Goal: Task Accomplishment & Management: Use online tool/utility

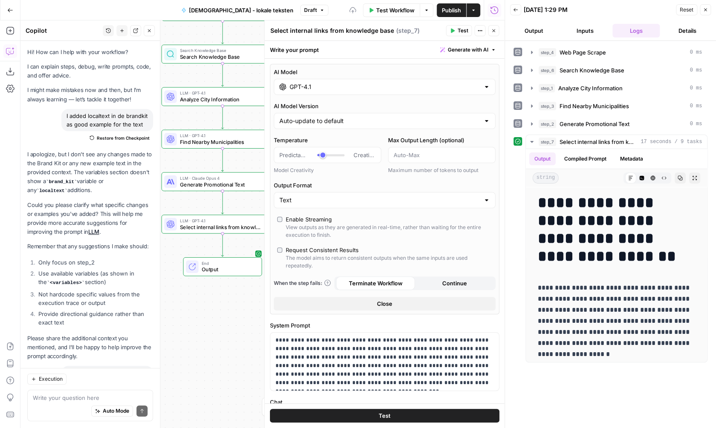
scroll to position [2209, 0]
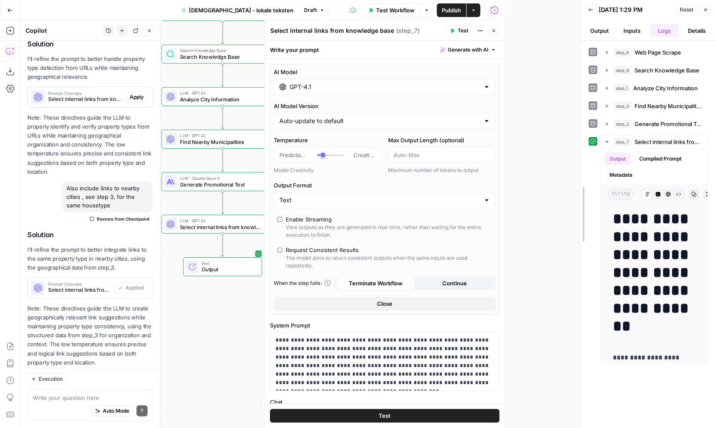
drag, startPoint x: 505, startPoint y: 93, endPoint x: 570, endPoint y: 96, distance: 65.3
click at [581, 95] on div "**********" at bounding box center [647, 214] width 136 height 428
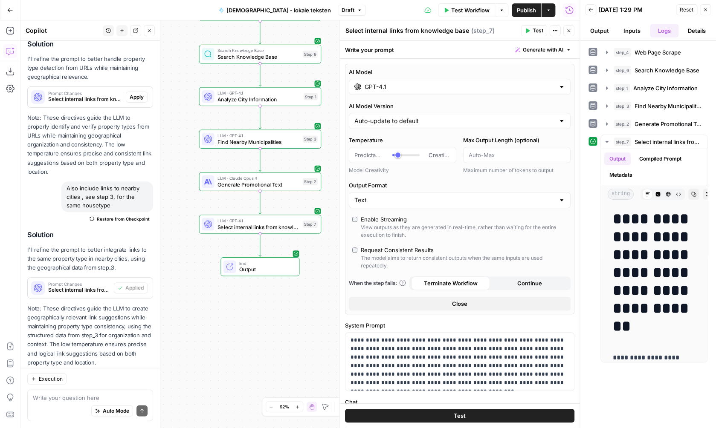
click at [7, 17] on button "Go Back" at bounding box center [10, 10] width 15 height 15
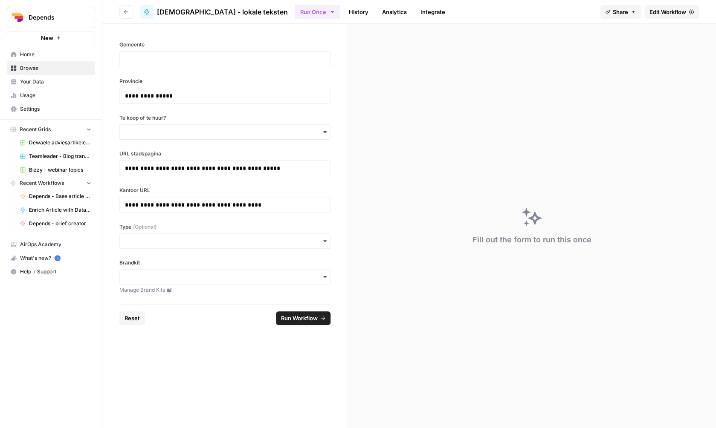
click at [62, 44] on nav "Home Browse Your Data Usage Settings" at bounding box center [51, 81] width 102 height 75
click at [62, 41] on button "New" at bounding box center [51, 38] width 88 height 13
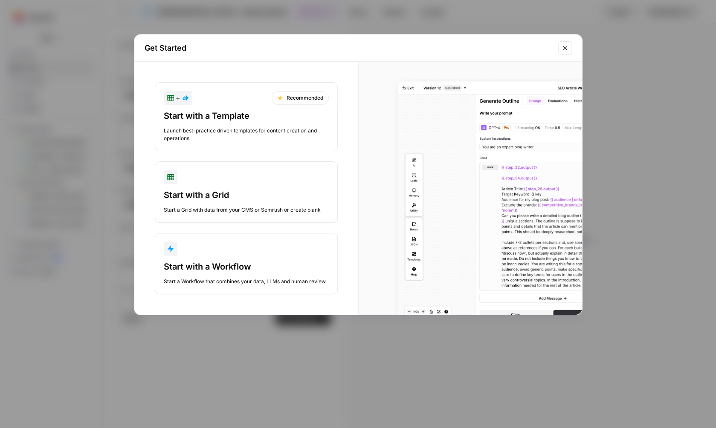
click at [250, 273] on div "Start with a Workflow Start a Workflow that combines your data, LLMs and human …" at bounding box center [246, 273] width 165 height 25
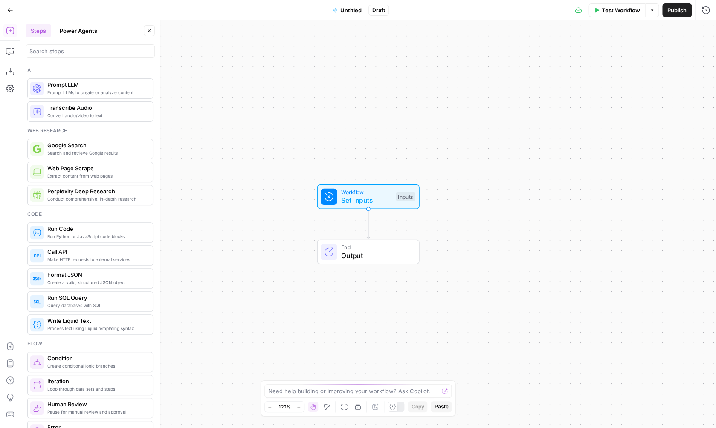
click at [388, 190] on span "Workflow" at bounding box center [366, 192] width 51 height 8
click at [368, 202] on span "Set Inputs" at bounding box center [366, 200] width 51 height 10
click at [654, 54] on button "Add Field" at bounding box center [641, 58] width 108 height 14
click at [647, 69] on icon at bounding box center [647, 68] width 9 height 9
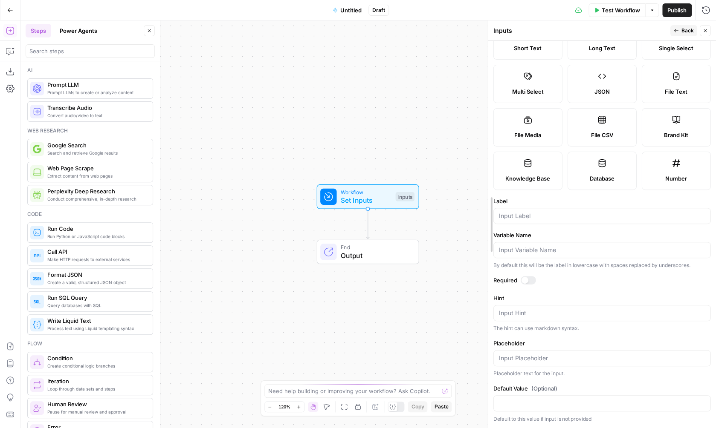
drag, startPoint x: 583, startPoint y: 117, endPoint x: 492, endPoint y: 116, distance: 91.7
click at [492, 116] on div "Inputs Back Close Input type Short Text Long Text Single Select Multi Select JS…" at bounding box center [602, 224] width 228 height 408
click at [553, 221] on div at bounding box center [601, 216] width 217 height 16
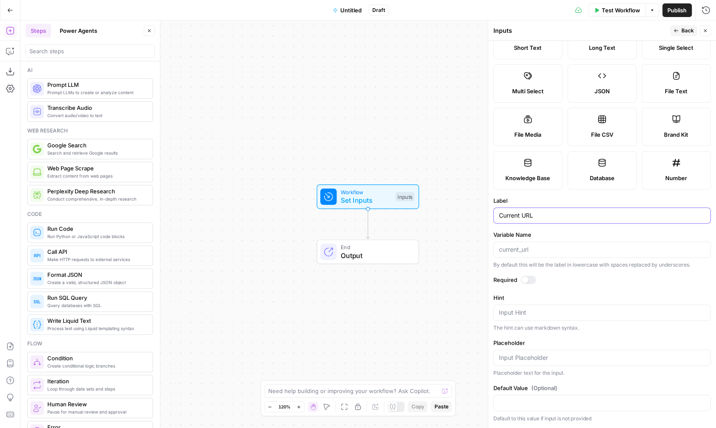
click at [508, 220] on input "Current URL" at bounding box center [602, 215] width 206 height 9
click at [507, 220] on input "Current URL" at bounding box center [602, 215] width 206 height 9
type input "Local page URL"
click at [452, 260] on div "Workflow Set Inputs Inputs End Output" at bounding box center [367, 224] width 695 height 408
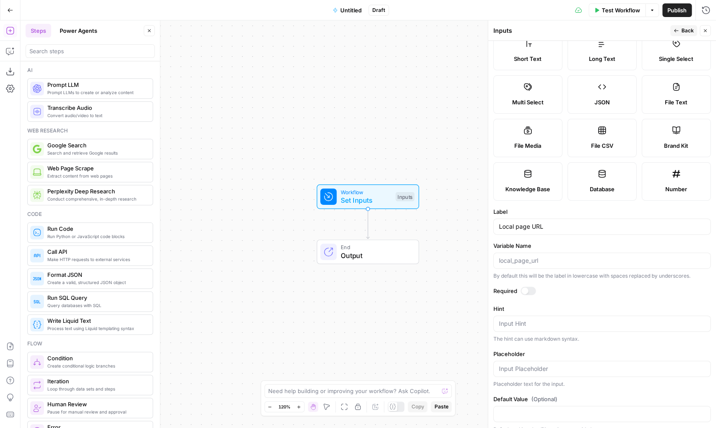
scroll to position [26, 0]
click at [533, 288] on div at bounding box center [528, 290] width 15 height 9
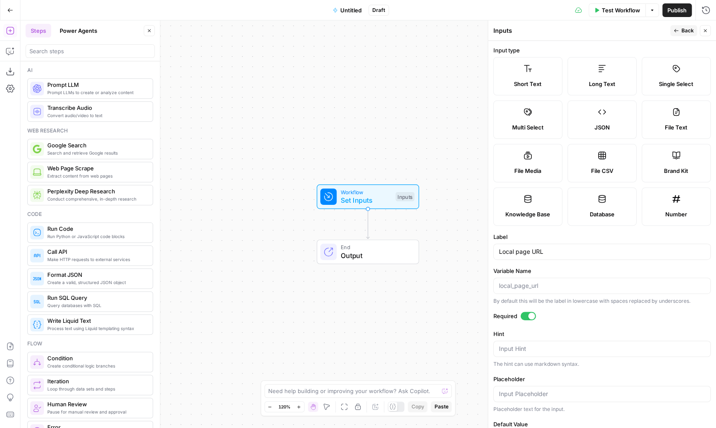
click at [679, 30] on icon "button" at bounding box center [676, 30] width 5 height 5
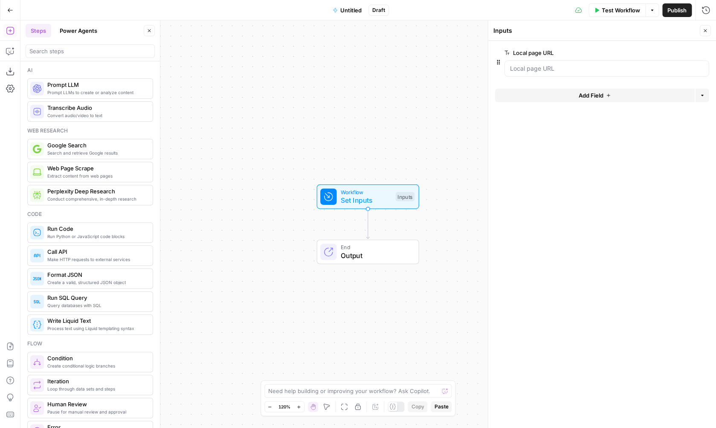
click at [628, 98] on button "Add Field" at bounding box center [595, 96] width 200 height 14
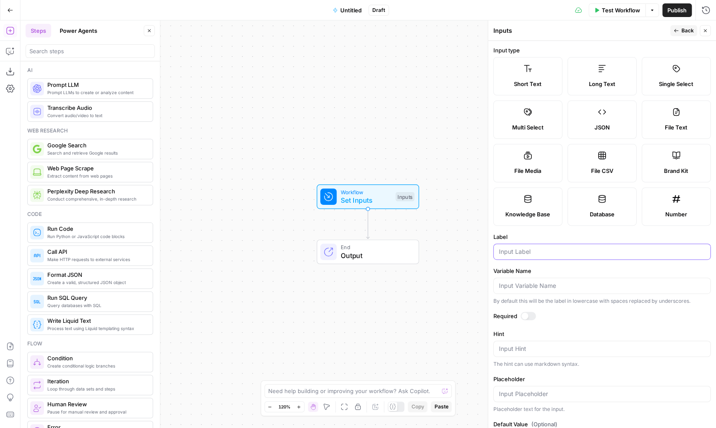
click at [530, 255] on input "Label" at bounding box center [602, 252] width 206 height 9
type input "Type"
click at [527, 313] on div at bounding box center [528, 316] width 15 height 9
click at [463, 248] on div "Workflow Set Inputs Inputs End Output" at bounding box center [367, 224] width 695 height 408
click at [687, 26] on button "Back" at bounding box center [683, 30] width 27 height 11
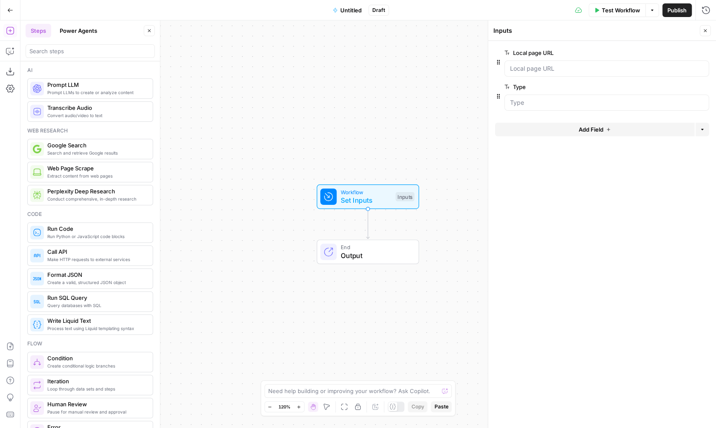
click at [618, 130] on button "Add Field" at bounding box center [595, 130] width 200 height 14
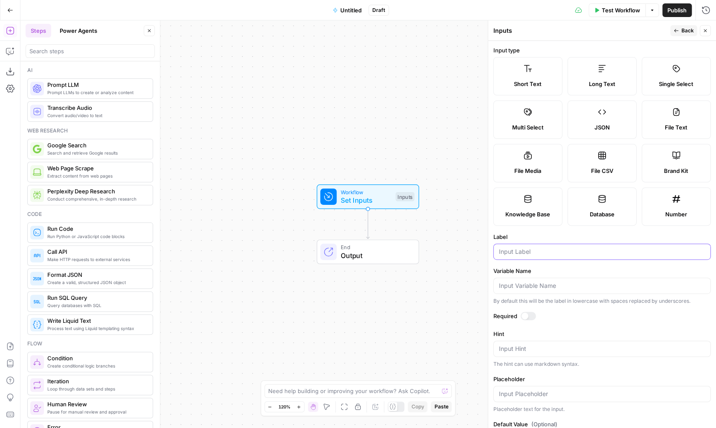
click at [550, 248] on input "Label" at bounding box center [602, 252] width 206 height 9
type input "Te koop / Te huur"
click at [527, 318] on div at bounding box center [524, 316] width 7 height 7
click at [683, 29] on span "Back" at bounding box center [687, 31] width 12 height 8
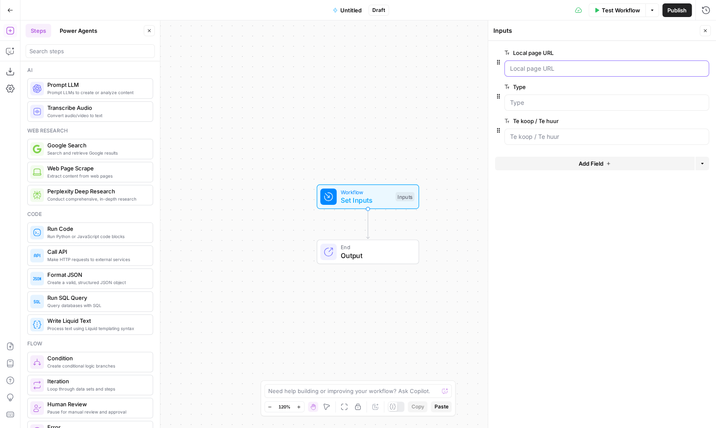
click at [563, 65] on URL "Local page URL" at bounding box center [607, 68] width 194 height 9
click at [547, 98] on div at bounding box center [606, 103] width 205 height 16
click at [567, 162] on button "Add Field" at bounding box center [595, 164] width 200 height 14
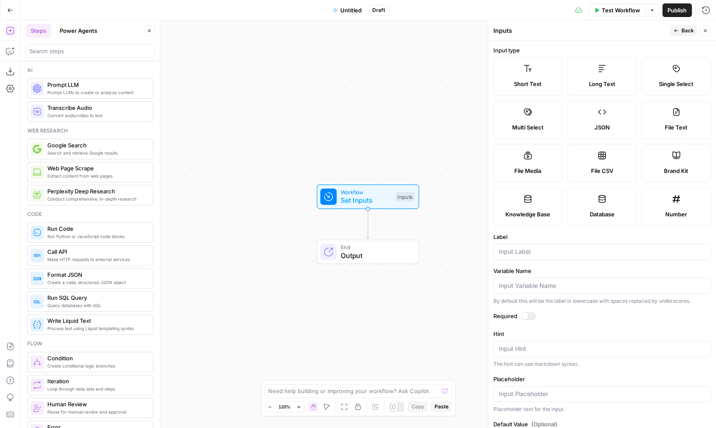
click at [542, 257] on div at bounding box center [601, 252] width 217 height 16
type input "City"
click at [530, 318] on div at bounding box center [528, 316] width 15 height 9
click at [628, 28] on div "Inputs" at bounding box center [580, 30] width 174 height 9
click at [681, 30] on span "Back" at bounding box center [687, 31] width 12 height 8
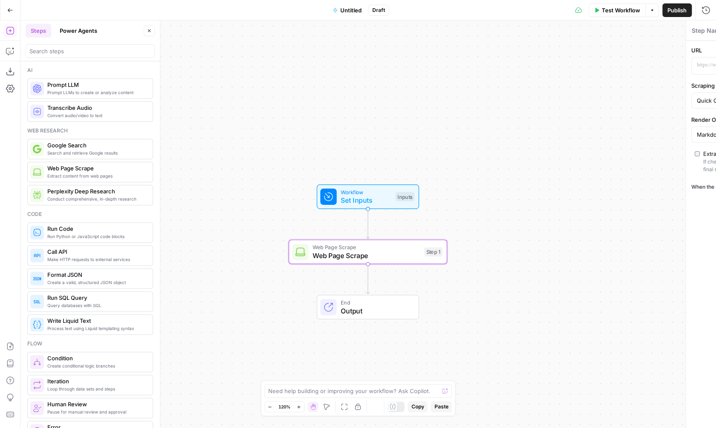
type textarea "Web Page Scrape"
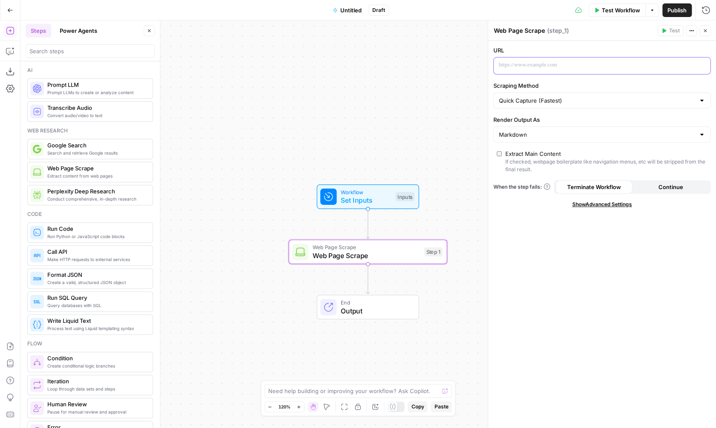
click at [589, 71] on div at bounding box center [595, 66] width 203 height 17
click at [702, 65] on icon "button" at bounding box center [702, 65] width 4 height 4
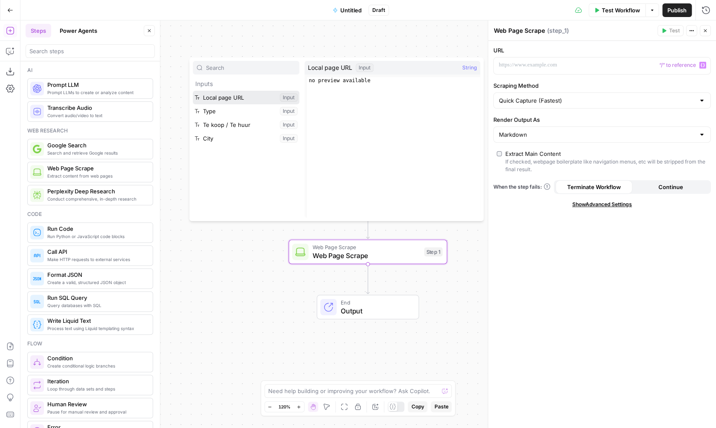
click at [243, 98] on button "Select variable Local page URL" at bounding box center [246, 98] width 107 height 14
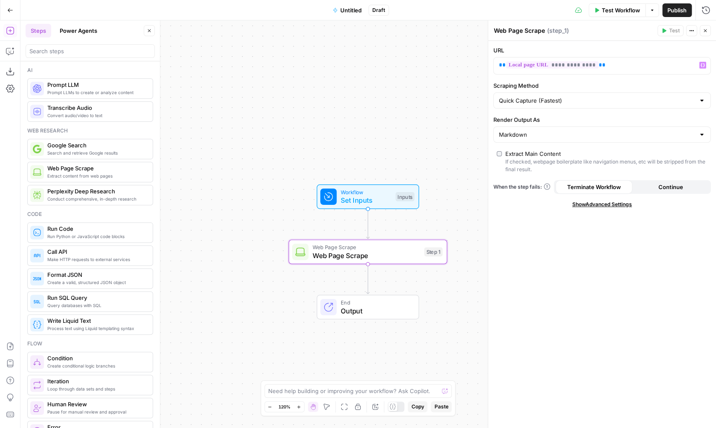
click at [475, 98] on div "Workflow Set Inputs Inputs Web Page Scrape Web Page Scrape Step 1 End Output" at bounding box center [367, 224] width 695 height 408
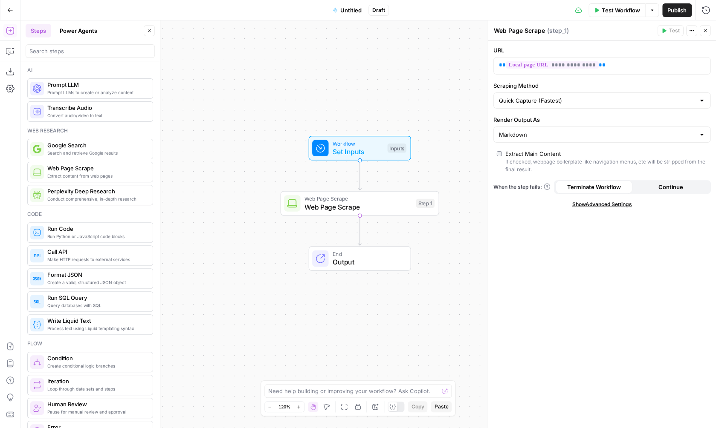
drag, startPoint x: 411, startPoint y: 118, endPoint x: 397, endPoint y: 63, distance: 56.8
click at [397, 63] on div "Workflow Set Inputs Inputs Web Page Scrape Web Page Scrape Step 1 End Output" at bounding box center [367, 224] width 695 height 408
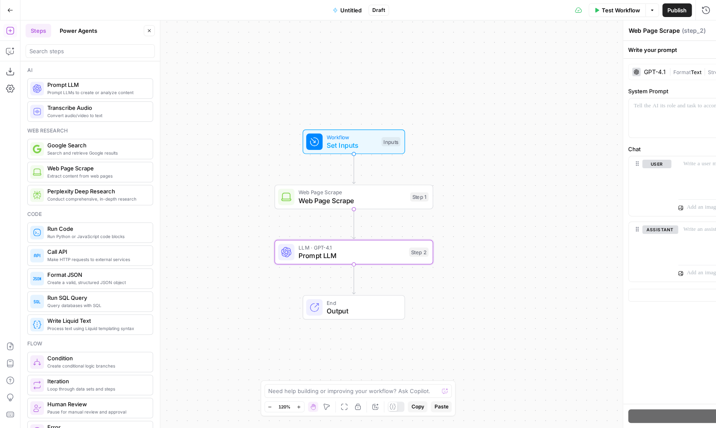
type textarea "Prompt LLM"
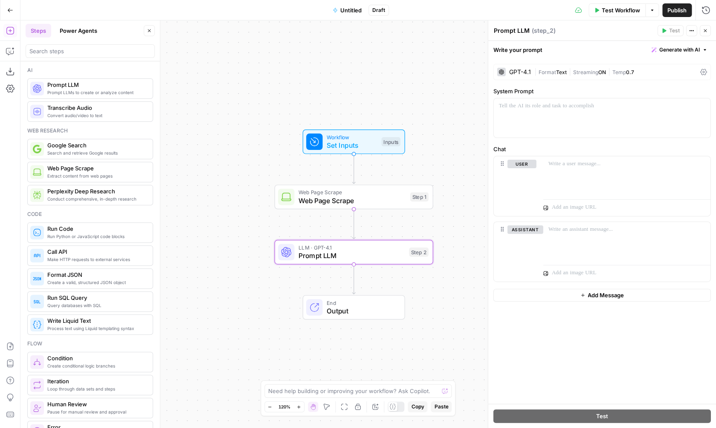
click at [207, 158] on div "Workflow Set Inputs Inputs Web Page Scrape Web Page Scrape Step 1 LLM · GPT-4.1…" at bounding box center [367, 224] width 695 height 408
click at [74, 52] on input "search" at bounding box center [90, 51] width 122 height 9
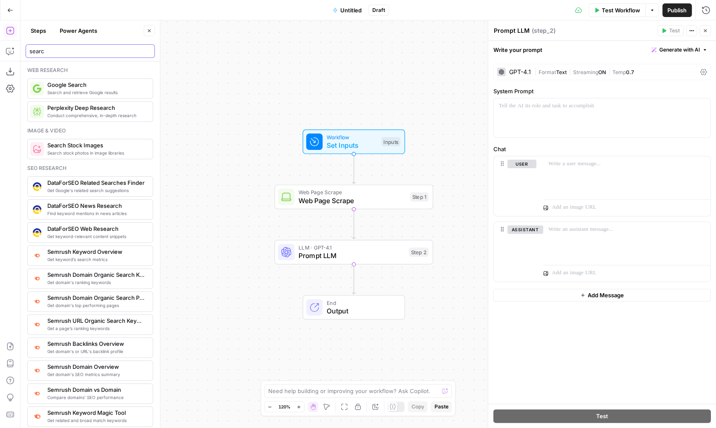
type input "searc"
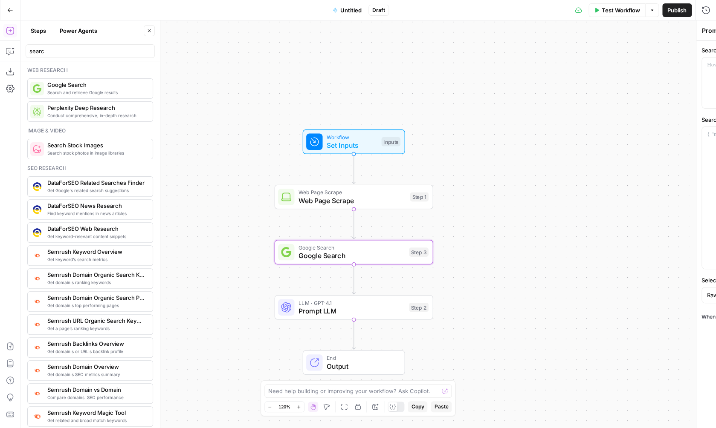
type textarea "Google Search"
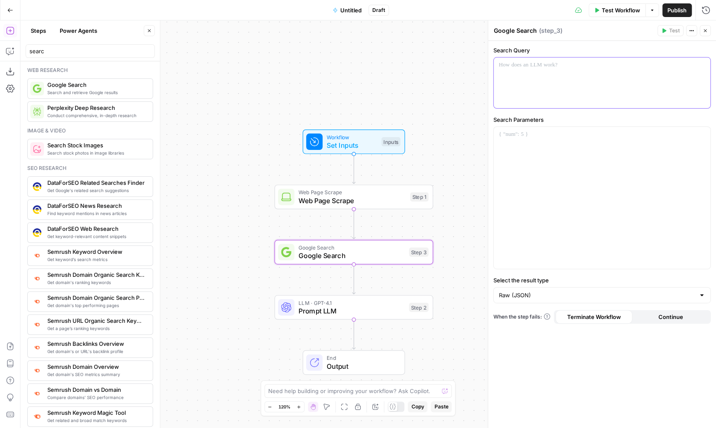
click at [593, 65] on p at bounding box center [602, 65] width 206 height 9
click at [702, 67] on icon "button" at bounding box center [702, 65] width 4 height 4
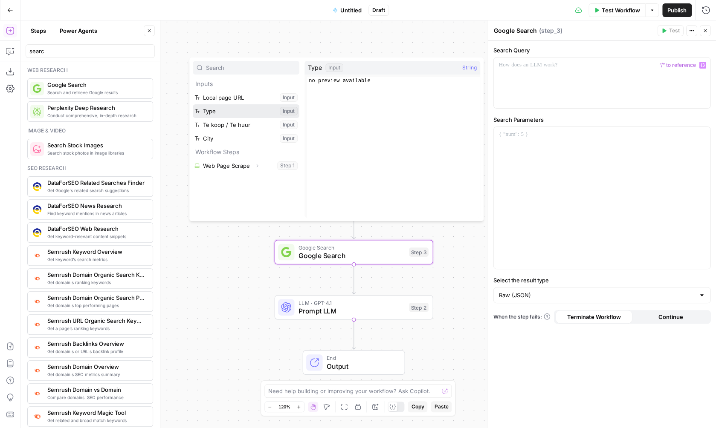
click at [251, 116] on button "Select variable Type" at bounding box center [246, 111] width 107 height 14
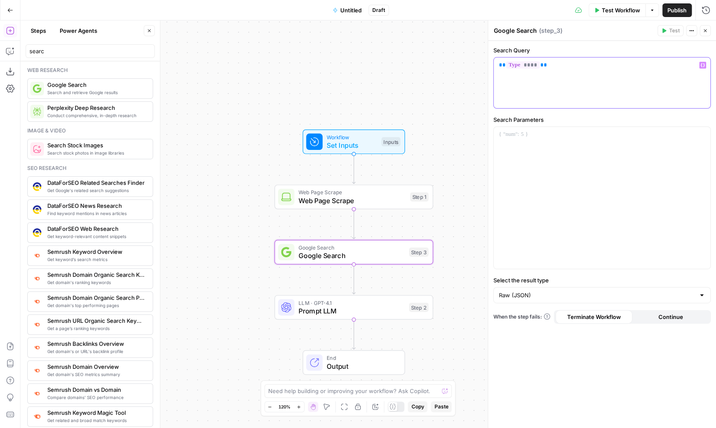
click at [704, 63] on icon "button" at bounding box center [702, 65] width 4 height 4
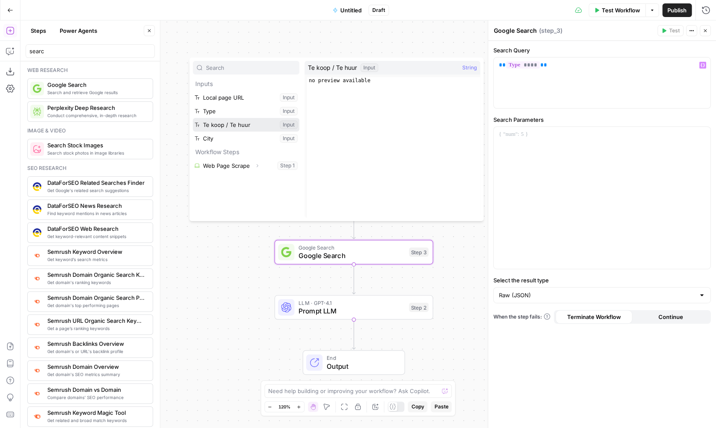
click at [251, 127] on button "Select variable Te koop / Te huur" at bounding box center [246, 125] width 107 height 14
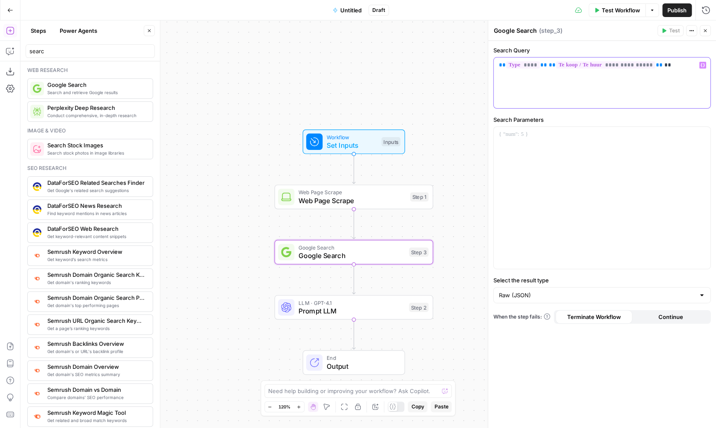
click at [702, 67] on icon "button" at bounding box center [702, 66] width 4 height 4
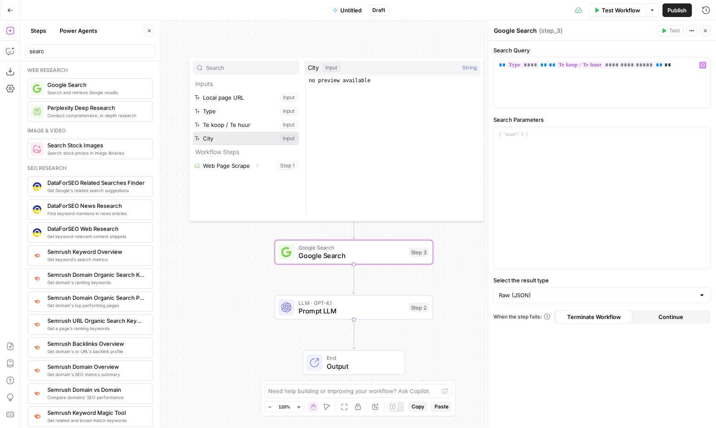
click at [270, 137] on button "Select variable City" at bounding box center [246, 139] width 107 height 14
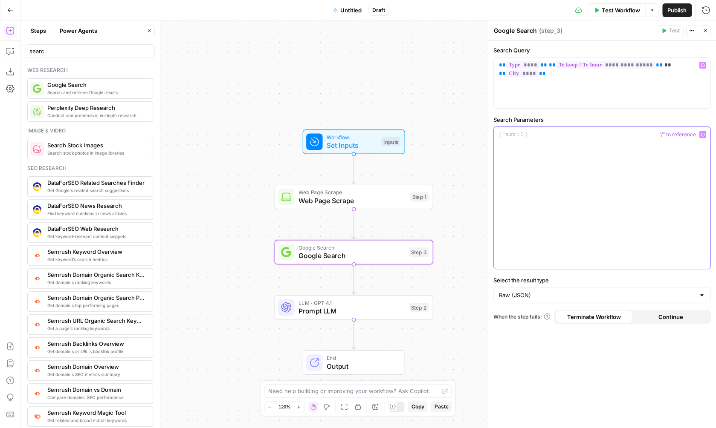
click at [528, 159] on div at bounding box center [602, 198] width 217 height 142
click at [567, 191] on div at bounding box center [602, 198] width 217 height 142
drag, startPoint x: 16, startPoint y: 55, endPoint x: 11, endPoint y: 51, distance: 6.1
click at [11, 51] on icon "button" at bounding box center [10, 51] width 9 height 9
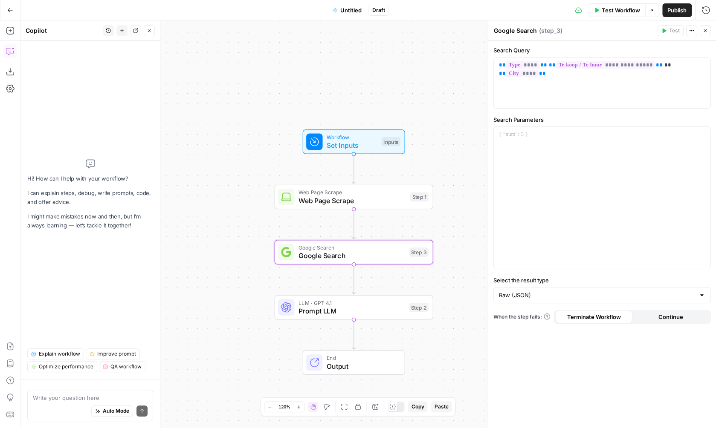
click at [75, 394] on textarea at bounding box center [90, 398] width 115 height 9
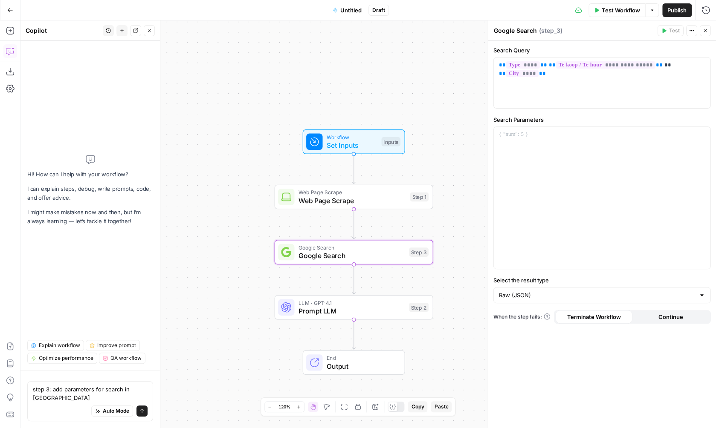
type textarea "step 3: add parameters for search in Belgium"
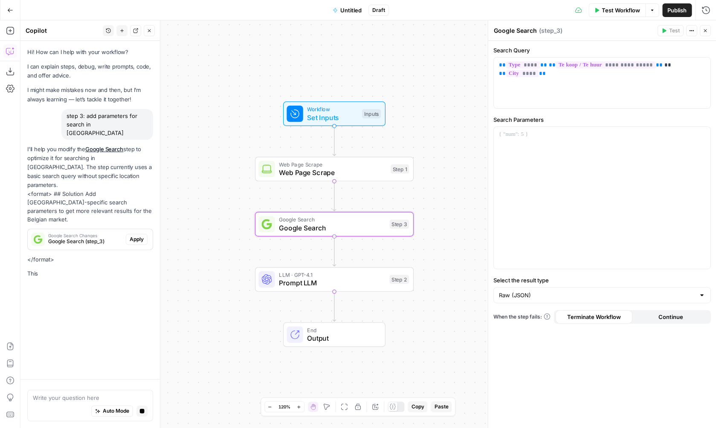
click at [134, 236] on span "Apply" at bounding box center [137, 240] width 14 height 8
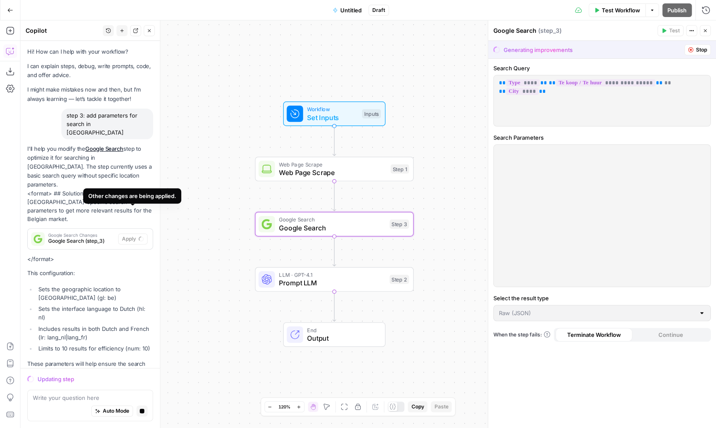
scroll to position [14, 0]
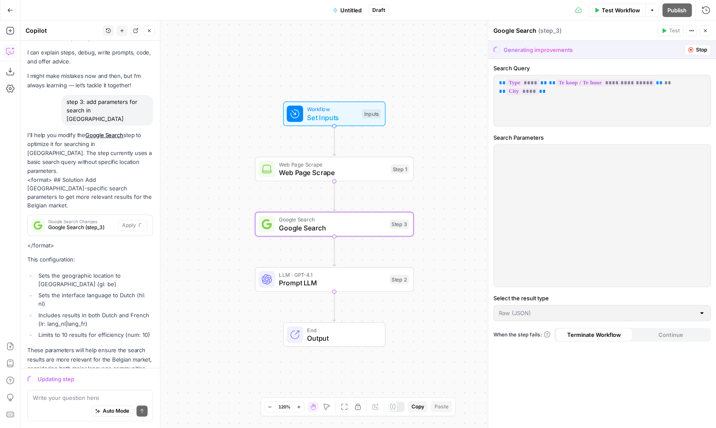
click at [96, 224] on span "Google Search (step_3)" at bounding box center [81, 228] width 67 height 8
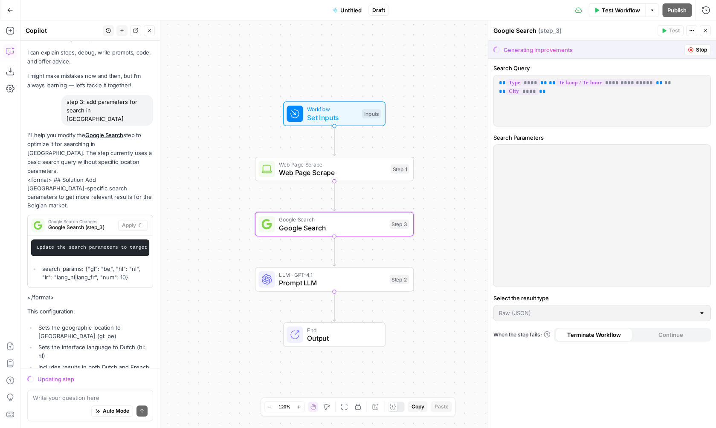
drag, startPoint x: 86, startPoint y: 244, endPoint x: 136, endPoint y: 258, distance: 52.2
click at [136, 258] on div "I'll help you modify the Google Search step to optimize it for searching in Bel…" at bounding box center [90, 283] width 126 height 304
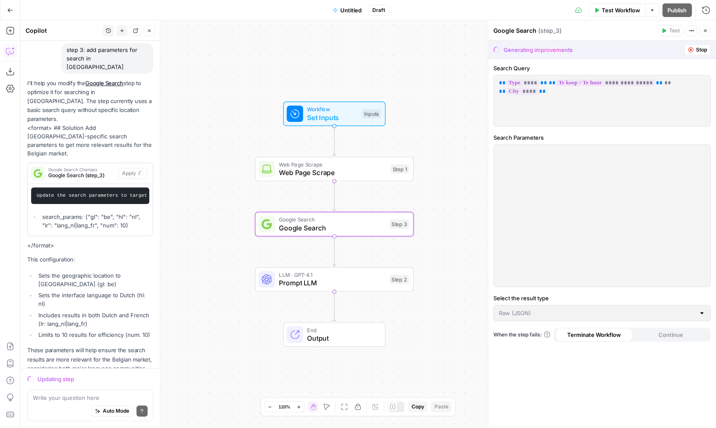
copy div "{"gl": "be", "hl": "nl", "lr": "lang_nl|lang_fr", "num": 10} </format> This con…"
click at [503, 174] on div at bounding box center [602, 216] width 217 height 142
click at [513, 175] on div at bounding box center [602, 216] width 217 height 142
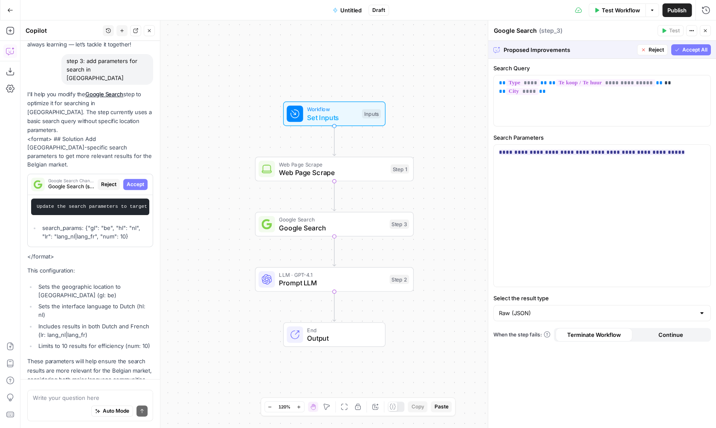
click at [690, 55] on button "Accept All" at bounding box center [691, 49] width 40 height 11
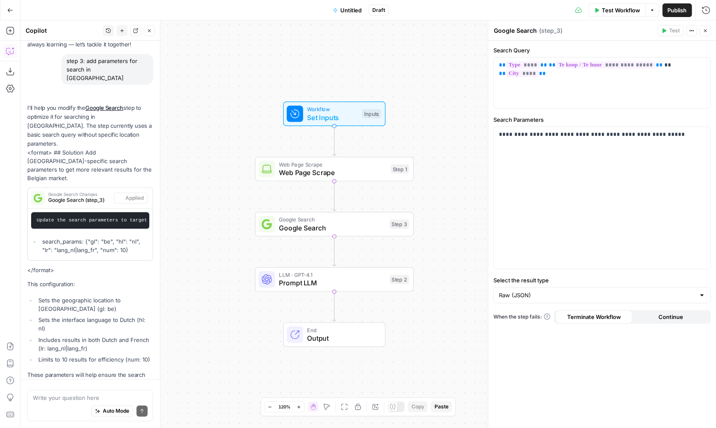
scroll to position [69, 0]
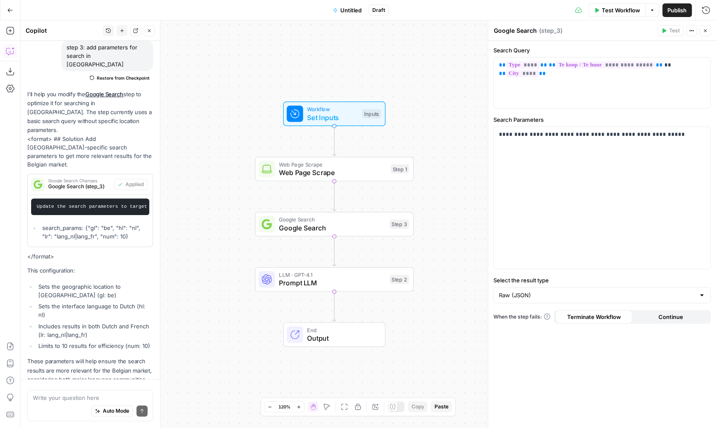
click at [450, 185] on div "Workflow Set Inputs Inputs Web Page Scrape Web Page Scrape Step 1 Google Search…" at bounding box center [367, 224] width 695 height 408
click at [366, 225] on span "Google Search" at bounding box center [332, 228] width 107 height 10
click at [354, 276] on span "LLM · GPT-4.1" at bounding box center [332, 275] width 107 height 8
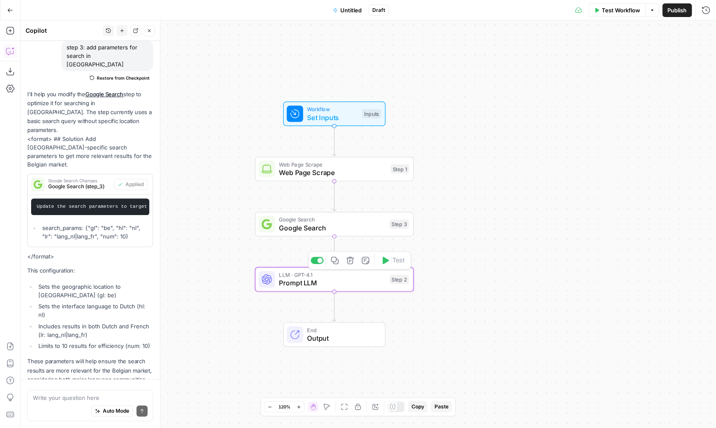
type textarea "Prompt LLM"
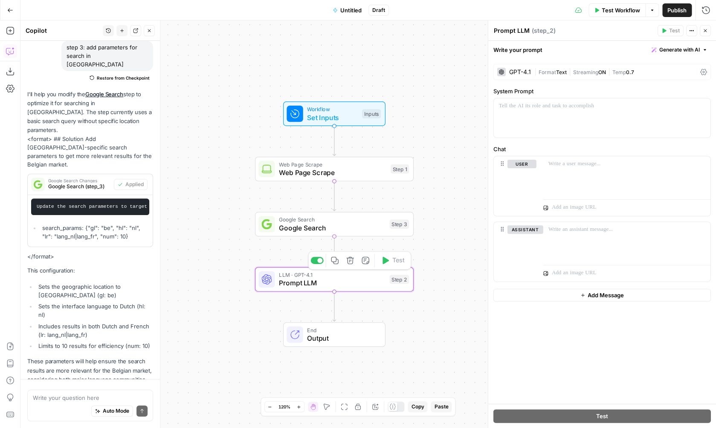
click at [358, 226] on span "Google Search" at bounding box center [332, 228] width 107 height 10
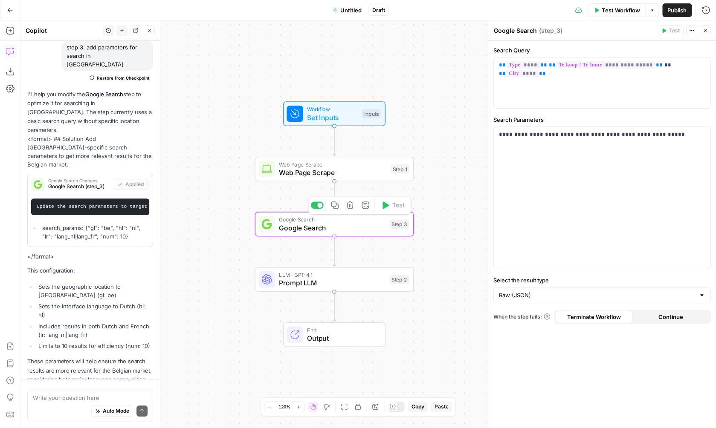
click at [358, 165] on span "Web Page Scrape" at bounding box center [332, 164] width 107 height 8
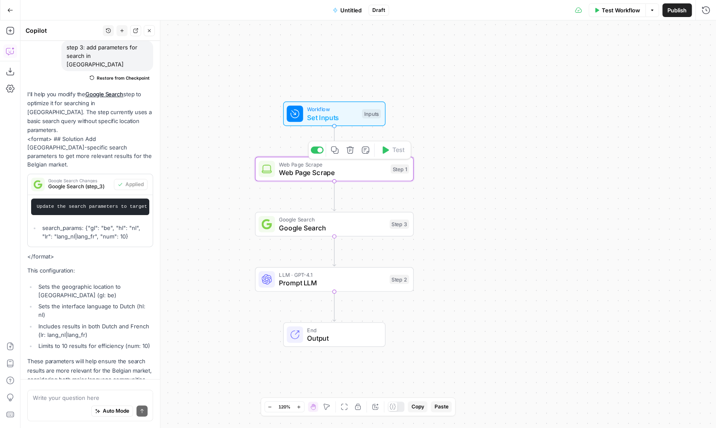
type textarea "Web Page Scrape"
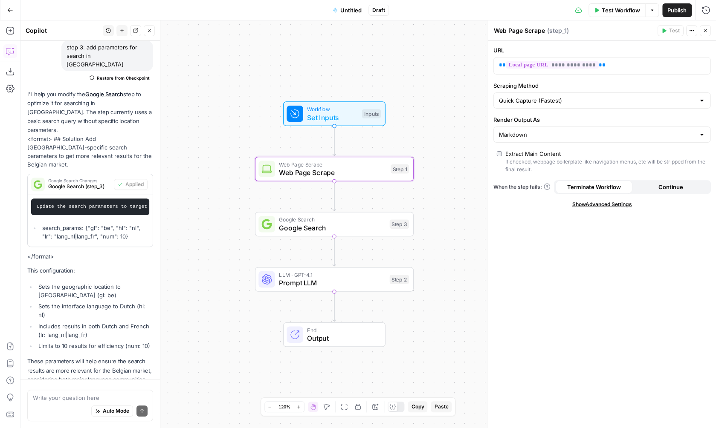
click at [616, 14] on span "Test Workflow" at bounding box center [621, 10] width 38 height 9
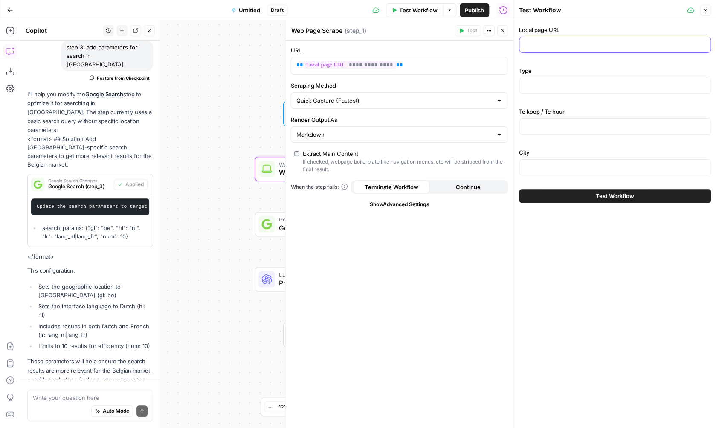
click at [563, 44] on input "Local page URL" at bounding box center [614, 45] width 181 height 9
paste input "https://www.dewaele.com/nl/te-koop/2000-antwerpen/huis"
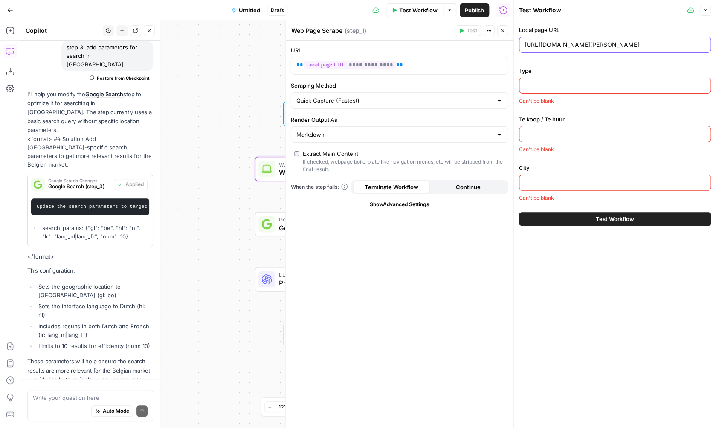
type input "https://www.dewaele.com/nl/te-koop/2000-antwerpen/huis"
click at [564, 90] on div at bounding box center [615, 86] width 192 height 16
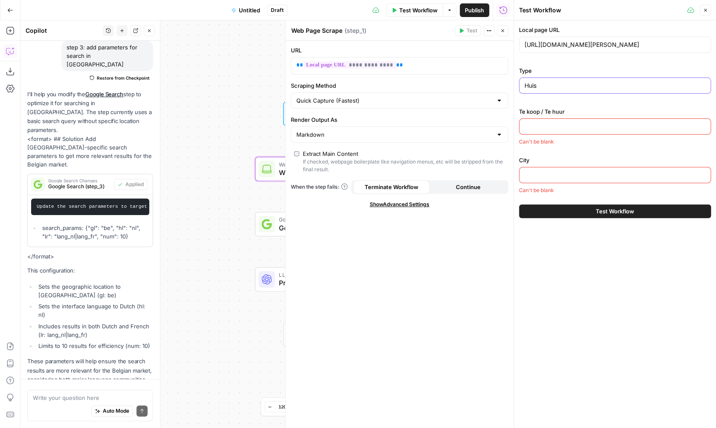
type input "Huis"
click at [565, 122] on div at bounding box center [615, 127] width 192 height 16
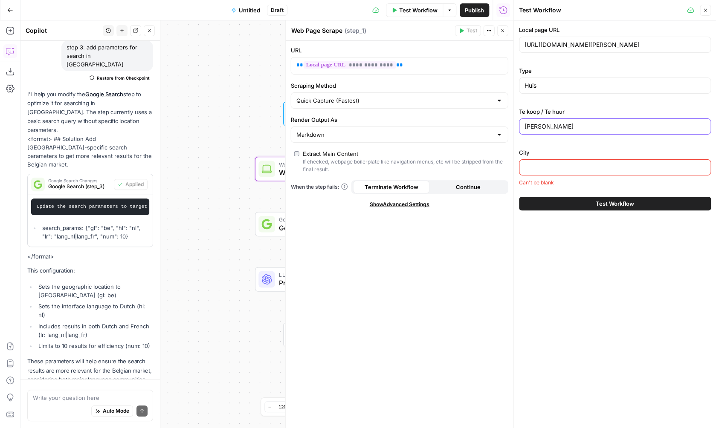
type input "[PERSON_NAME]"
click at [555, 171] on input "City" at bounding box center [614, 167] width 181 height 9
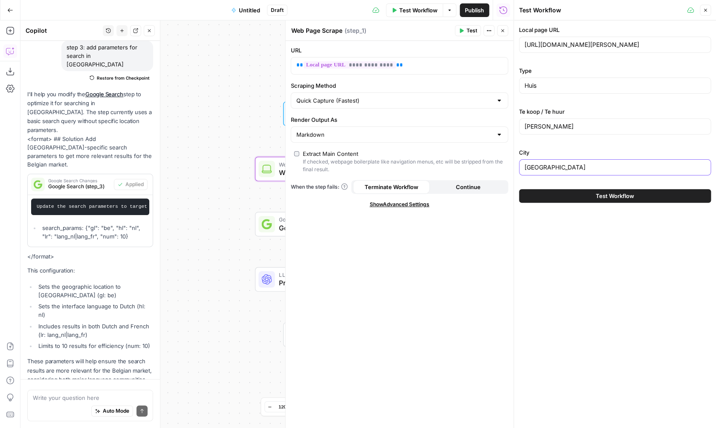
type input "[GEOGRAPHIC_DATA]"
click at [562, 200] on button "Test Workflow" at bounding box center [615, 196] width 192 height 14
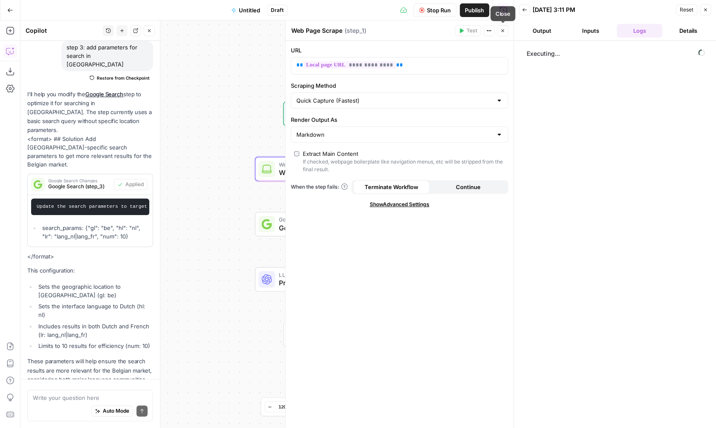
click at [500, 32] on icon "button" at bounding box center [502, 30] width 5 height 5
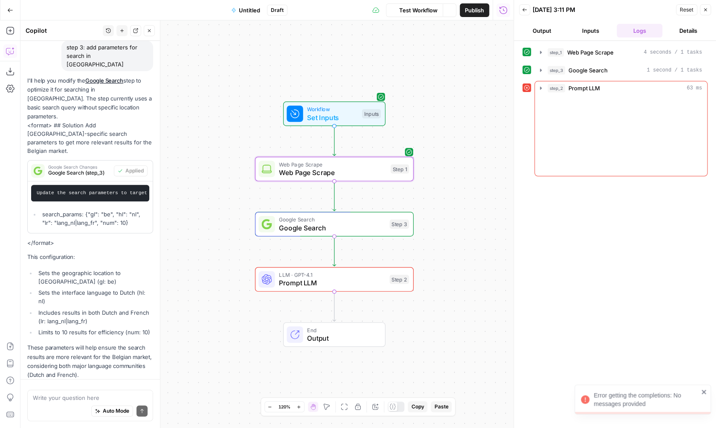
scroll to position [17, 0]
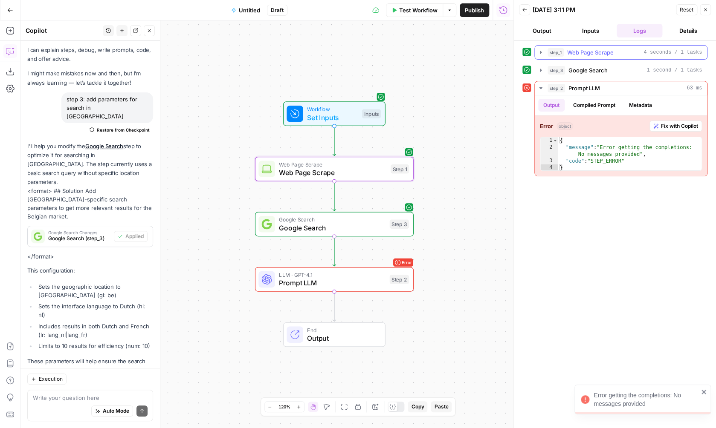
click at [594, 54] on span "Web Page Scrape" at bounding box center [590, 52] width 46 height 9
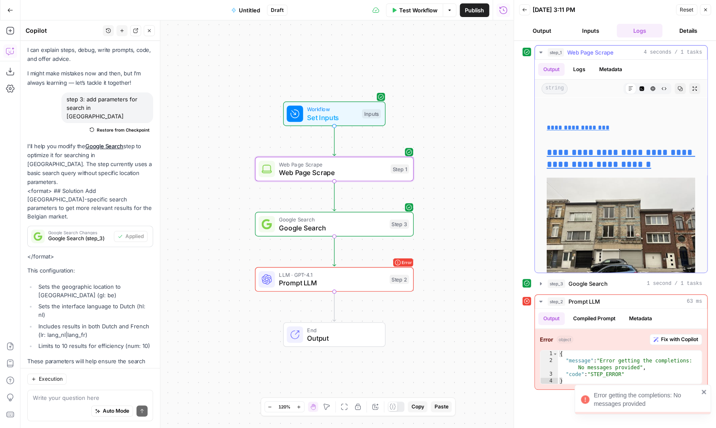
scroll to position [4517, 0]
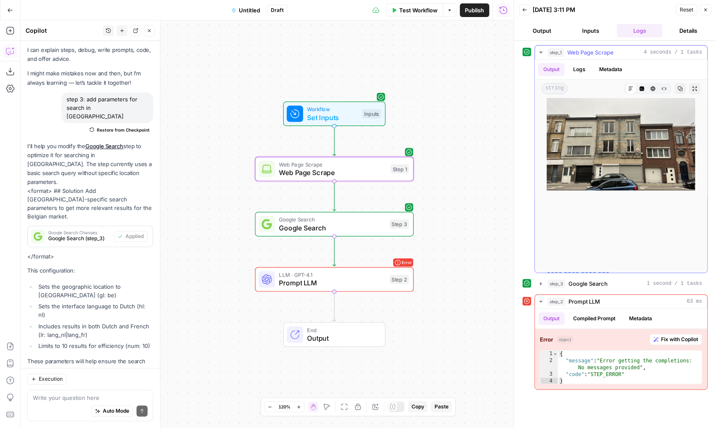
click at [645, 89] on button "Code Editor" at bounding box center [641, 88] width 11 height 11
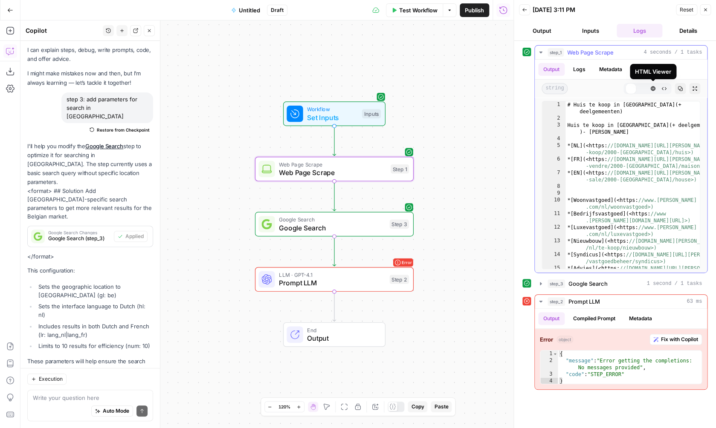
scroll to position [0, 0]
click at [652, 89] on icon "button" at bounding box center [652, 88] width 5 height 5
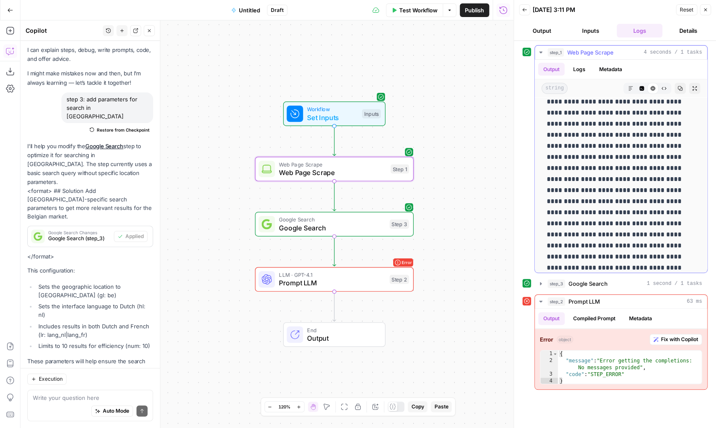
scroll to position [2359, 0]
click at [641, 91] on icon "button" at bounding box center [641, 88] width 5 height 5
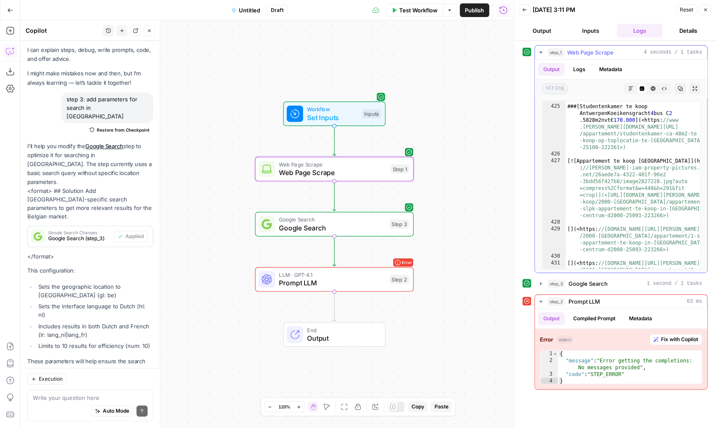
scroll to position [6864, 0]
click at [654, 90] on icon "button" at bounding box center [653, 89] width 5 height 5
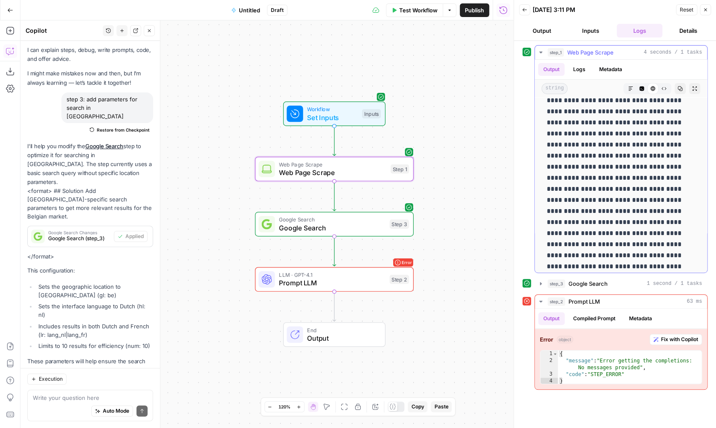
scroll to position [1919, 0]
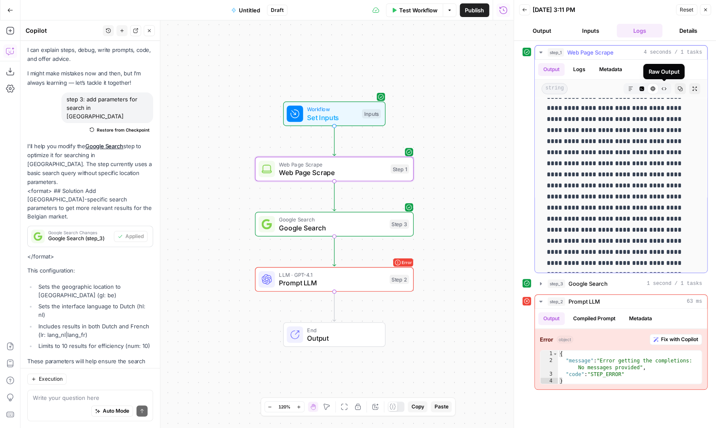
click at [665, 90] on icon "button" at bounding box center [663, 88] width 5 height 5
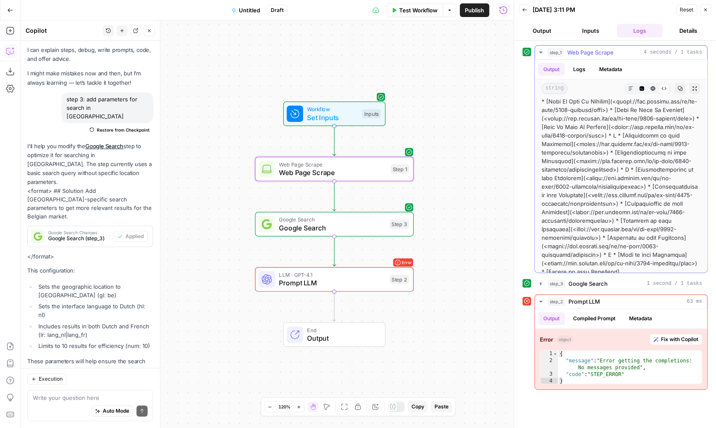
scroll to position [9739, 0]
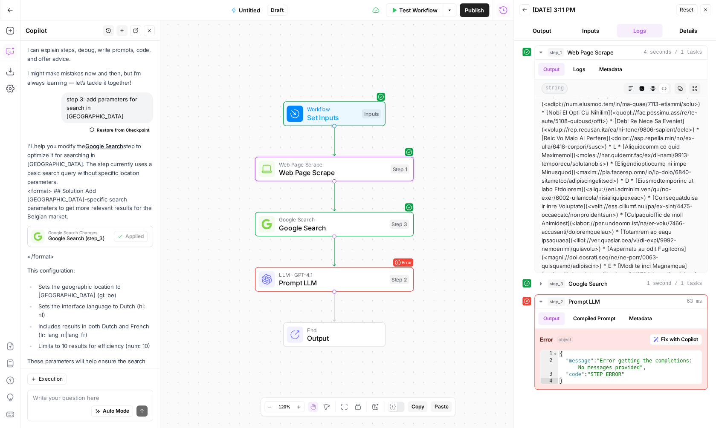
click at [450, 163] on div "Workflow Set Inputs Inputs Web Page Scrape Web Page Scrape Step 1 Google Search…" at bounding box center [266, 224] width 493 height 408
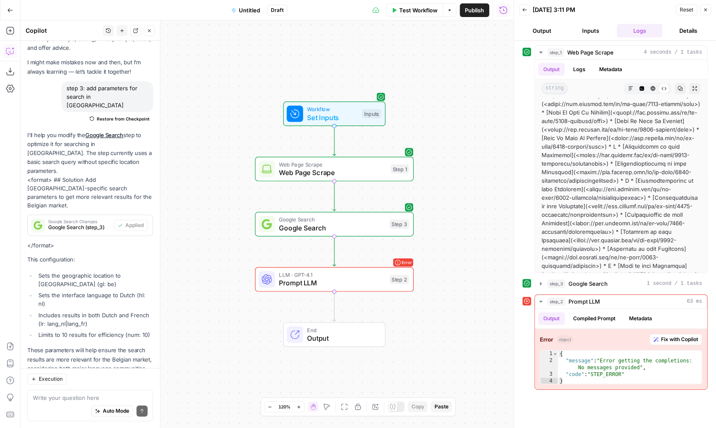
click at [358, 283] on span "Prompt LLM" at bounding box center [332, 283] width 107 height 10
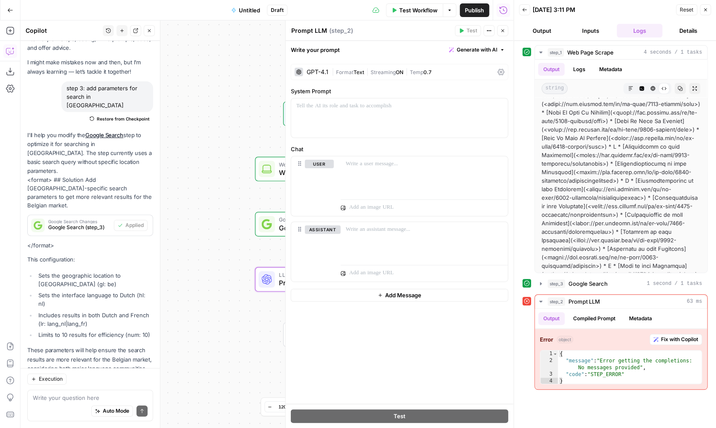
click at [504, 32] on icon "button" at bounding box center [502, 30] width 3 height 3
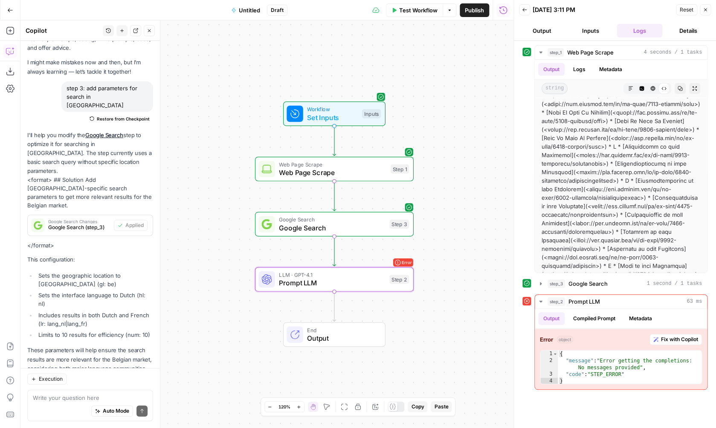
click at [342, 173] on span "Web Page Scrape" at bounding box center [332, 173] width 107 height 10
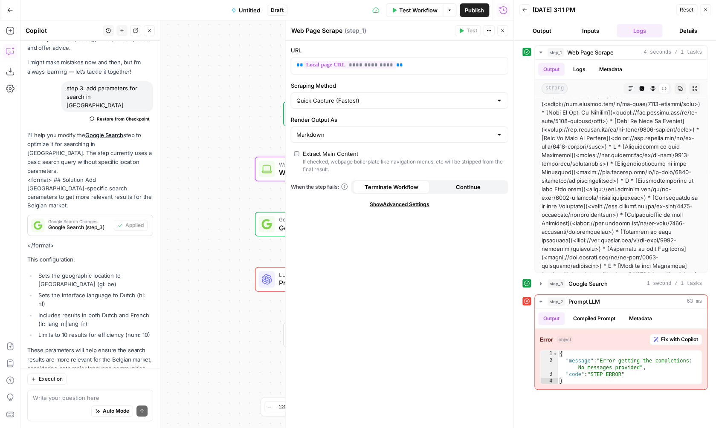
click at [278, 230] on div "Google Search Google Search Step 3 Copy step Delete step Add Note Test" at bounding box center [333, 224] width 151 height 17
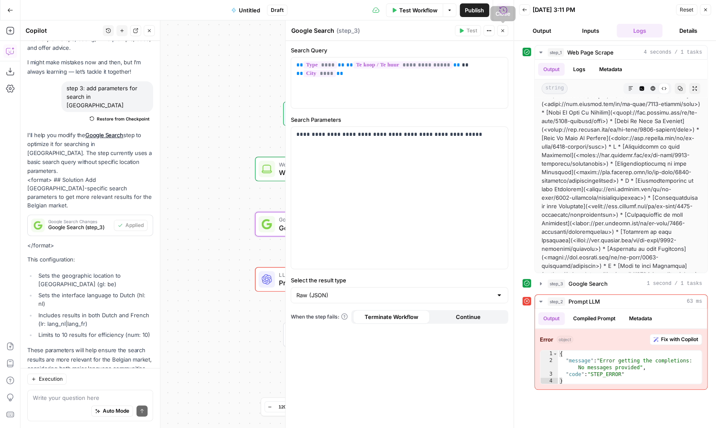
click at [502, 26] on button "Close" at bounding box center [502, 30] width 11 height 11
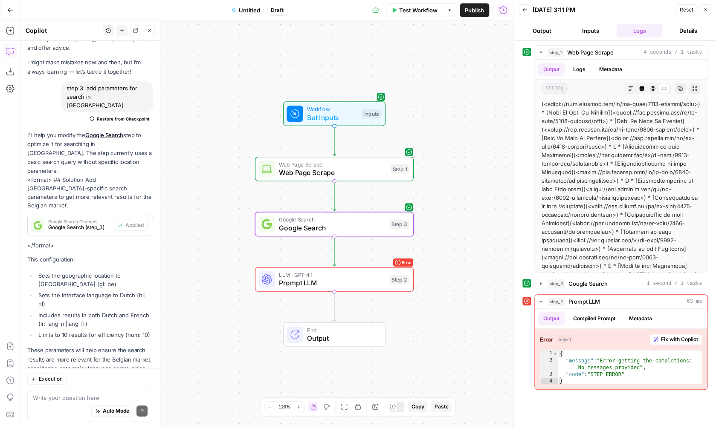
click at [449, 200] on div "Workflow Set Inputs Inputs Web Page Scrape Web Page Scrape Step 1 Google Search…" at bounding box center [266, 224] width 493 height 408
click at [9, 12] on icon "button" at bounding box center [10, 10] width 6 height 6
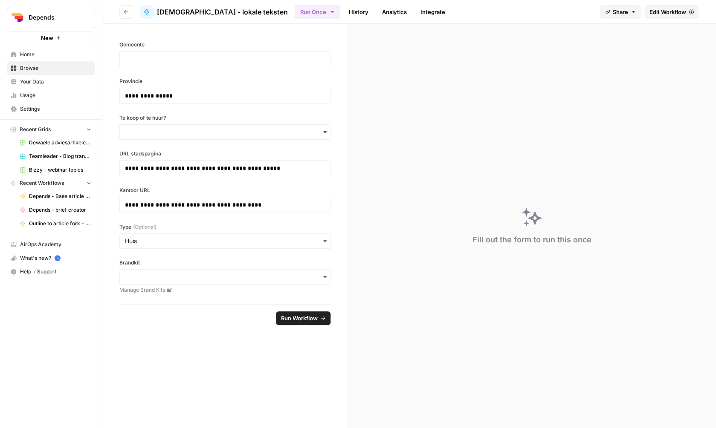
click at [9, 12] on button "Depends" at bounding box center [51, 17] width 88 height 21
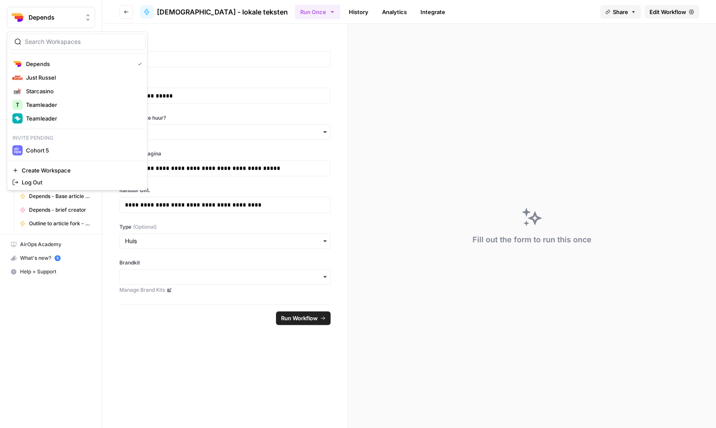
click at [188, 30] on div "**********" at bounding box center [224, 164] width 245 height 281
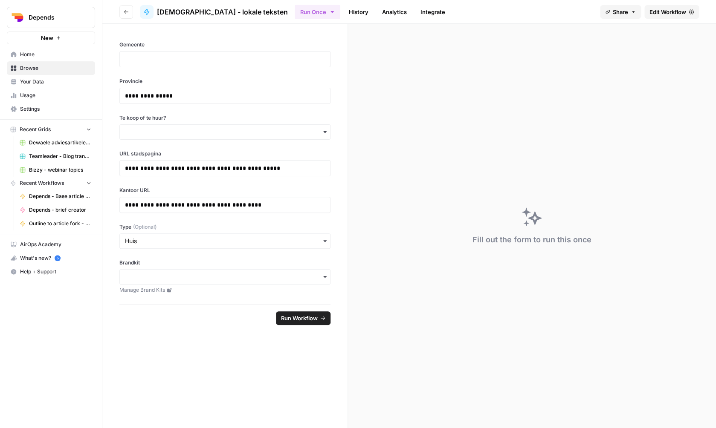
click at [124, 14] on button "Go back" at bounding box center [126, 12] width 14 height 14
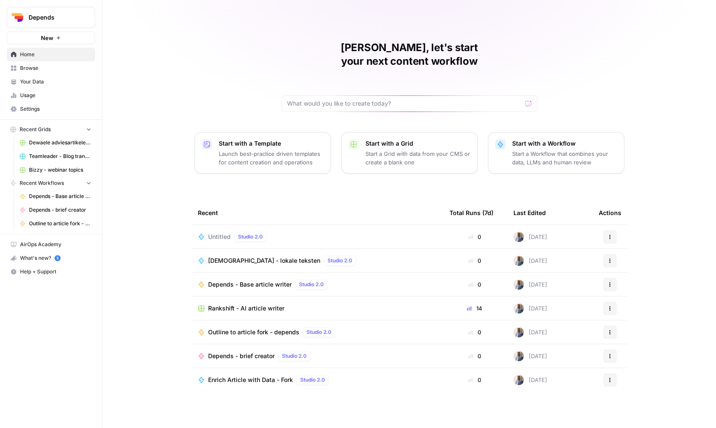
click at [266, 257] on span "Dewaele - lokale teksten" at bounding box center [264, 261] width 112 height 9
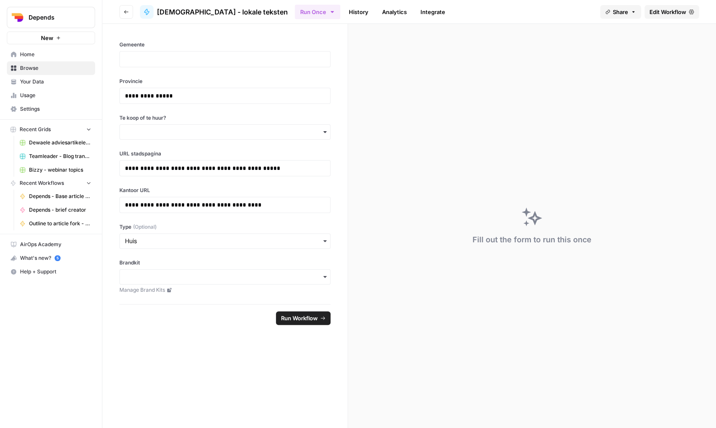
click at [669, 13] on span "Edit Workflow" at bounding box center [667, 12] width 37 height 9
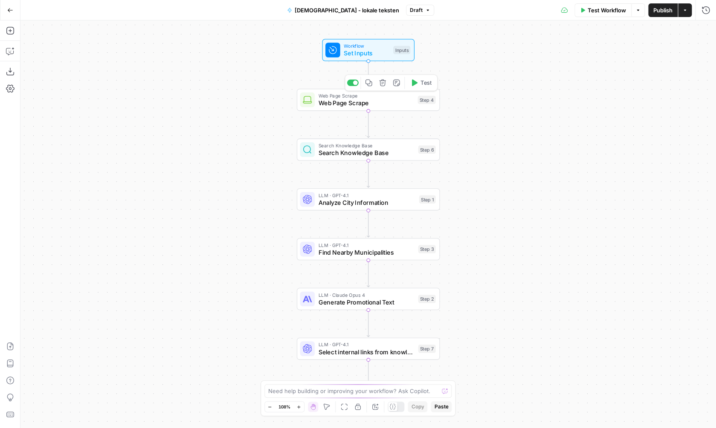
click at [506, 180] on div "Workflow Set Inputs Inputs Web Page Scrape Web Page Scrape Step 4 Copy step Del…" at bounding box center [367, 224] width 695 height 408
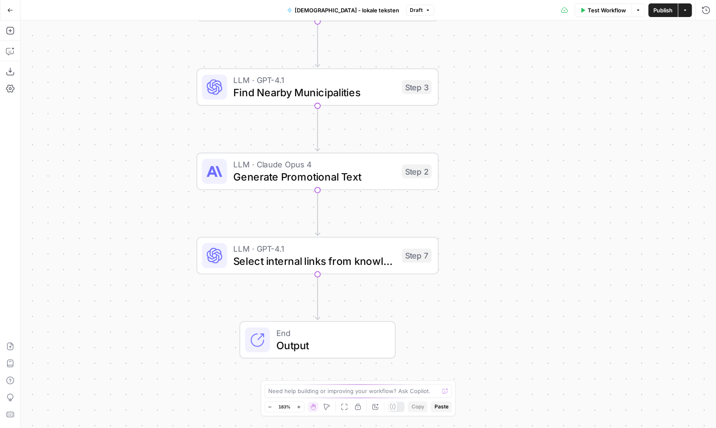
click at [591, 11] on span "Test Workflow" at bounding box center [607, 10] width 38 height 9
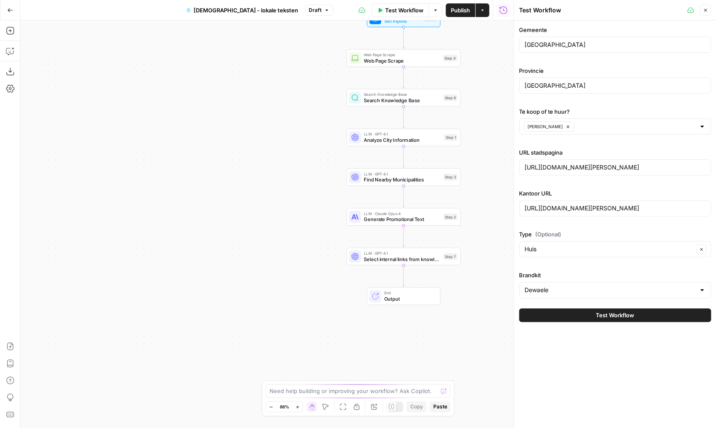
click at [408, 258] on span "Select internal links from knowledge base" at bounding box center [402, 259] width 76 height 7
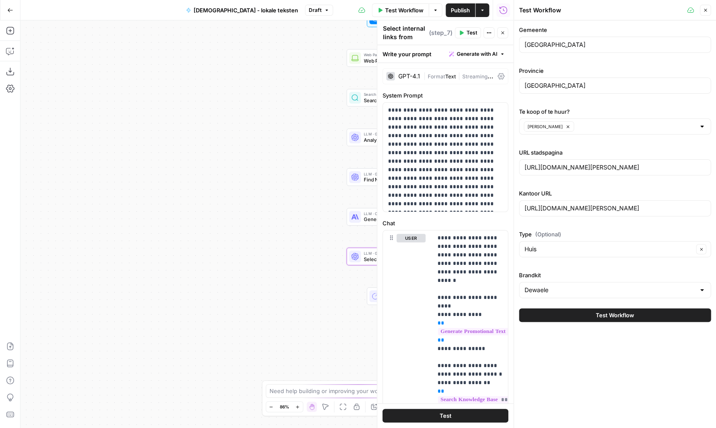
click at [508, 31] on button "Close" at bounding box center [502, 32] width 11 height 11
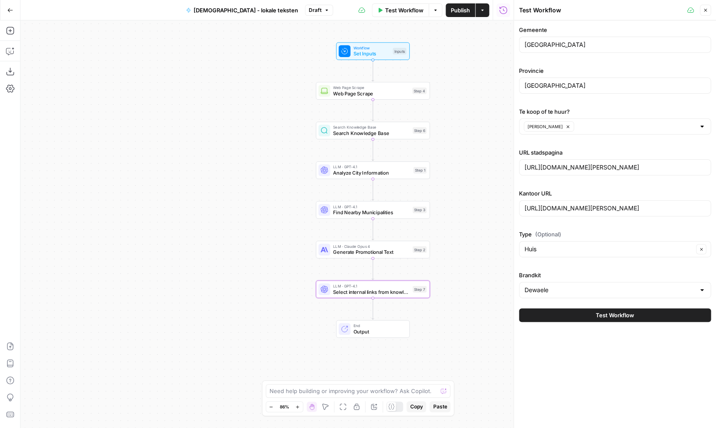
drag, startPoint x: 496, startPoint y: 119, endPoint x: 461, endPoint y: 155, distance: 50.0
click at [461, 154] on div "Workflow Set Inputs Inputs Web Page Scrape Web Page Scrape Step 4 Search Knowle…" at bounding box center [266, 224] width 493 height 408
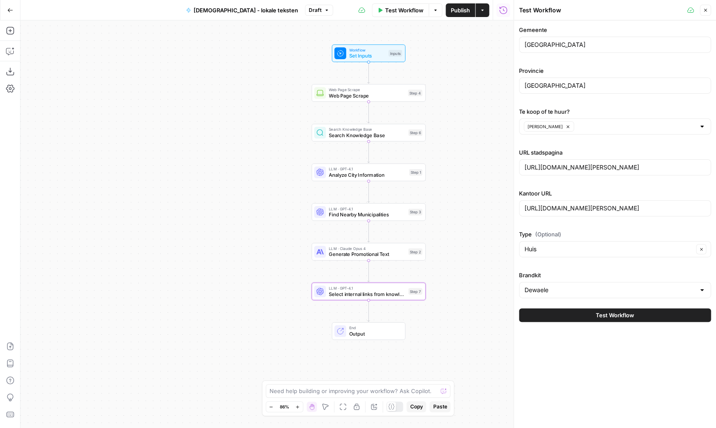
click at [392, 253] on span "Generate Promotional Text" at bounding box center [367, 254] width 76 height 7
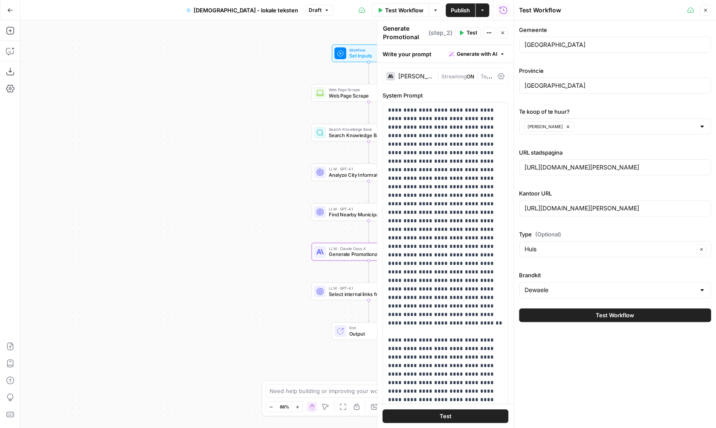
click at [707, 9] on icon "button" at bounding box center [705, 10] width 5 height 5
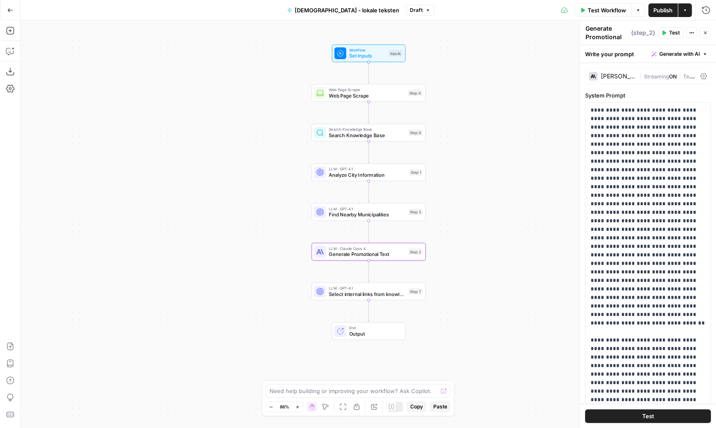
click at [524, 205] on div "Workflow Set Inputs Inputs Web Page Scrape Web Page Scrape Step 4 Search Knowle…" at bounding box center [367, 224] width 695 height 408
click at [393, 214] on span "Find Nearby Municipalities" at bounding box center [367, 214] width 76 height 7
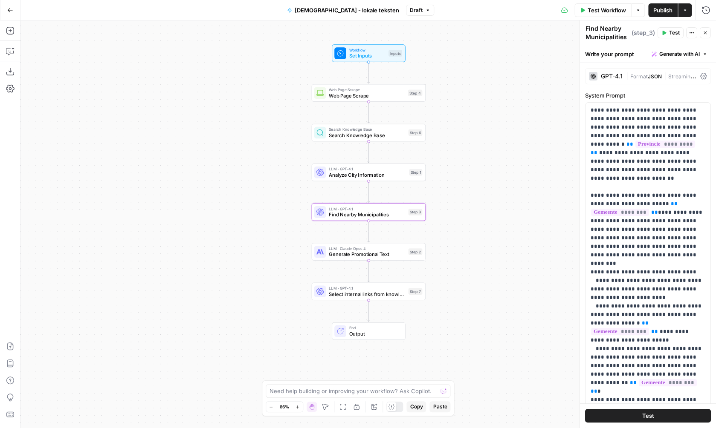
click at [390, 177] on span "Analyze City Information" at bounding box center [367, 174] width 77 height 7
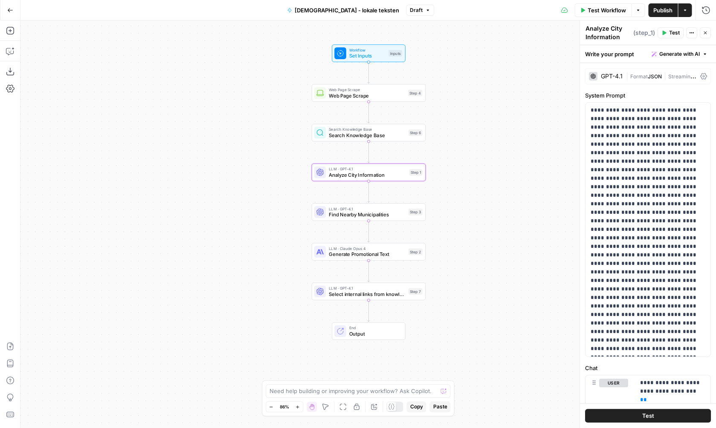
click at [452, 165] on div "Workflow Set Inputs Inputs Web Page Scrape Web Page Scrape Step 4 Search Knowle…" at bounding box center [367, 224] width 695 height 408
click at [382, 252] on span "Generate Promotional Text" at bounding box center [367, 254] width 76 height 7
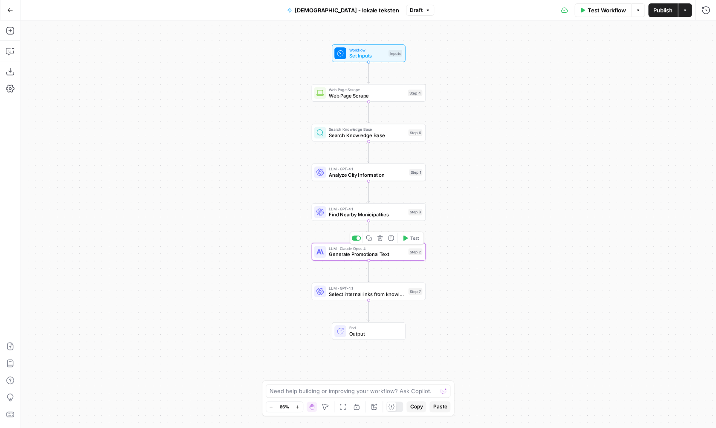
type textarea "Generate Promotional Text"
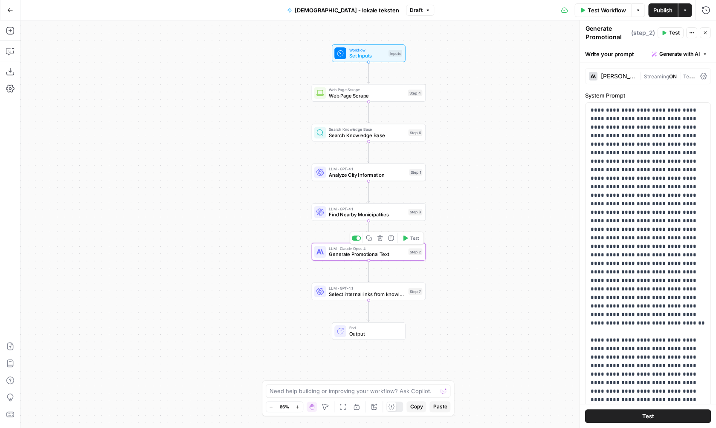
click at [392, 295] on span "Select internal links from knowledge base" at bounding box center [367, 294] width 76 height 7
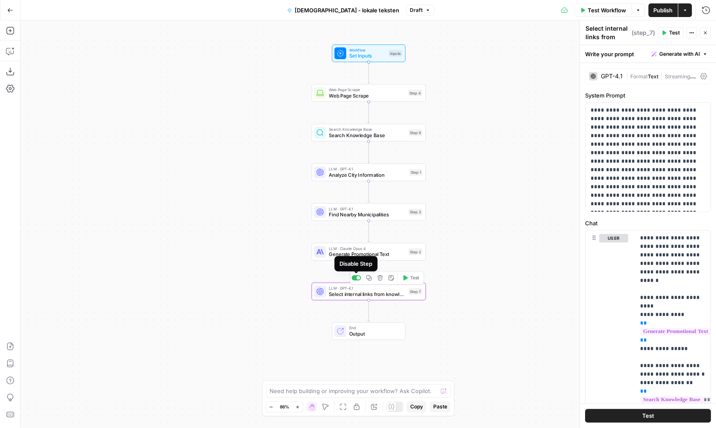
click at [359, 279] on div at bounding box center [358, 278] width 4 height 4
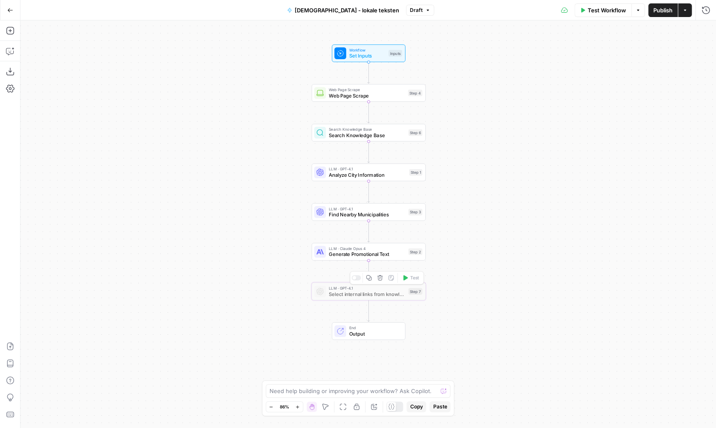
click at [359, 279] on div at bounding box center [355, 277] width 9 height 5
click at [478, 227] on div "Workflow Set Inputs Inputs Web Page Scrape Web Page Scrape Step 4 Search Knowle…" at bounding box center [367, 224] width 695 height 408
click at [592, 9] on span "Test Workflow" at bounding box center [607, 10] width 38 height 9
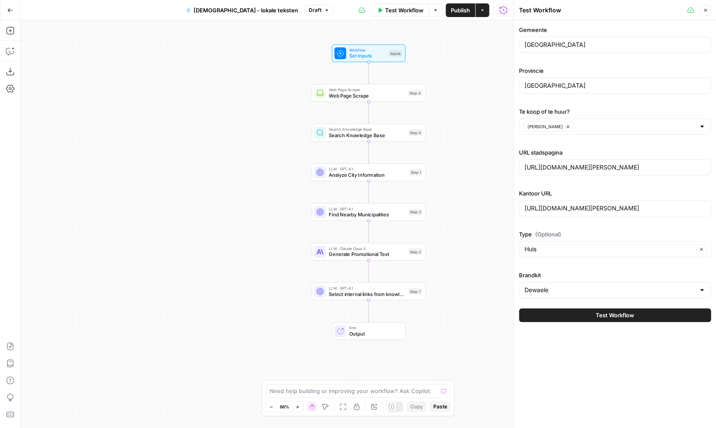
click at [604, 313] on span "Test Workflow" at bounding box center [615, 315] width 38 height 9
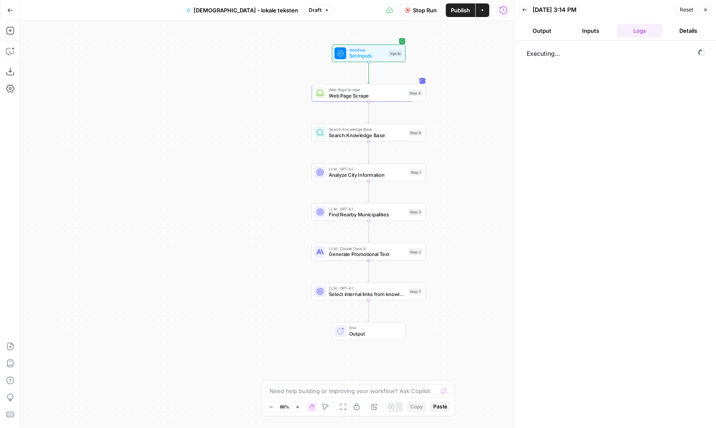
click at [475, 152] on div "Workflow Set Inputs Inputs Web Page Scrape Web Page Scrape Step 4 Search Knowle…" at bounding box center [266, 224] width 493 height 408
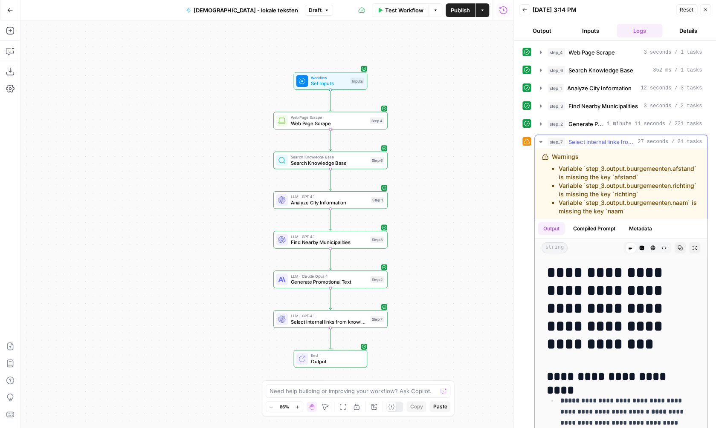
click at [697, 251] on button "Expand Output" at bounding box center [694, 248] width 11 height 11
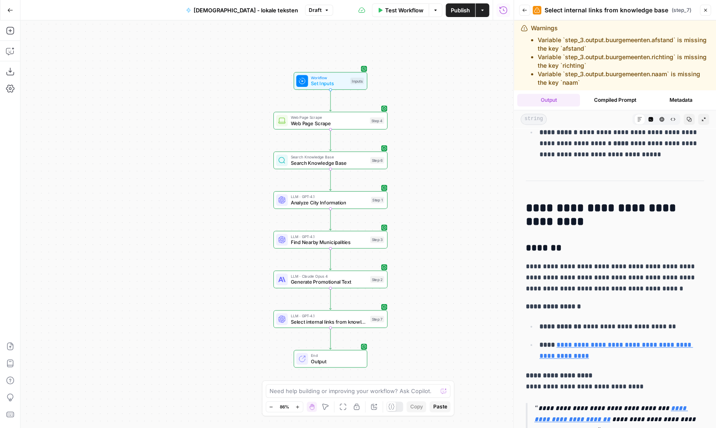
scroll to position [231, 0]
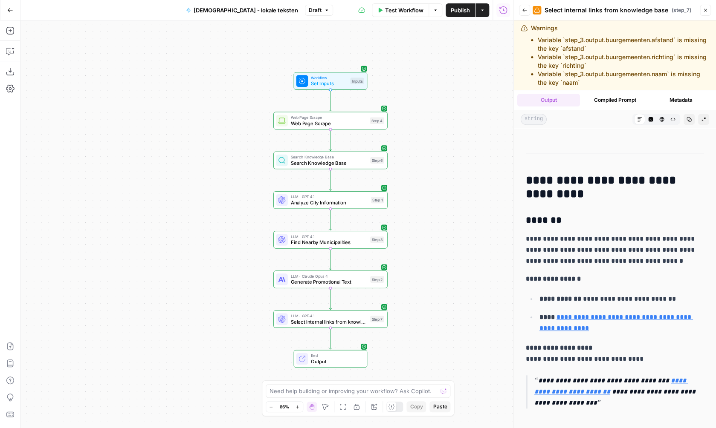
click at [480, 153] on div "Workflow Set Inputs Inputs Web Page Scrape Web Page Scrape Step 4 Search Knowle…" at bounding box center [266, 224] width 493 height 408
click at [10, 8] on icon "button" at bounding box center [10, 10] width 6 height 6
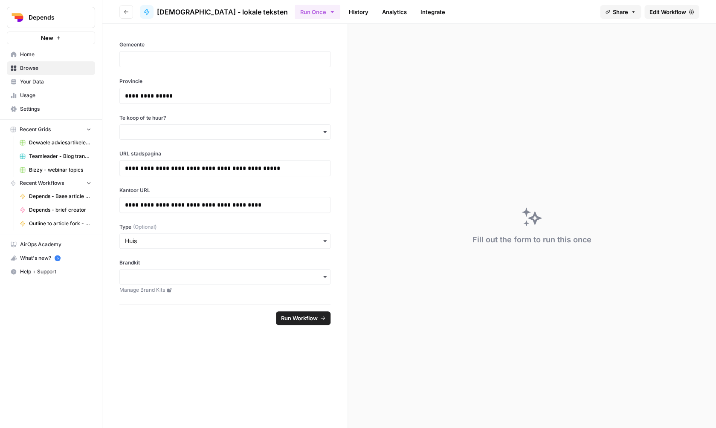
click at [126, 15] on button "Go back" at bounding box center [126, 12] width 14 height 14
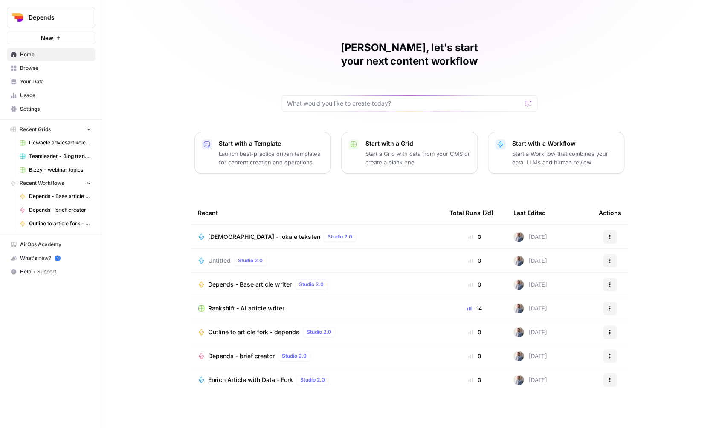
click at [226, 257] on span "Untitled" at bounding box center [219, 261] width 23 height 9
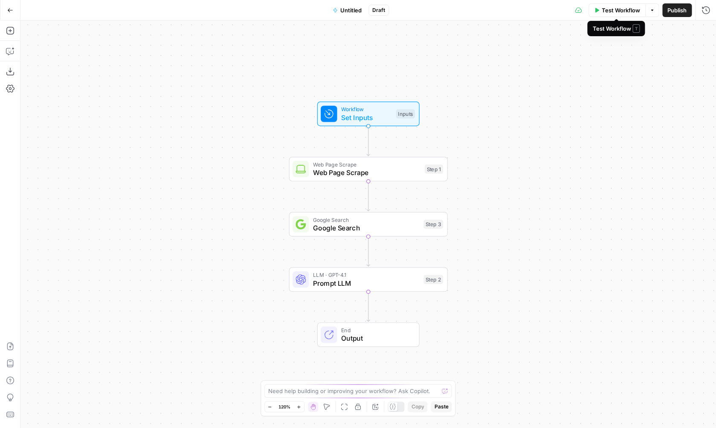
click at [618, 14] on span "Test Workflow" at bounding box center [621, 10] width 38 height 9
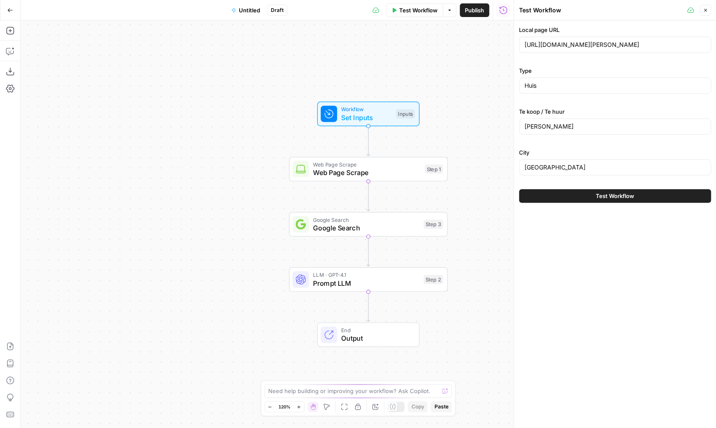
click at [712, 14] on header "Test Workflow Close" at bounding box center [615, 10] width 202 height 20
click at [711, 14] on header "Test Workflow Close" at bounding box center [615, 10] width 202 height 20
click at [707, 14] on button "Close" at bounding box center [705, 10] width 11 height 11
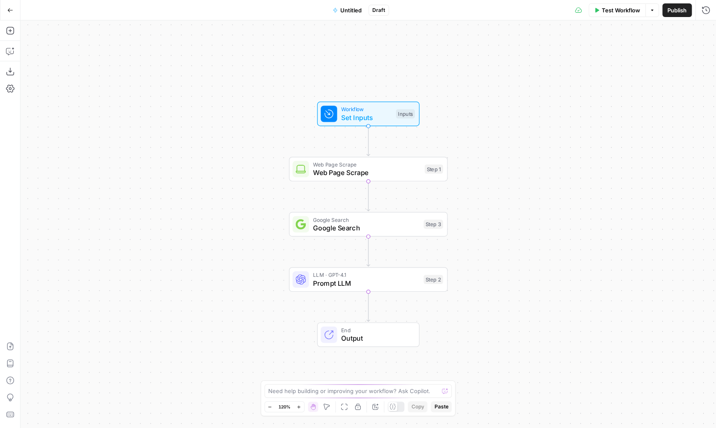
click at [653, 10] on icon "button" at bounding box center [651, 10] width 5 height 5
click at [347, 109] on span "Workflow" at bounding box center [366, 109] width 51 height 8
click at [666, 197] on button "Add Field" at bounding box center [641, 198] width 108 height 14
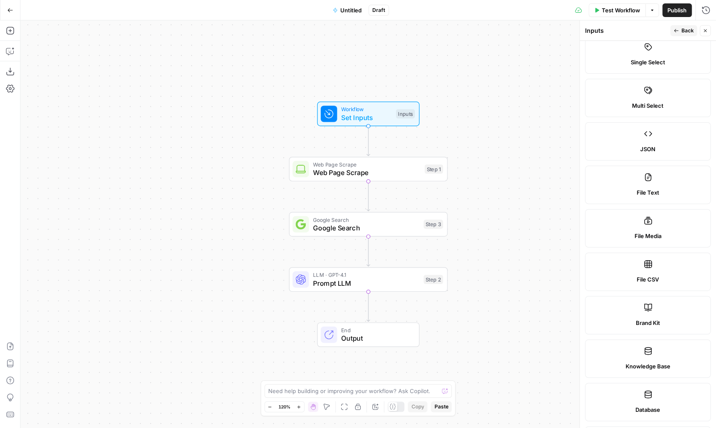
scroll to position [110, 0]
click at [650, 219] on icon at bounding box center [647, 219] width 9 height 9
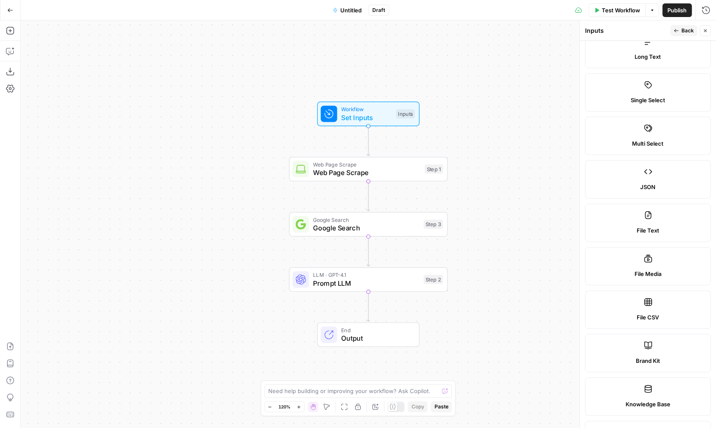
scroll to position [26, 0]
click at [644, 263] on icon at bounding box center [647, 259] width 9 height 9
type textarea "Supports .pdf, .txt, .docx, .md file types"
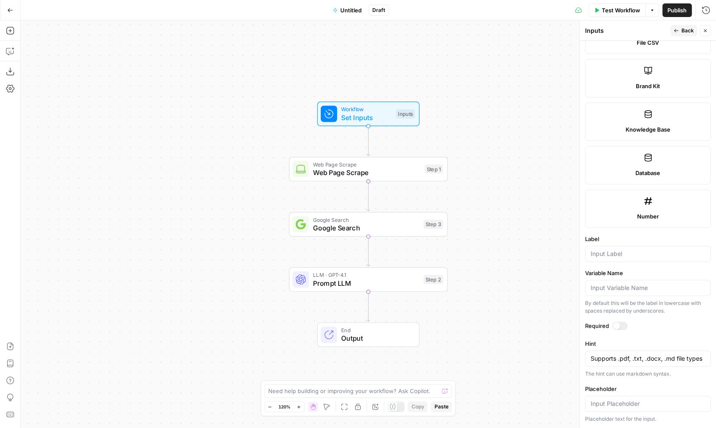
scroll to position [346, 0]
click at [614, 251] on input "Label" at bounding box center [647, 254] width 115 height 9
type input "Doc"
click at [676, 13] on span "Publish" at bounding box center [676, 10] width 19 height 9
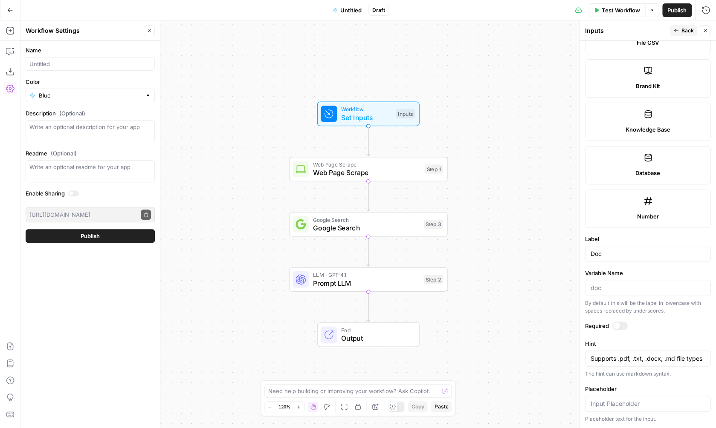
click at [103, 235] on button "Publish" at bounding box center [90, 236] width 129 height 14
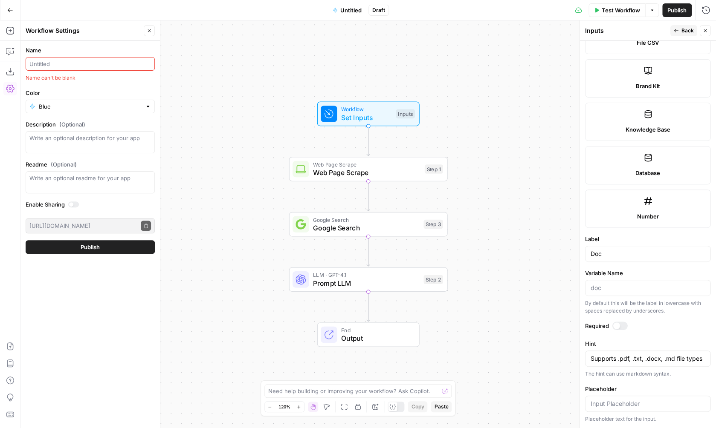
click at [463, 132] on div "Workflow Set Inputs Inputs Web Page Scrape Web Page Scrape Step 1 Google Search…" at bounding box center [367, 224] width 695 height 408
click at [107, 64] on input "Name" at bounding box center [90, 64] width 122 height 9
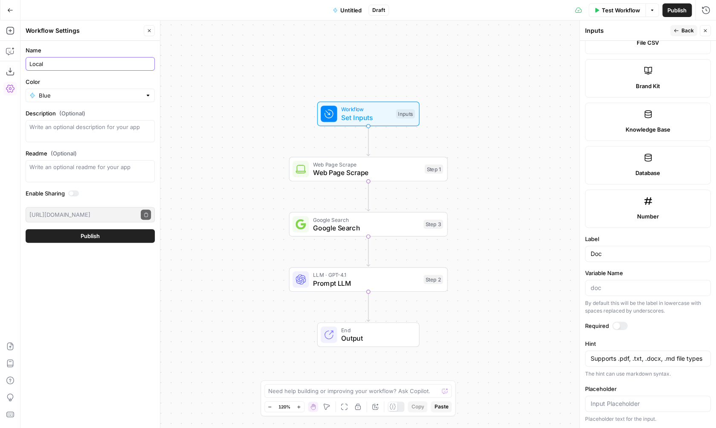
type input "Local t"
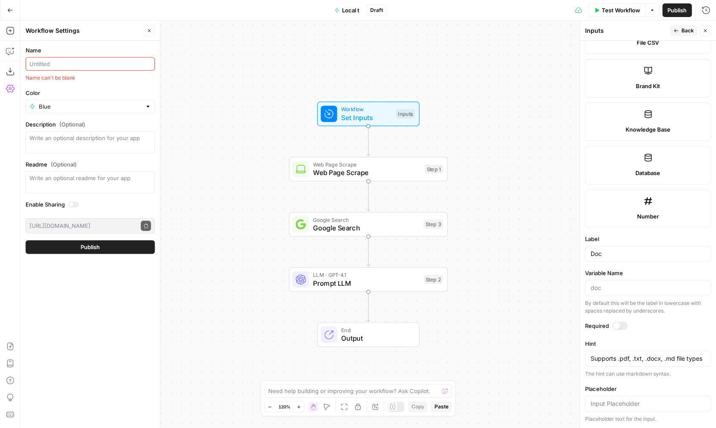
type input "E"
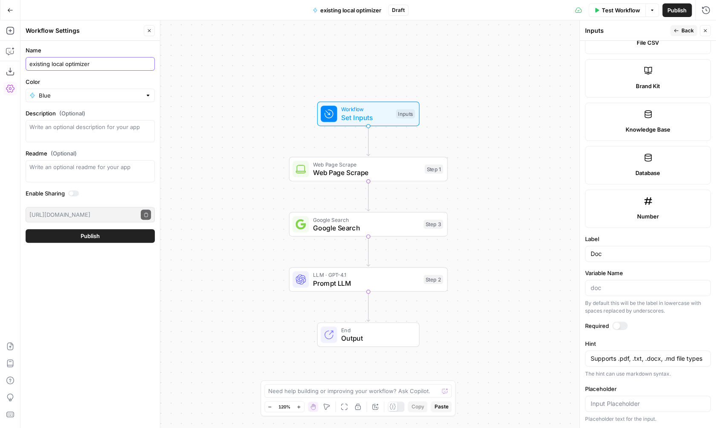
type input "existing local optimizer"
click at [123, 83] on label "Color" at bounding box center [90, 82] width 129 height 9
click at [123, 91] on input "Blue" at bounding box center [90, 95] width 103 height 9
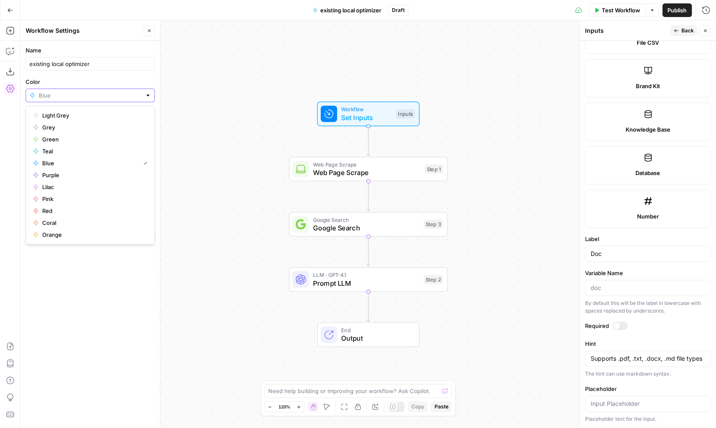
click at [114, 98] on input "Color" at bounding box center [90, 95] width 103 height 9
click at [95, 133] on button "Grey" at bounding box center [90, 128] width 122 height 12
type input "Grey"
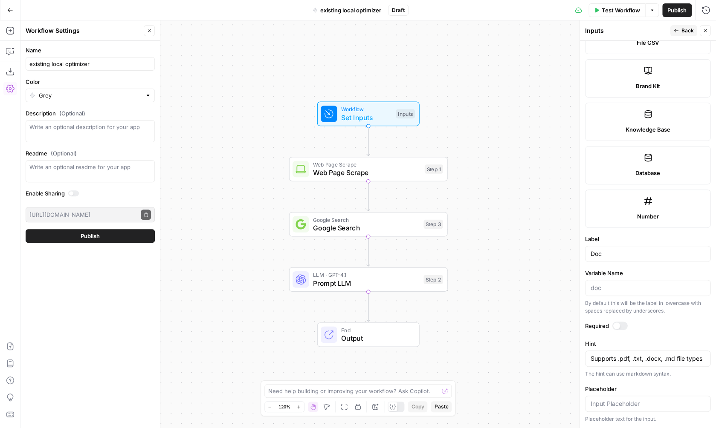
click at [94, 102] on div "Grey" at bounding box center [90, 96] width 129 height 14
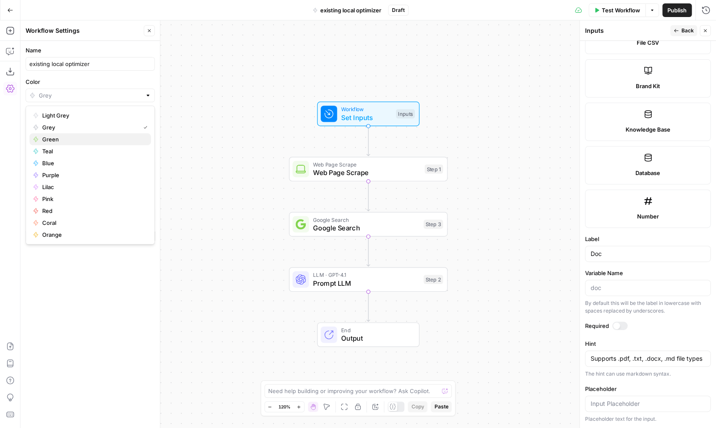
drag, startPoint x: 83, startPoint y: 131, endPoint x: 83, endPoint y: 137, distance: 6.0
click at [84, 137] on div "Light Grey Grey Green Teal Blue Purple Lilac Pink Red Coral Orange" at bounding box center [90, 175] width 129 height 139
click at [83, 137] on span "Green" at bounding box center [93, 139] width 102 height 9
type input "Green"
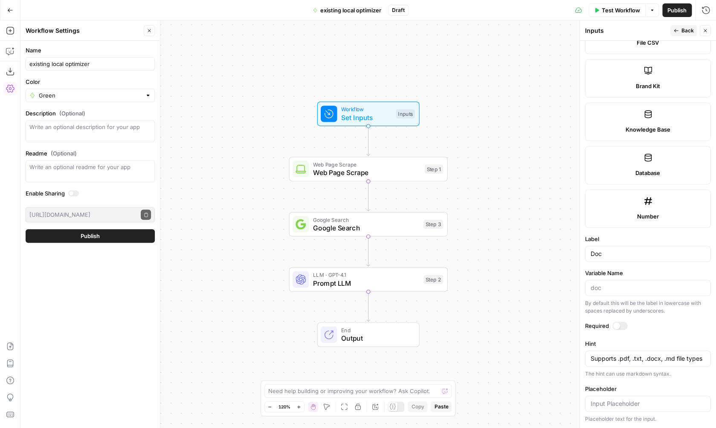
click at [87, 227] on form "Name existing local optimizer Color Green Description (Optional) Readme (Option…" at bounding box center [89, 144] width 139 height 207
click at [90, 240] on span "Publish" at bounding box center [90, 236] width 19 height 9
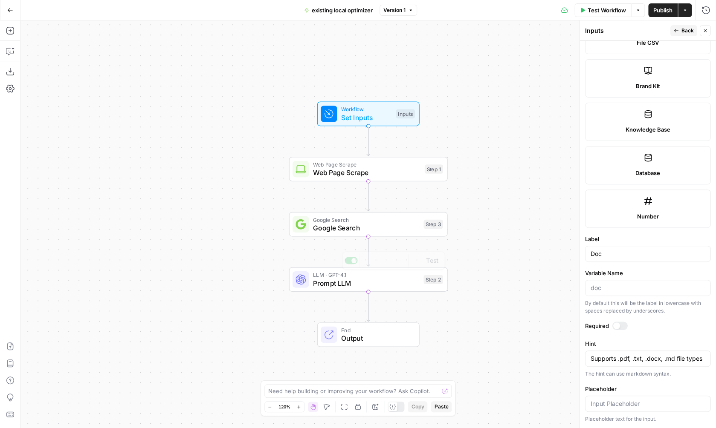
click at [355, 282] on span "Prompt LLM" at bounding box center [366, 283] width 107 height 10
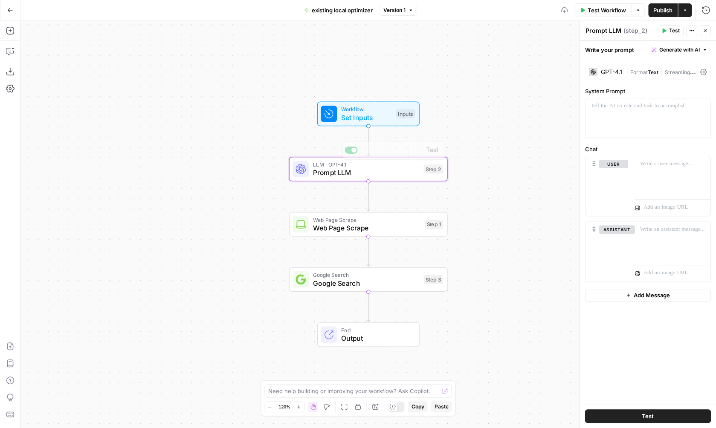
click at [361, 182] on div "Workflow Set Inputs Inputs LLM · GPT-4.1 Prompt LLM Step 2 Copy step Delete ste…" at bounding box center [367, 224] width 695 height 408
click at [362, 170] on span "Prompt LLM" at bounding box center [366, 173] width 107 height 10
click at [620, 15] on button "Test Workflow" at bounding box center [602, 10] width 57 height 14
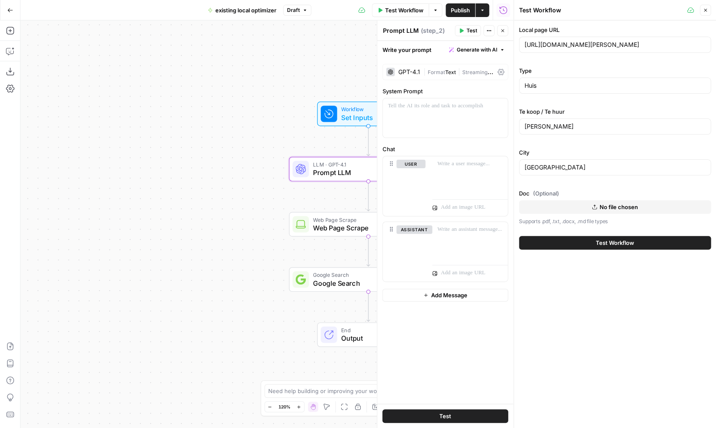
click at [524, 194] on label "Doc (Optional)" at bounding box center [615, 193] width 192 height 9
copy label "Doc"
click at [706, 12] on icon "button" at bounding box center [705, 10] width 5 height 5
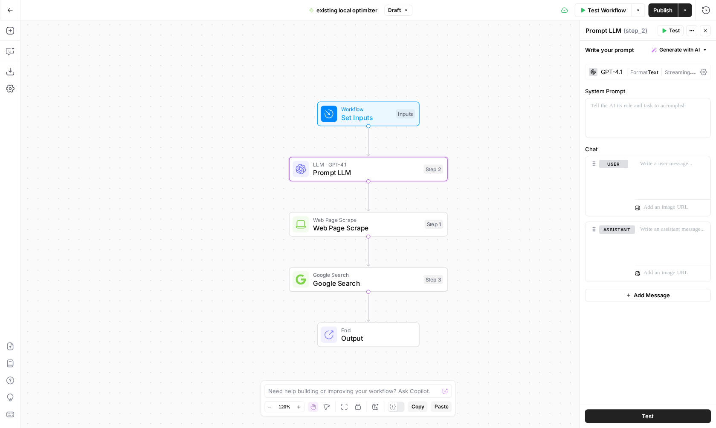
click at [379, 176] on span "Prompt LLM" at bounding box center [366, 173] width 107 height 10
click at [9, 55] on icon "button" at bounding box center [9, 51] width 7 height 7
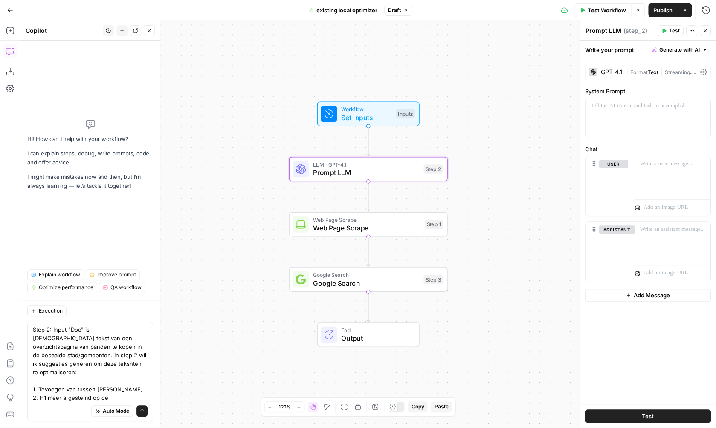
click at [365, 121] on span "Set Inputs" at bounding box center [366, 118] width 51 height 10
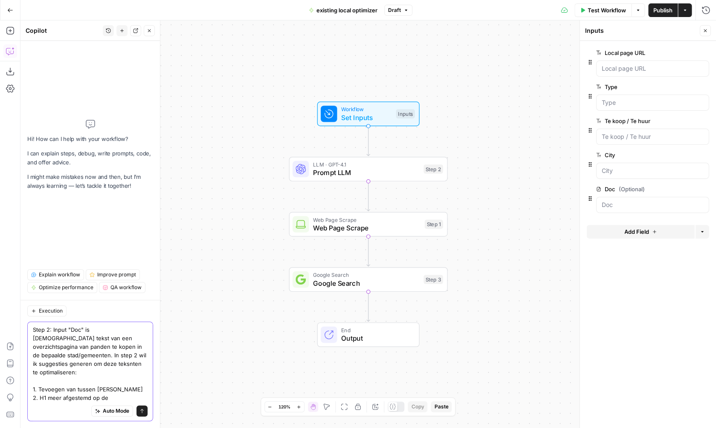
click at [117, 399] on textarea "Step 2: Input "Doc" is hudiige tekst van een overzichtspagina van panden te kop…" at bounding box center [90, 364] width 115 height 77
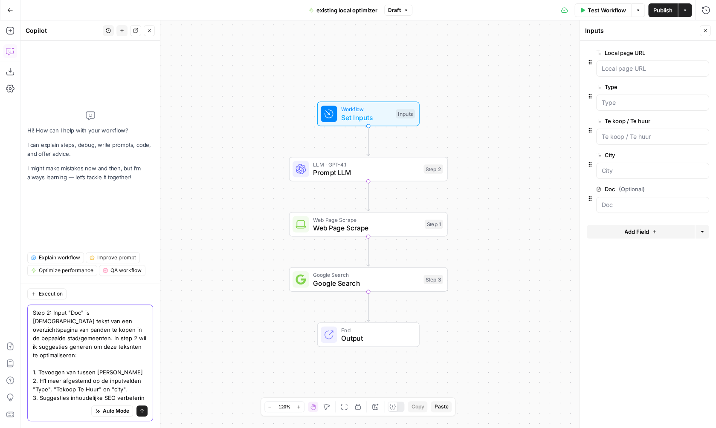
type textarea "Step 2: Input "Doc" is hudiige tekst van een overzichtspagina van panden te kop…"
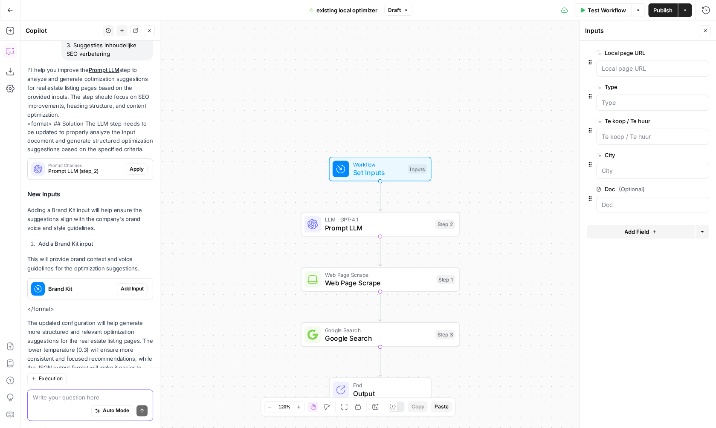
scroll to position [189, 0]
click at [133, 166] on span "Apply" at bounding box center [137, 170] width 14 height 8
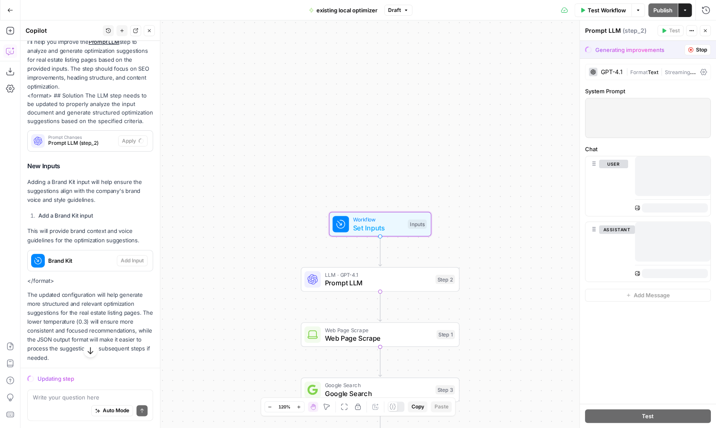
scroll to position [231, 0]
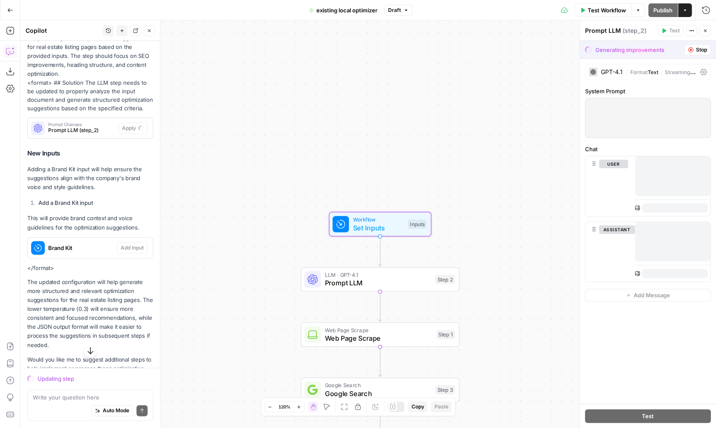
click at [98, 244] on span "Brand Kit" at bounding box center [80, 248] width 65 height 9
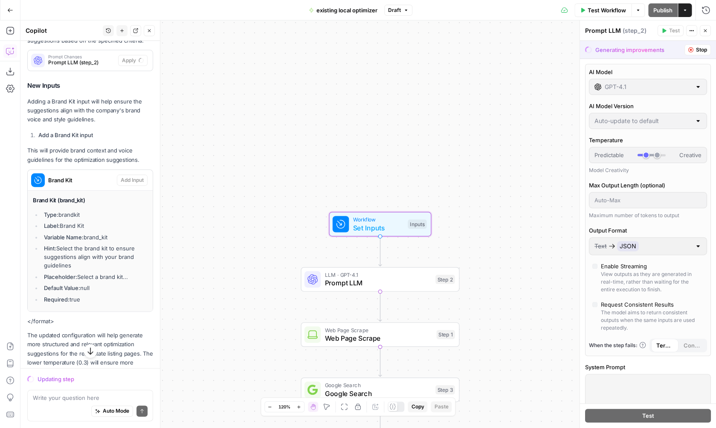
scroll to position [299, 0]
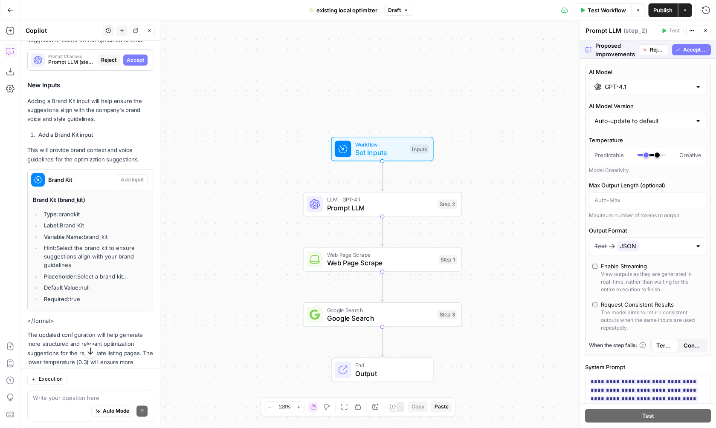
click at [698, 48] on span "Accept All" at bounding box center [695, 50] width 24 height 8
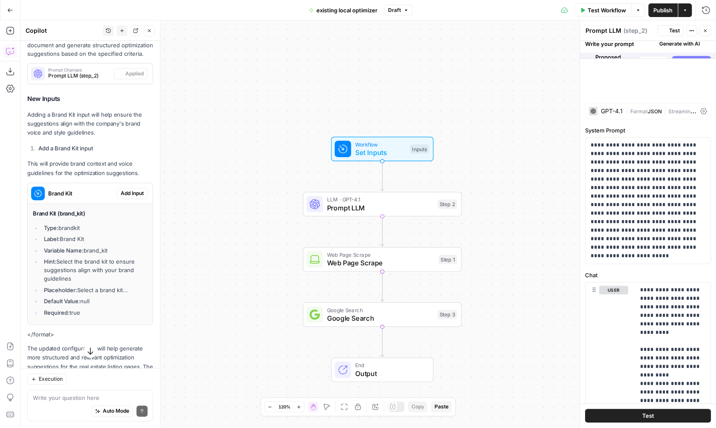
scroll to position [313, 0]
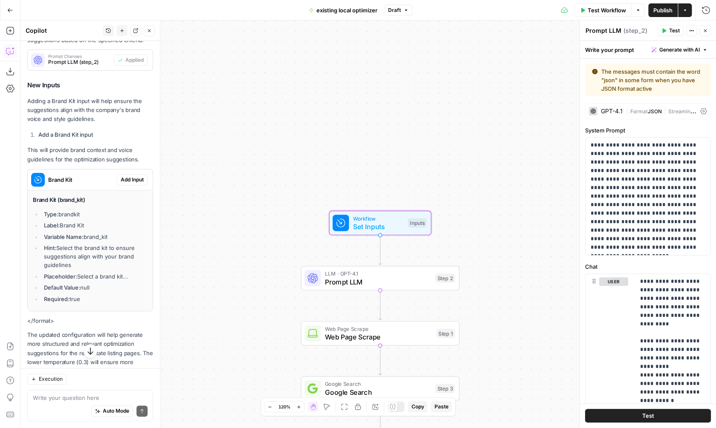
click at [138, 176] on span "Add Input" at bounding box center [132, 180] width 23 height 8
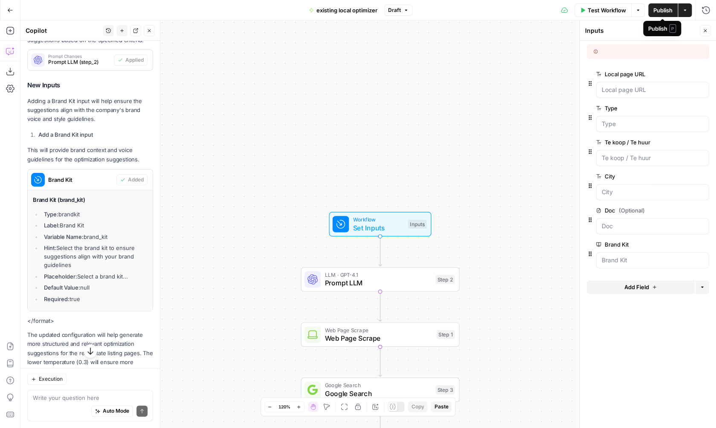
click at [613, 9] on span "Test Workflow" at bounding box center [607, 10] width 38 height 9
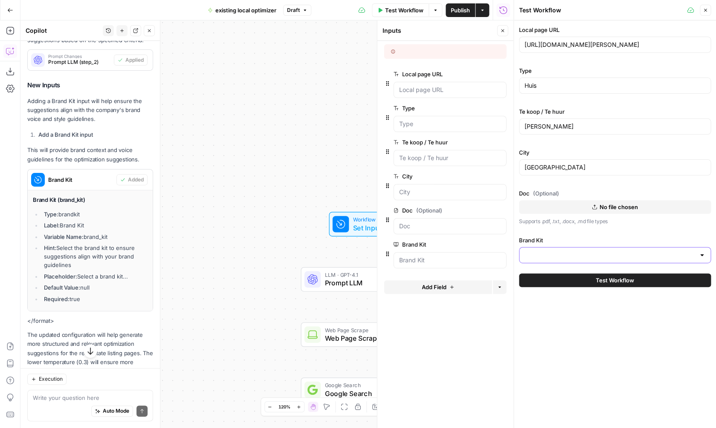
click at [584, 255] on input "Brand Kit" at bounding box center [609, 255] width 171 height 9
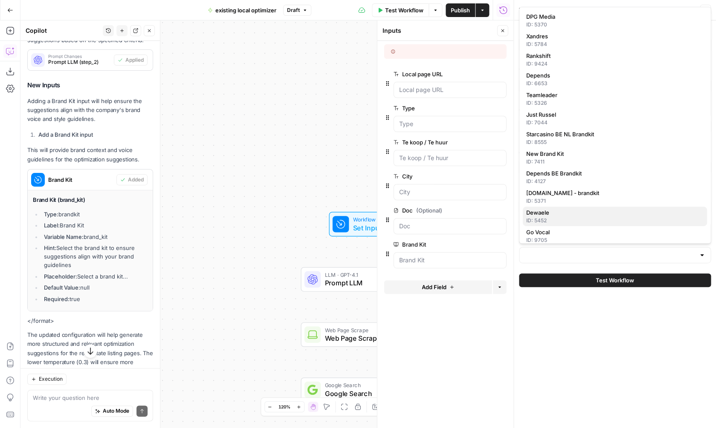
click at [562, 215] on span "Dewaele" at bounding box center [613, 212] width 174 height 9
type input "Dewaele"
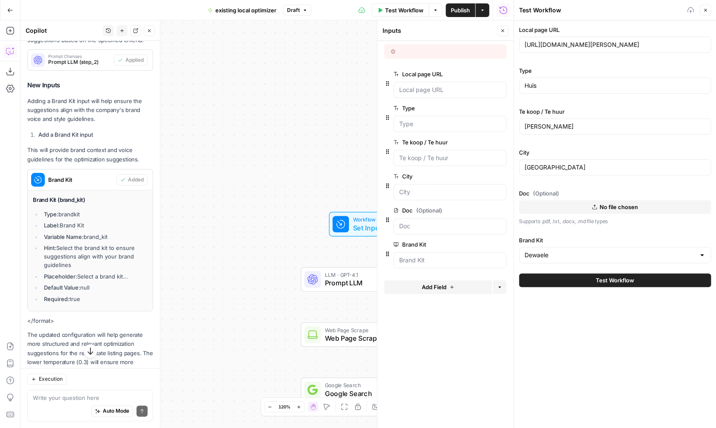
click at [552, 359] on div "Local page URL https://www.dewaele.com/nl/te-koop/2000-antwerpen/huis Type Huis…" at bounding box center [615, 224] width 202 height 408
click at [587, 205] on button "No file chosen" at bounding box center [615, 207] width 192 height 14
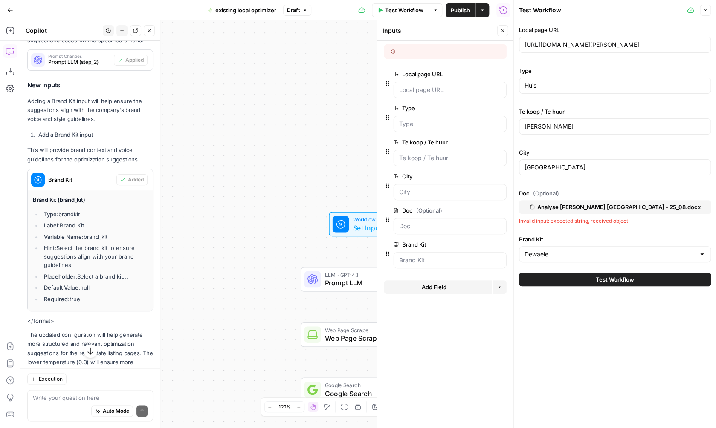
click at [543, 327] on div "Local page URL https://www.dewaele.com/nl/te-koop/2000-antwerpen/huis Type Huis…" at bounding box center [615, 224] width 202 height 408
click at [598, 278] on span "Test Workflow" at bounding box center [615, 280] width 38 height 9
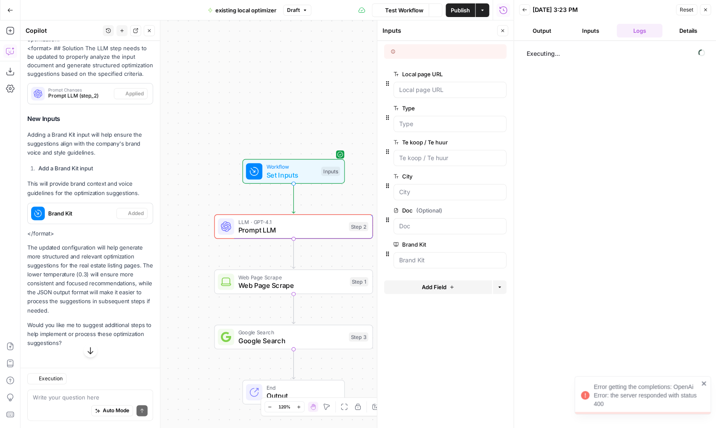
scroll to position [271, 0]
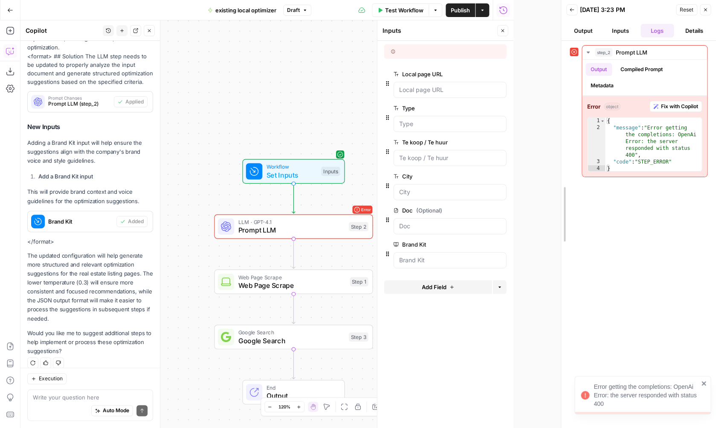
drag, startPoint x: 512, startPoint y: 131, endPoint x: 559, endPoint y: 131, distance: 46.5
click at [559, 131] on div at bounding box center [561, 214] width 9 height 428
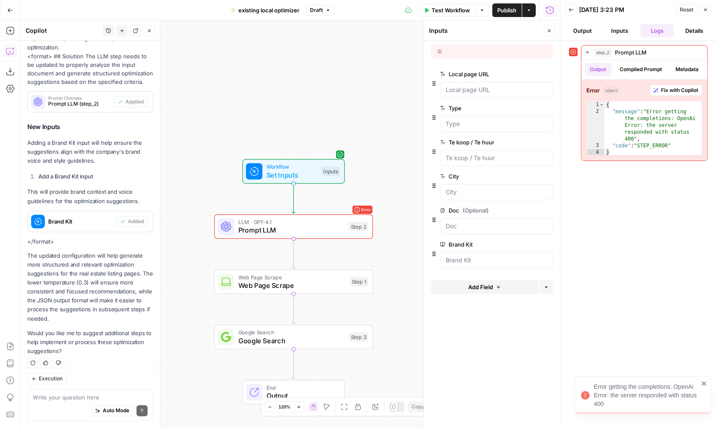
click at [306, 226] on span "Prompt LLM" at bounding box center [291, 230] width 107 height 10
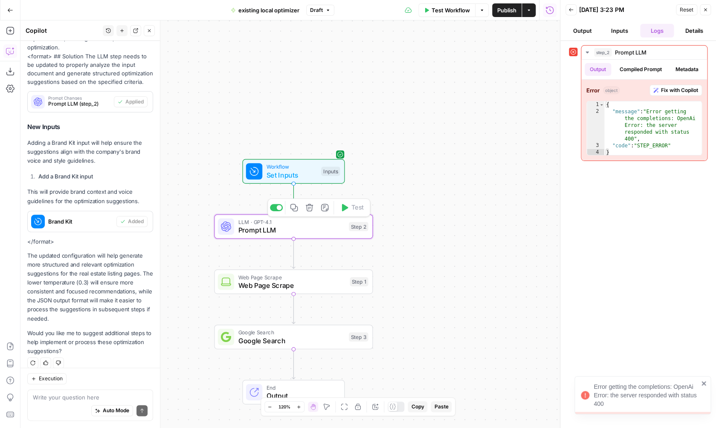
type textarea "Prompt LLM"
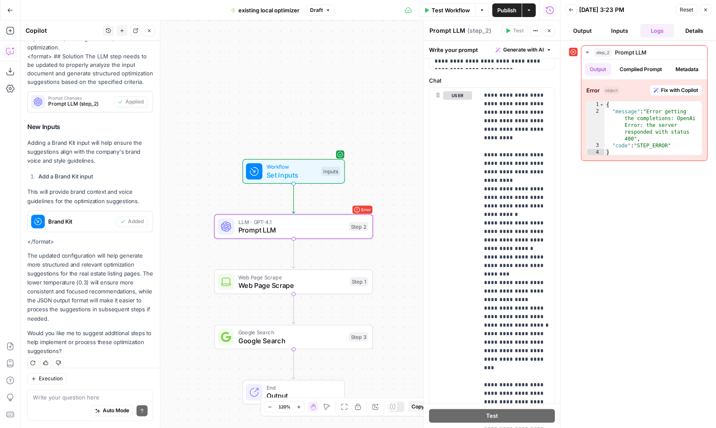
scroll to position [0, 0]
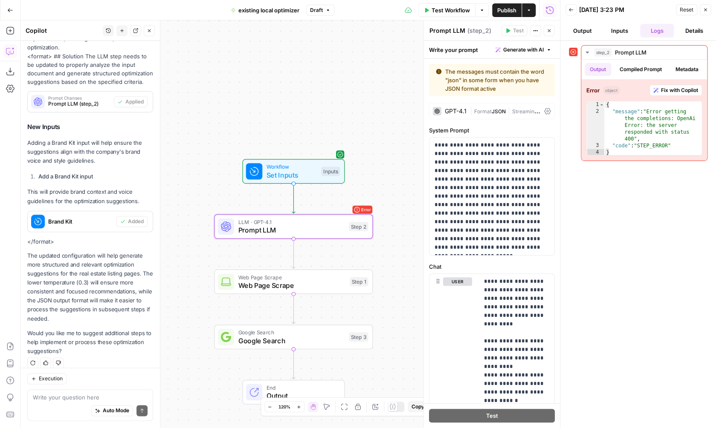
click at [488, 110] on span "Format" at bounding box center [482, 111] width 17 height 6
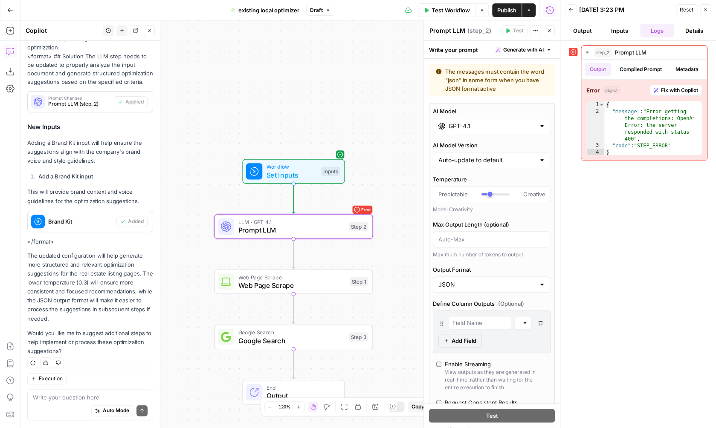
click at [509, 133] on div "GPT-4.1" at bounding box center [492, 126] width 118 height 16
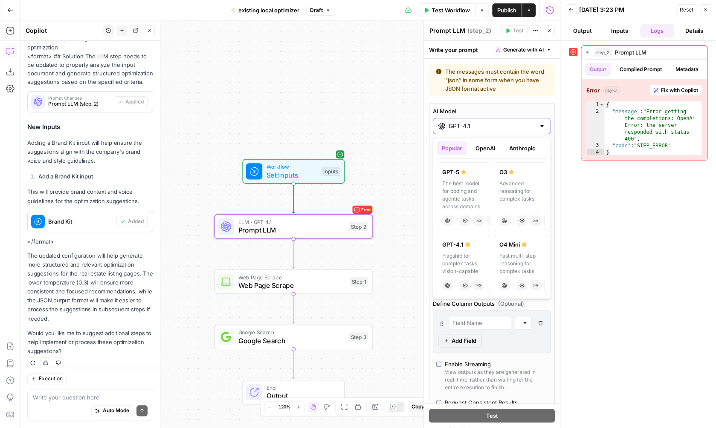
scroll to position [0, 96]
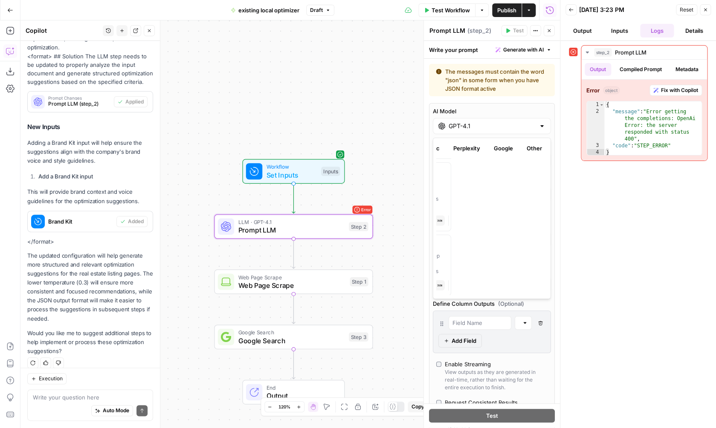
click at [501, 148] on button "Google" at bounding box center [503, 149] width 29 height 14
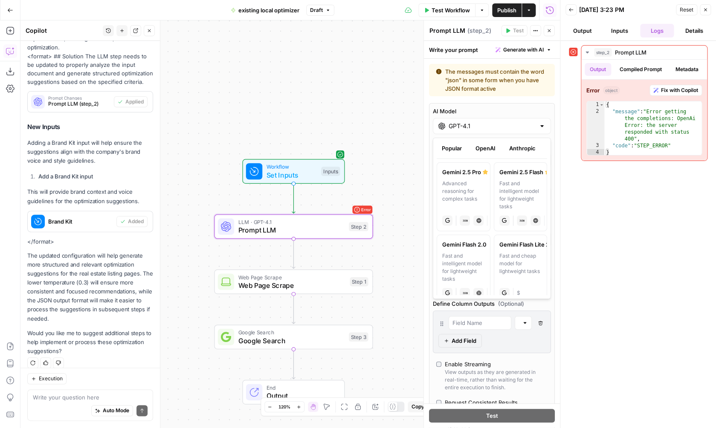
click at [474, 187] on div "Advanced reasoning for complex tasks" at bounding box center [463, 195] width 43 height 31
type input "Gemini 2.5 Pro"
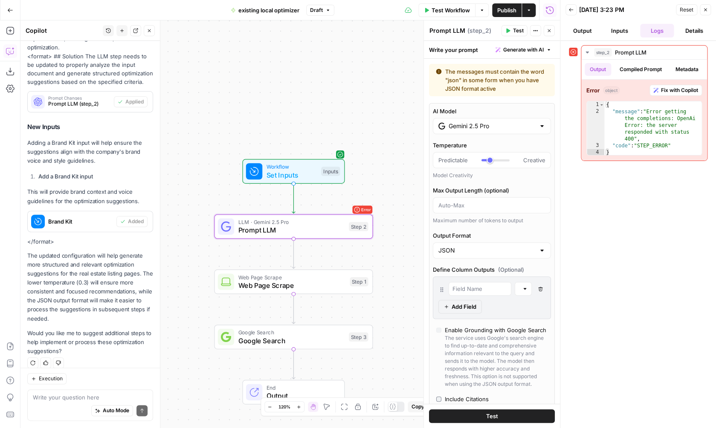
click at [482, 417] on button "Test" at bounding box center [492, 417] width 126 height 14
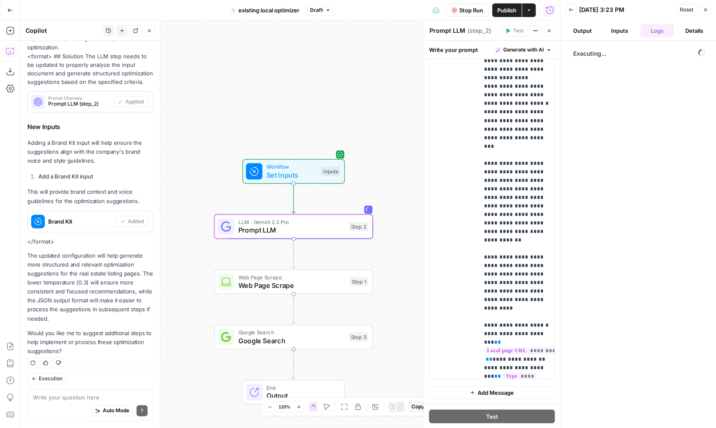
scroll to position [282, 0]
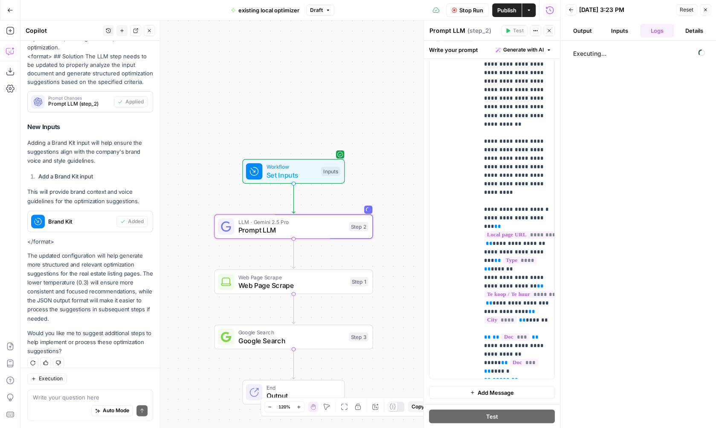
click at [316, 292] on div "Web Page Scrape Web Page Scrape Step 1 Copy step Delete step Add Note Test" at bounding box center [293, 282] width 159 height 25
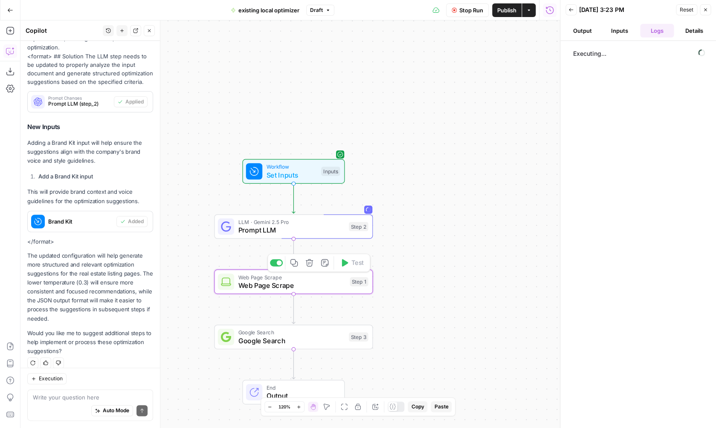
type textarea "Web Page Scrape"
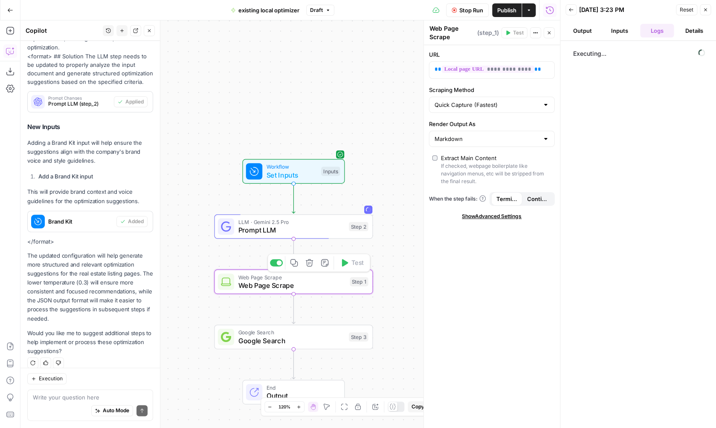
click at [307, 263] on icon "button" at bounding box center [309, 263] width 8 height 8
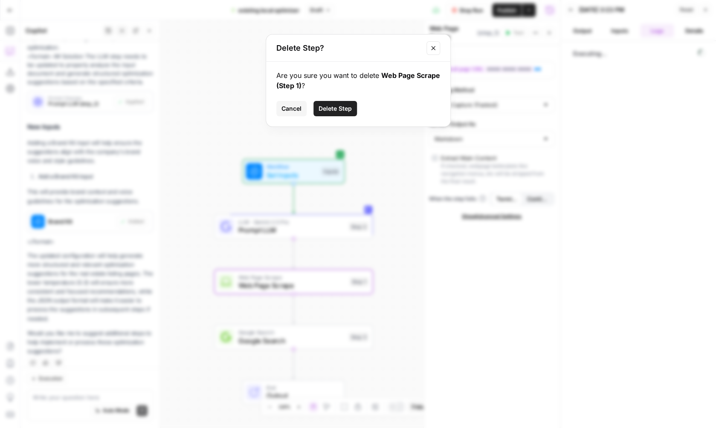
click at [352, 109] on button "Delete Step" at bounding box center [334, 108] width 43 height 15
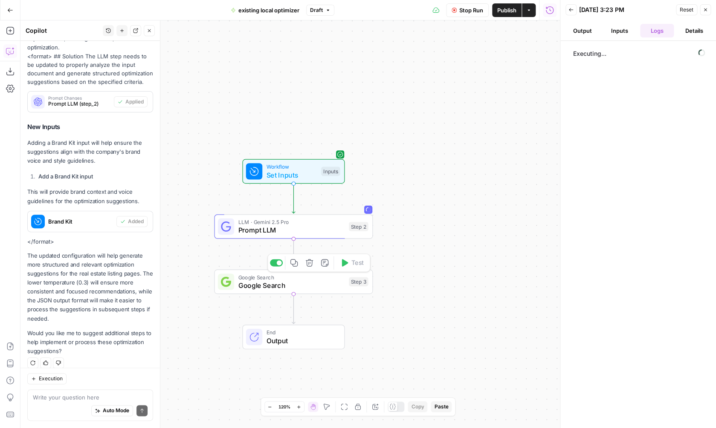
click at [304, 284] on span "Google Search" at bounding box center [291, 286] width 107 height 10
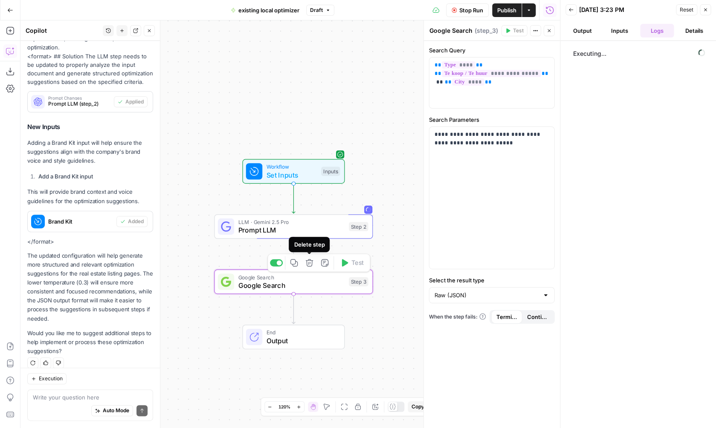
click at [306, 288] on span "Google Search" at bounding box center [291, 286] width 107 height 10
click at [371, 318] on div "Workflow Set Inputs Inputs LLM · Gemini 2.5 Pro Prompt LLM Step 2 Google Search…" at bounding box center [289, 224] width 539 height 408
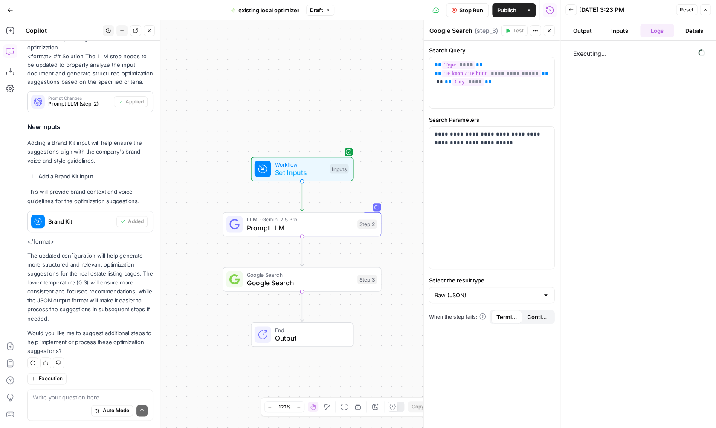
click at [10, 13] on button "Go Back" at bounding box center [10, 10] width 15 height 15
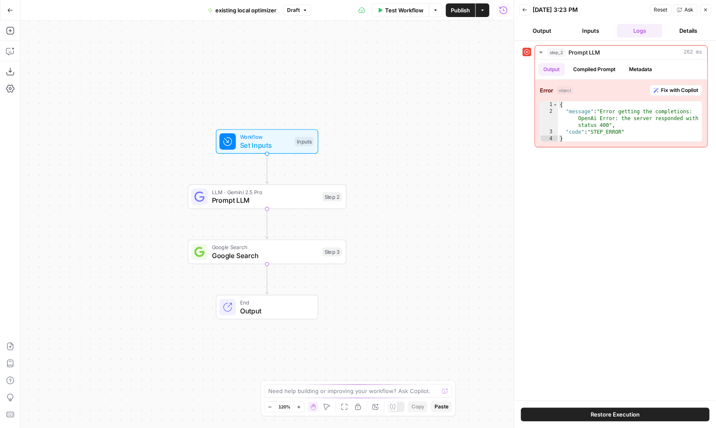
click at [269, 192] on span "LLM · Gemini 2.5 Pro" at bounding box center [264, 192] width 107 height 8
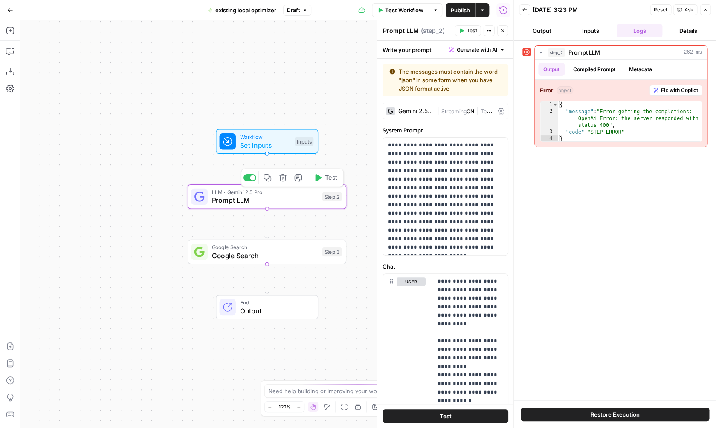
click at [327, 178] on span "Test" at bounding box center [331, 178] width 12 height 9
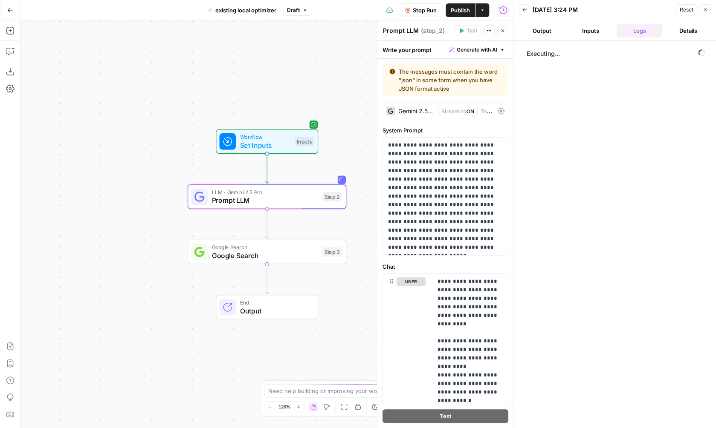
click at [367, 142] on div "Workflow Set Inputs Inputs LLM · Gemini 2.5 Pro Prompt LLM Step 2 Google Search…" at bounding box center [266, 224] width 493 height 408
click at [15, 35] on button "Add Steps" at bounding box center [10, 31] width 14 height 14
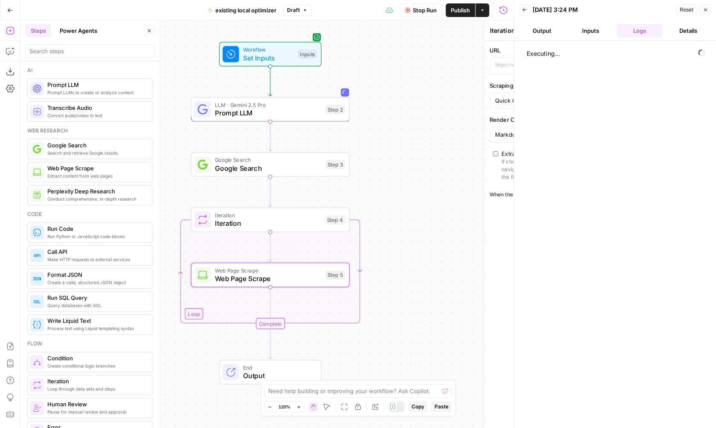
type textarea "Web Page Scrape"
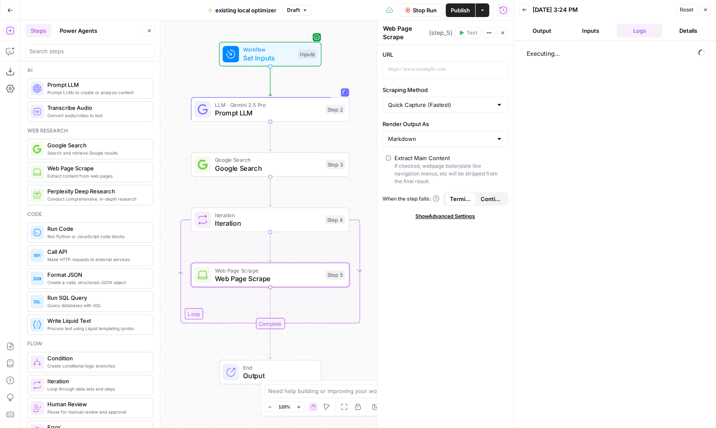
click at [271, 167] on span "Google Search" at bounding box center [268, 168] width 107 height 10
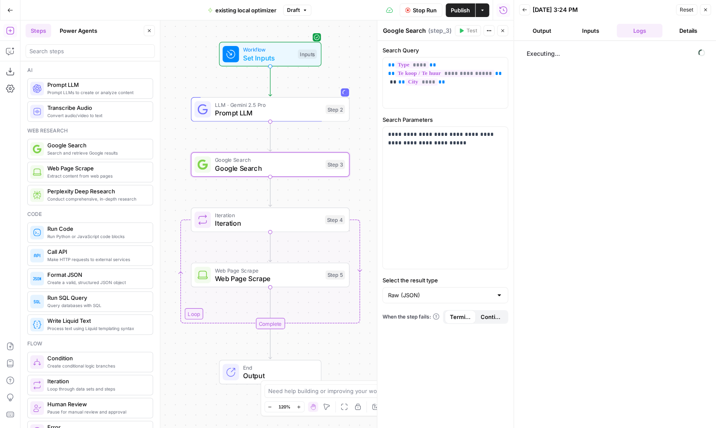
click at [265, 229] on div "Iteration Iteration Step 4 Copy step Delete step Add Note Test" at bounding box center [270, 220] width 159 height 25
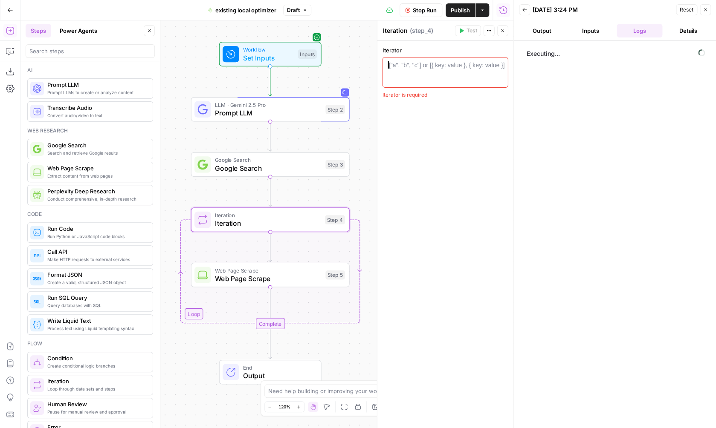
click at [441, 75] on div at bounding box center [445, 80] width 118 height 38
click at [501, 68] on button "Variables Menu" at bounding box center [499, 65] width 7 height 7
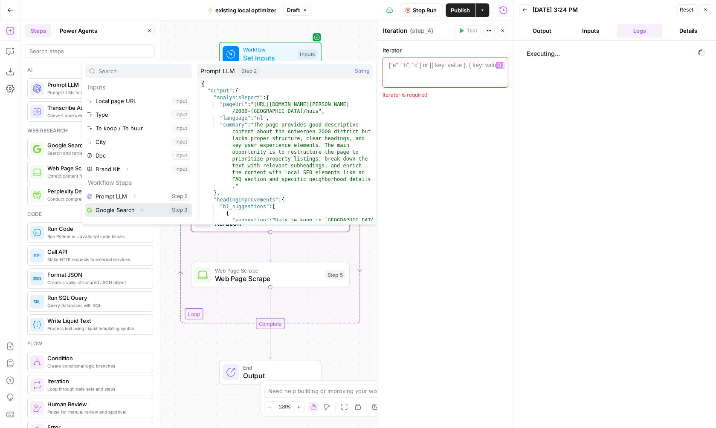
click at [142, 213] on icon "button" at bounding box center [141, 210] width 5 height 5
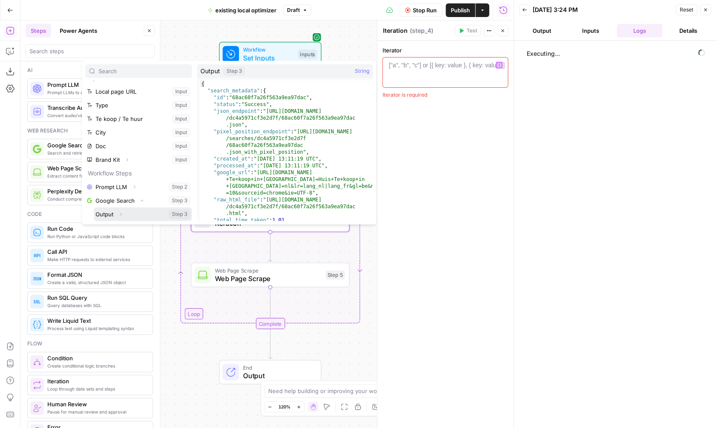
click at [122, 212] on icon "button" at bounding box center [120, 214] width 5 height 5
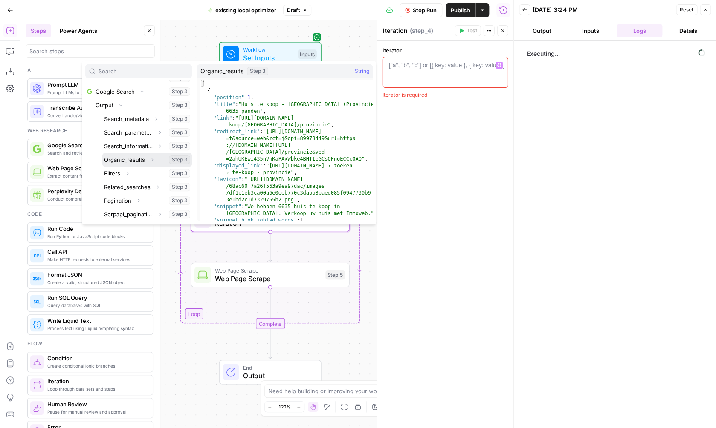
click at [153, 160] on icon "button" at bounding box center [152, 160] width 2 height 3
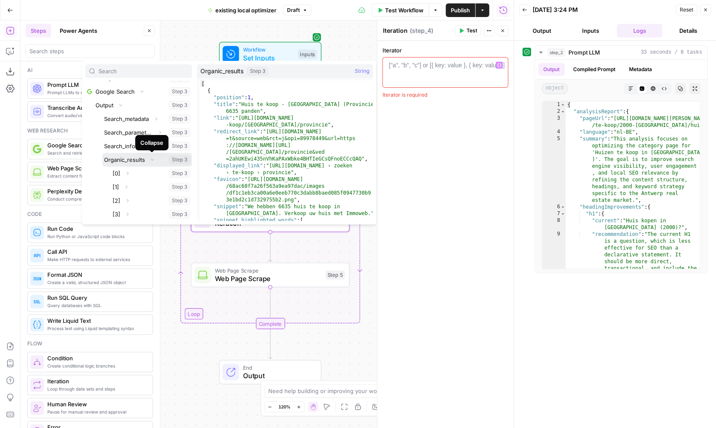
click at [157, 160] on button "Collapse" at bounding box center [152, 159] width 11 height 11
click at [152, 160] on icon "button" at bounding box center [152, 159] width 5 height 5
click at [418, 191] on div "Iterator 1 ["a", "b", "c"] or [{ key: value }, { key: value }] XXXXXXXXXXXXXXXX…" at bounding box center [445, 235] width 136 height 388
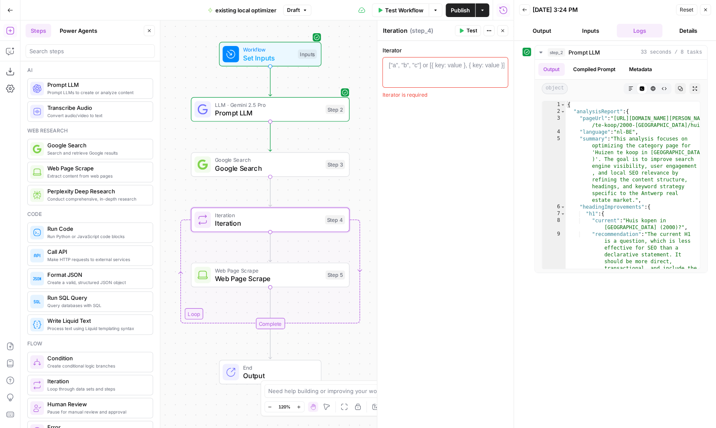
click at [306, 120] on div "LLM · Gemini 2.5 Pro Prompt LLM Step 2 Copy step Delete step Add Note Test" at bounding box center [270, 109] width 159 height 25
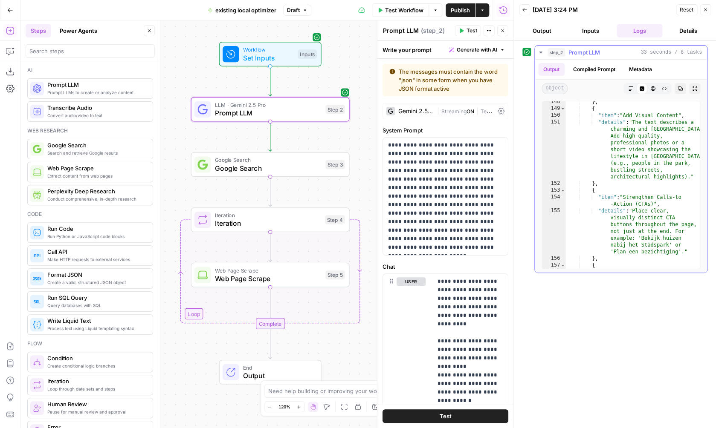
scroll to position [2248, 0]
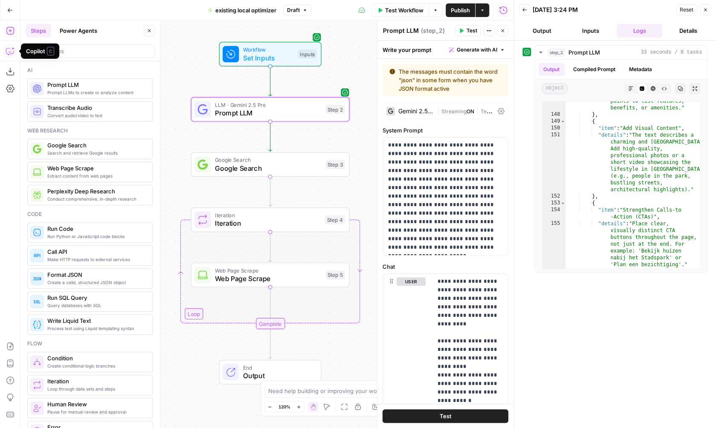
click at [9, 52] on icon "button" at bounding box center [10, 52] width 2 height 0
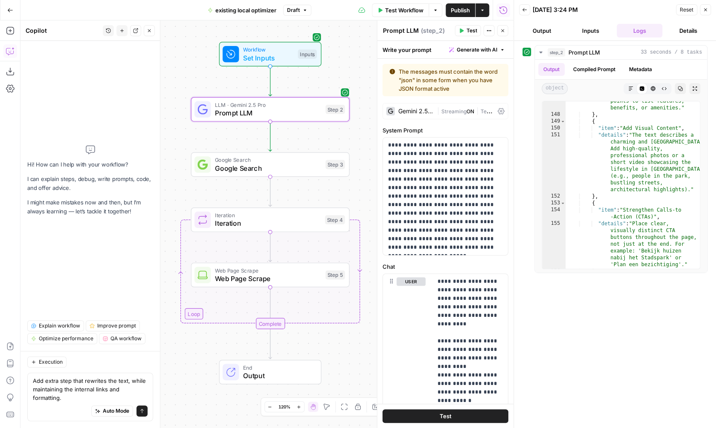
type textarea "Add extra step that rewrites the text, while maintaining the internal links and…"
click at [146, 411] on button "Send" at bounding box center [141, 411] width 11 height 11
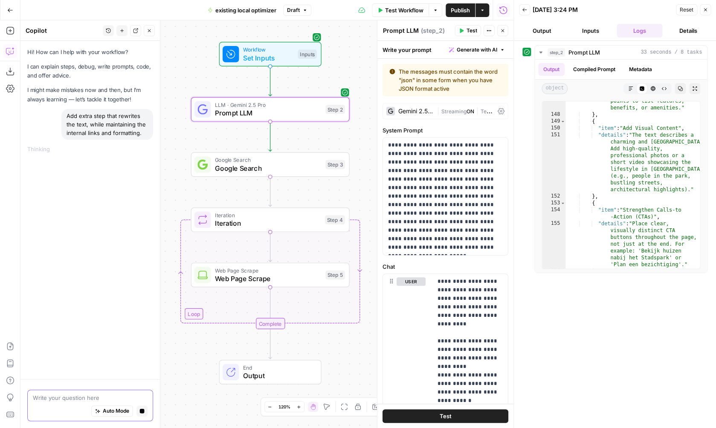
click at [321, 178] on div "Workflow Set Inputs Inputs LLM · Gemini 2.5 Pro Prompt LLM Step 2 Google Search…" at bounding box center [266, 224] width 493 height 408
click at [315, 171] on span "Google Search" at bounding box center [268, 168] width 107 height 10
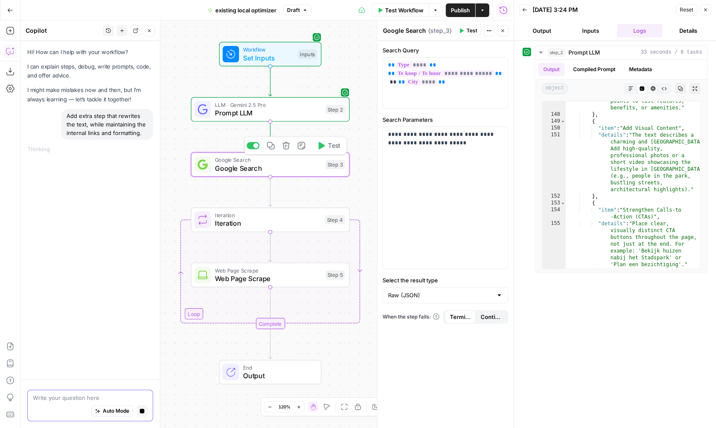
click at [292, 231] on div "Iteration Iteration Step 4 Copy step Delete step Add Note Test" at bounding box center [270, 220] width 159 height 25
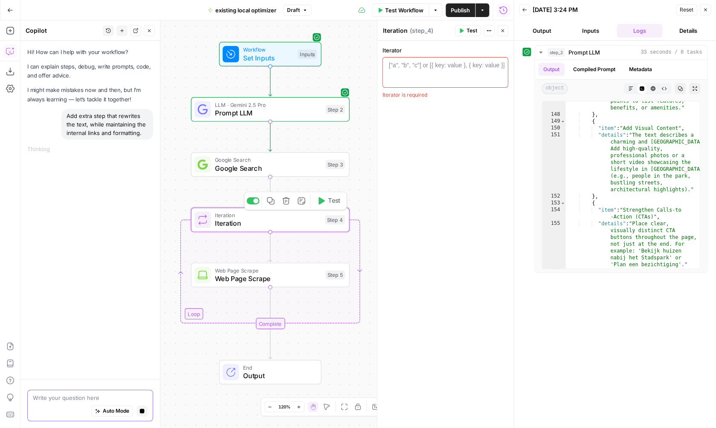
click at [284, 277] on span "Web Page Scrape" at bounding box center [268, 279] width 107 height 10
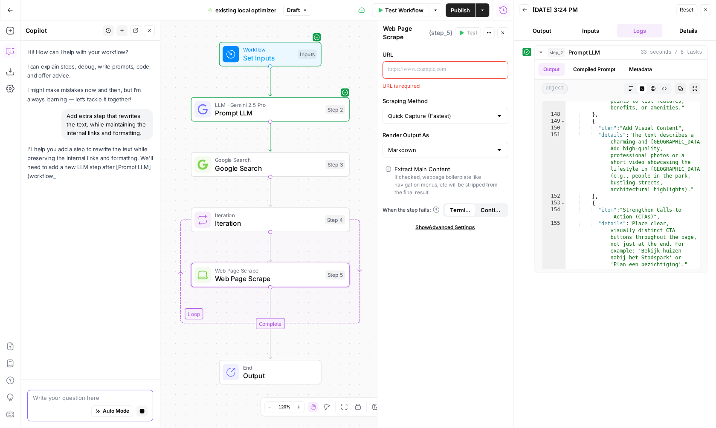
click at [282, 218] on span "Iteration" at bounding box center [268, 223] width 106 height 10
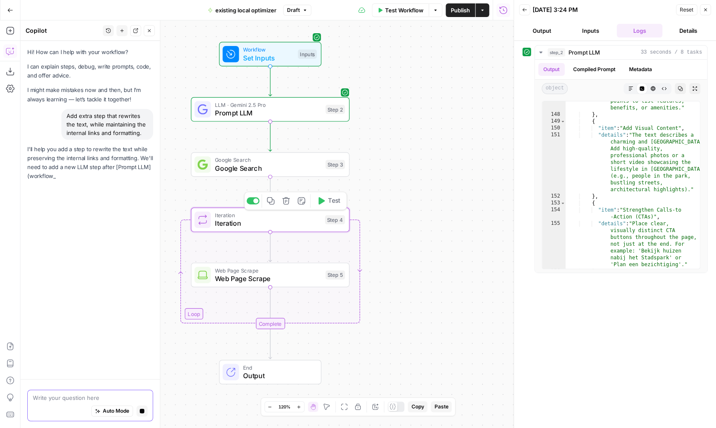
type textarea "Iteration"
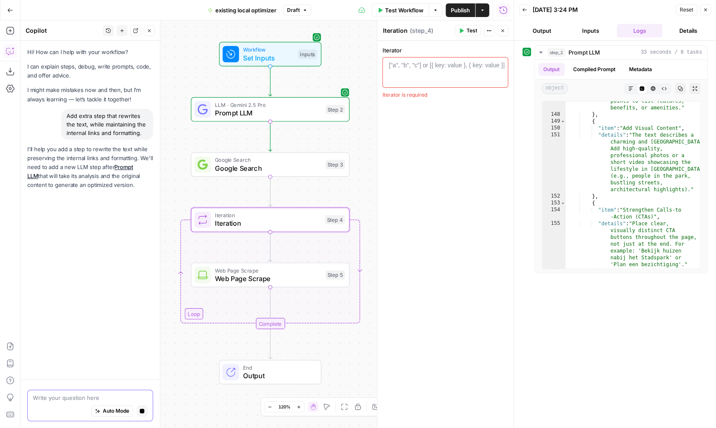
click at [284, 172] on span "Google Search" at bounding box center [268, 168] width 107 height 10
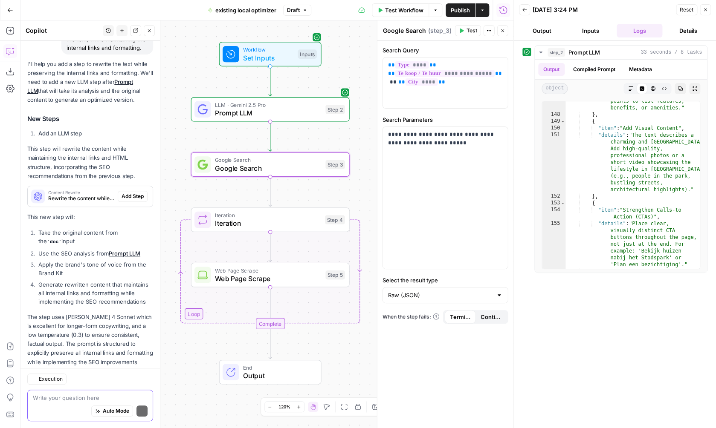
scroll to position [113, 0]
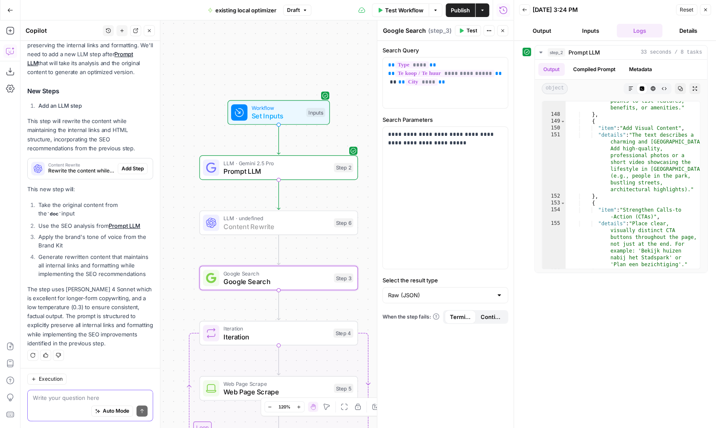
click at [135, 171] on span "Add Step" at bounding box center [133, 169] width 22 height 8
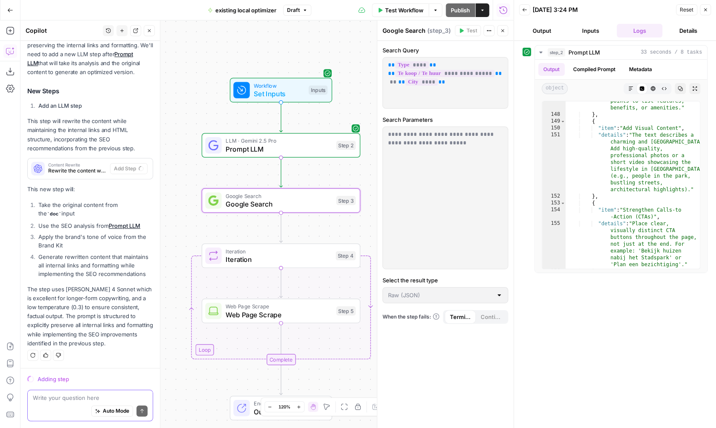
click at [262, 313] on span "Web Page Scrape" at bounding box center [279, 315] width 107 height 10
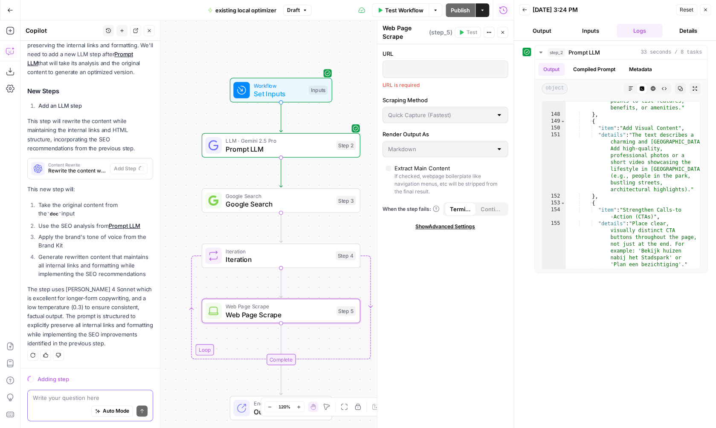
click at [273, 262] on span "Iteration" at bounding box center [279, 260] width 106 height 10
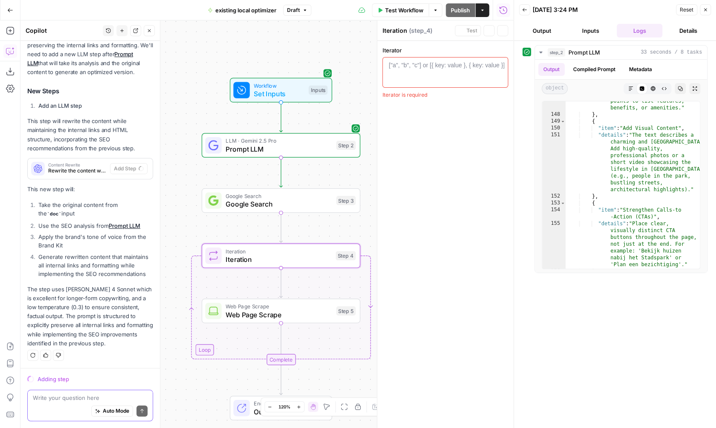
click at [273, 259] on span "Iteration" at bounding box center [279, 260] width 106 height 10
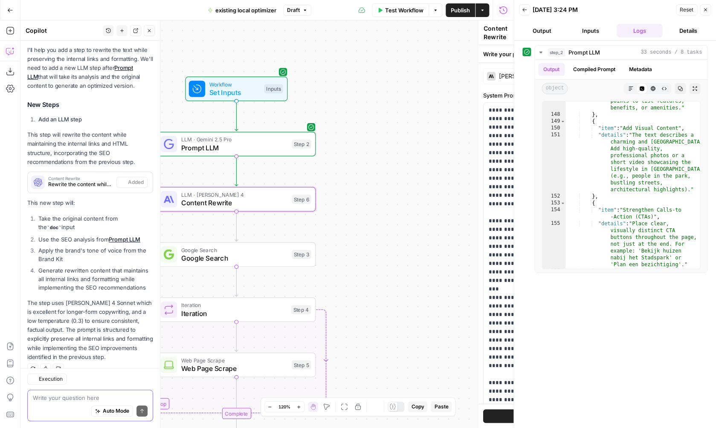
scroll to position [127, 0]
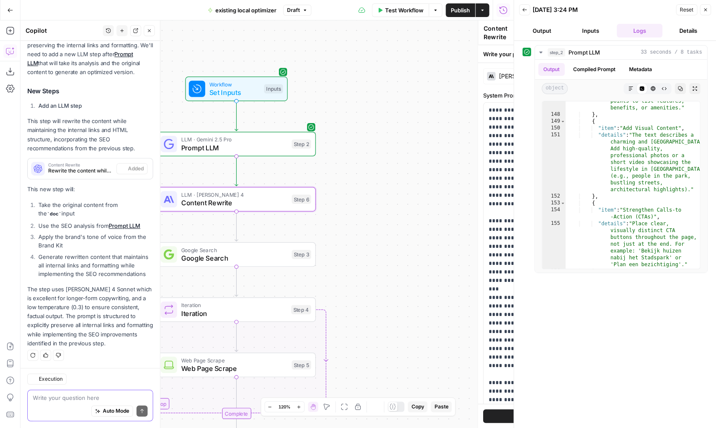
click at [285, 298] on div "Iteration Iteration Step 4 Copy step Delete step Add Note Test" at bounding box center [236, 310] width 159 height 25
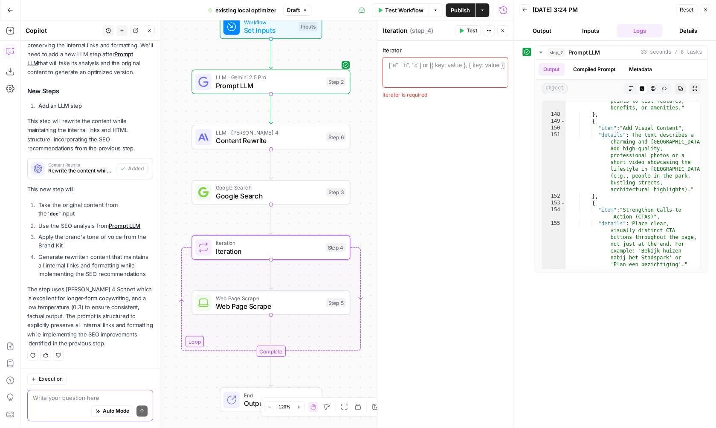
drag, startPoint x: 346, startPoint y: 269, endPoint x: 380, endPoint y: 206, distance: 71.2
click at [380, 206] on div "Workflow Set Inputs Inputs LLM · Gemini 2.5 Pro Prompt LLM Step 2 LLM · Claude …" at bounding box center [266, 224] width 493 height 408
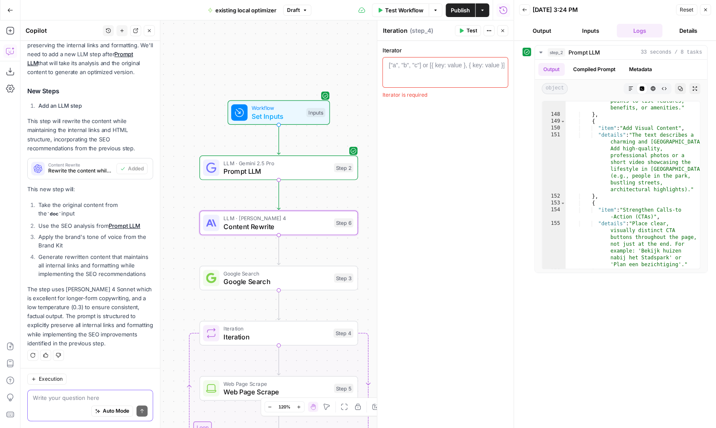
click at [89, 174] on span "Rewrite the content while preserving internal links and formatting" at bounding box center [80, 171] width 65 height 8
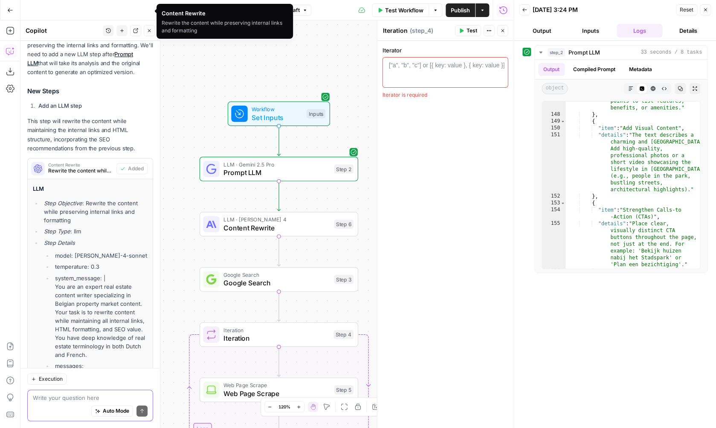
scroll to position [729, 0]
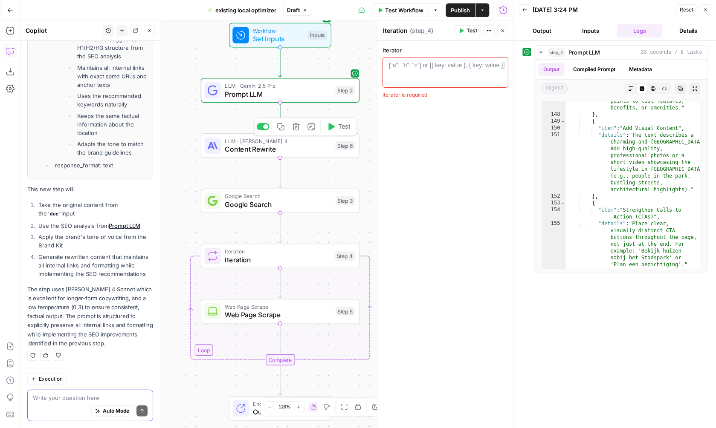
click at [321, 151] on span "Content Rewrite" at bounding box center [278, 149] width 107 height 10
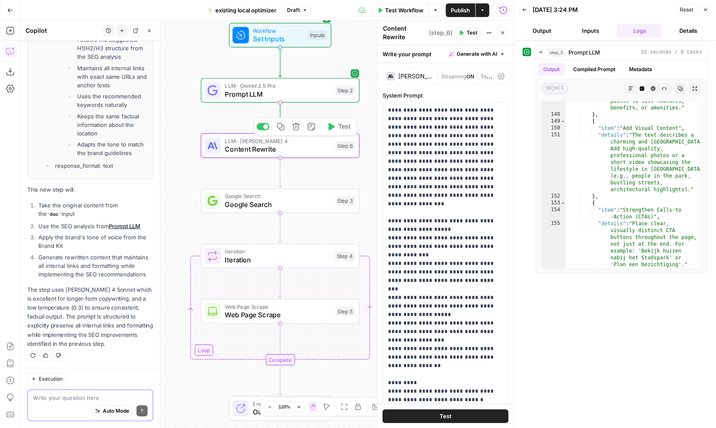
click at [290, 205] on span "Google Search" at bounding box center [278, 205] width 107 height 10
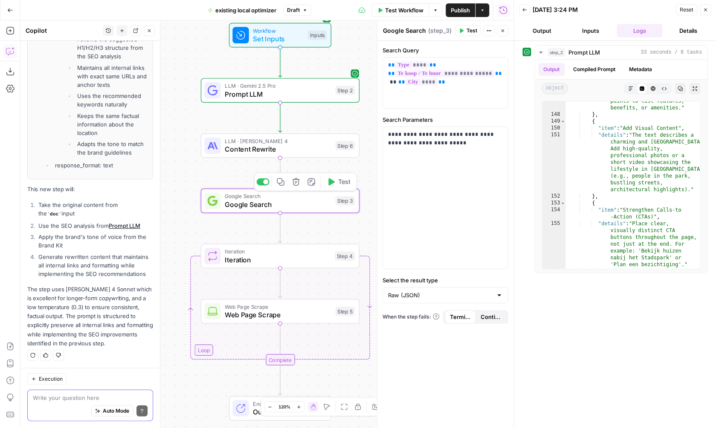
click at [294, 181] on icon "button" at bounding box center [296, 182] width 8 height 8
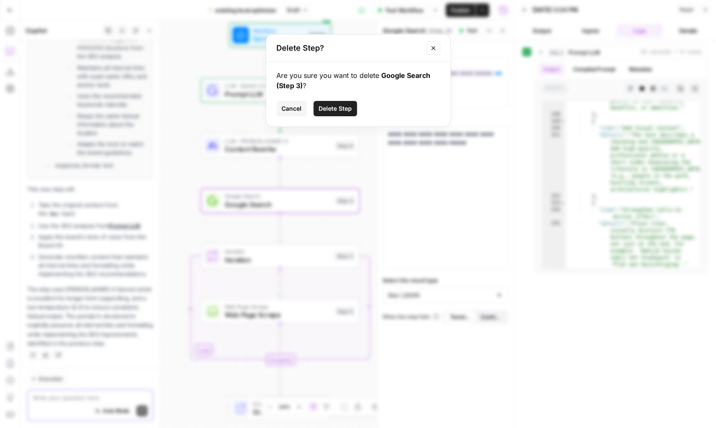
click at [327, 117] on div "Are you sure you want to delete Google Search (Step 3) ? Cancel Delete Step" at bounding box center [358, 94] width 184 height 65
click at [329, 113] on span "Delete Step" at bounding box center [334, 108] width 33 height 9
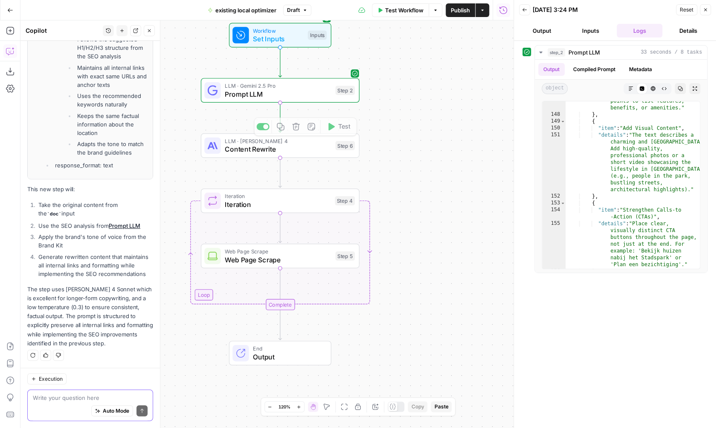
click at [258, 199] on span "Iteration" at bounding box center [278, 196] width 106 height 8
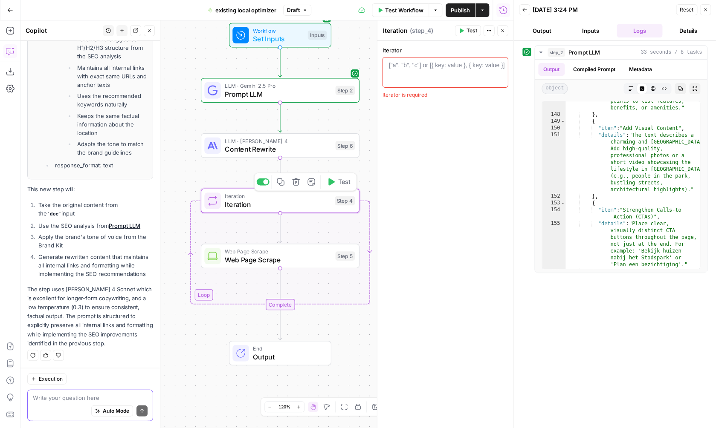
click at [294, 182] on icon "button" at bounding box center [296, 182] width 8 height 8
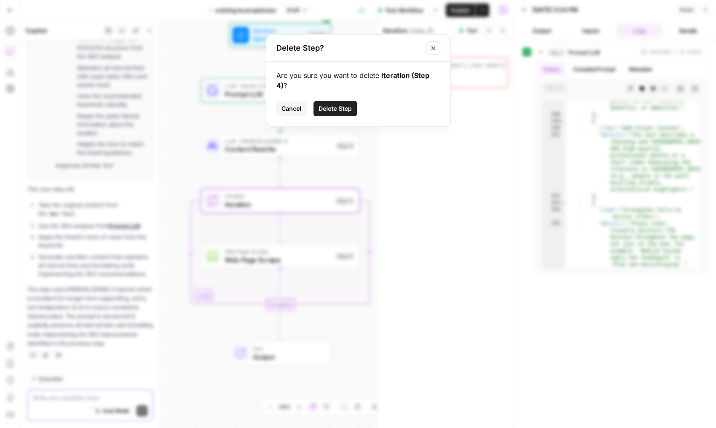
click at [333, 111] on span "Delete Step" at bounding box center [334, 108] width 33 height 9
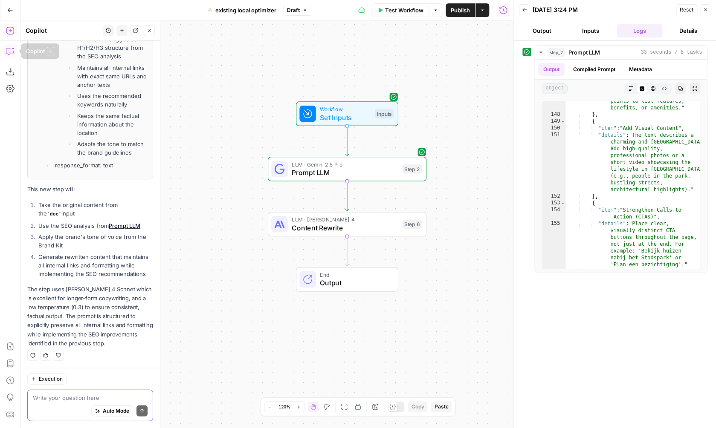
click at [11, 33] on icon "button" at bounding box center [10, 30] width 9 height 9
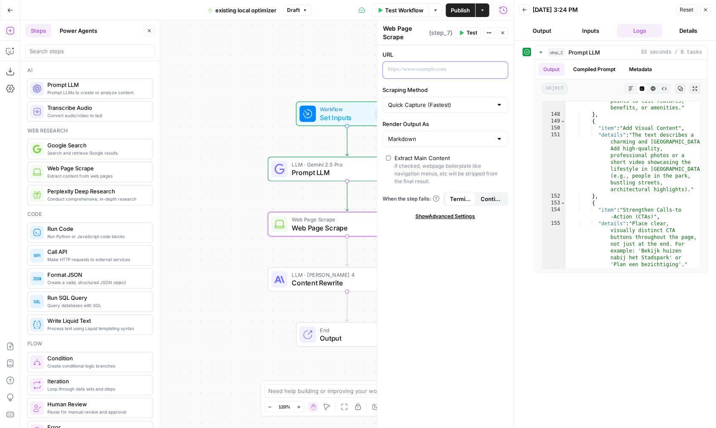
click at [439, 73] on p at bounding box center [438, 69] width 101 height 9
click at [499, 69] on icon "button" at bounding box center [500, 69] width 4 height 4
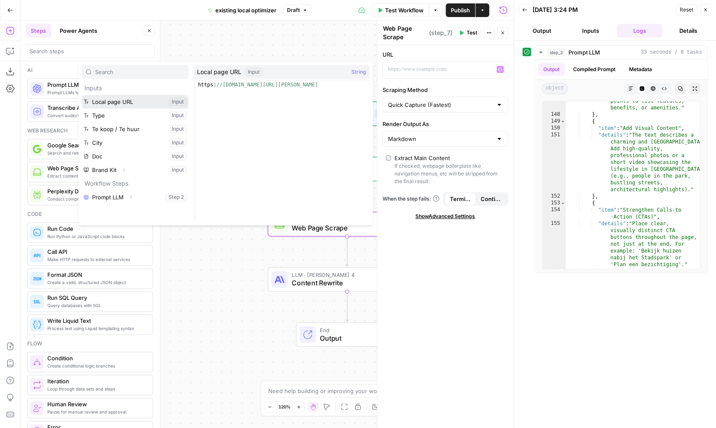
click at [144, 98] on button "Select variable Local page URL" at bounding box center [135, 102] width 107 height 14
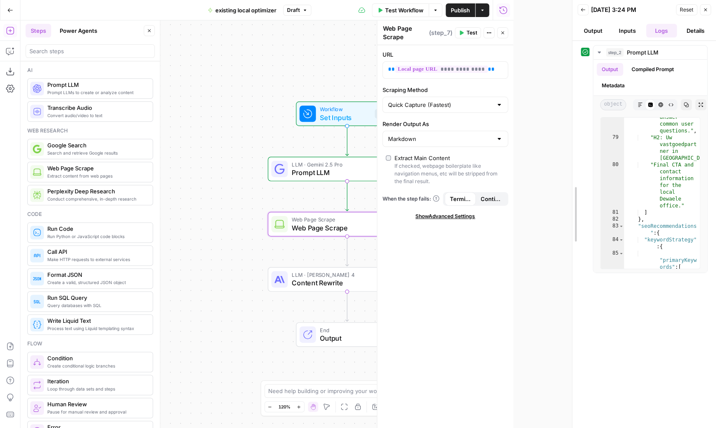
drag, startPoint x: 510, startPoint y: 189, endPoint x: 568, endPoint y: 194, distance: 58.6
click at [568, 194] on div at bounding box center [572, 214] width 9 height 428
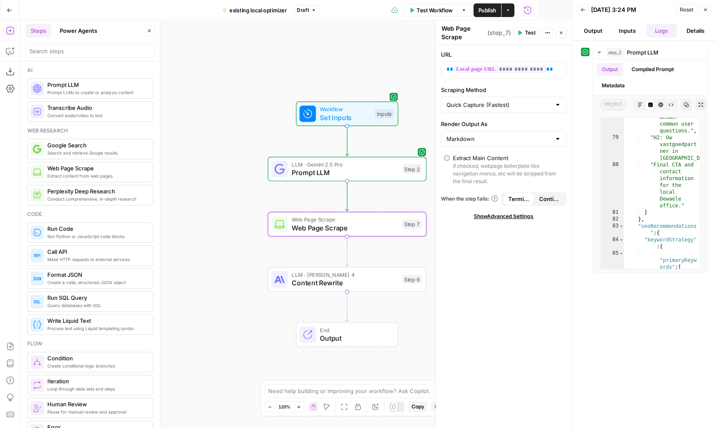
scroll to position [2801, 0]
drag, startPoint x: 438, startPoint y: 196, endPoint x: 452, endPoint y: 196, distance: 13.6
click at [452, 196] on div "**********" at bounding box center [503, 224] width 136 height 408
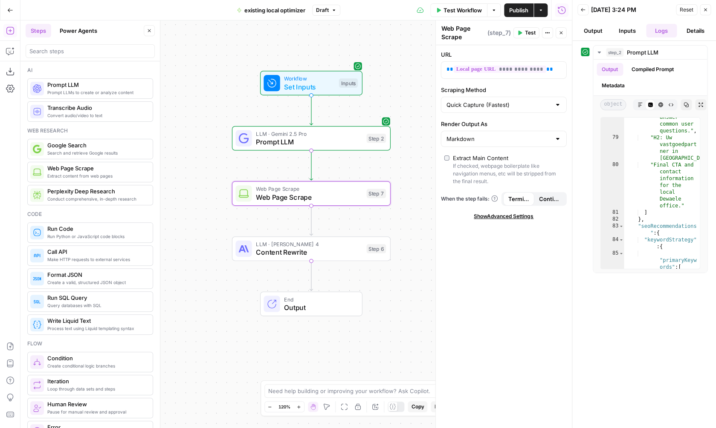
drag, startPoint x: 255, startPoint y: 206, endPoint x: 219, endPoint y: 176, distance: 46.3
click at [219, 176] on div "Workflow Set Inputs Inputs LLM · Gemini 2.5 Pro Prompt LLM Step 2 Web Page Scra…" at bounding box center [295, 224] width 551 height 408
click at [323, 255] on span "Content Rewrite" at bounding box center [309, 254] width 107 height 10
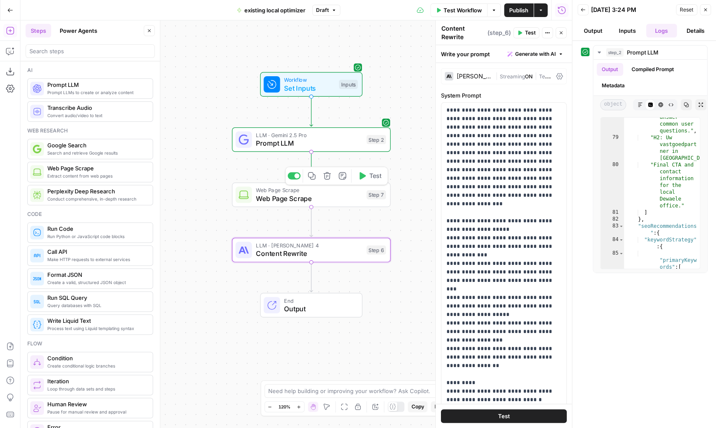
click at [348, 194] on span "Web Page Scrape" at bounding box center [309, 199] width 107 height 10
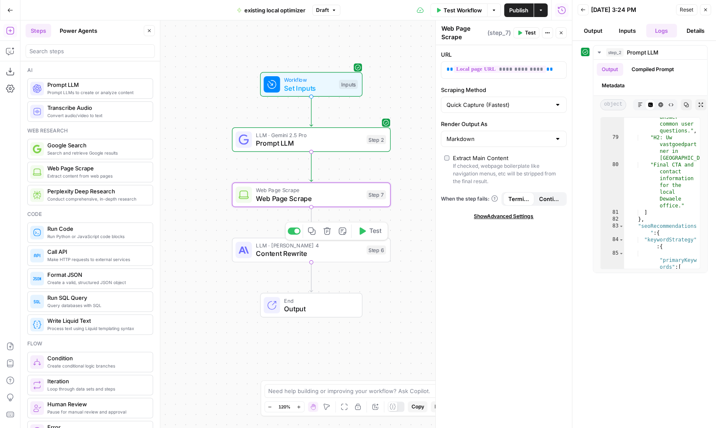
click at [355, 250] on span "Content Rewrite" at bounding box center [309, 254] width 107 height 10
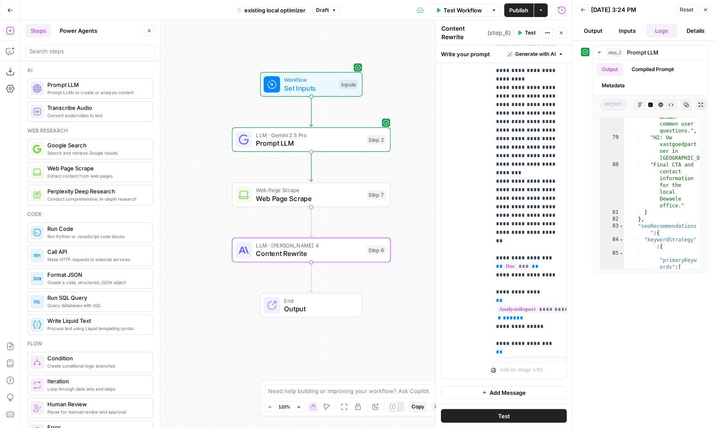
scroll to position [0, 0]
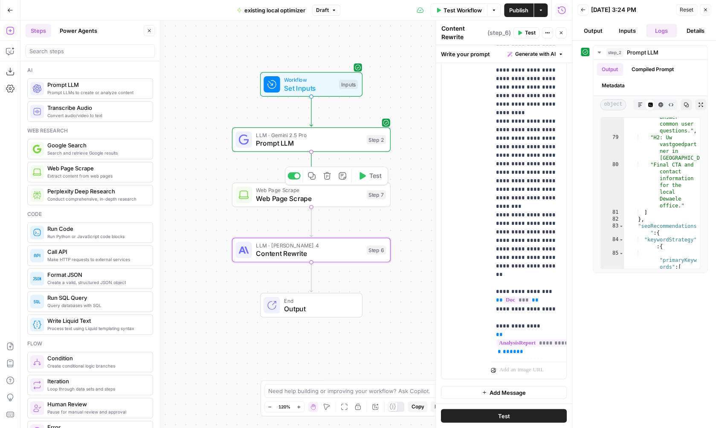
click at [331, 202] on span "Web Page Scrape" at bounding box center [309, 199] width 107 height 10
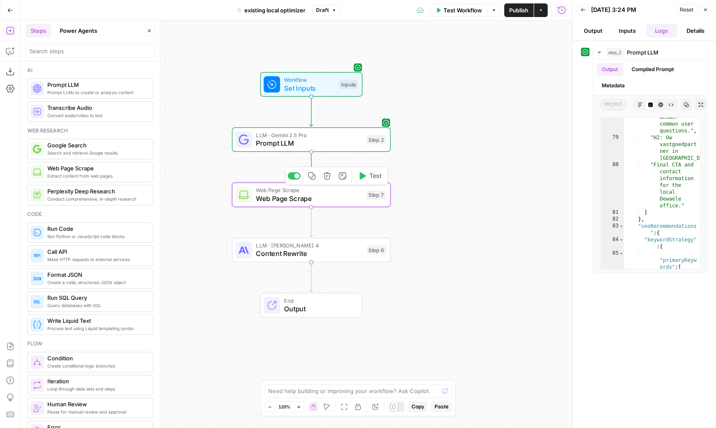
type textarea "Web Page Scrape"
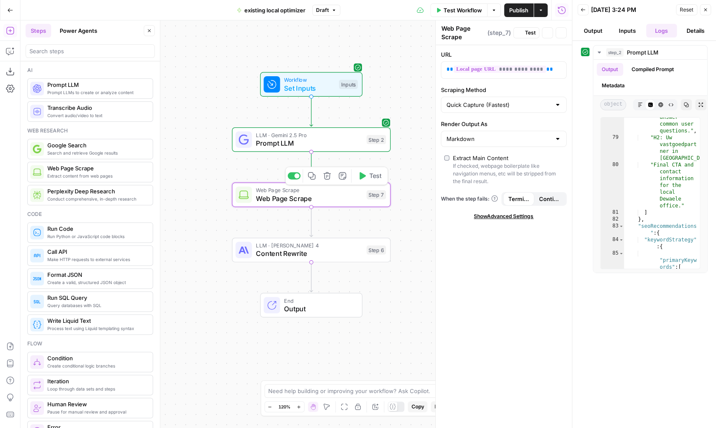
click at [363, 179] on icon "button" at bounding box center [362, 176] width 8 height 8
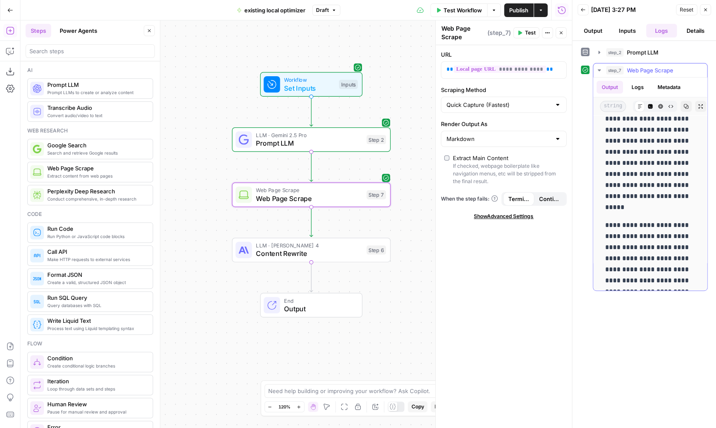
scroll to position [11184, 0]
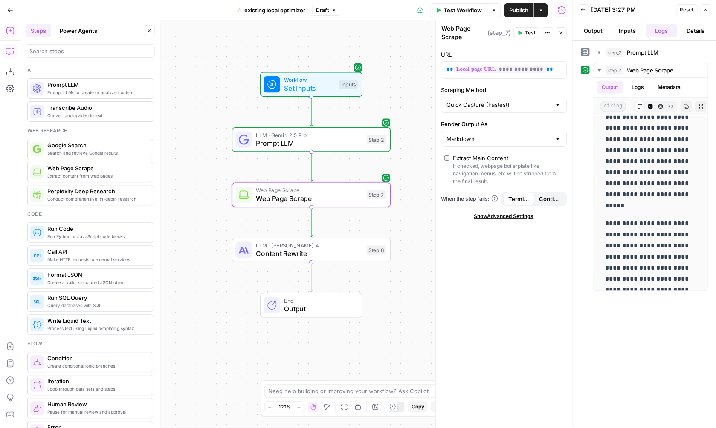
click at [9, 54] on icon "button" at bounding box center [10, 51] width 9 height 9
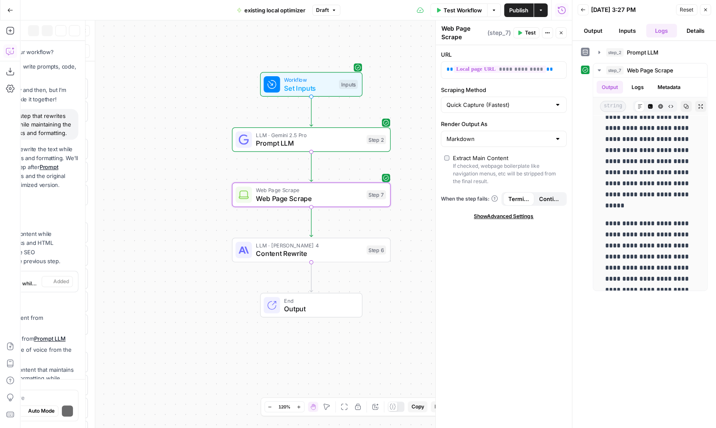
scroll to position [127, 0]
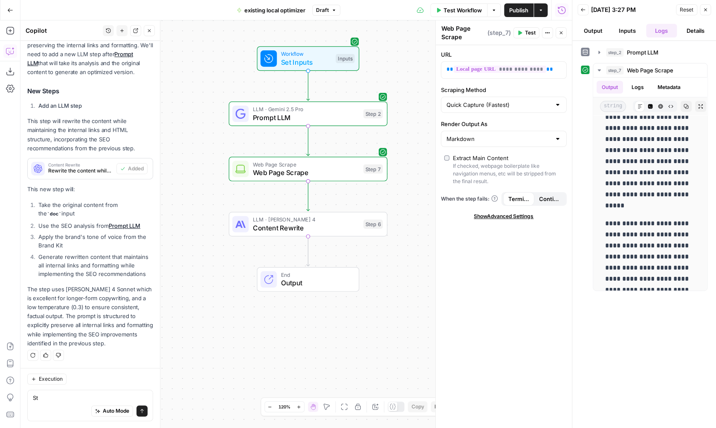
type textarea "Ste"
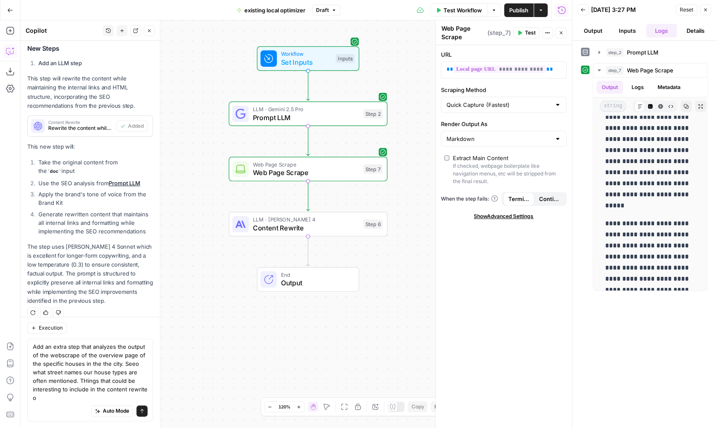
scroll to position [178, 0]
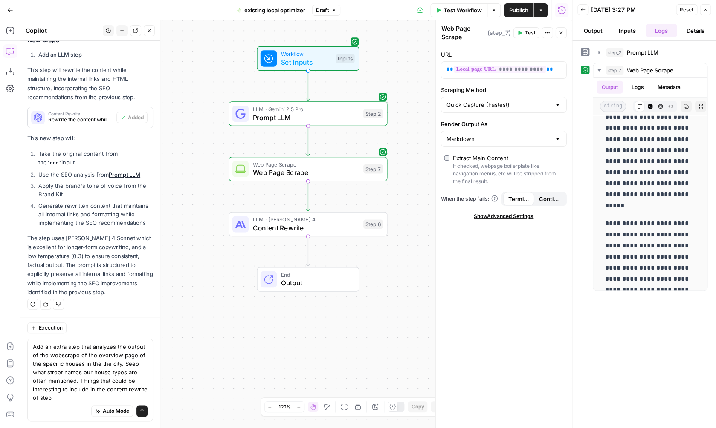
type textarea "Add an extra step that analyzes the output of the webscrape of the overview pag…"
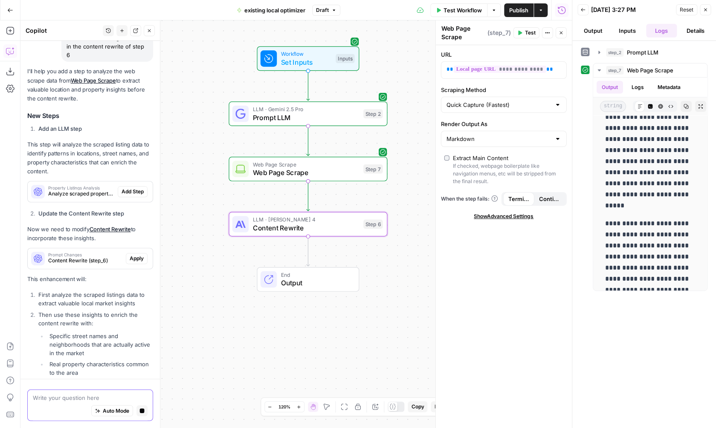
scroll to position [468, 0]
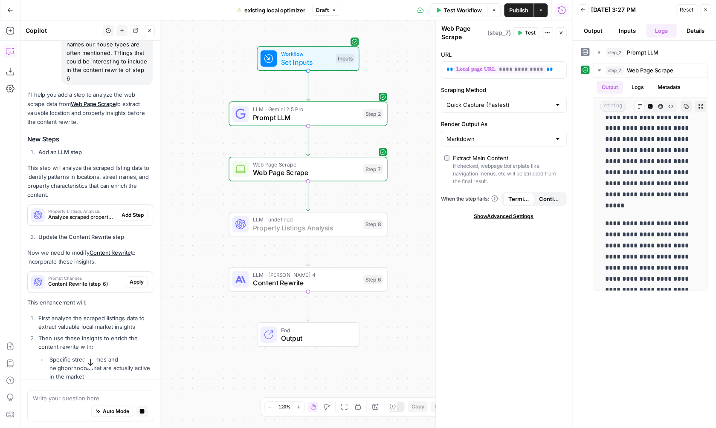
click at [140, 211] on span "Add Step" at bounding box center [133, 215] width 22 height 8
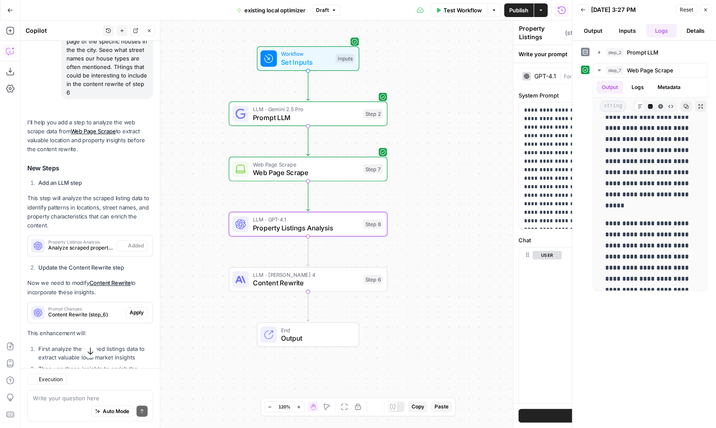
scroll to position [485, 0]
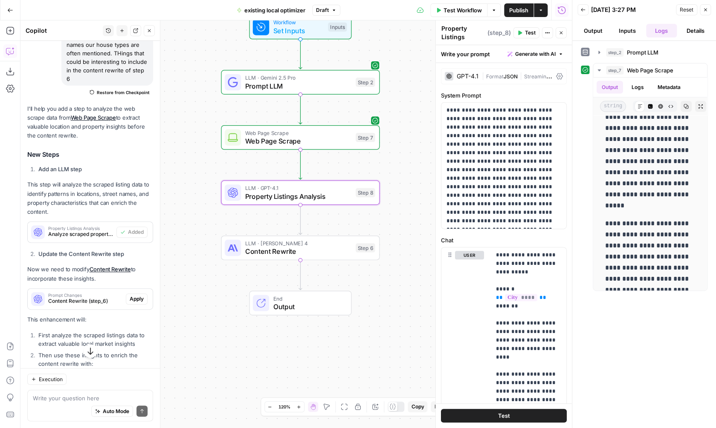
drag, startPoint x: 426, startPoint y: 218, endPoint x: 417, endPoint y: 185, distance: 33.9
click at [417, 185] on div "Workflow Set Inputs Inputs LLM · Gemini 2.5 Pro Prompt LLM Step 2 Web Page Scra…" at bounding box center [295, 224] width 551 height 408
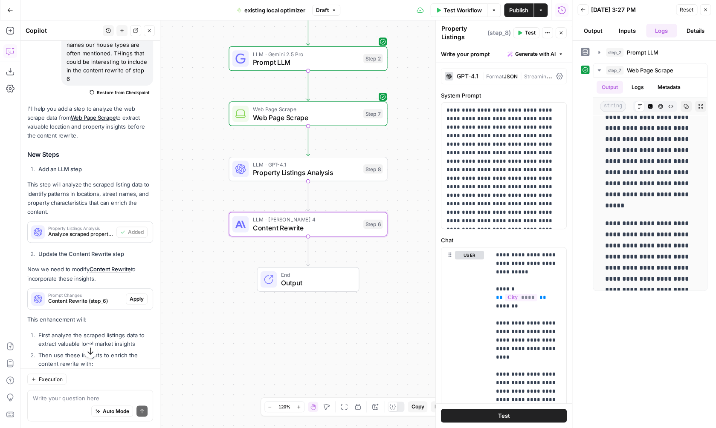
click at [139, 294] on button "Apply" at bounding box center [137, 299] width 22 height 11
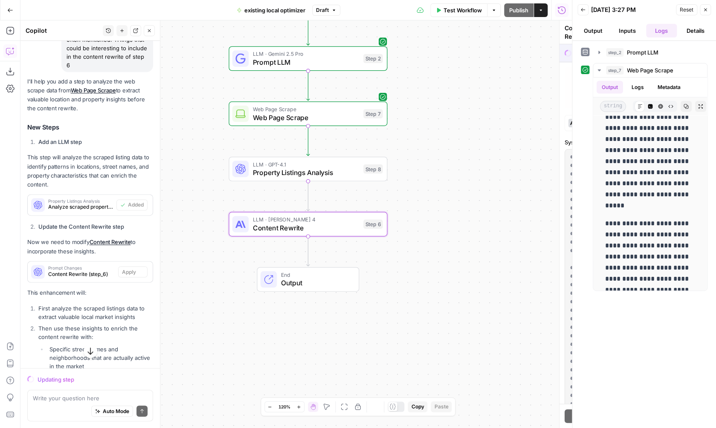
scroll to position [471, 0]
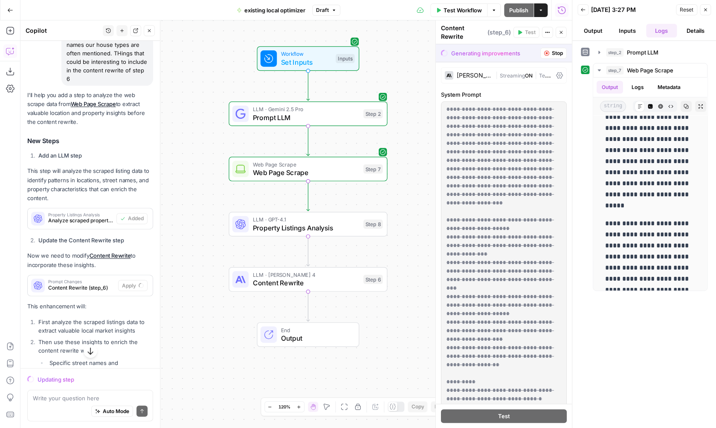
click at [319, 223] on span "LLM · GPT-4.1" at bounding box center [306, 220] width 107 height 8
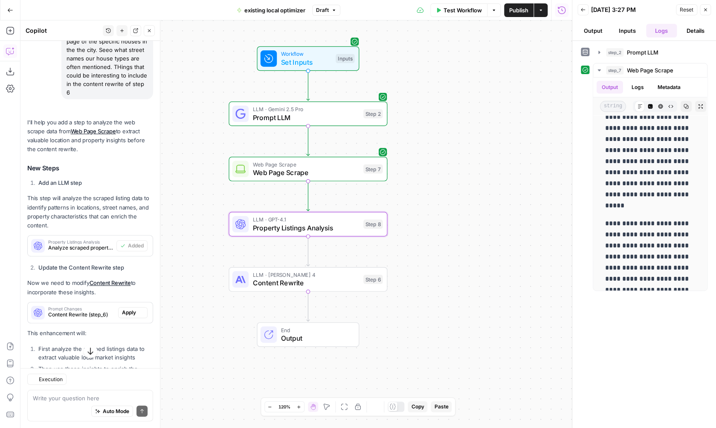
type textarea "Property Listings Analysis"
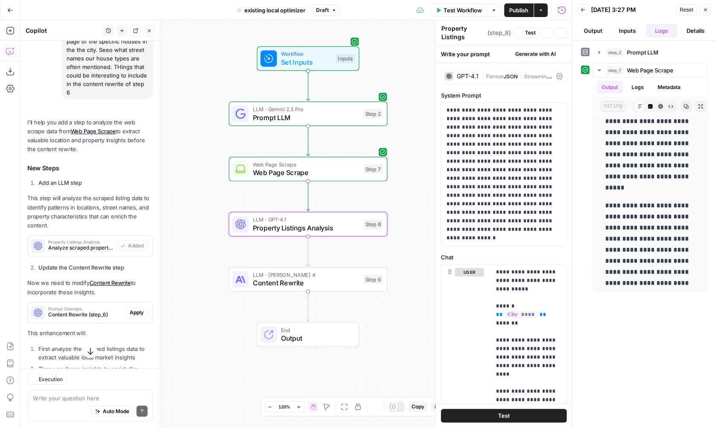
scroll to position [0, 0]
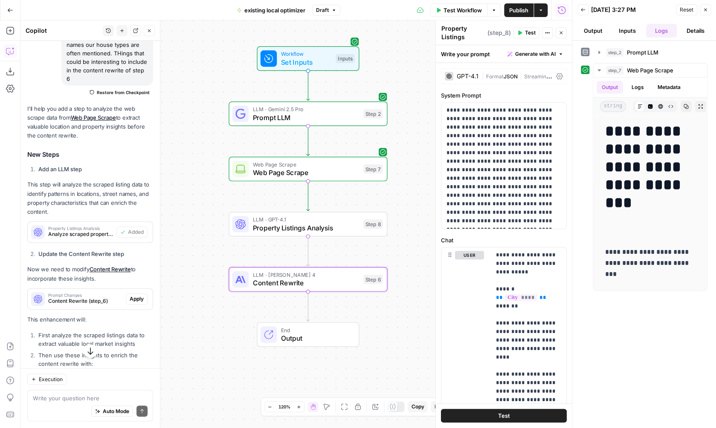
click at [142, 294] on button "Apply" at bounding box center [137, 299] width 22 height 11
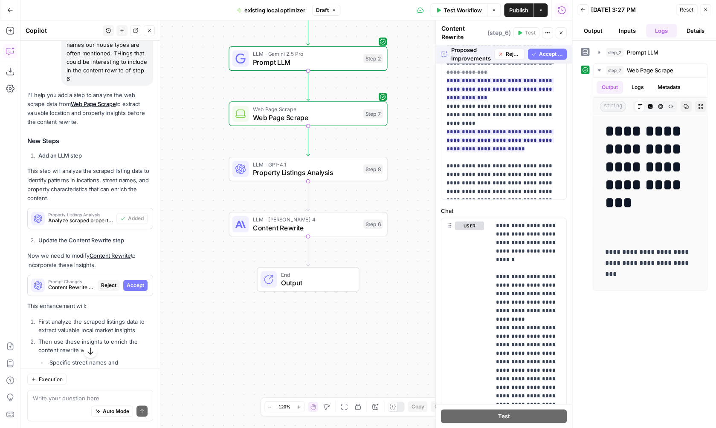
scroll to position [251, 0]
click at [541, 48] on div "Proposed Improvements Reject Accept All" at bounding box center [504, 53] width 136 height 17
click at [542, 51] on span "Accept All" at bounding box center [550, 54] width 24 height 8
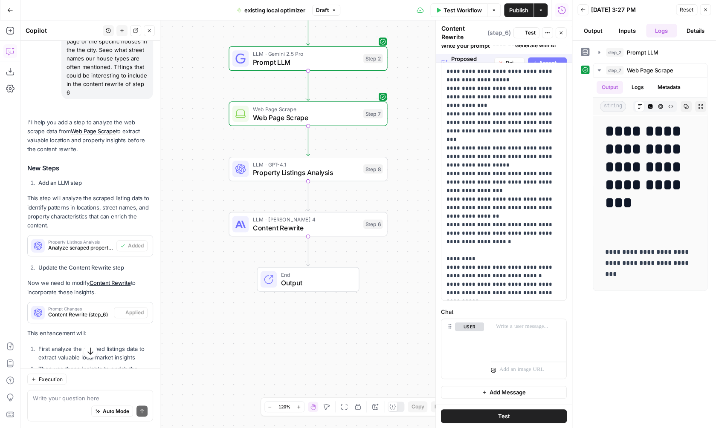
scroll to position [0, 0]
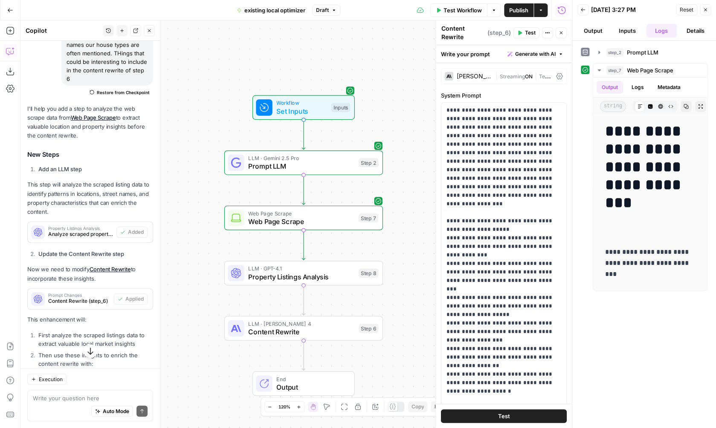
click at [467, 9] on span "Test Workflow" at bounding box center [462, 10] width 38 height 9
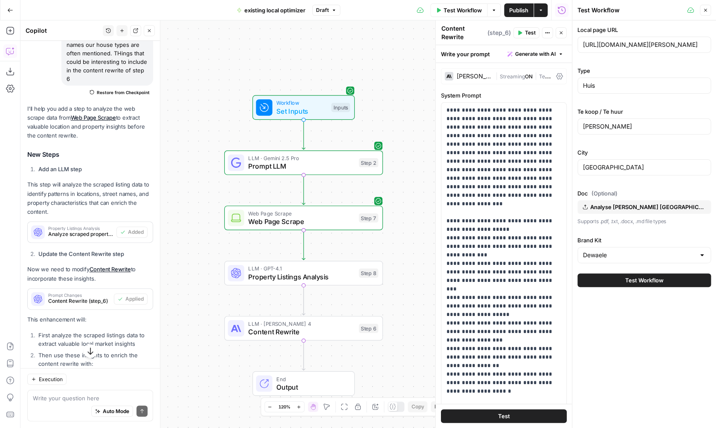
click at [642, 279] on span "Test Workflow" at bounding box center [644, 280] width 38 height 9
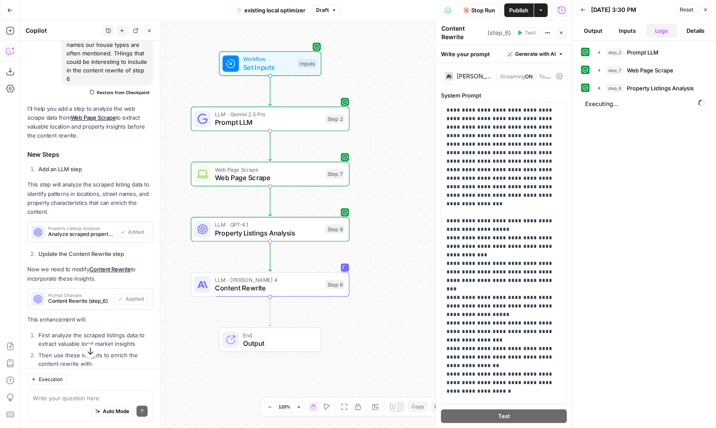
click at [394, 408] on icon at bounding box center [392, 407] width 6 height 6
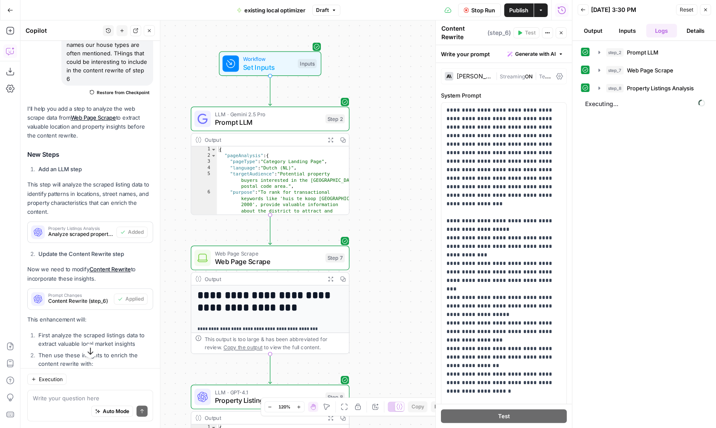
click at [330, 280] on icon "button" at bounding box center [330, 279] width 6 height 6
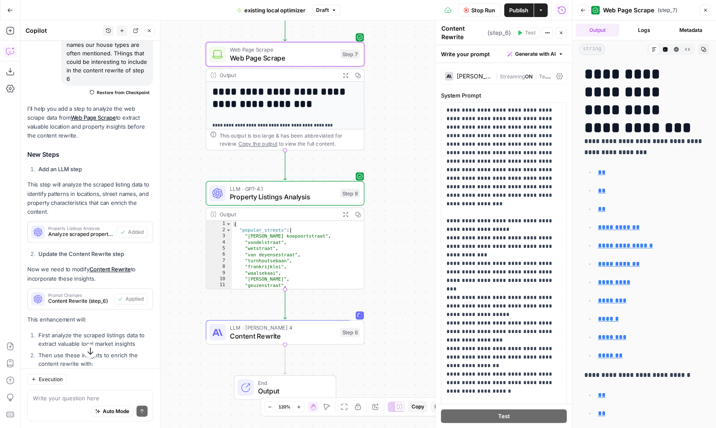
drag, startPoint x: 378, startPoint y: 331, endPoint x: 393, endPoint y: 124, distance: 207.7
click at [393, 124] on div "**********" at bounding box center [295, 224] width 551 height 408
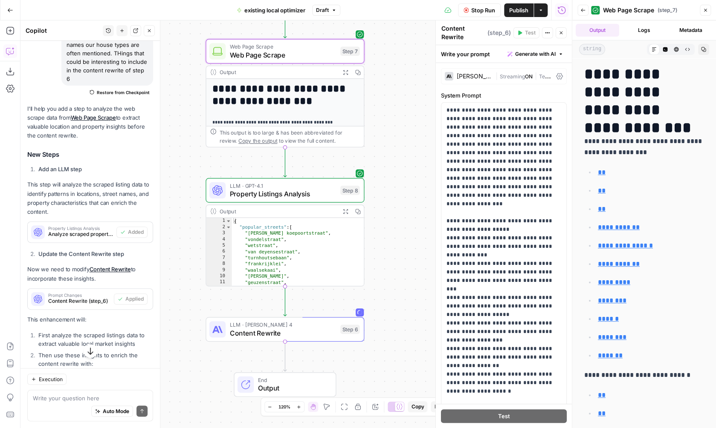
click at [342, 212] on button "Expand Output" at bounding box center [345, 212] width 12 height 12
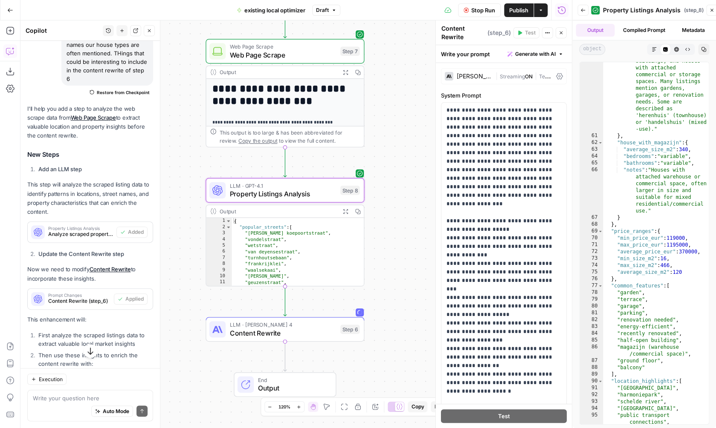
scroll to position [579, 0]
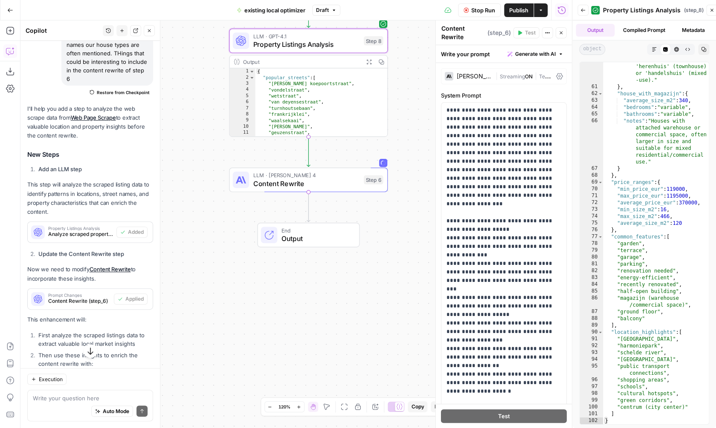
drag, startPoint x: 382, startPoint y: 262, endPoint x: 402, endPoint y: 110, distance: 153.6
click at [402, 110] on div "**********" at bounding box center [295, 224] width 551 height 408
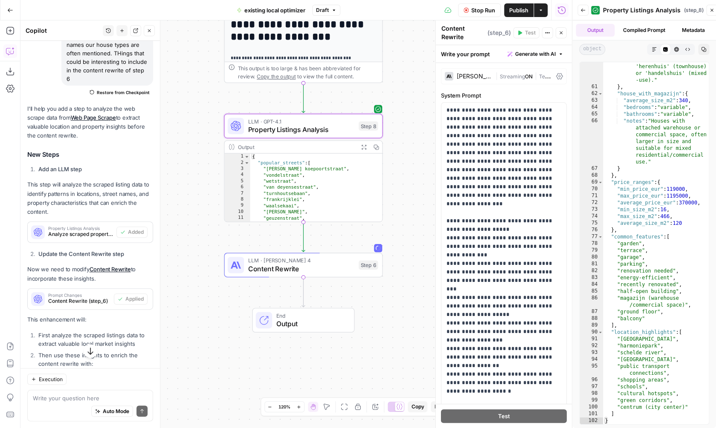
drag, startPoint x: 402, startPoint y: 114, endPoint x: 400, endPoint y: 202, distance: 87.9
click at [400, 202] on div "**********" at bounding box center [295, 224] width 551 height 408
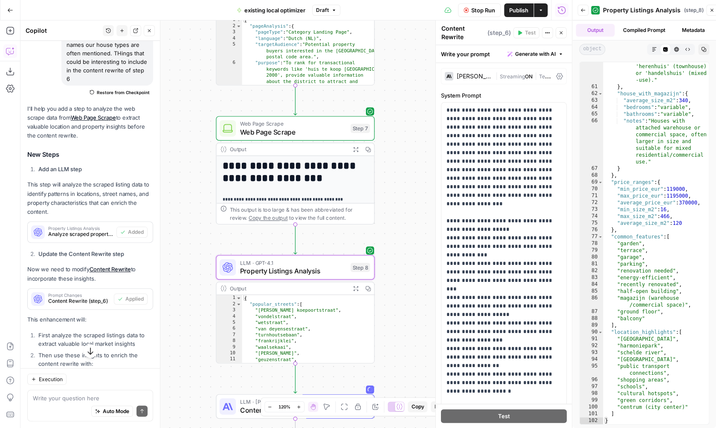
drag, startPoint x: 422, startPoint y: 113, endPoint x: 412, endPoint y: 256, distance: 143.2
click at [412, 256] on div "**********" at bounding box center [295, 224] width 551 height 408
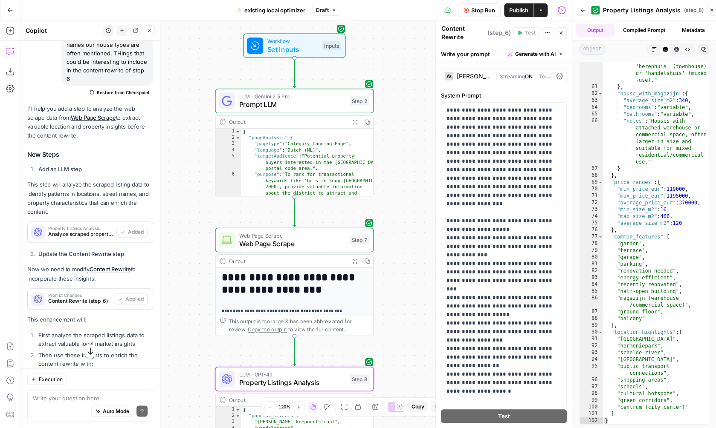
drag, startPoint x: 409, startPoint y: 190, endPoint x: 408, endPoint y: 298, distance: 107.9
click at [408, 298] on div "**********" at bounding box center [295, 224] width 551 height 408
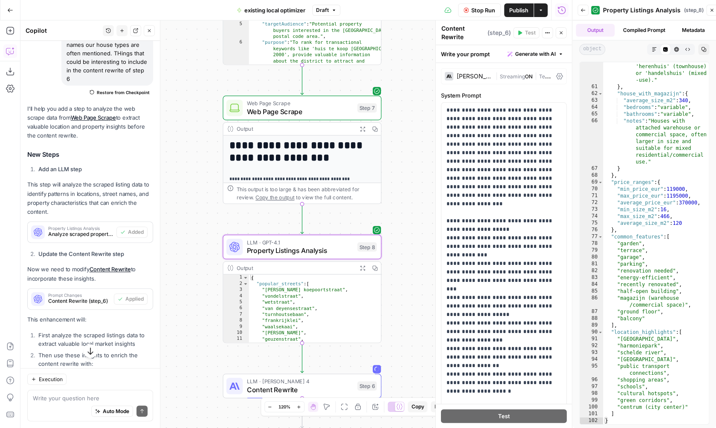
drag, startPoint x: 399, startPoint y: 273, endPoint x: 408, endPoint y: 142, distance: 131.2
click at [408, 142] on div "**********" at bounding box center [295, 224] width 551 height 408
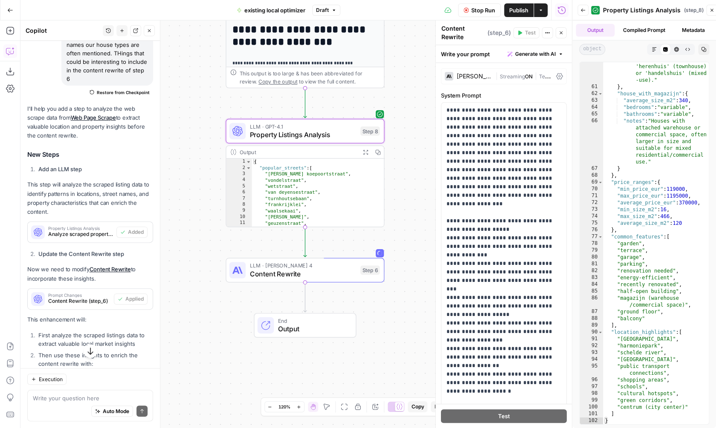
drag, startPoint x: 403, startPoint y: 220, endPoint x: 406, endPoint y: 103, distance: 116.4
click at [406, 103] on div "**********" at bounding box center [295, 224] width 551 height 408
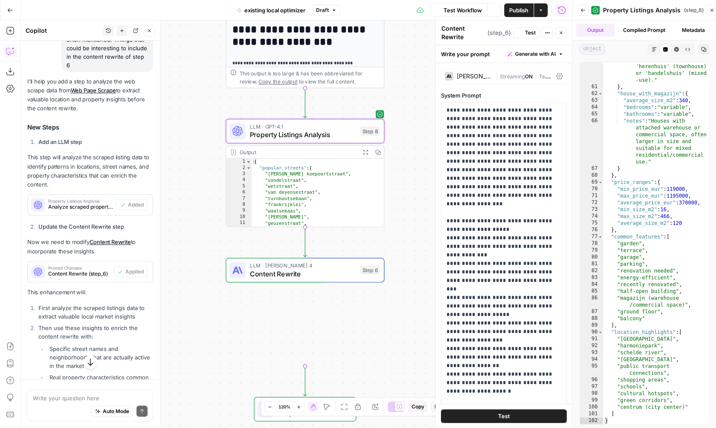
scroll to position [485, 0]
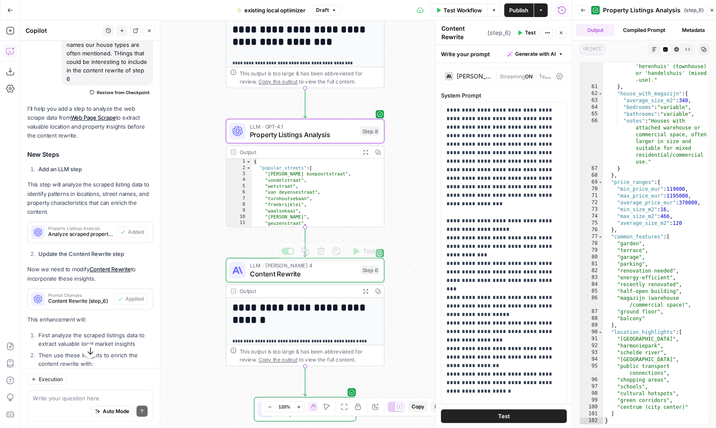
click at [367, 292] on icon "button" at bounding box center [365, 291] width 5 height 5
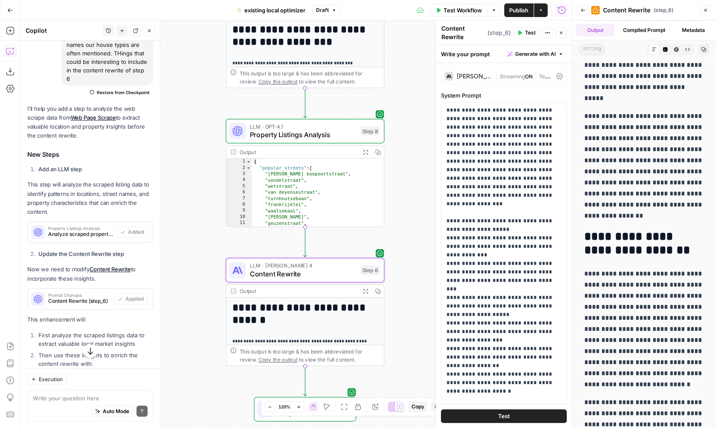
scroll to position [0, 0]
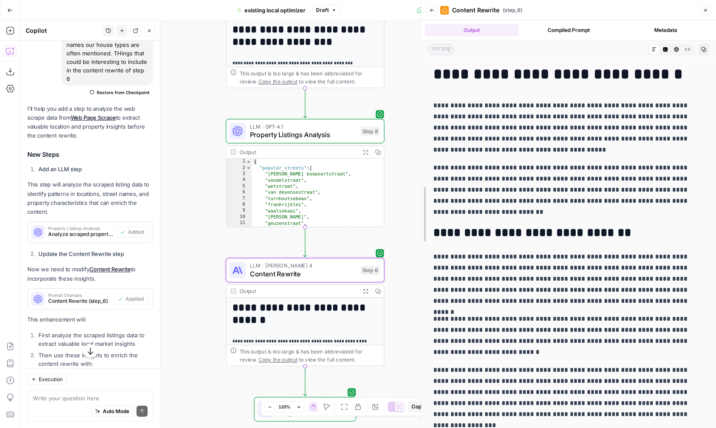
drag, startPoint x: 568, startPoint y: 171, endPoint x: 417, endPoint y: 157, distance: 151.6
click at [417, 157] on div at bounding box center [421, 214] width 9 height 428
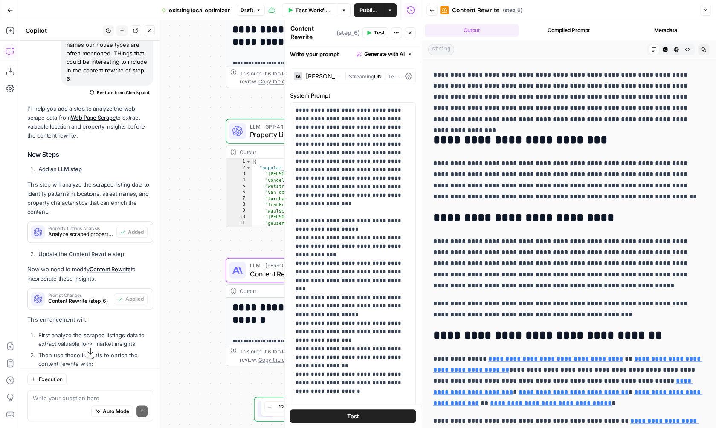
scroll to position [295, 0]
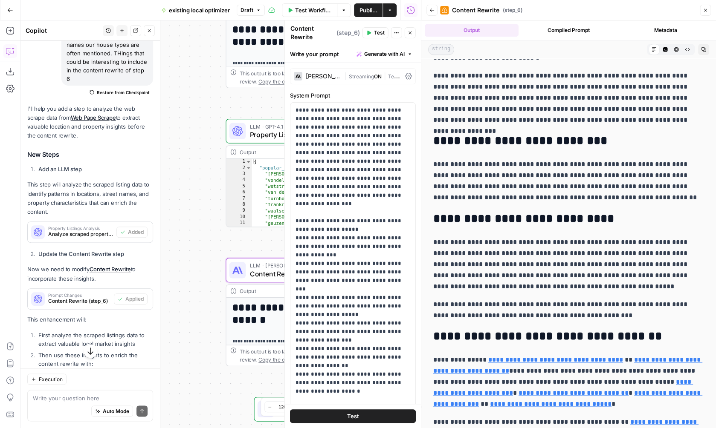
click at [705, 12] on icon "button" at bounding box center [705, 10] width 5 height 5
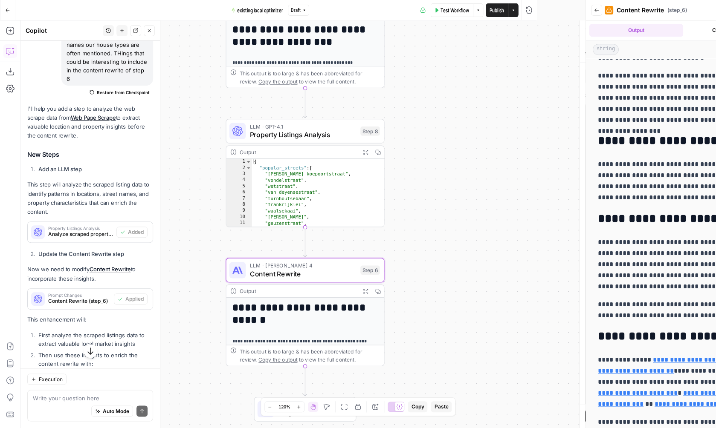
scroll to position [0, 0]
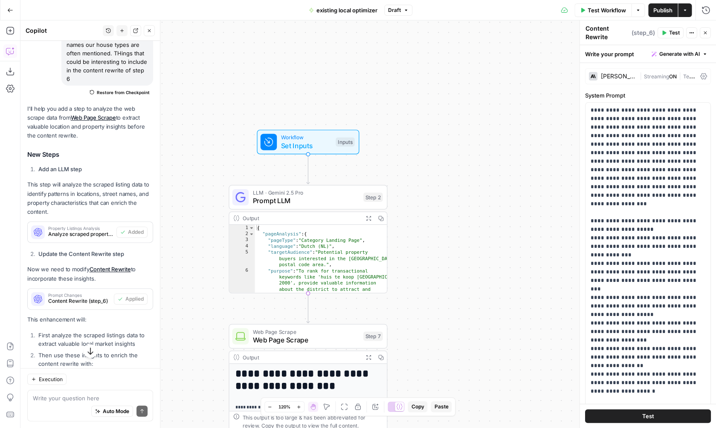
click at [311, 144] on span "Set Inputs" at bounding box center [306, 146] width 51 height 10
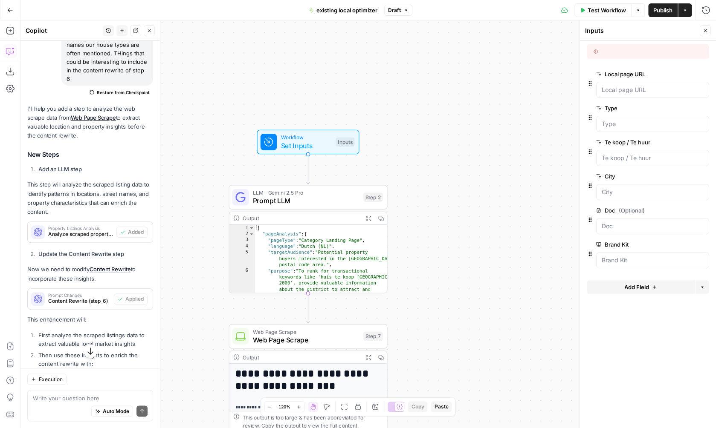
click at [610, 12] on span "Test Workflow" at bounding box center [607, 10] width 38 height 9
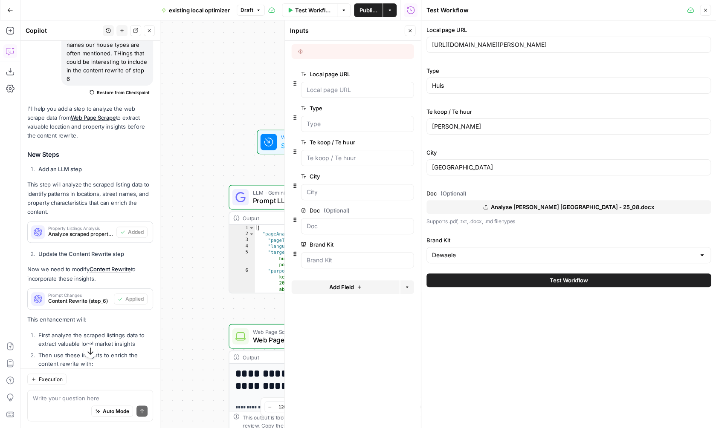
click at [514, 203] on button "Analyse Dewaele Antwerpen - 25_08.docx" at bounding box center [568, 207] width 284 height 14
click at [492, 47] on input "https://www.dewaele.com/nl/te-koop/2000-antwerpen/huis" at bounding box center [568, 45] width 273 height 9
paste input "140-borgerhout"
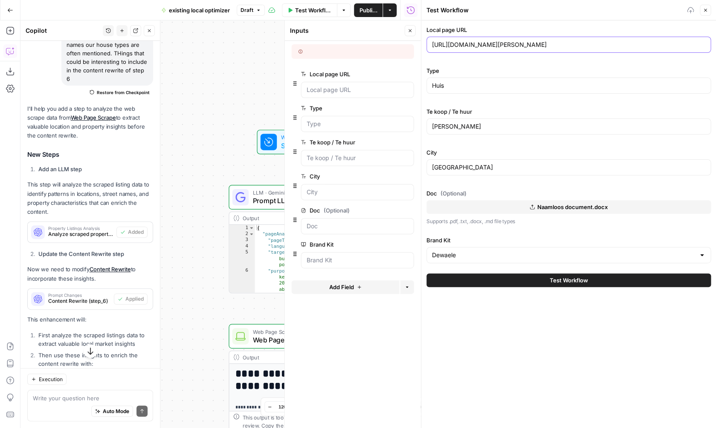
click at [566, 45] on input "https://www.dewaele.com/nl/te-koop/2140-borgerhout/huis" at bounding box center [568, 45] width 273 height 9
type input "https://www.dewaele.com/nl/te-koop/2140-borgerhout/huis"
click at [475, 170] on input "Antwerpen" at bounding box center [568, 167] width 273 height 9
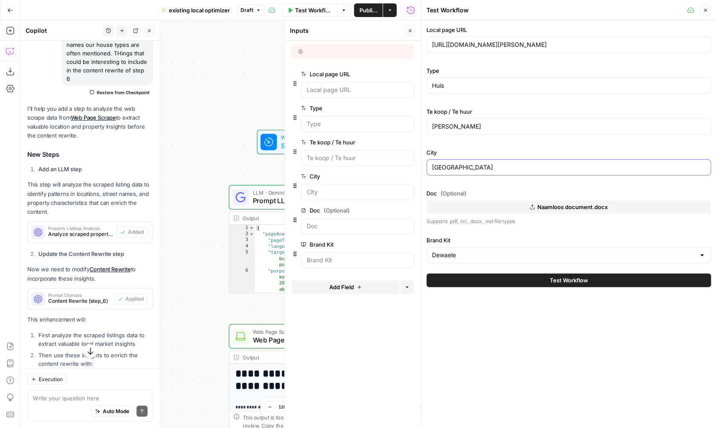
click at [475, 170] on input "Antwerpen" at bounding box center [568, 167] width 273 height 9
paste input "borgerhout"
type input "borgerhout"
click at [519, 280] on button "Test Workflow" at bounding box center [568, 281] width 284 height 14
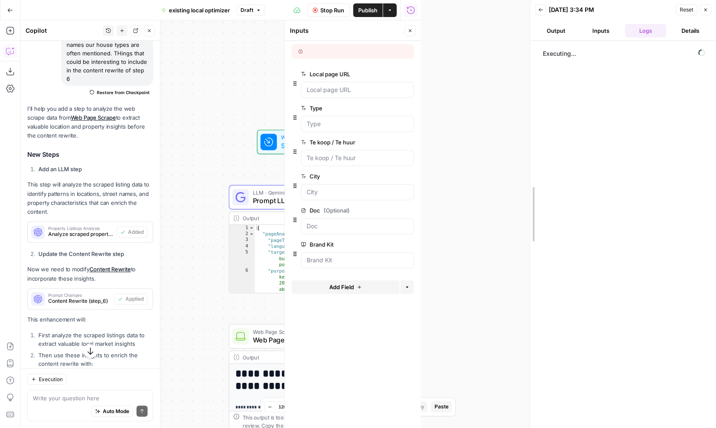
drag, startPoint x: 420, startPoint y: 127, endPoint x: 528, endPoint y: 128, distance: 108.7
click at [528, 128] on div at bounding box center [530, 214] width 9 height 428
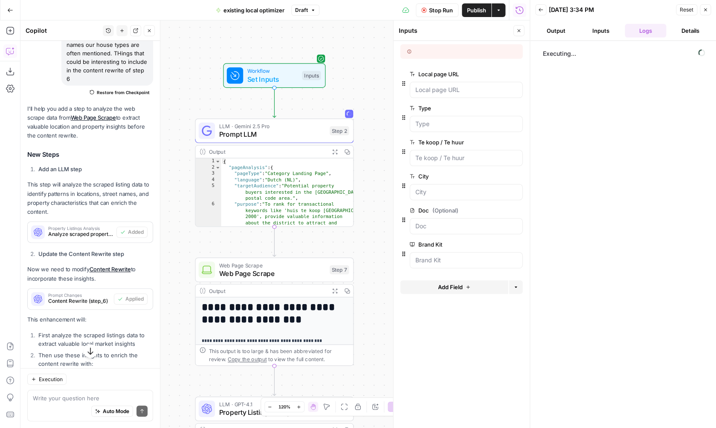
drag, startPoint x: 203, startPoint y: 165, endPoint x: 169, endPoint y: 97, distance: 76.5
click at [168, 97] on div "**********" at bounding box center [274, 224] width 509 height 408
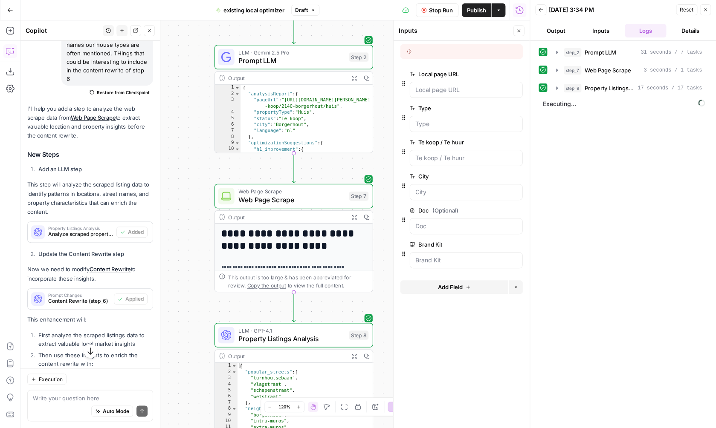
drag, startPoint x: 385, startPoint y: 206, endPoint x: 386, endPoint y: 96, distance: 109.6
click at [386, 96] on div "**********" at bounding box center [274, 224] width 509 height 408
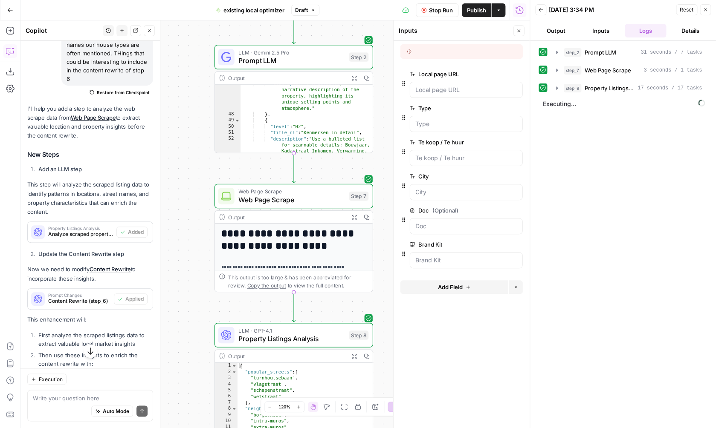
scroll to position [458, 0]
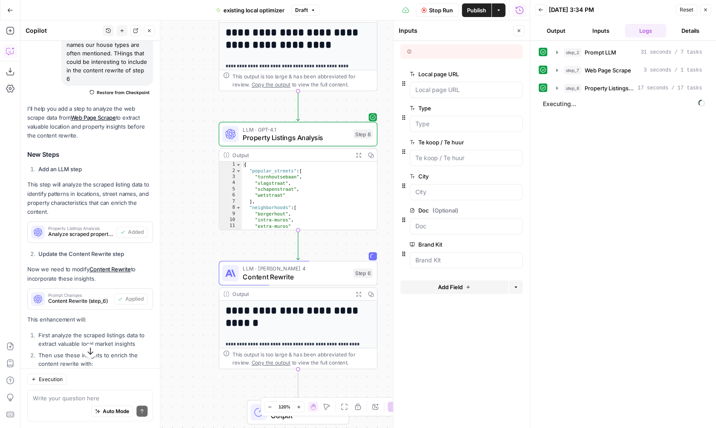
drag, startPoint x: 381, startPoint y: 308, endPoint x: 385, endPoint y: 107, distance: 200.9
click at [385, 107] on div "**********" at bounding box center [274, 224] width 509 height 408
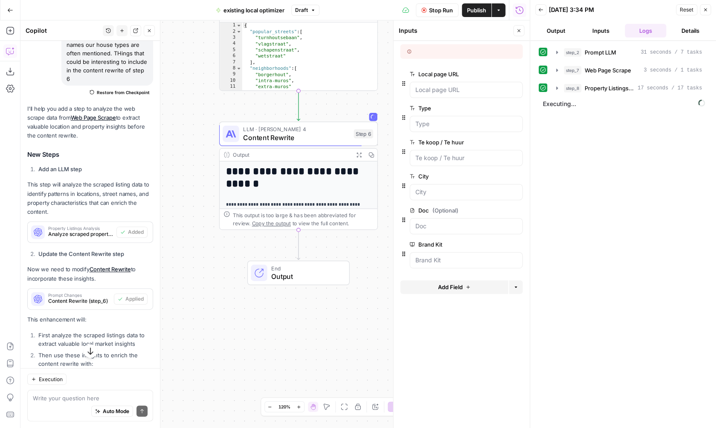
drag, startPoint x: 385, startPoint y: 246, endPoint x: 385, endPoint y: 106, distance: 139.4
click at [385, 106] on div "**********" at bounding box center [274, 224] width 509 height 408
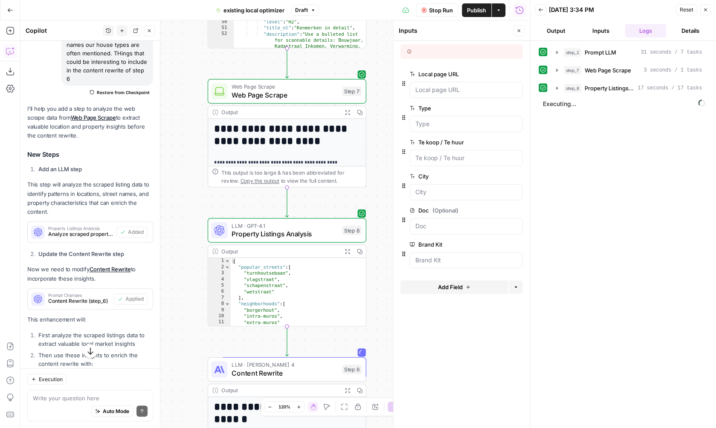
drag, startPoint x: 384, startPoint y: 54, endPoint x: 370, endPoint y: 338, distance: 284.3
click at [371, 338] on div "**********" at bounding box center [274, 224] width 509 height 408
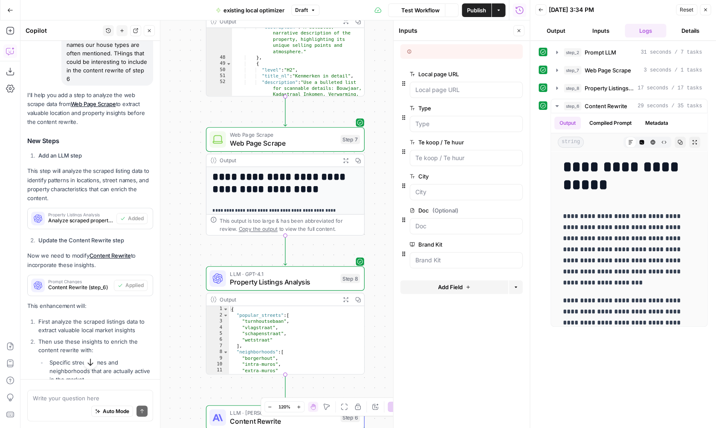
scroll to position [485, 0]
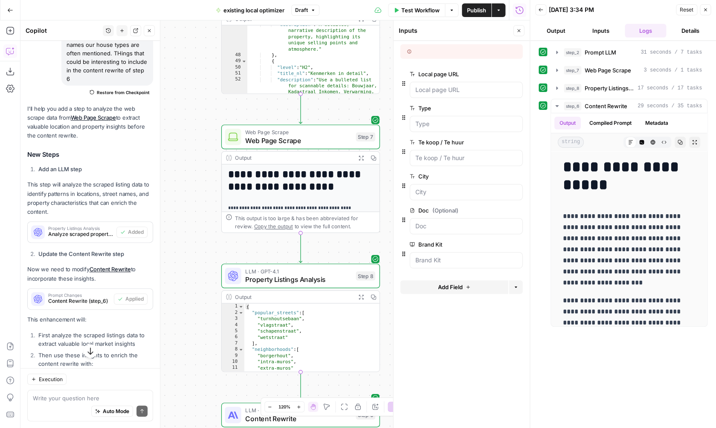
drag, startPoint x: 383, startPoint y: 85, endPoint x: 398, endPoint y: 82, distance: 15.1
click at [398, 82] on div "**********" at bounding box center [274, 224] width 509 height 408
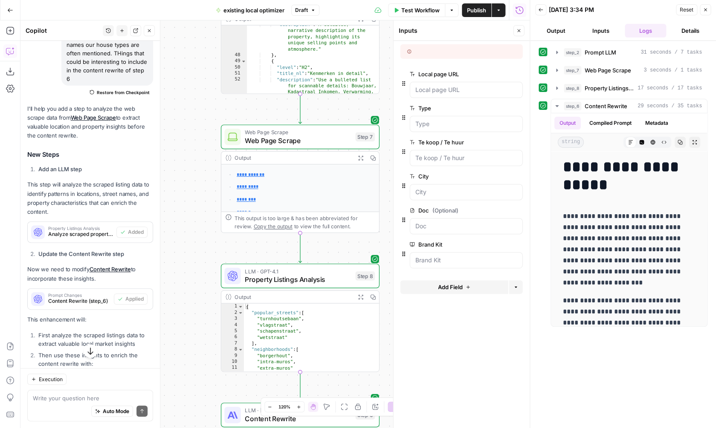
scroll to position [159, 0]
click at [359, 158] on icon "button" at bounding box center [361, 158] width 6 height 6
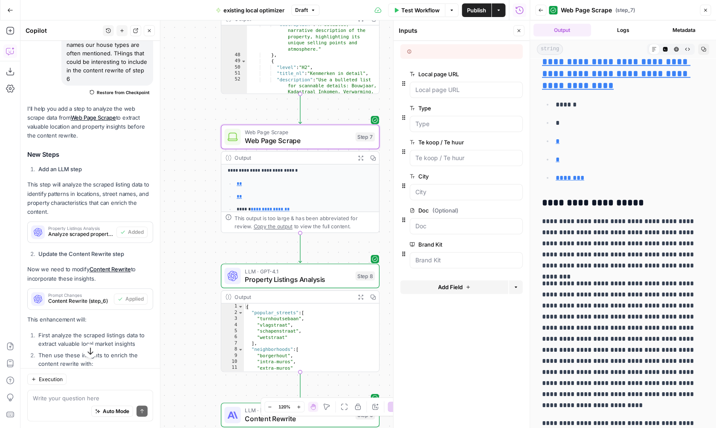
scroll to position [10936, 0]
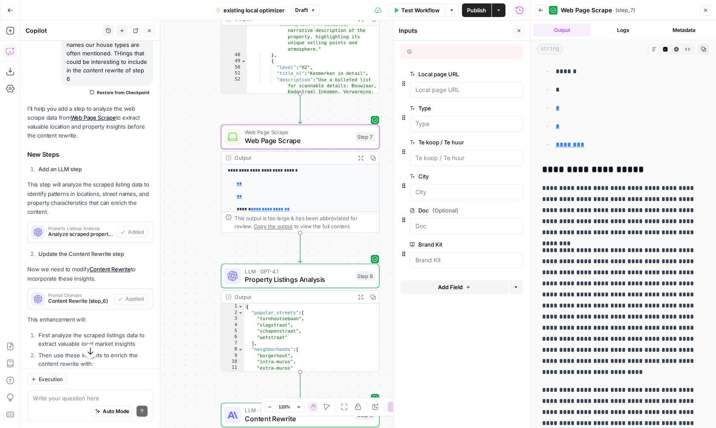
click at [705, 14] on button "Close" at bounding box center [705, 10] width 11 height 11
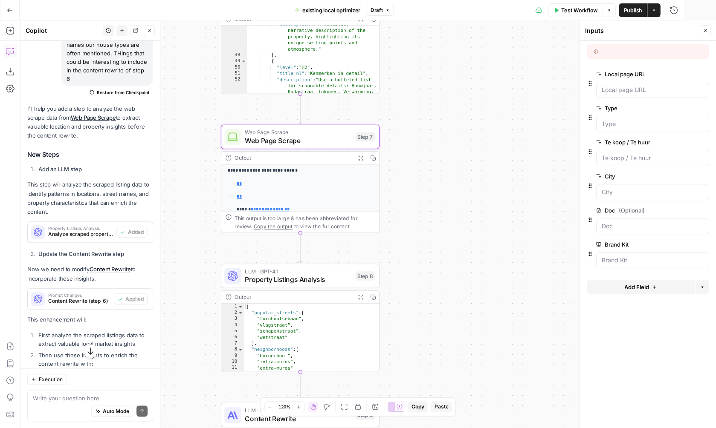
scroll to position [0, 0]
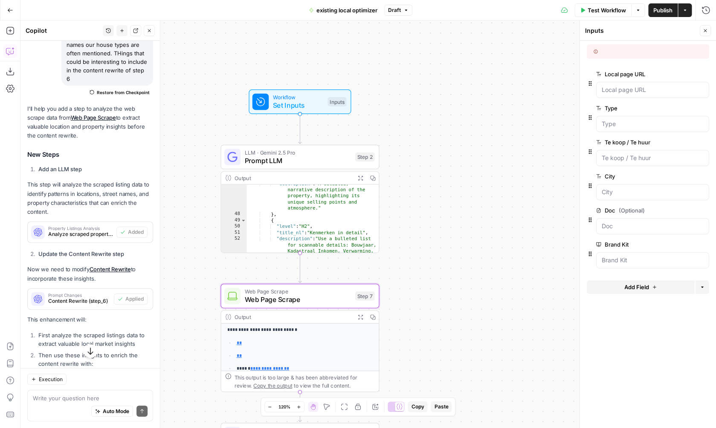
click at [325, 155] on span "LLM · Gemini 2.5 Pro" at bounding box center [298, 152] width 107 height 8
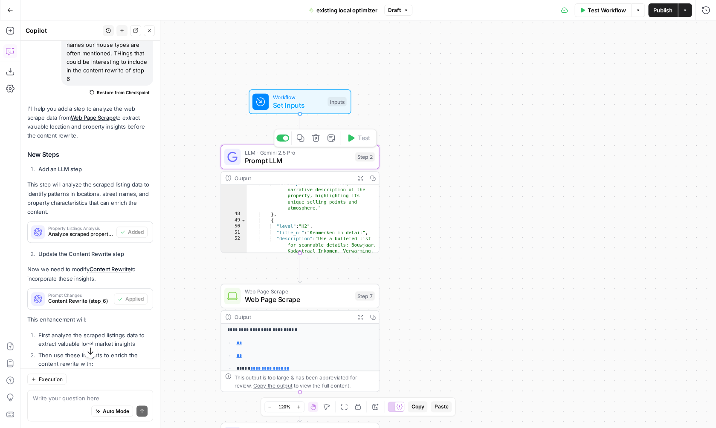
type textarea "Prompt LLM"
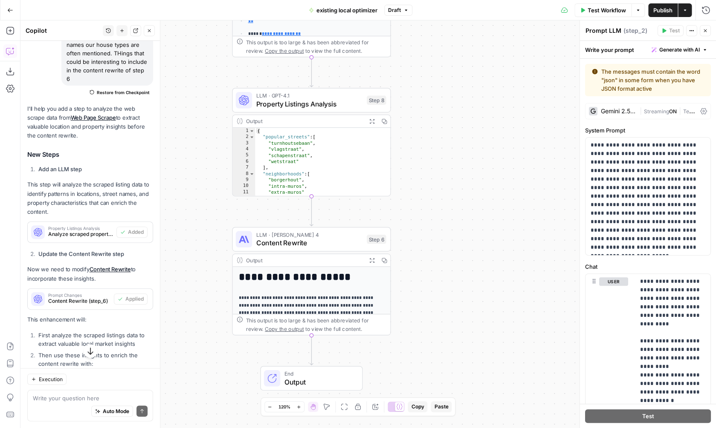
drag, startPoint x: 431, startPoint y: 287, endPoint x: 443, endPoint y: -48, distance: 335.3
click at [443, 20] on div "**********" at bounding box center [367, 224] width 695 height 408
click at [439, 315] on div "**********" at bounding box center [367, 224] width 695 height 408
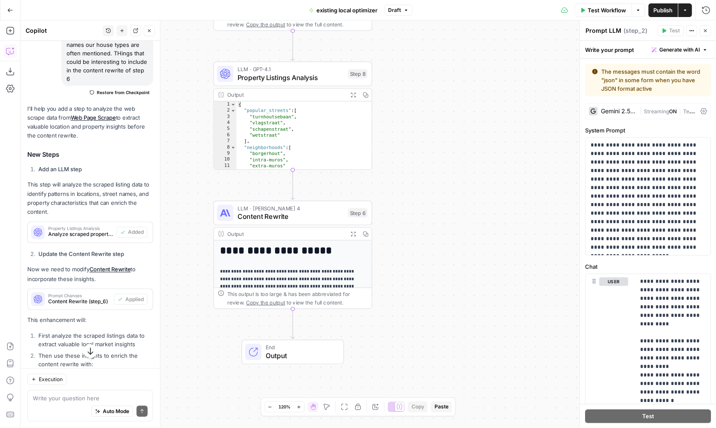
drag, startPoint x: 439, startPoint y: 315, endPoint x: 420, endPoint y: 289, distance: 32.1
click at [420, 288] on div "**********" at bounding box center [367, 224] width 695 height 408
click at [353, 235] on icon "button" at bounding box center [352, 234] width 5 height 5
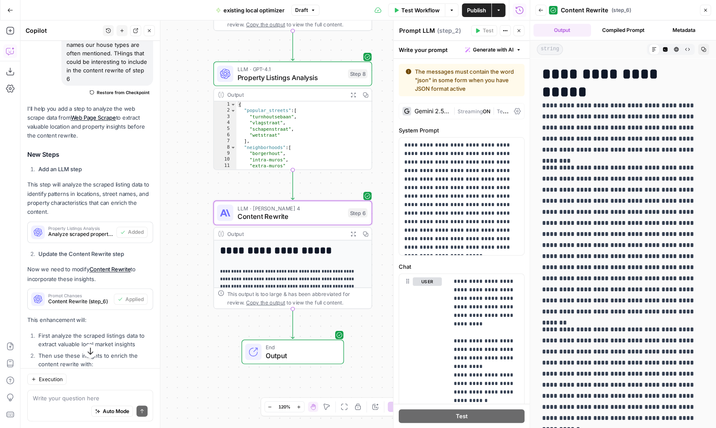
click at [706, 7] on button "Close" at bounding box center [705, 10] width 11 height 11
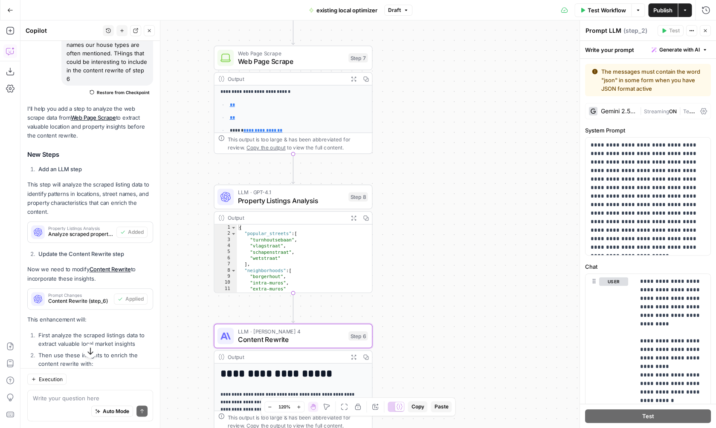
drag, startPoint x: 438, startPoint y: 90, endPoint x: 438, endPoint y: 213, distance: 122.8
click at [438, 213] on div "**********" at bounding box center [367, 224] width 695 height 408
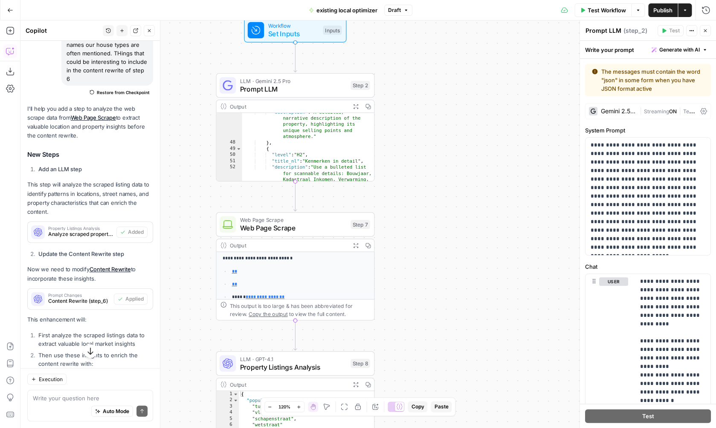
drag, startPoint x: 447, startPoint y: 135, endPoint x: 450, endPoint y: 225, distance: 89.6
click at [450, 224] on div "**********" at bounding box center [367, 224] width 695 height 408
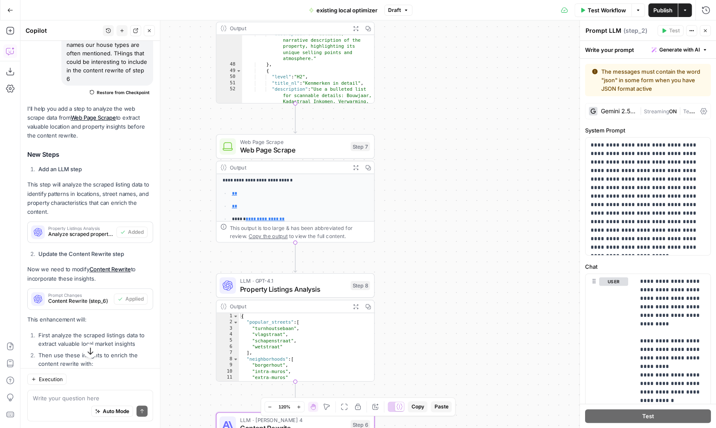
click at [356, 32] on button "Expand Output" at bounding box center [355, 28] width 12 height 12
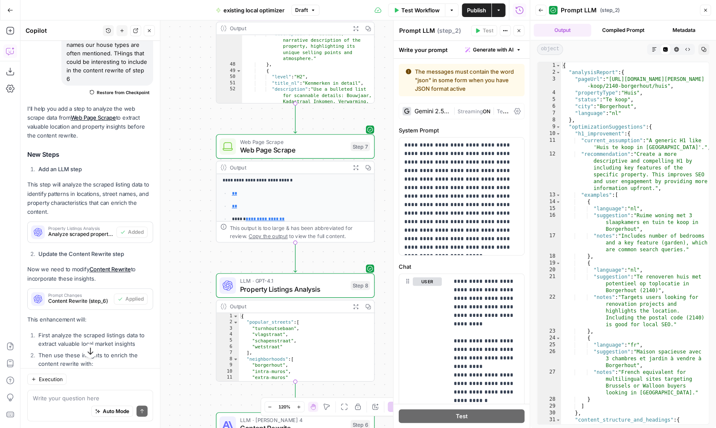
click at [640, 35] on button "Compiled Prompt" at bounding box center [623, 30] width 58 height 13
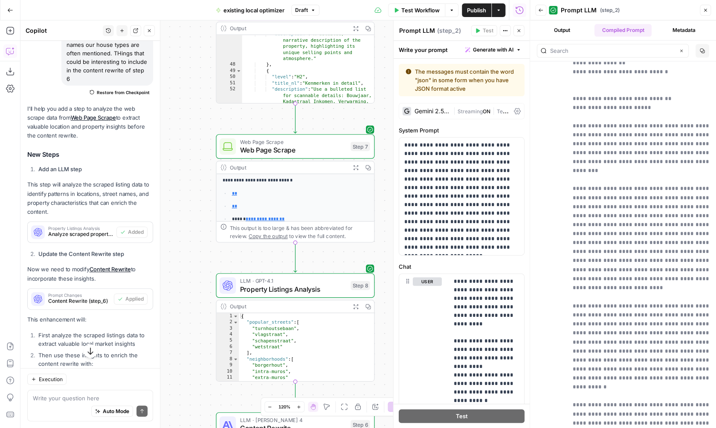
scroll to position [550, 0]
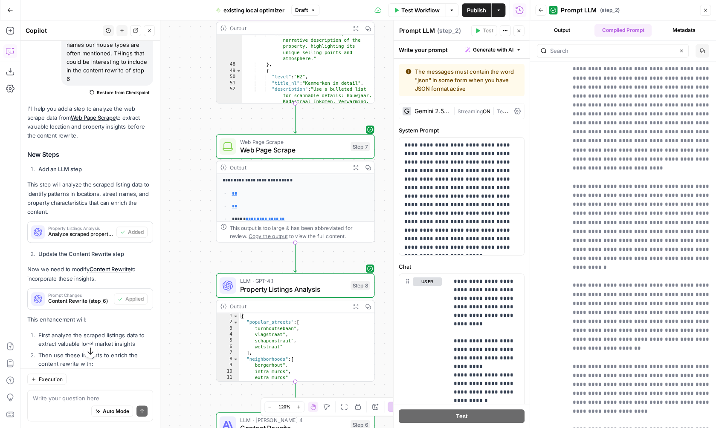
click at [686, 33] on button "Metadata" at bounding box center [684, 30] width 58 height 13
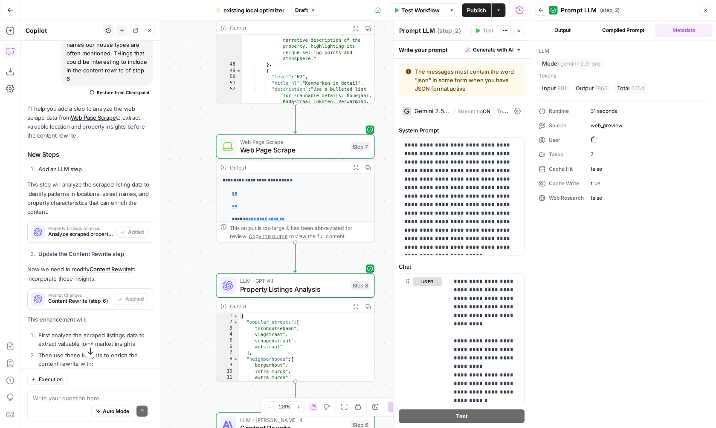
scroll to position [0, 0]
click at [627, 31] on button "Compiled Prompt" at bounding box center [623, 30] width 58 height 13
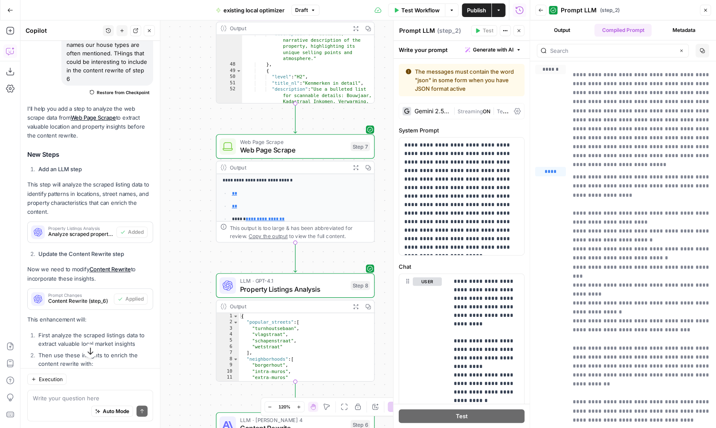
click at [582, 28] on button "Output" at bounding box center [562, 30] width 58 height 13
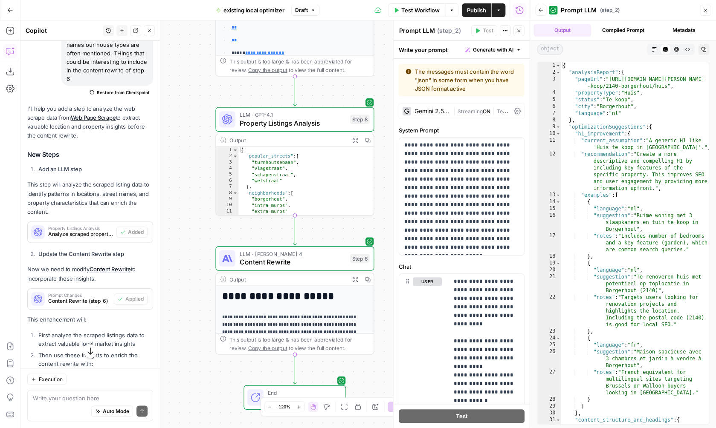
drag, startPoint x: 200, startPoint y: 248, endPoint x: 200, endPoint y: 82, distance: 165.9
click at [200, 82] on div "**********" at bounding box center [274, 224] width 509 height 408
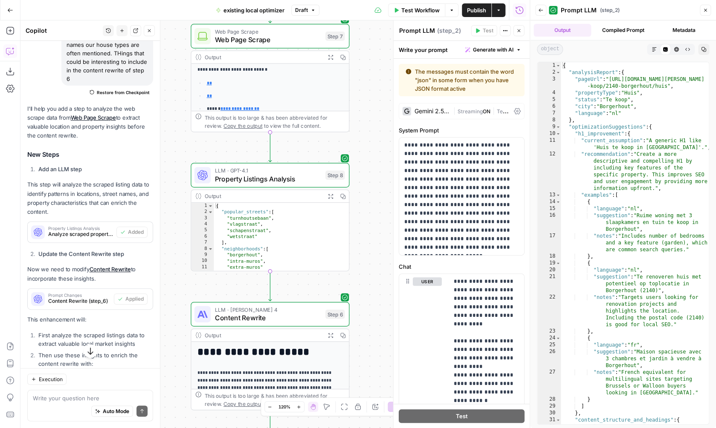
drag, startPoint x: 207, startPoint y: 219, endPoint x: 181, endPoint y: 221, distance: 25.7
click at [181, 273] on div "**********" at bounding box center [274, 224] width 509 height 408
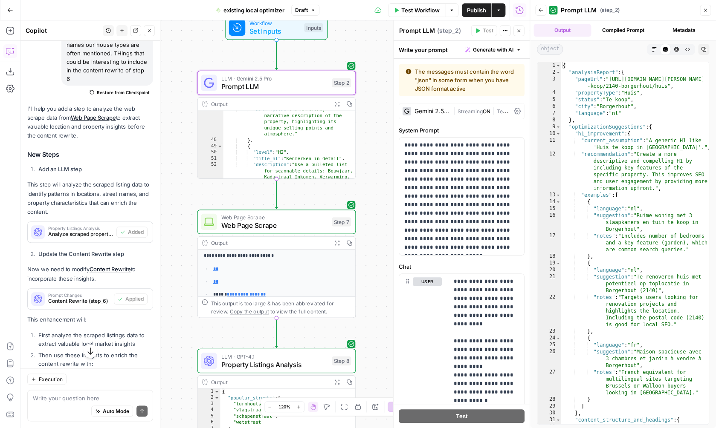
drag, startPoint x: 173, startPoint y: 168, endPoint x: 179, endPoint y: 357, distance: 188.5
click at [179, 358] on div "**********" at bounding box center [274, 224] width 509 height 408
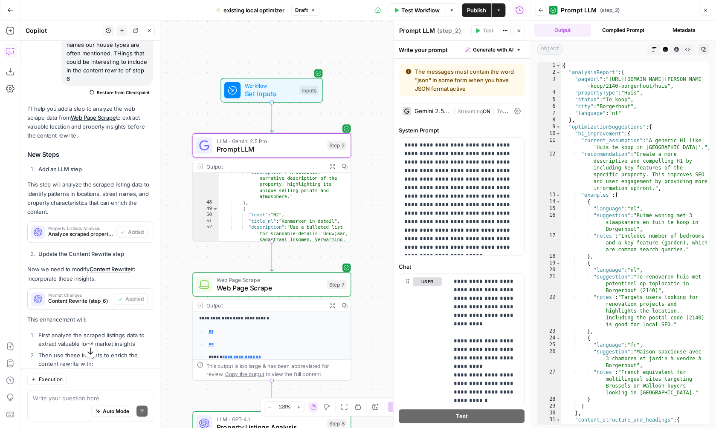
drag, startPoint x: 166, startPoint y: 229, endPoint x: 166, endPoint y: 259, distance: 29.8
click at [166, 259] on div "**********" at bounding box center [274, 224] width 509 height 408
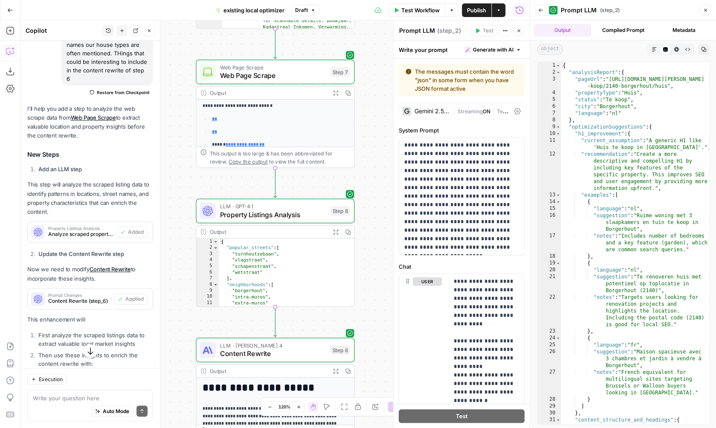
drag, startPoint x: 182, startPoint y: 351, endPoint x: 179, endPoint y: 139, distance: 212.3
click at [179, 139] on div "**********" at bounding box center [274, 224] width 509 height 408
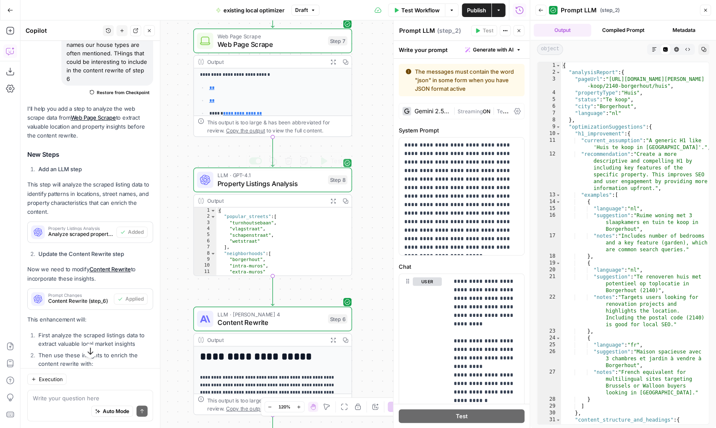
click at [303, 318] on span "Content Rewrite" at bounding box center [270, 323] width 107 height 10
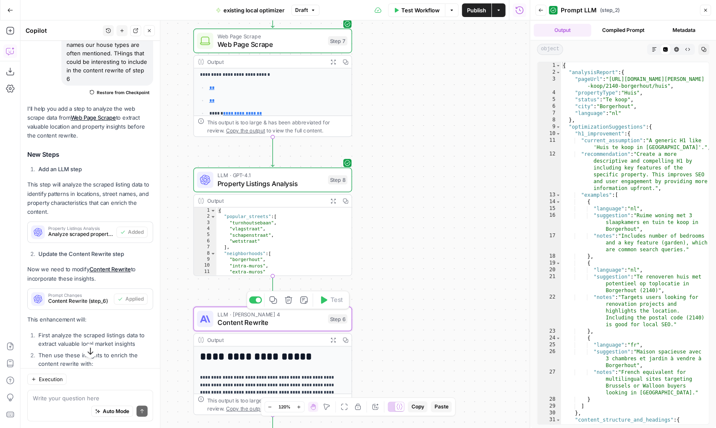
type textarea "Content Rewrite"
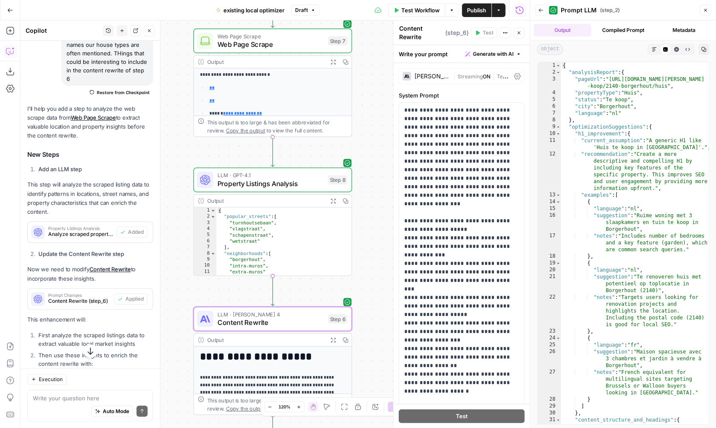
click at [422, 14] on span "Test Workflow" at bounding box center [420, 10] width 38 height 9
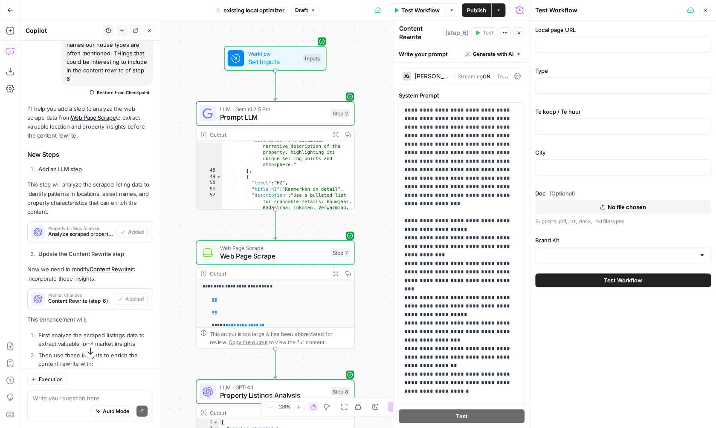
drag, startPoint x: 360, startPoint y: 92, endPoint x: 361, endPoint y: 304, distance: 212.3
click at [362, 304] on div "**********" at bounding box center [274, 224] width 509 height 408
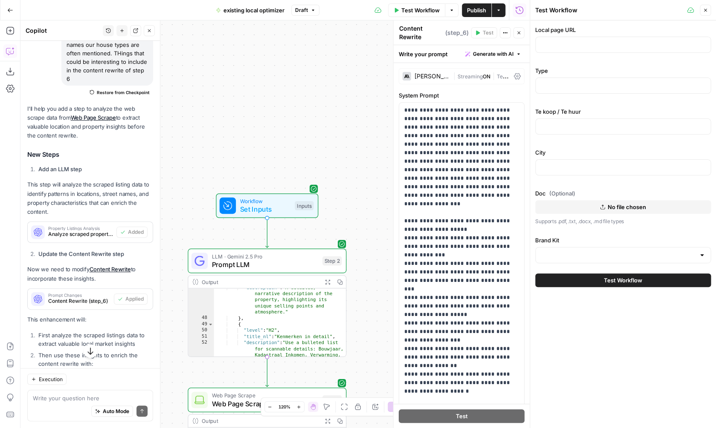
drag, startPoint x: 374, startPoint y: 101, endPoint x: 367, endPoint y: 249, distance: 147.7
click at [367, 249] on div "**********" at bounding box center [274, 224] width 509 height 408
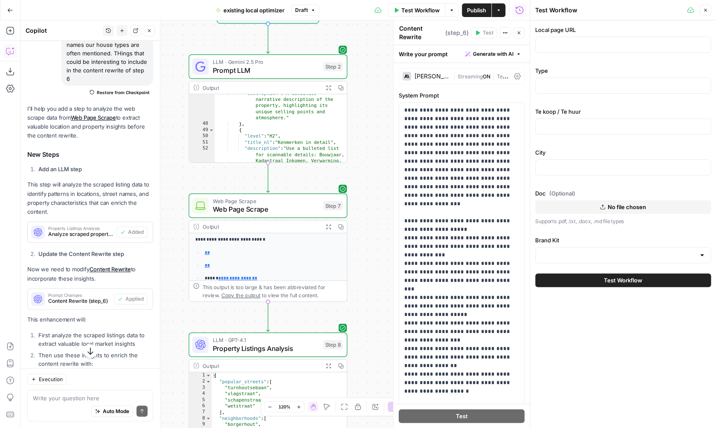
drag, startPoint x: 371, startPoint y: 200, endPoint x: 377, endPoint y: 47, distance: 152.8
click at [377, 48] on div "**********" at bounding box center [274, 224] width 509 height 408
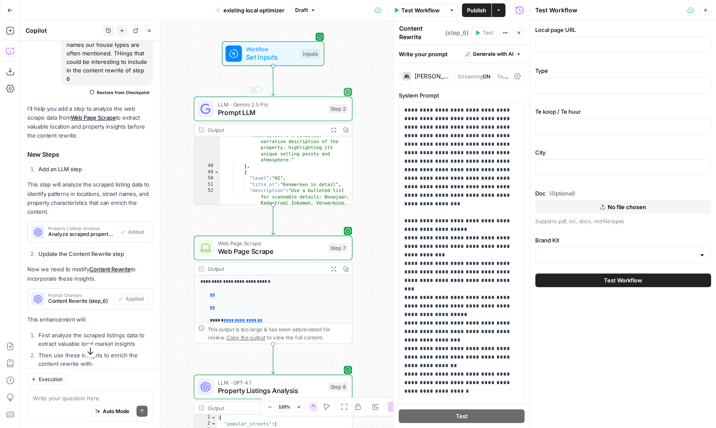
click at [300, 125] on div "Output Expand Output Copy" at bounding box center [273, 130] width 158 height 13
click at [300, 113] on span "Prompt LLM" at bounding box center [271, 112] width 107 height 10
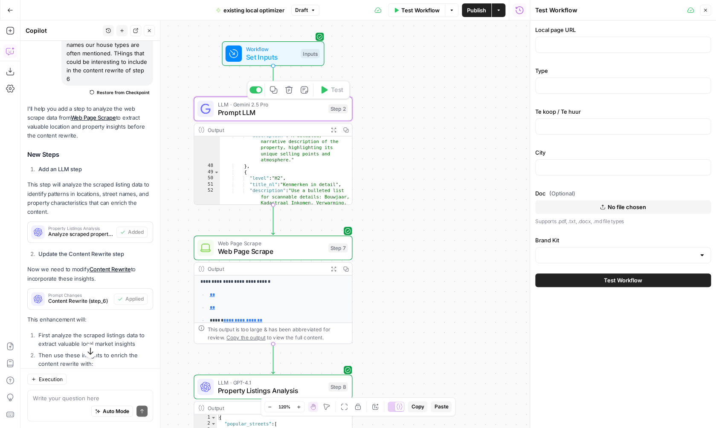
type textarea "Prompt LLM"
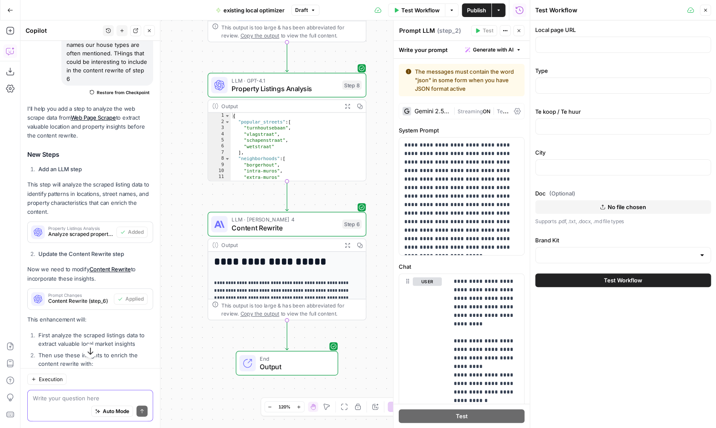
click at [81, 397] on textarea at bounding box center [90, 398] width 115 height 9
type textarea "Er"
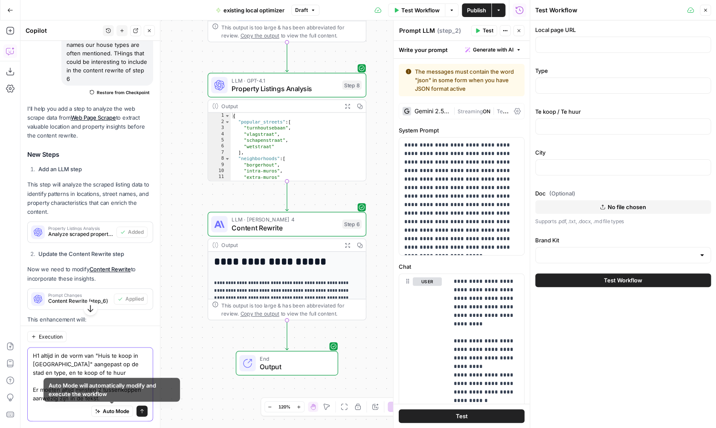
type textarea "H1 altijd in de vorm van "Huis te koop in Antwerpen" aangepast op de stad en ty…"
click at [145, 411] on button "Send" at bounding box center [141, 411] width 11 height 11
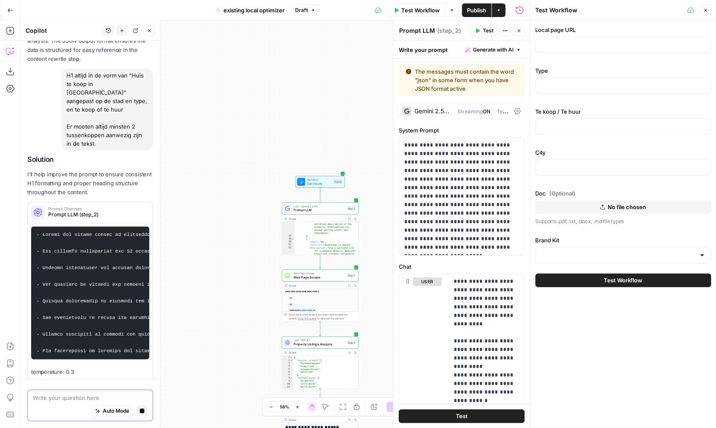
scroll to position [752, 0]
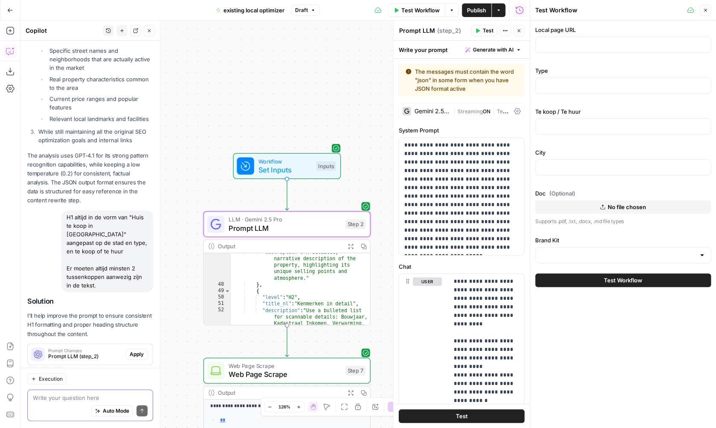
click at [132, 351] on span "Apply" at bounding box center [137, 355] width 14 height 8
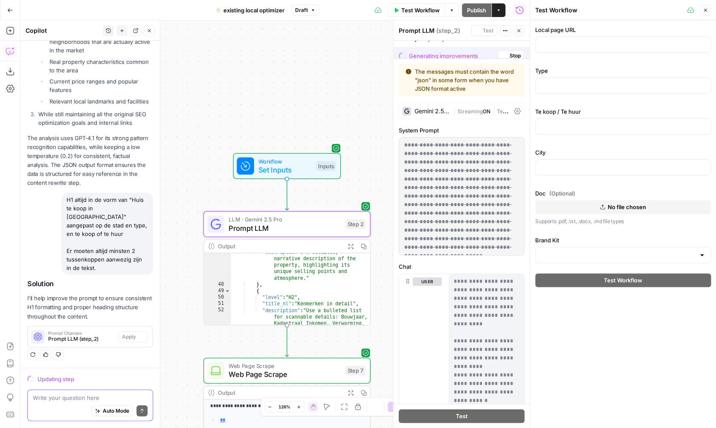
scroll to position [783, 0]
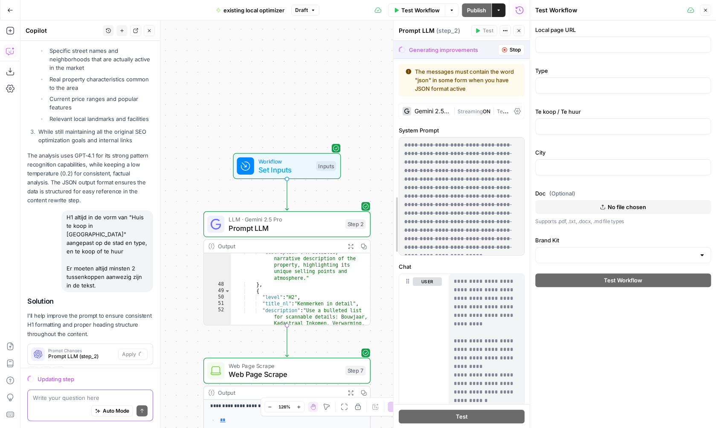
drag, startPoint x: 395, startPoint y: 216, endPoint x: 431, endPoint y: 216, distance: 35.8
click at [431, 216] on div "**********" at bounding box center [461, 224] width 136 height 408
drag, startPoint x: 529, startPoint y: 183, endPoint x: 556, endPoint y: 183, distance: 26.4
click at [543, 183] on div at bounding box center [538, 214] width 9 height 428
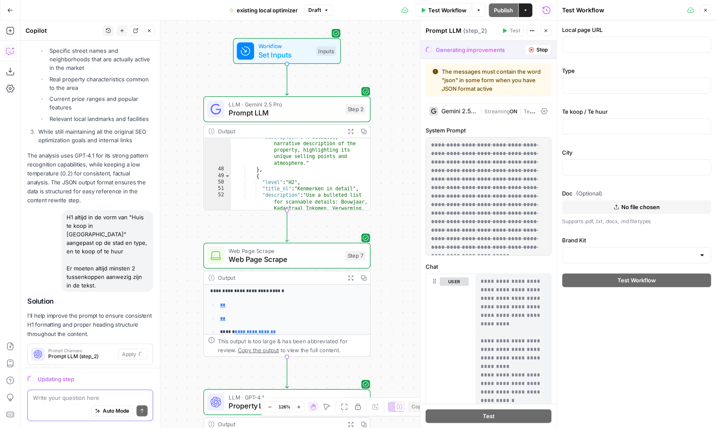
drag, startPoint x: 394, startPoint y: 240, endPoint x: 393, endPoint y: 35, distance: 204.2
click at [393, 35] on div "**********" at bounding box center [288, 224] width 536 height 408
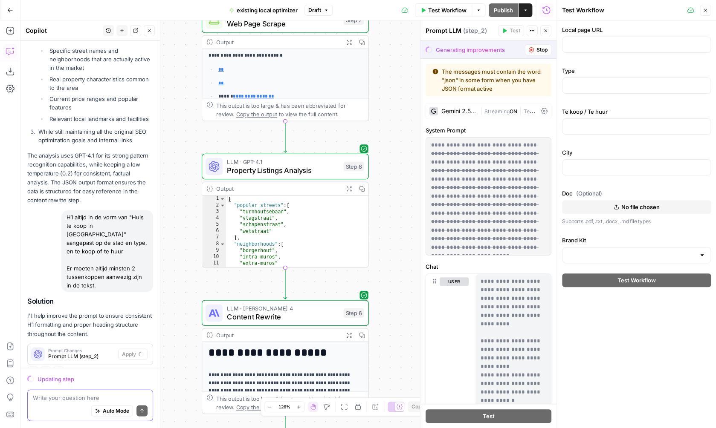
drag, startPoint x: 391, startPoint y: 280, endPoint x: 388, endPoint y: 134, distance: 146.3
click at [391, 134] on div "**********" at bounding box center [288, 224] width 536 height 408
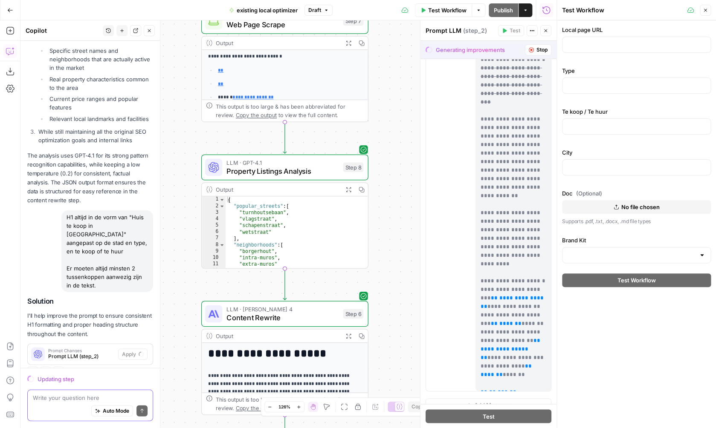
scroll to position [379, 0]
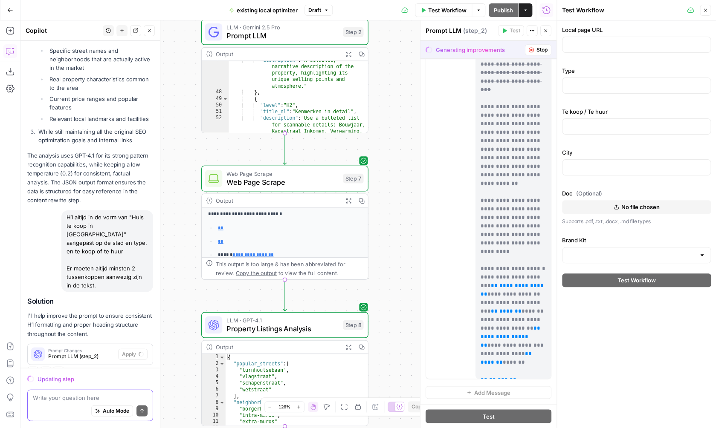
drag, startPoint x: 380, startPoint y: 109, endPoint x: 380, endPoint y: 267, distance: 157.8
click at [380, 267] on div "**********" at bounding box center [288, 224] width 536 height 408
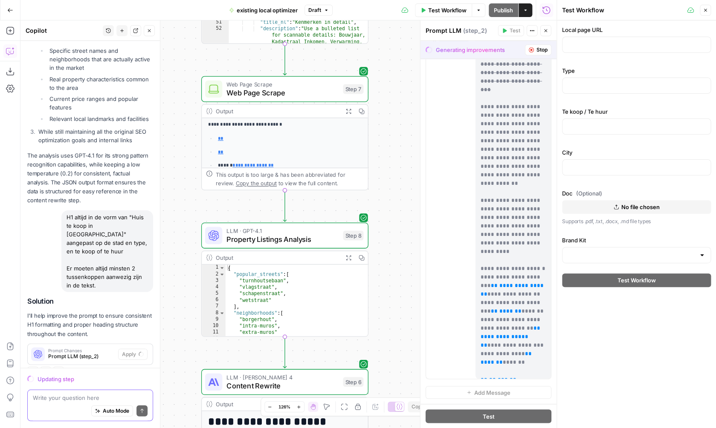
drag, startPoint x: 385, startPoint y: 197, endPoint x: 384, endPoint y: 107, distance: 90.0
click at [384, 107] on div "**********" at bounding box center [288, 224] width 536 height 408
click at [313, 89] on span "Web Page Scrape" at bounding box center [282, 92] width 112 height 11
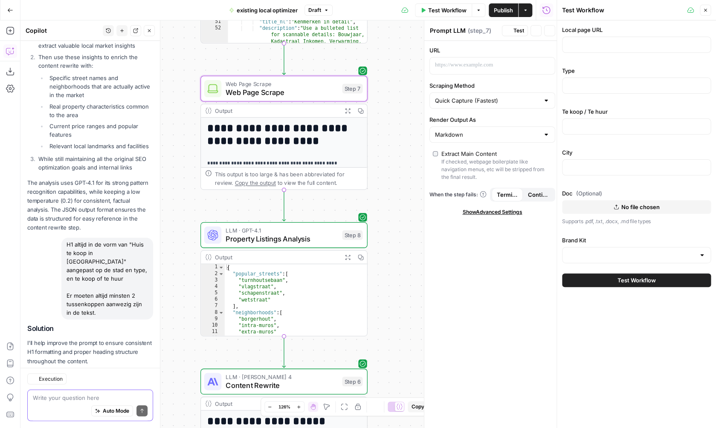
type input "https://www.dewaele.com/nl/te-koop/2140-borgerhout/huis"
type input "Huis"
type input "Te koop"
type input "borgerhout"
type input "Dewaele"
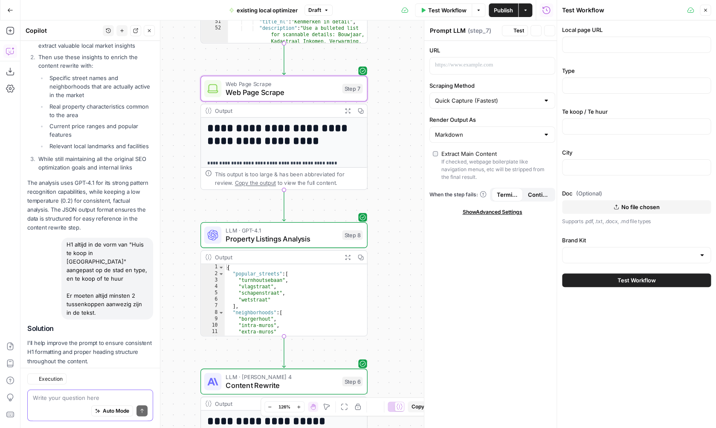
type textarea "Web Page Scrape"
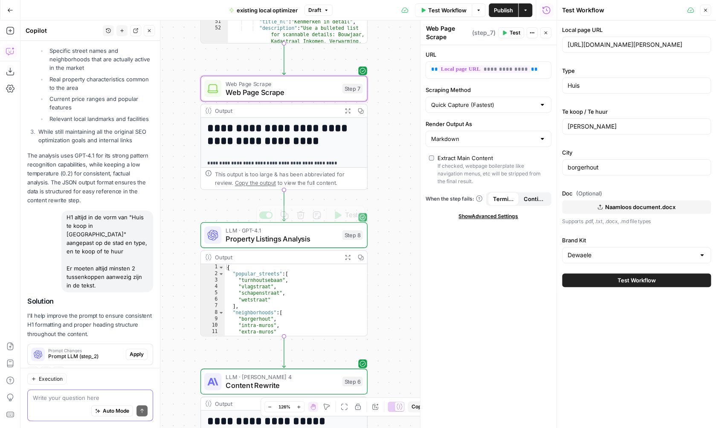
click at [313, 243] on span "Property Listings Analysis" at bounding box center [282, 239] width 112 height 11
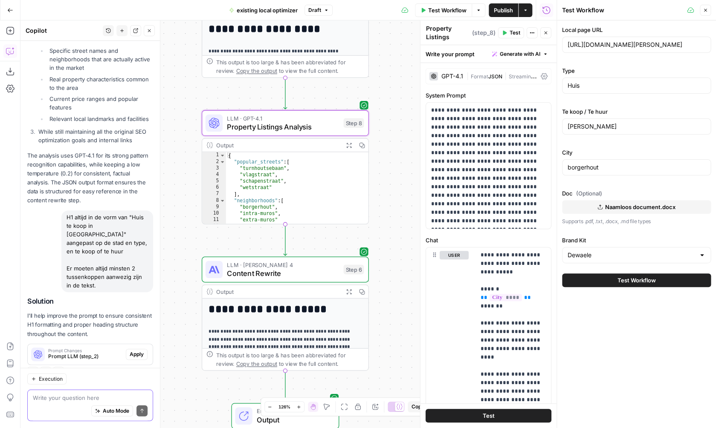
drag, startPoint x: 391, startPoint y: 219, endPoint x: 391, endPoint y: 104, distance: 114.3
click at [391, 104] on div "**********" at bounding box center [288, 224] width 536 height 408
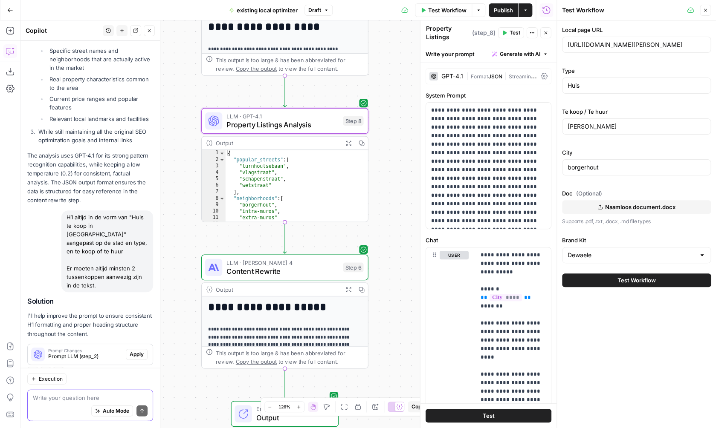
click at [345, 143] on button "Expand Output" at bounding box center [348, 143] width 13 height 13
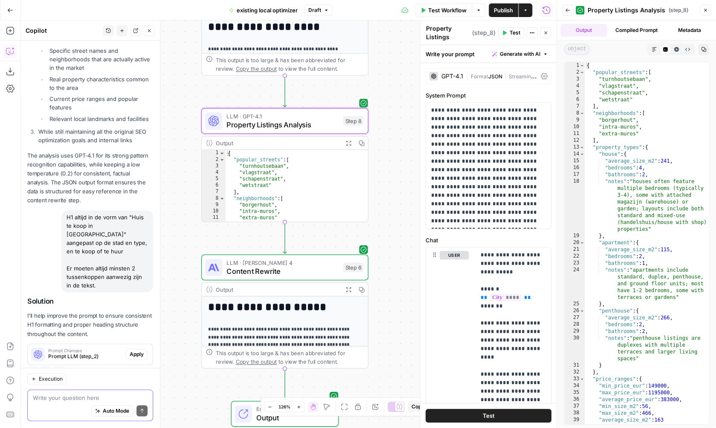
click at [318, 278] on div "LLM · Claude Sonnet 4 Content Rewrite Step 6 Copy step Delete step Add Note Test" at bounding box center [284, 268] width 167 height 26
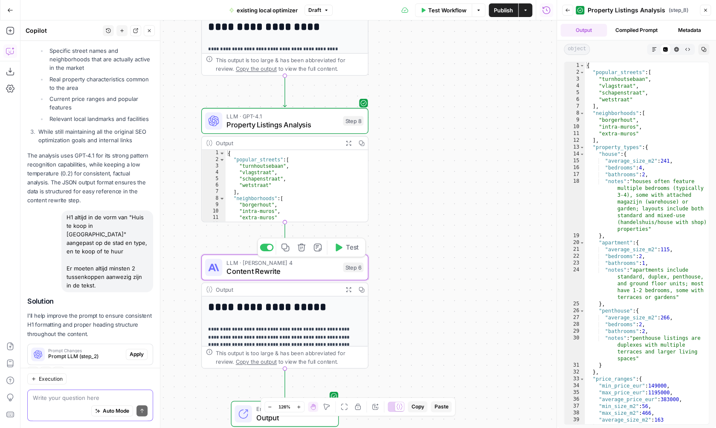
type textarea "Content Rewrite"
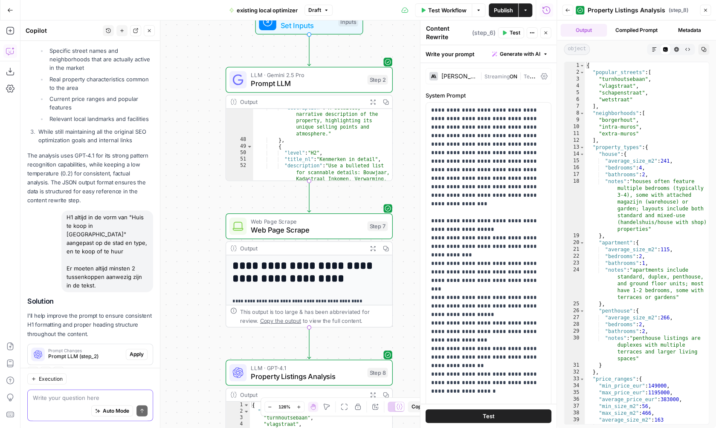
drag, startPoint x: 373, startPoint y: 48, endPoint x: 394, endPoint y: 293, distance: 246.0
click at [395, 299] on div "**********" at bounding box center [288, 224] width 536 height 408
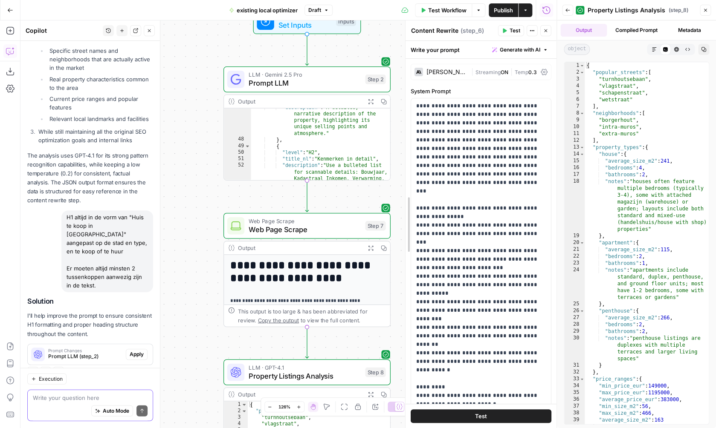
drag, startPoint x: 416, startPoint y: 109, endPoint x: 397, endPoint y: 222, distance: 114.3
click at [401, 223] on div at bounding box center [405, 224] width 9 height 408
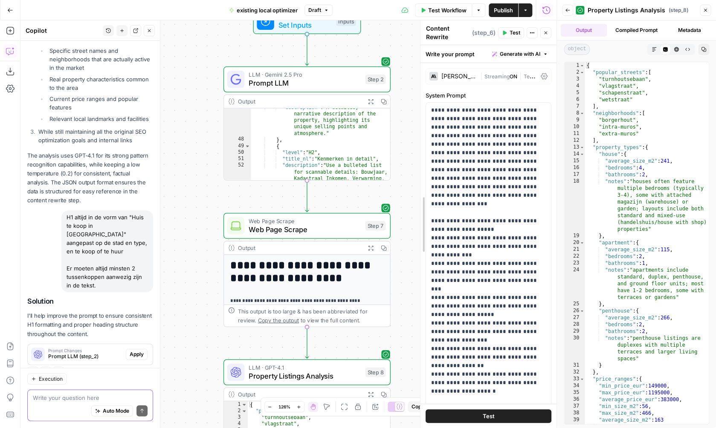
drag, startPoint x: 402, startPoint y: 147, endPoint x: 473, endPoint y: 147, distance: 71.6
click at [474, 147] on div "**********" at bounding box center [488, 224] width 136 height 408
click at [330, 84] on span "Prompt LLM" at bounding box center [305, 83] width 112 height 11
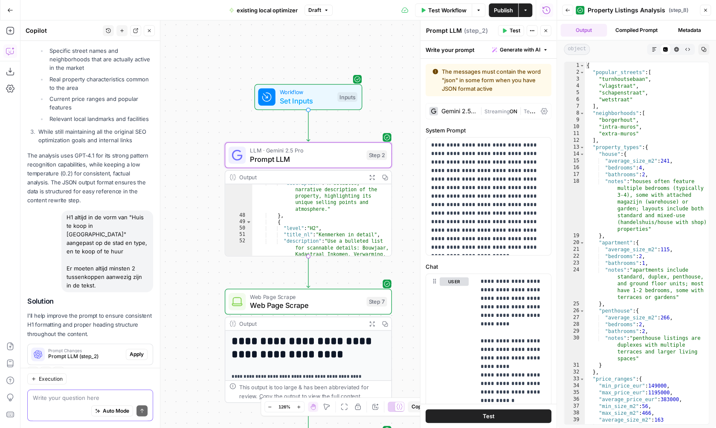
drag, startPoint x: 395, startPoint y: 45, endPoint x: 396, endPoint y: 120, distance: 75.0
click at [396, 120] on div "**********" at bounding box center [288, 224] width 536 height 408
click at [529, 7] on button "Actions" at bounding box center [525, 10] width 14 height 14
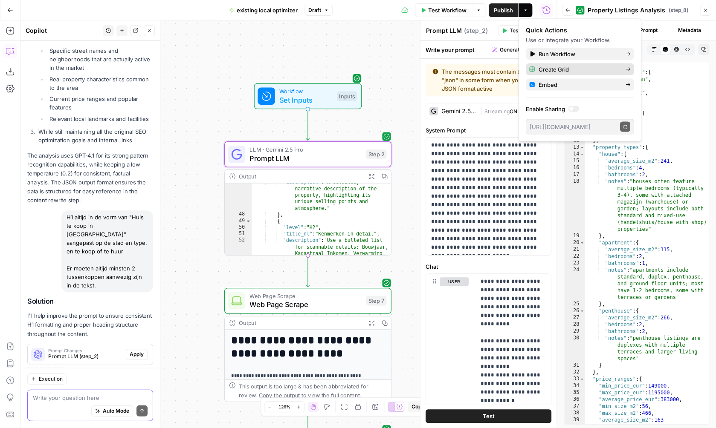
click at [559, 72] on span "Create Grid" at bounding box center [578, 69] width 80 height 9
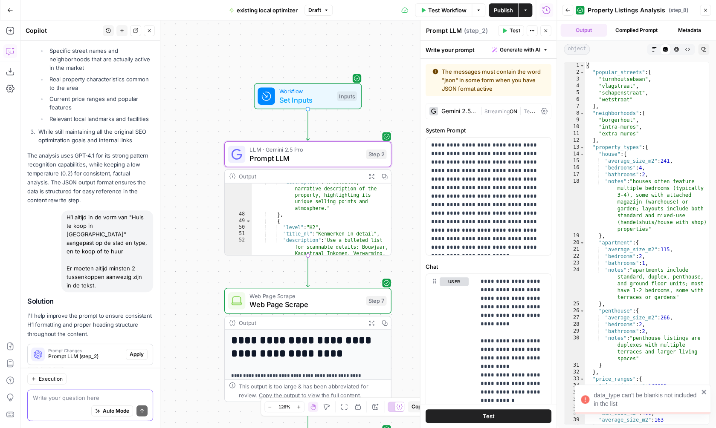
click at [491, 11] on button "Publish" at bounding box center [503, 10] width 29 height 14
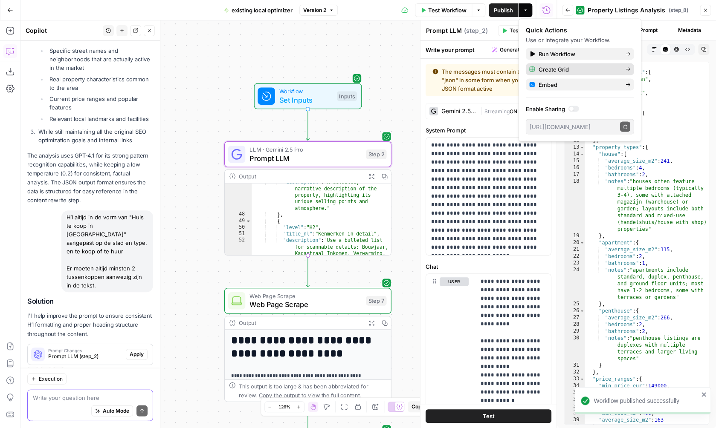
click at [552, 65] on span "Create Grid" at bounding box center [578, 69] width 80 height 9
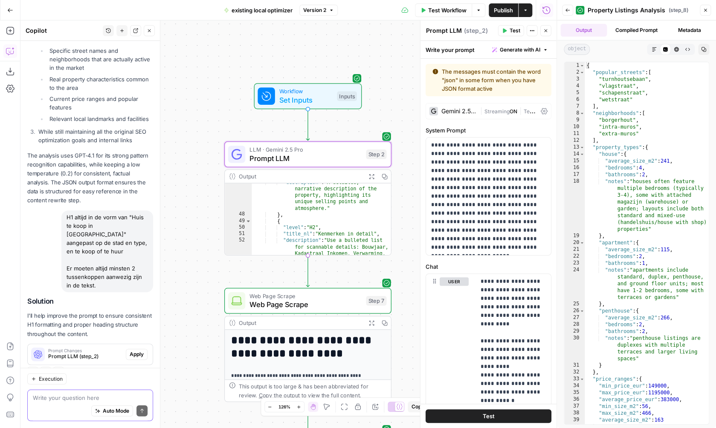
click at [381, 103] on div "Workflow Set Inputs Inputs" at bounding box center [307, 96] width 167 height 26
click at [284, 94] on span "Workflow" at bounding box center [305, 91] width 53 height 9
click at [285, 94] on span "Workflow" at bounding box center [305, 91] width 53 height 9
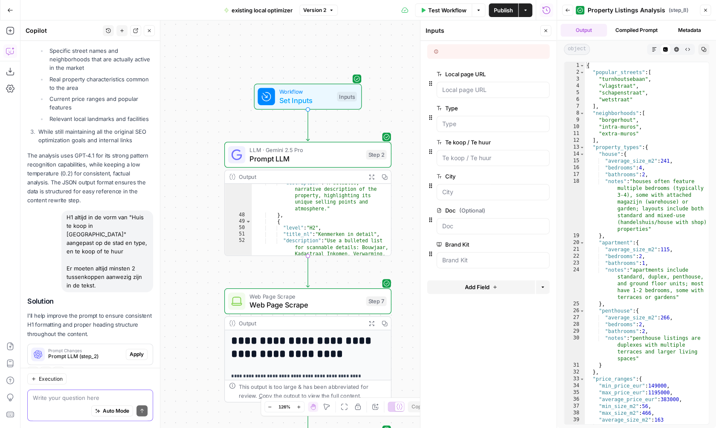
click at [544, 212] on icon "button" at bounding box center [544, 210] width 5 height 5
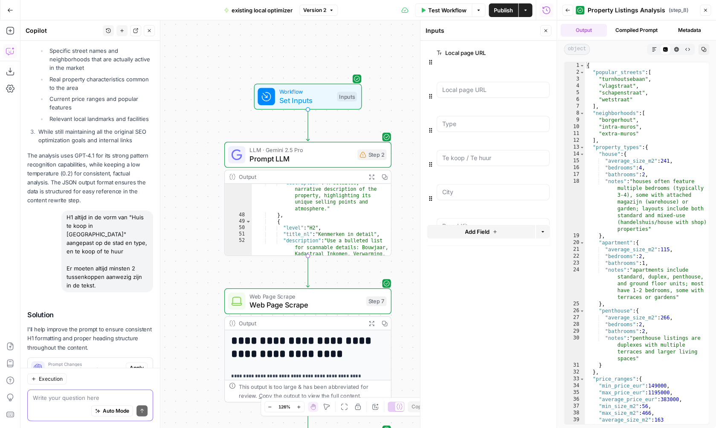
scroll to position [824, 0]
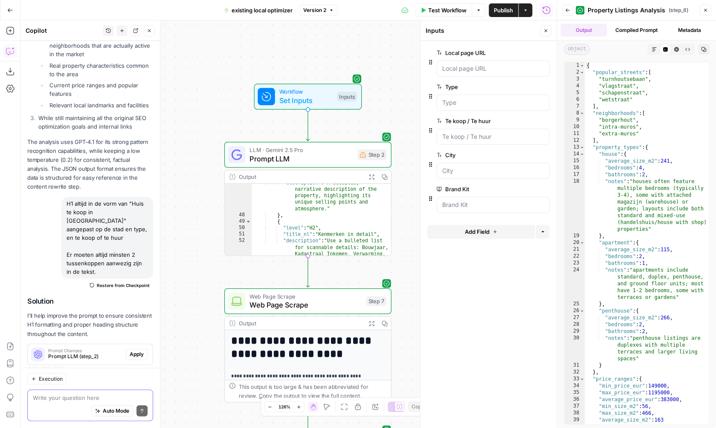
click at [479, 236] on span "Add Field" at bounding box center [477, 232] width 25 height 9
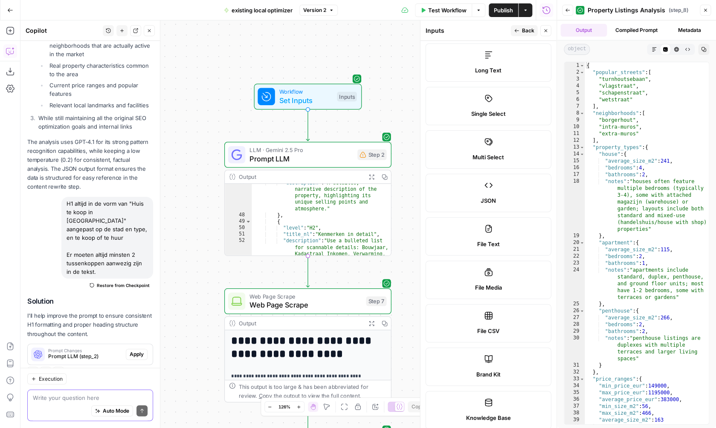
scroll to position [0, 0]
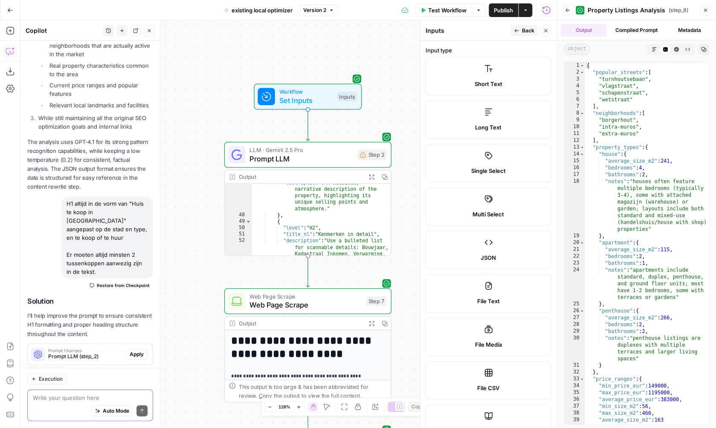
click at [490, 127] on span "Long Text" at bounding box center [488, 127] width 26 height 9
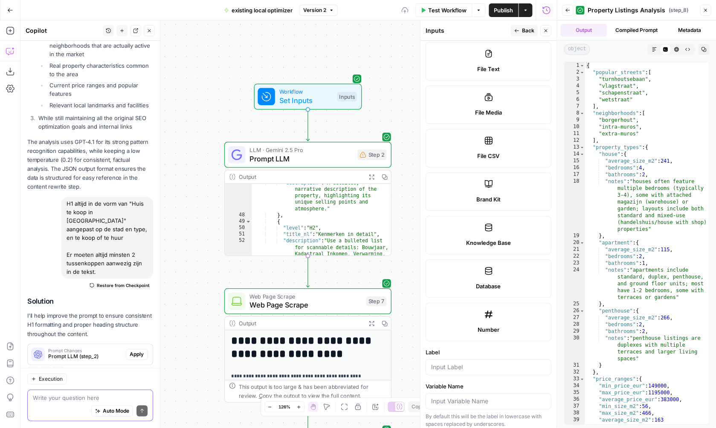
scroll to position [409, 0]
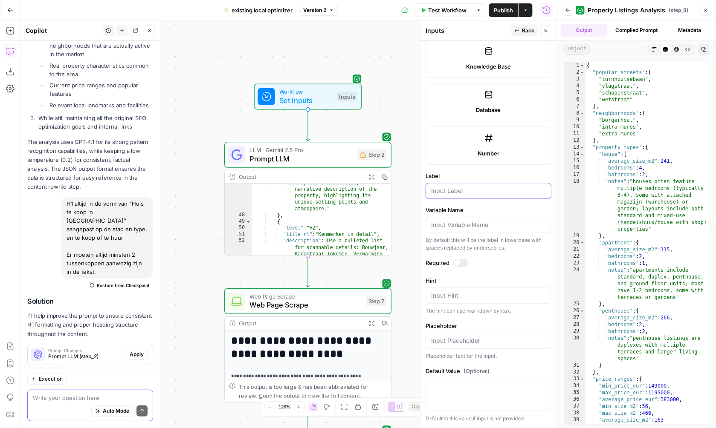
click at [459, 194] on input "Label" at bounding box center [488, 191] width 115 height 9
type input "HTMML"
click at [459, 261] on div at bounding box center [460, 263] width 15 height 9
click at [530, 29] on span "Back" at bounding box center [528, 31] width 12 height 8
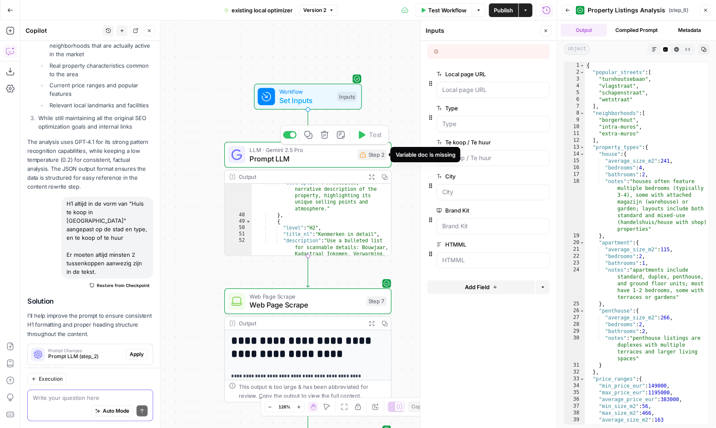
click at [372, 156] on div "Step 2" at bounding box center [371, 155] width 29 height 11
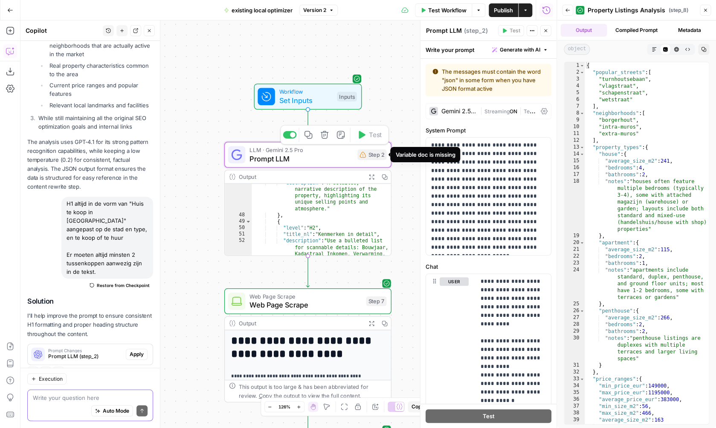
click at [339, 162] on span "Prompt LLM" at bounding box center [301, 158] width 104 height 11
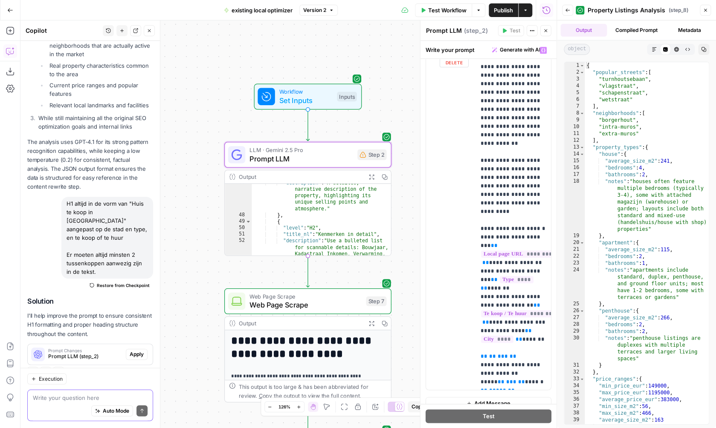
scroll to position [243, 0]
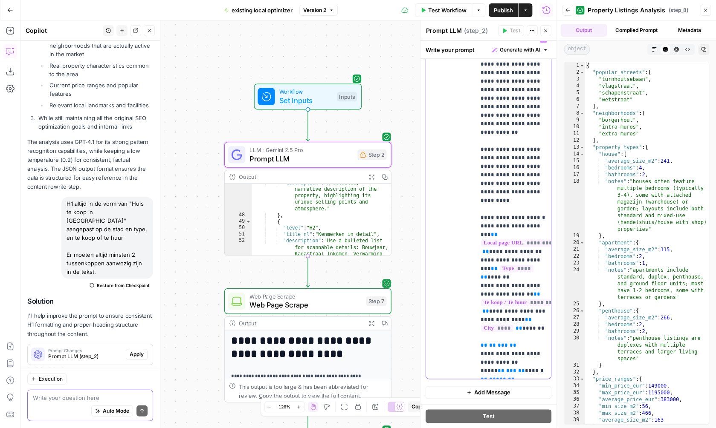
click at [515, 328] on p "**********" at bounding box center [512, 69] width 65 height 614
click at [508, 368] on span "***" at bounding box center [511, 371] width 10 height 6
click at [518, 368] on span "**" at bounding box center [521, 371] width 7 height 6
click at [543, 42] on button "Variables Menu" at bounding box center [543, 39] width 7 height 7
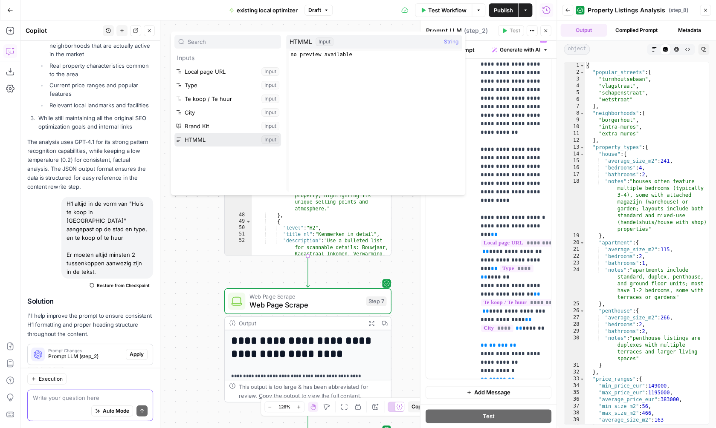
click at [212, 141] on button "Select variable HTMML" at bounding box center [227, 140] width 107 height 14
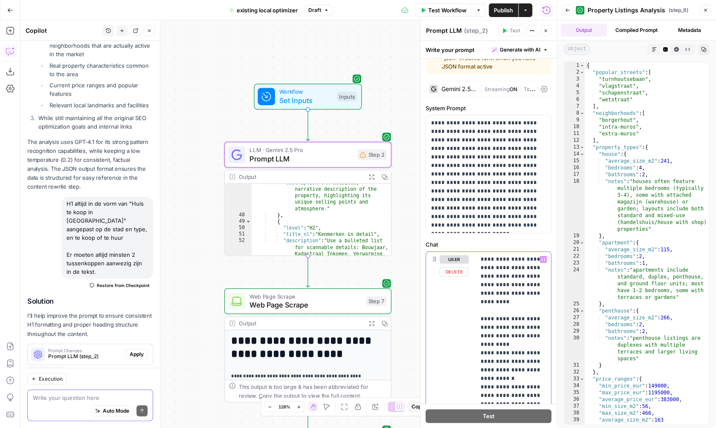
scroll to position [0, 0]
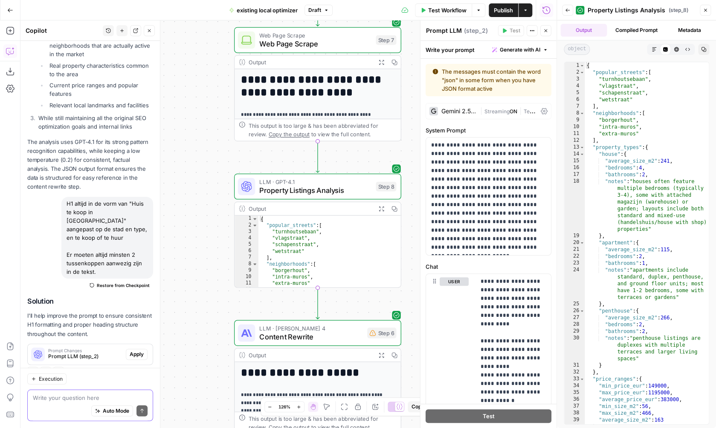
drag, startPoint x: 411, startPoint y: 288, endPoint x: 421, endPoint y: 25, distance: 263.7
click at [421, 25] on div "**********" at bounding box center [288, 224] width 536 height 408
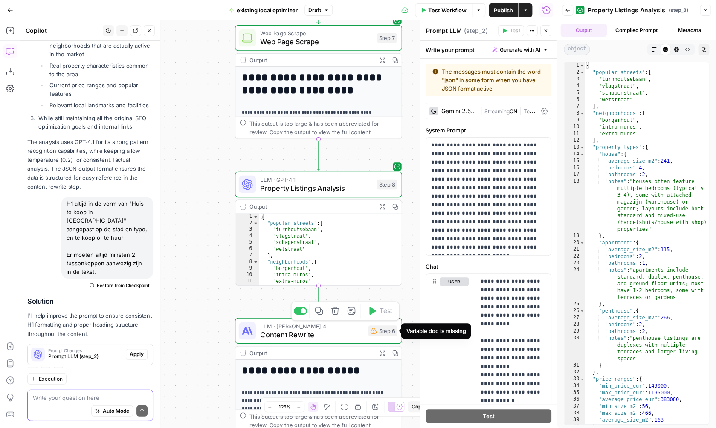
drag, startPoint x: 380, startPoint y: 336, endPoint x: 371, endPoint y: 336, distance: 9.4
click at [380, 336] on div "Step 6" at bounding box center [382, 331] width 29 height 11
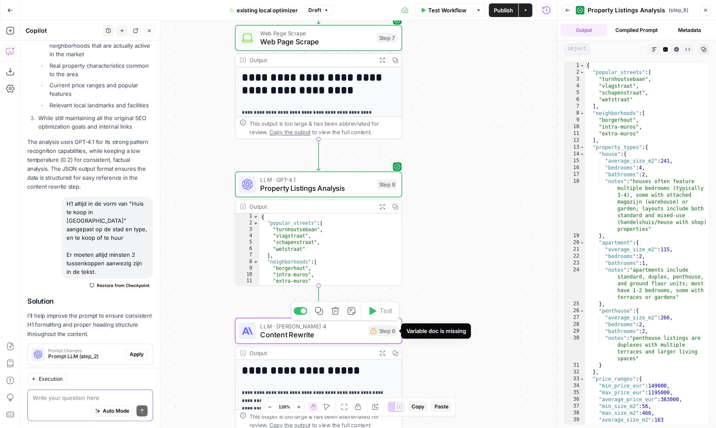
type textarea "Content Rewrite"
click at [344, 338] on span "Content Rewrite" at bounding box center [312, 335] width 104 height 11
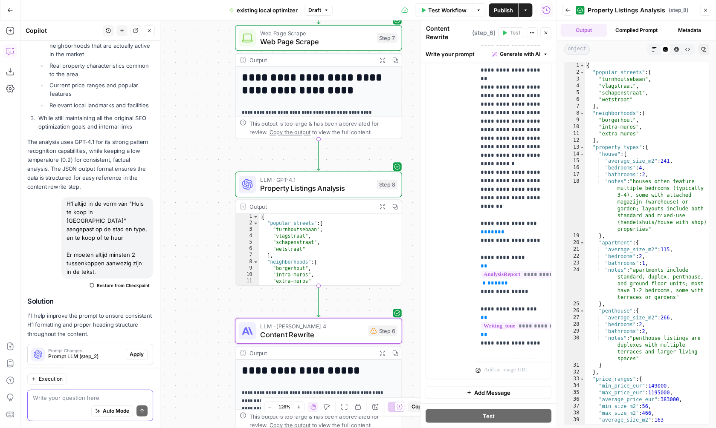
scroll to position [197, 0]
click at [512, 197] on p "**********" at bounding box center [512, 334] width 65 height 1032
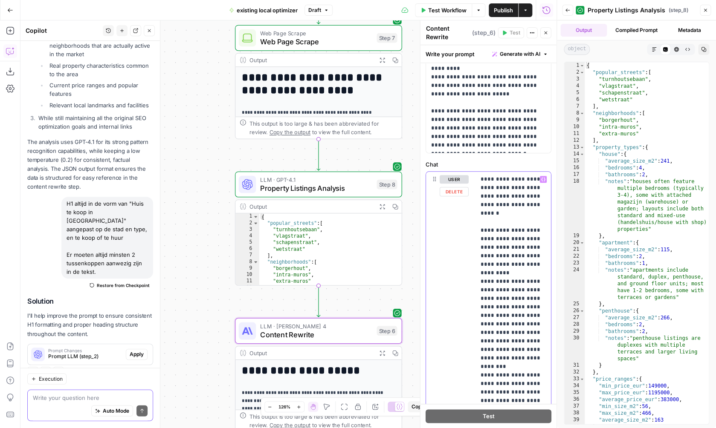
scroll to position [252, 0]
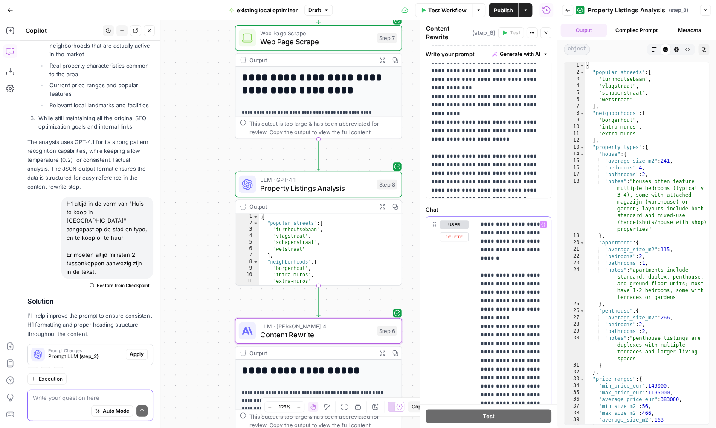
click at [543, 226] on icon "button" at bounding box center [543, 225] width 4 height 4
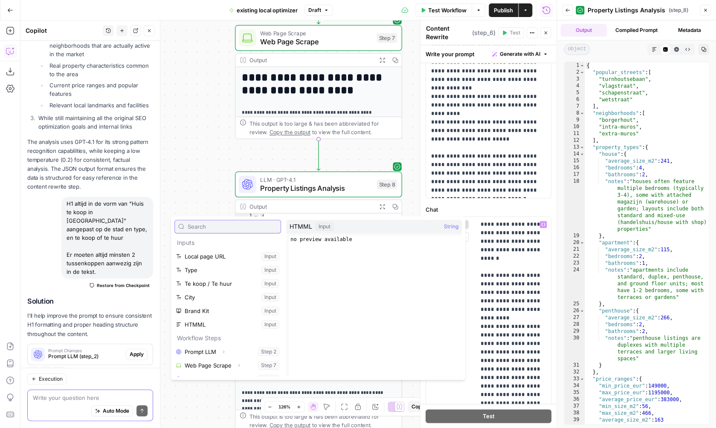
scroll to position [9, 0]
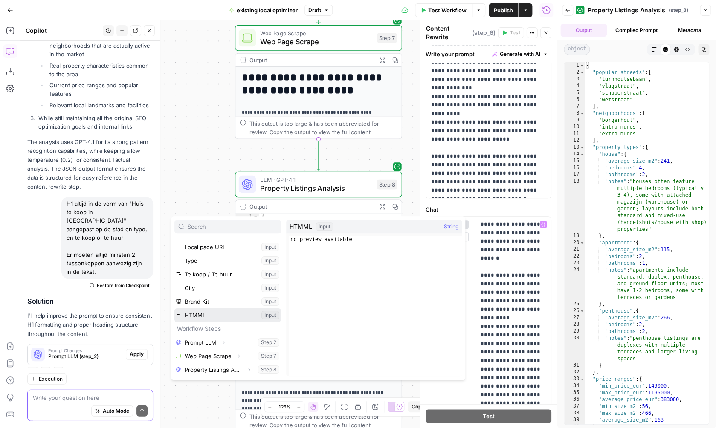
click at [214, 310] on button "Select variable HTMML" at bounding box center [227, 316] width 107 height 14
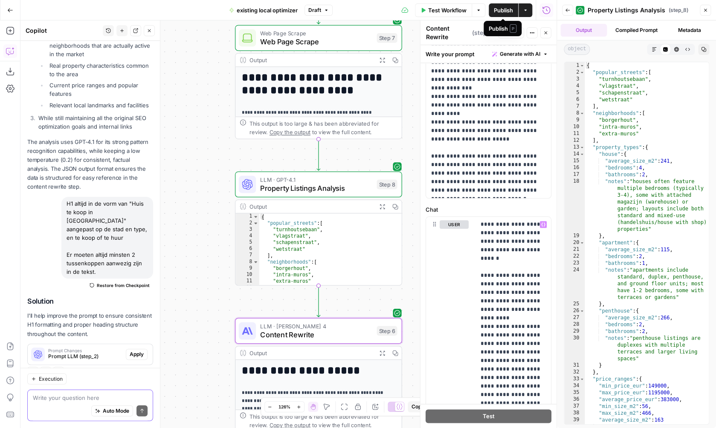
click at [507, 10] on span "Publish" at bounding box center [503, 10] width 19 height 9
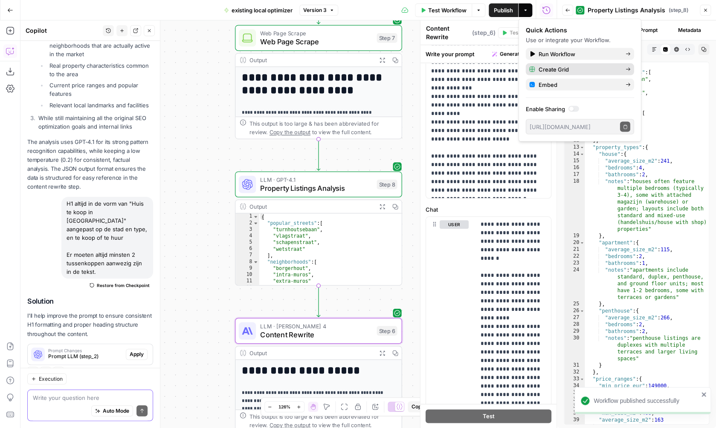
click at [560, 72] on span "Create Grid" at bounding box center [578, 69] width 80 height 9
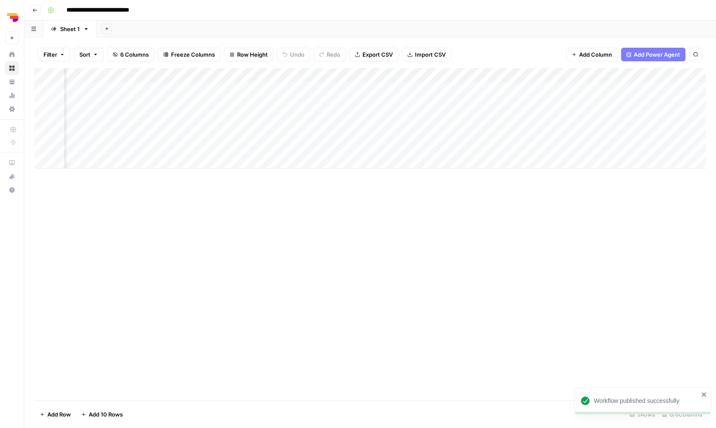
scroll to position [0, 122]
click at [472, 86] on div "Add Column" at bounding box center [370, 118] width 671 height 101
click at [468, 81] on div "Add Column" at bounding box center [370, 118] width 671 height 101
click at [468, 89] on textarea at bounding box center [501, 88] width 136 height 12
type textarea "**********"
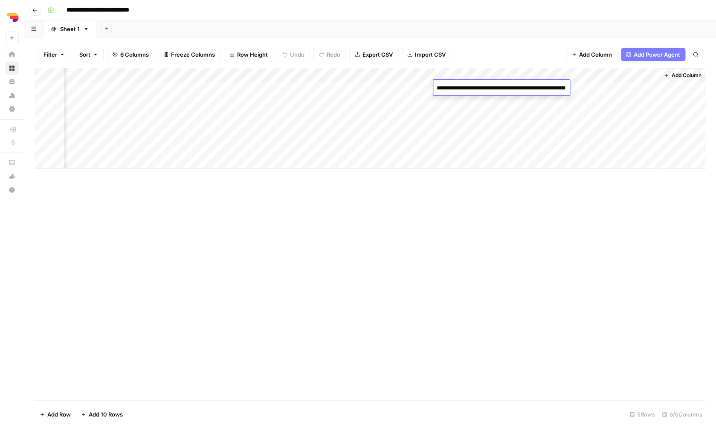
scroll to position [111, 0]
click at [383, 356] on div "Add Column" at bounding box center [370, 234] width 671 height 333
click at [550, 74] on div "Add Column" at bounding box center [370, 118] width 671 height 101
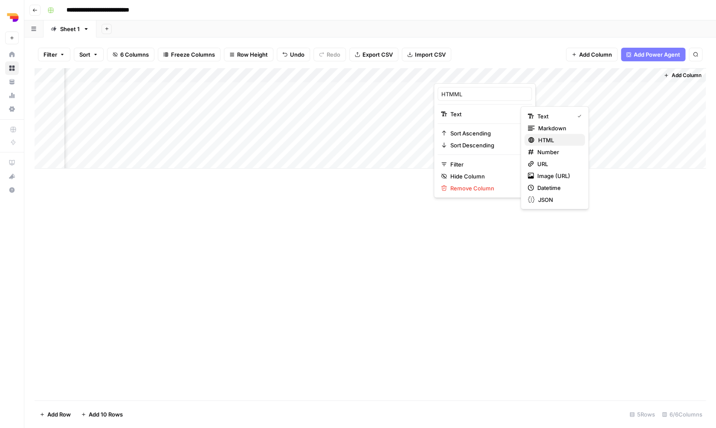
click at [569, 142] on span "HTML" at bounding box center [558, 140] width 40 height 9
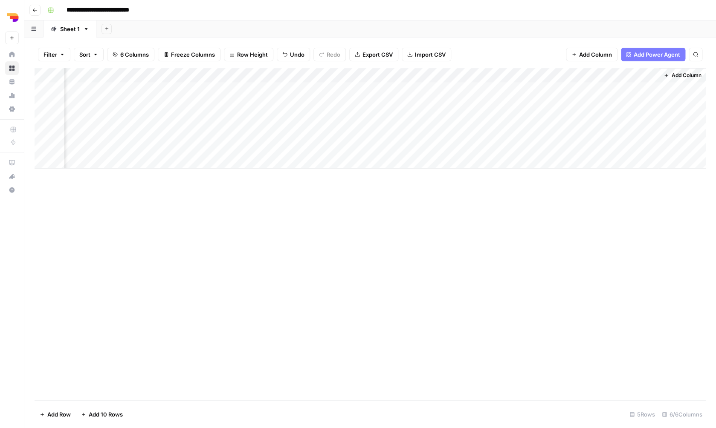
click at [507, 241] on div "Add Column" at bounding box center [370, 234] width 671 height 333
click at [468, 89] on div "Add Column" at bounding box center [370, 118] width 671 height 101
type textarea "**********"
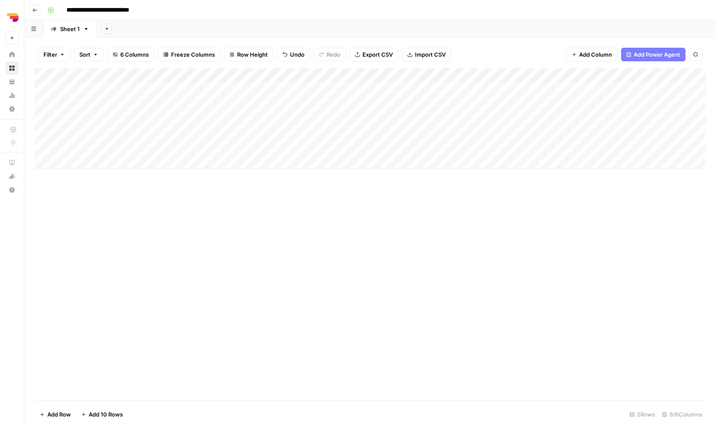
click at [392, 83] on div "Add Column" at bounding box center [370, 118] width 671 height 101
click at [428, 74] on div "Add Column" at bounding box center [370, 118] width 671 height 101
click at [419, 257] on div "Add Column" at bounding box center [370, 234] width 671 height 333
click at [347, 93] on div "Add Column" at bounding box center [370, 118] width 671 height 101
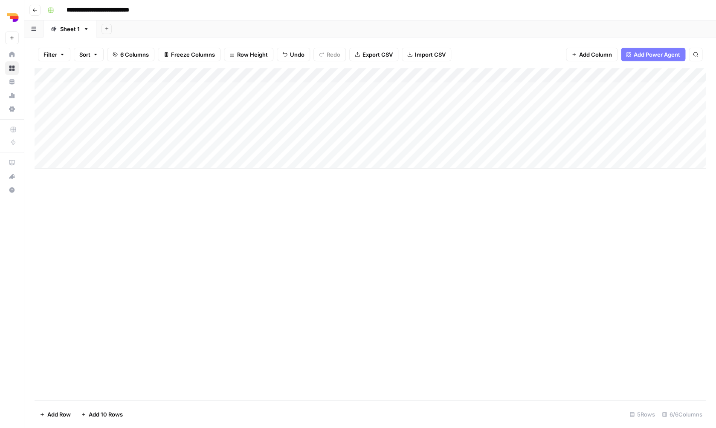
click at [347, 93] on div "Add Column" at bounding box center [370, 118] width 671 height 101
type textarea "*******"
click at [244, 83] on div "Add Column" at bounding box center [370, 118] width 671 height 101
type textarea "****"
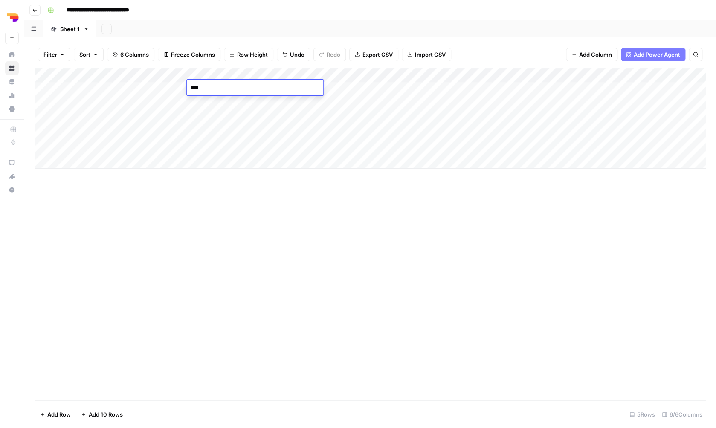
click at [223, 188] on div "Add Column" at bounding box center [370, 234] width 671 height 333
click at [130, 90] on div "Add Column" at bounding box center [370, 118] width 671 height 101
type textarea "**********"
click at [168, 302] on div "Add Column" at bounding box center [370, 234] width 671 height 333
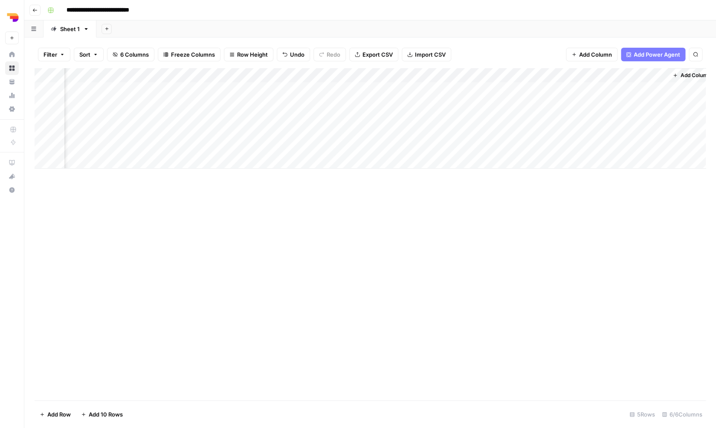
scroll to position [0, 122]
click at [609, 89] on div "Add Column" at bounding box center [370, 118] width 671 height 101
click at [640, 74] on div "Add Column" at bounding box center [370, 118] width 671 height 101
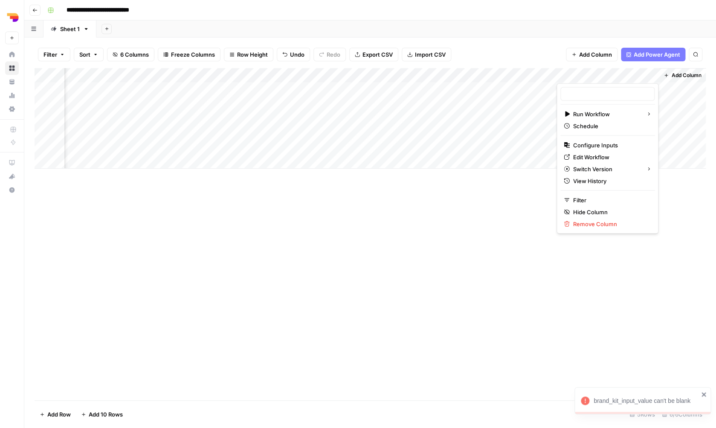
type input "existing local optimizer"
click at [611, 148] on span "Configure Inputs" at bounding box center [610, 145] width 75 height 9
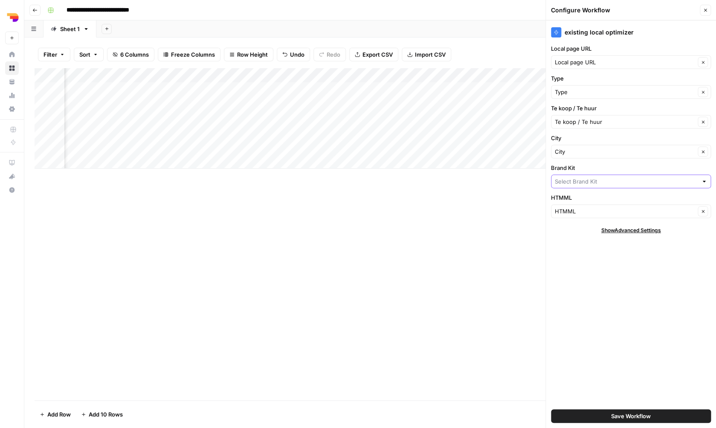
click at [588, 184] on input "Brand Kit" at bounding box center [626, 181] width 143 height 9
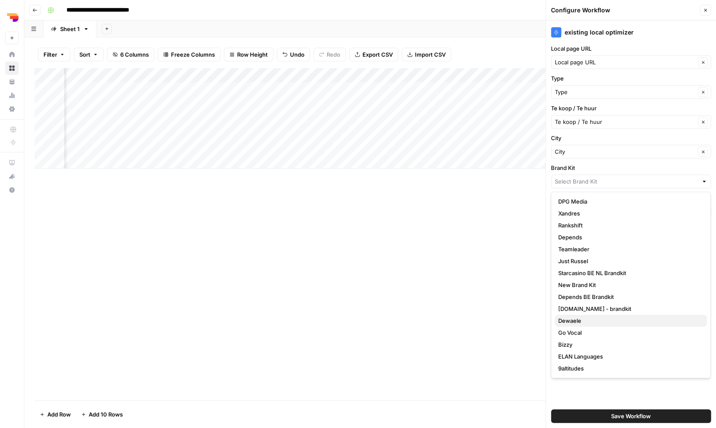
click at [593, 325] on span "Dewaele" at bounding box center [629, 321] width 142 height 9
type input "Dewaele"
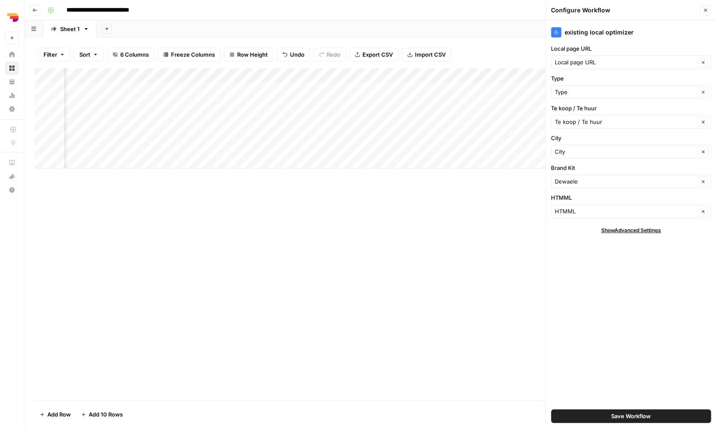
click at [637, 420] on span "Save Workflow" at bounding box center [631, 416] width 40 height 9
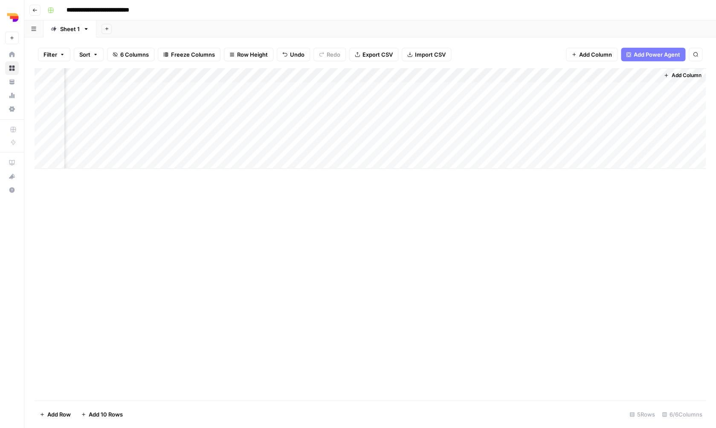
click at [610, 87] on div "Add Column" at bounding box center [370, 118] width 671 height 101
click at [640, 87] on div "Add Column" at bounding box center [370, 118] width 671 height 101
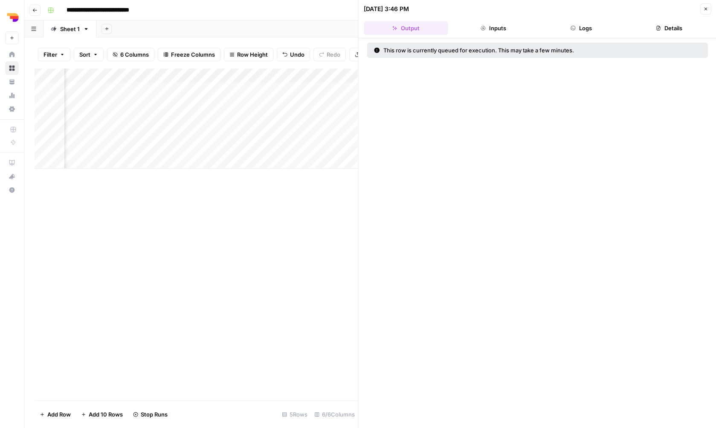
click at [572, 25] on button "Logs" at bounding box center [581, 28] width 84 height 14
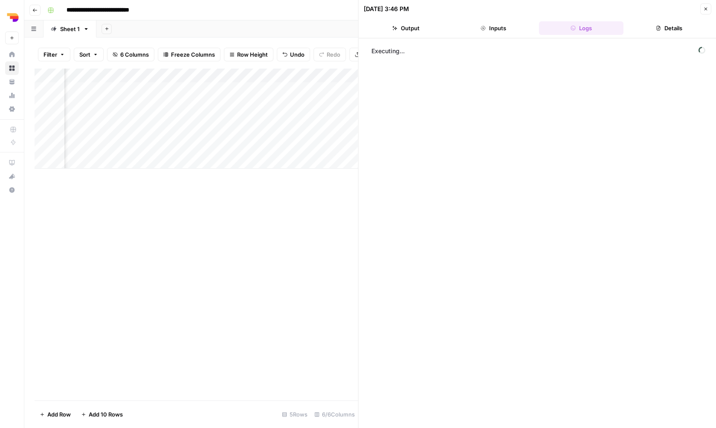
click at [492, 27] on button "Inputs" at bounding box center [493, 28] width 84 height 14
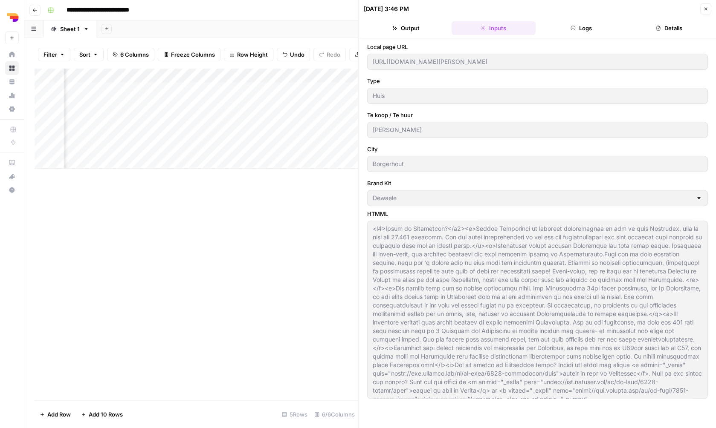
click at [411, 26] on button "Output" at bounding box center [406, 28] width 84 height 14
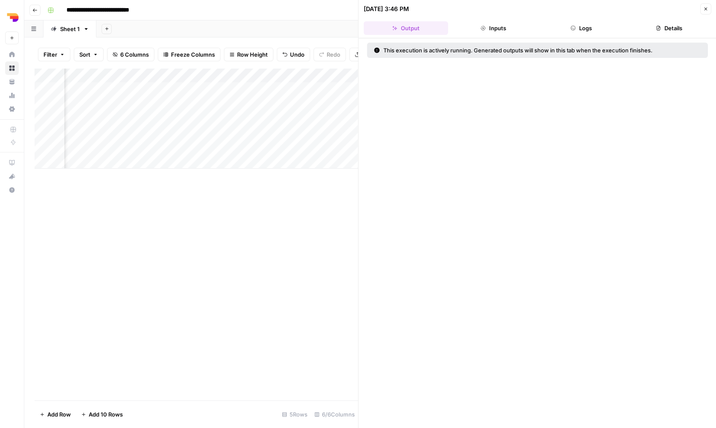
click at [704, 8] on icon "button" at bounding box center [705, 8] width 5 height 5
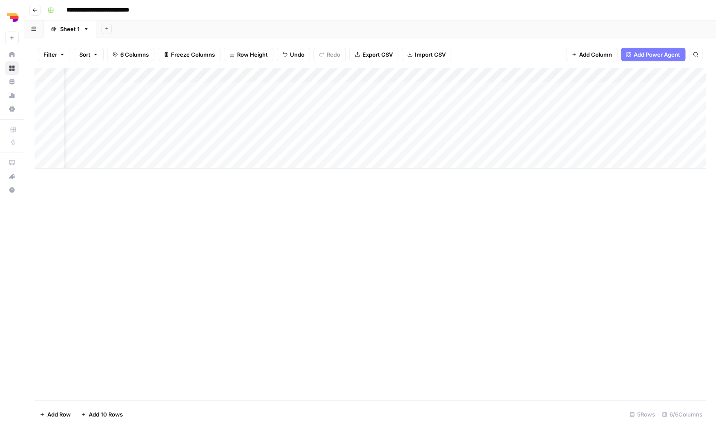
scroll to position [0, 122]
click at [639, 86] on div "Add Column" at bounding box center [370, 118] width 671 height 101
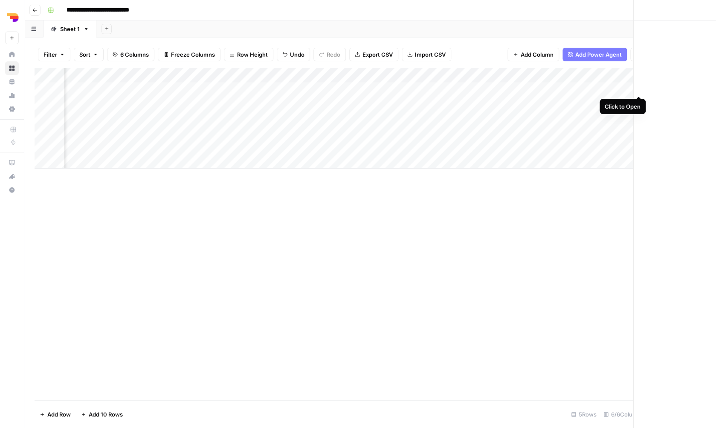
scroll to position [0, 115]
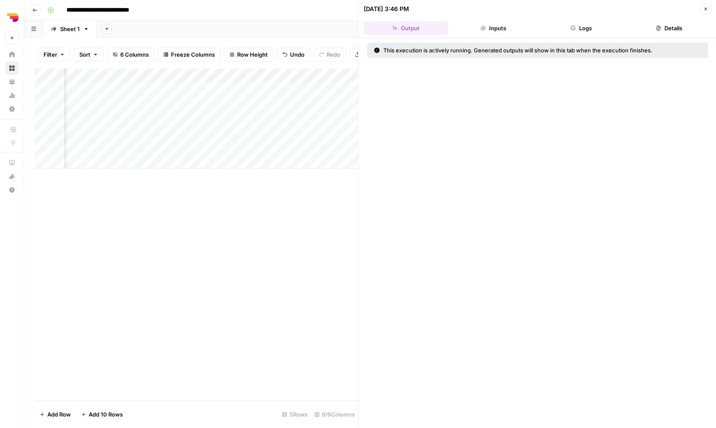
click at [552, 29] on button "Logs" at bounding box center [581, 28] width 84 height 14
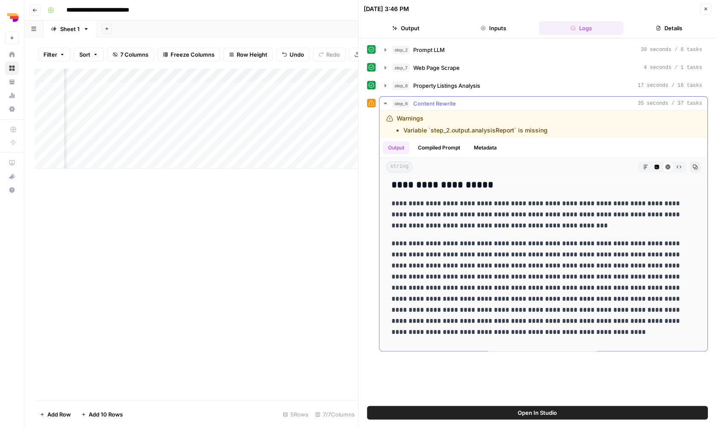
scroll to position [0, 0]
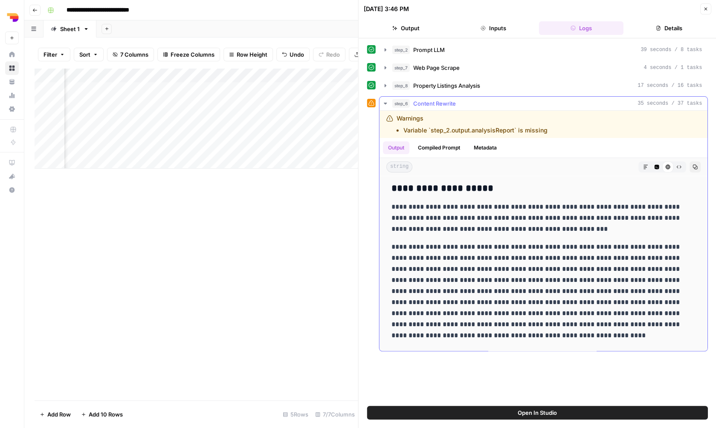
click at [562, 89] on div "step_8 Property Listings Analysis 17 seconds / 16 tasks" at bounding box center [547, 85] width 310 height 9
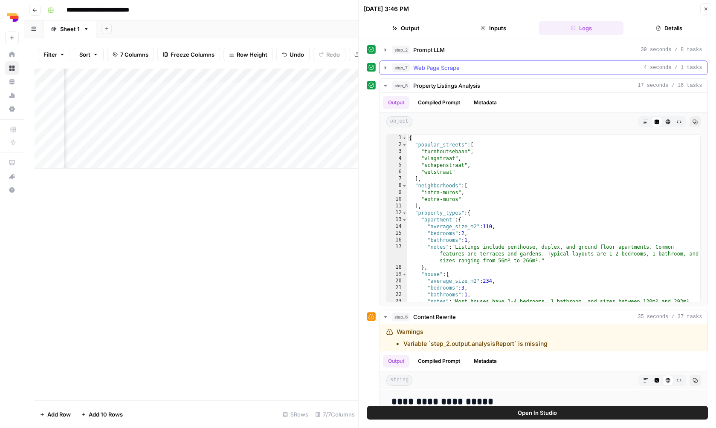
click at [559, 66] on div "step_7 Web Page Scrape 4 seconds / 1 tasks" at bounding box center [547, 68] width 310 height 9
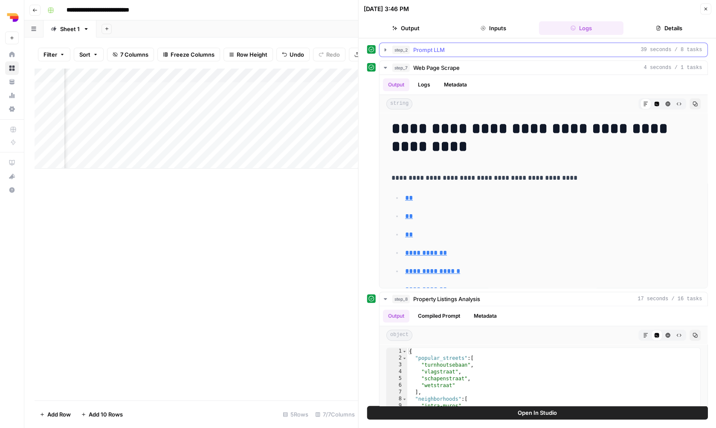
click at [559, 52] on div "step_2 Prompt LLM 39 seconds / 8 tasks" at bounding box center [547, 50] width 310 height 9
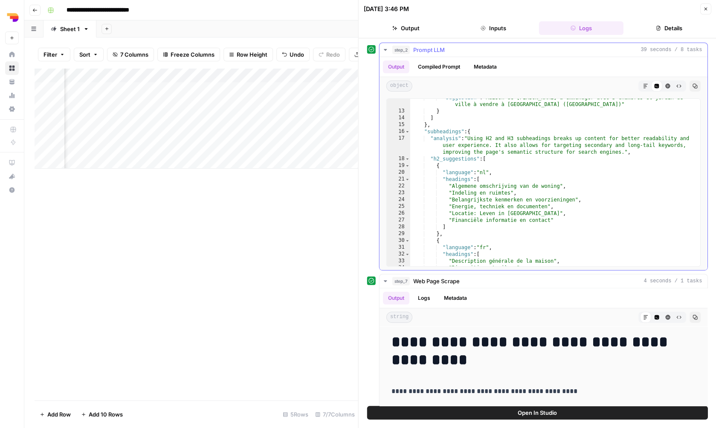
scroll to position [100, 0]
click at [704, 12] on button "Close" at bounding box center [705, 8] width 11 height 11
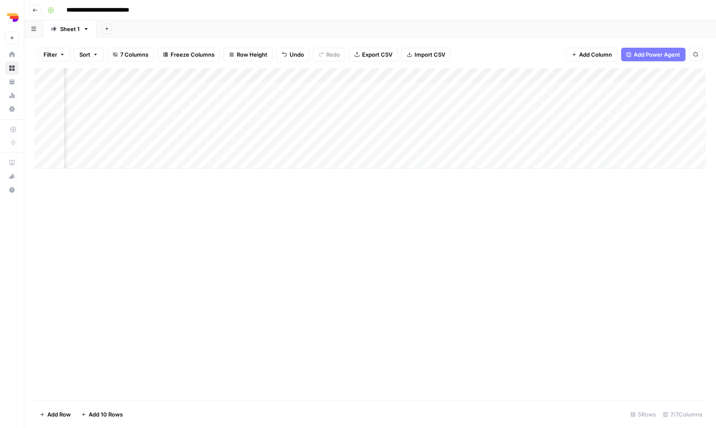
scroll to position [0, 199]
click at [574, 87] on div "Add Column" at bounding box center [370, 118] width 671 height 101
click at [422, 57] on span "Import CSV" at bounding box center [429, 54] width 31 height 9
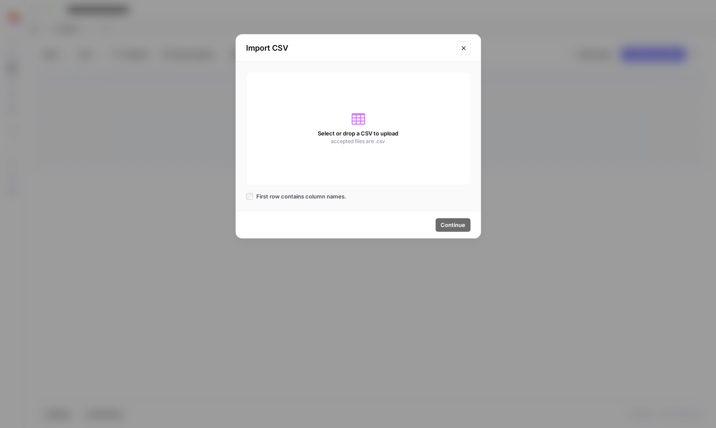
click at [369, 128] on div "Select or drop a CSV to upload accepted files are .csv" at bounding box center [358, 128] width 224 height 113
click at [458, 43] on button "Close modal" at bounding box center [464, 48] width 14 height 14
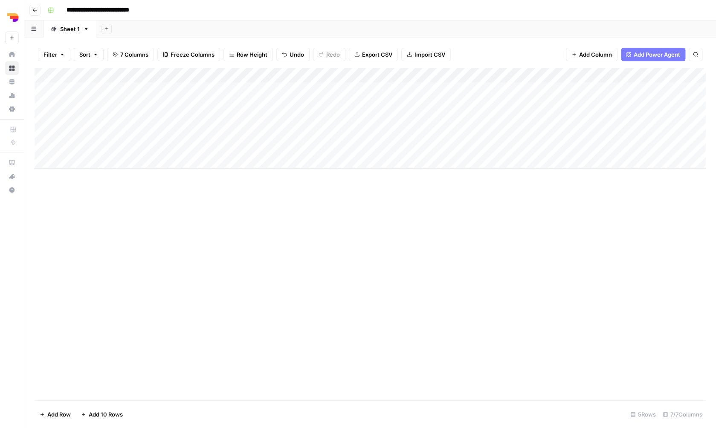
click at [582, 73] on div "Add Column" at bounding box center [370, 118] width 671 height 101
click at [582, 73] on div at bounding box center [617, 75] width 123 height 17
click at [578, 95] on input "HTMML" at bounding box center [606, 94] width 87 height 9
type input "HTML"
click at [565, 234] on div "Add Column" at bounding box center [370, 234] width 671 height 333
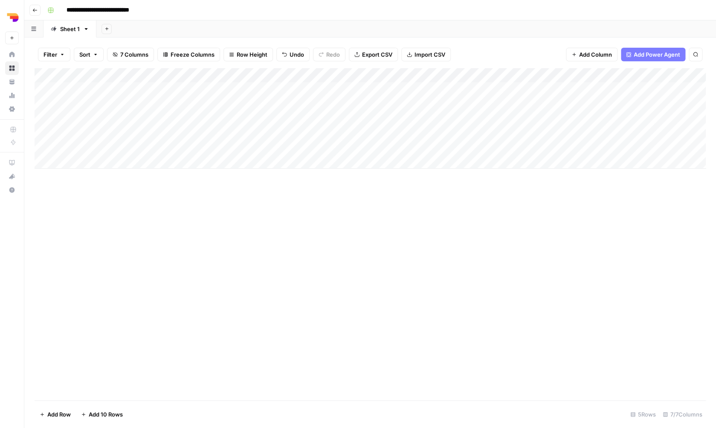
click at [591, 55] on span "Add Column" at bounding box center [595, 54] width 33 height 9
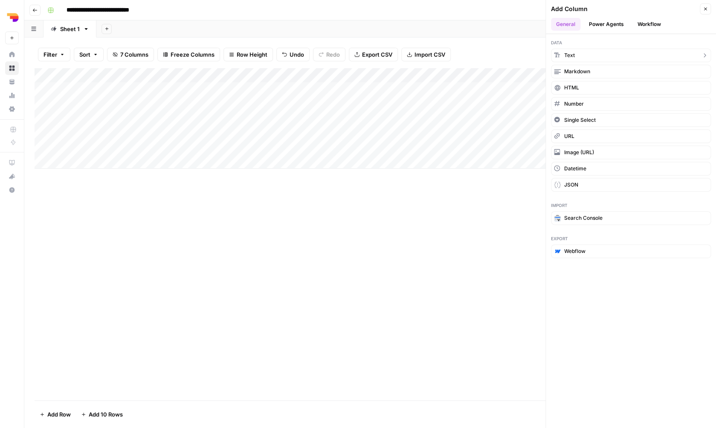
click at [603, 57] on button "Text" at bounding box center [631, 56] width 160 height 14
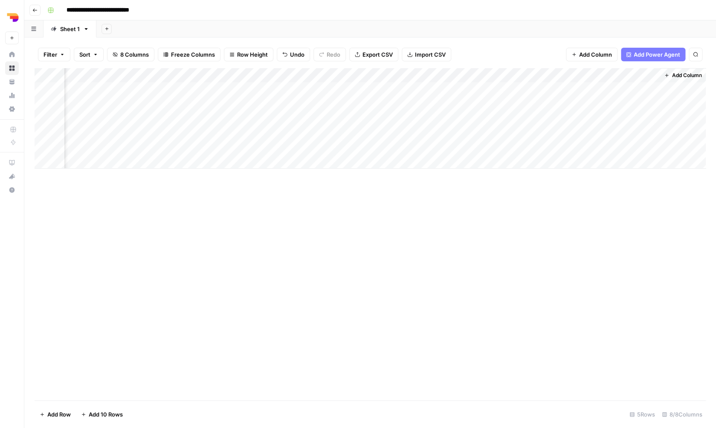
scroll to position [0, 321]
click at [478, 73] on div "Add Column" at bounding box center [370, 118] width 671 height 101
click at [576, 75] on div "Add Column" at bounding box center [370, 118] width 671 height 101
click at [576, 75] on div at bounding box center [596, 75] width 123 height 17
click at [570, 95] on input "New Column" at bounding box center [585, 94] width 87 height 9
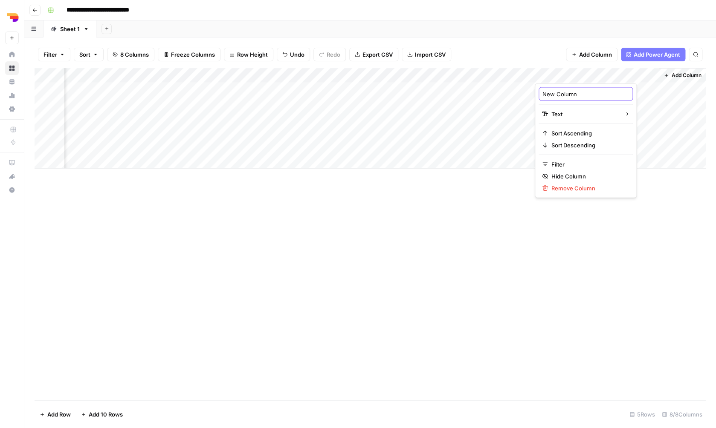
click at [570, 95] on input "New Column" at bounding box center [585, 94] width 87 height 9
type input "Keyword"
drag, startPoint x: 572, startPoint y: 72, endPoint x: 289, endPoint y: 69, distance: 283.1
click at [288, 69] on div "Add Column" at bounding box center [370, 118] width 671 height 101
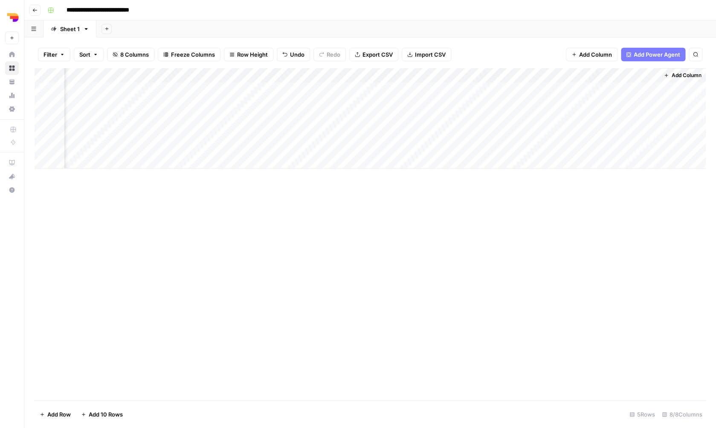
click at [289, 234] on div "Add Column" at bounding box center [370, 234] width 671 height 333
drag, startPoint x: 310, startPoint y: 73, endPoint x: 226, endPoint y: 70, distance: 84.5
click at [226, 70] on div "Add Column" at bounding box center [370, 118] width 671 height 101
drag, startPoint x: 352, startPoint y: 73, endPoint x: 292, endPoint y: 70, distance: 59.8
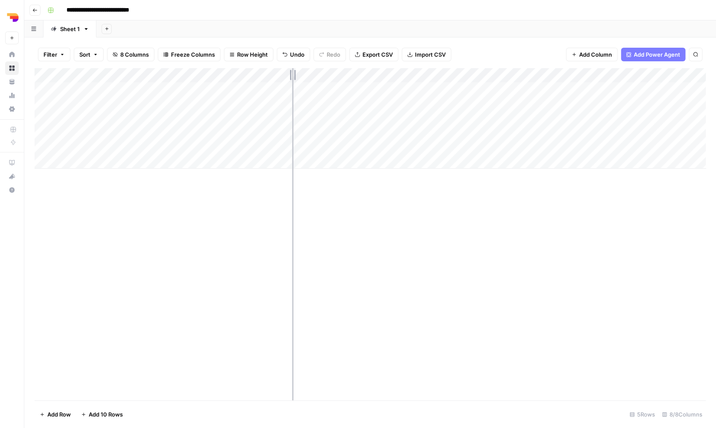
click at [292, 70] on div "Add Column" at bounding box center [370, 118] width 671 height 101
drag, startPoint x: 416, startPoint y: 74, endPoint x: 334, endPoint y: 74, distance: 81.9
click at [334, 74] on div "Add Column" at bounding box center [370, 118] width 671 height 101
click at [319, 314] on div "Add Column" at bounding box center [370, 234] width 671 height 333
click at [428, 55] on span "Import CSV" at bounding box center [430, 54] width 31 height 9
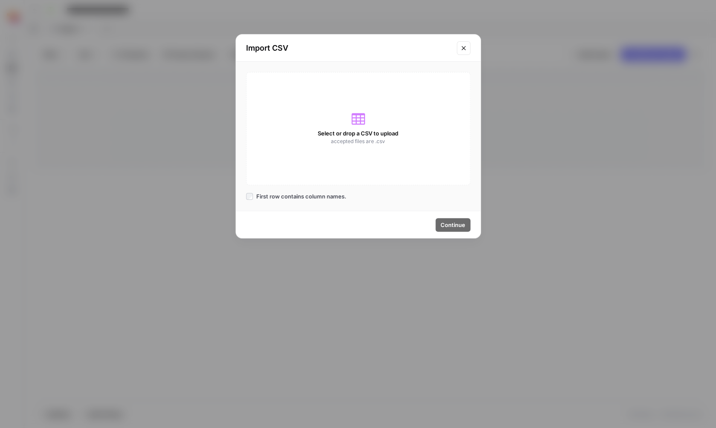
click at [371, 130] on span "Select or drop a CSV to upload" at bounding box center [358, 133] width 81 height 9
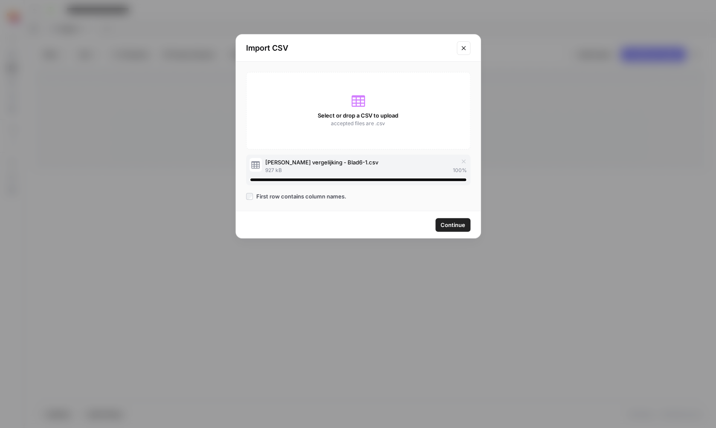
click at [441, 221] on span "Continue" at bounding box center [452, 225] width 25 height 9
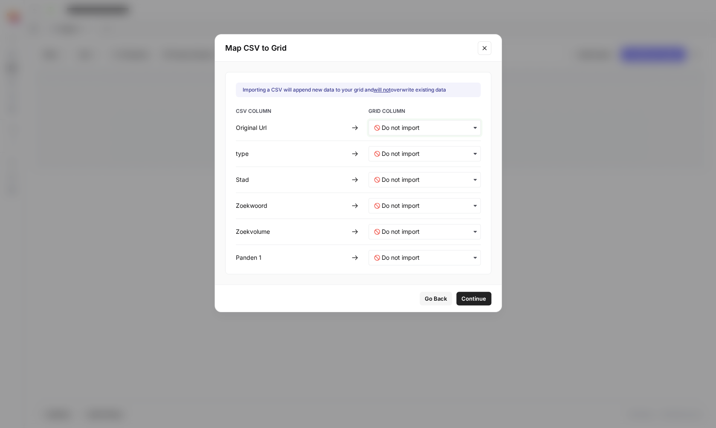
click at [428, 131] on Url-mapping "text" at bounding box center [428, 128] width 93 height 9
click at [425, 149] on div "Local page URL" at bounding box center [418, 150] width 100 height 15
click at [421, 155] on input "text" at bounding box center [428, 154] width 93 height 9
click at [411, 195] on div "Type" at bounding box center [418, 191] width 100 height 15
click at [411, 179] on input "text" at bounding box center [428, 180] width 93 height 9
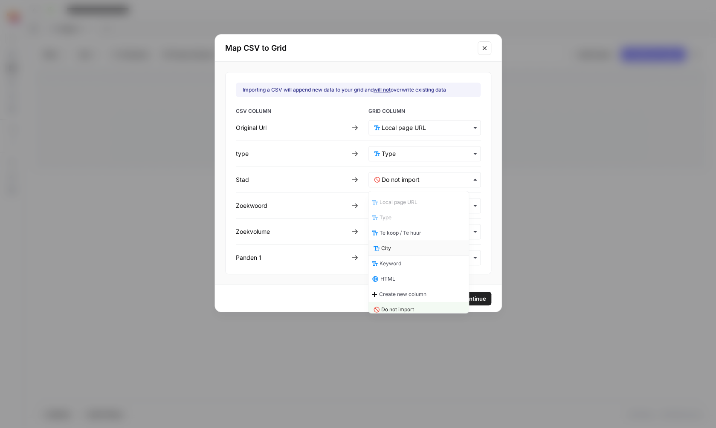
click at [408, 248] on div "City" at bounding box center [418, 248] width 100 height 15
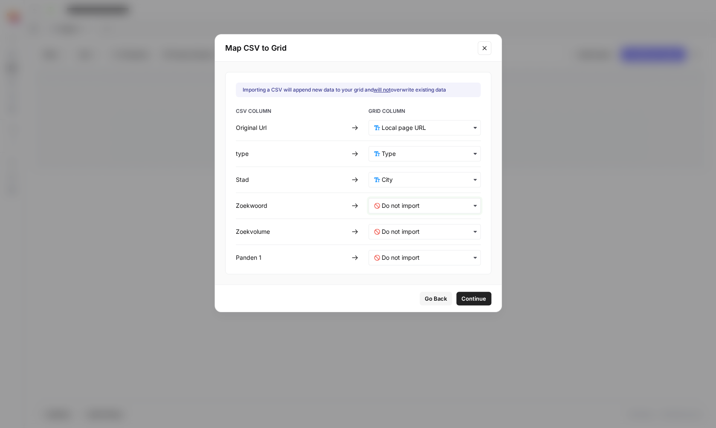
click at [415, 207] on input "text" at bounding box center [428, 206] width 93 height 9
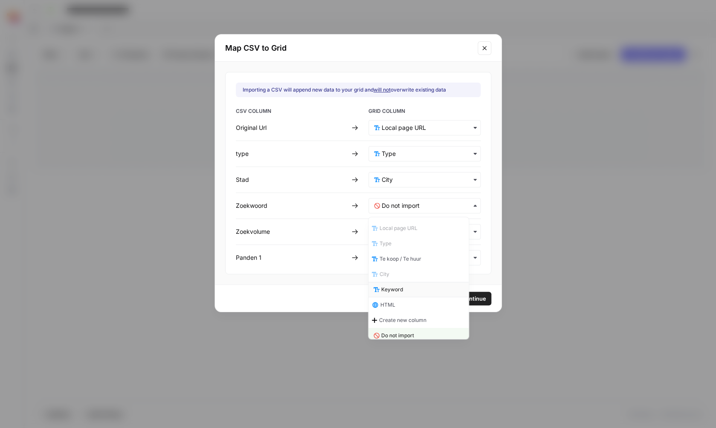
click at [406, 292] on div "Keyword" at bounding box center [418, 289] width 100 height 15
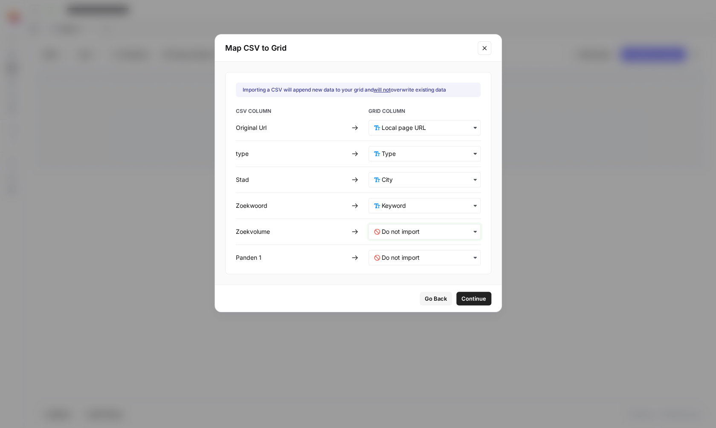
click at [413, 235] on input "text" at bounding box center [428, 232] width 93 height 9
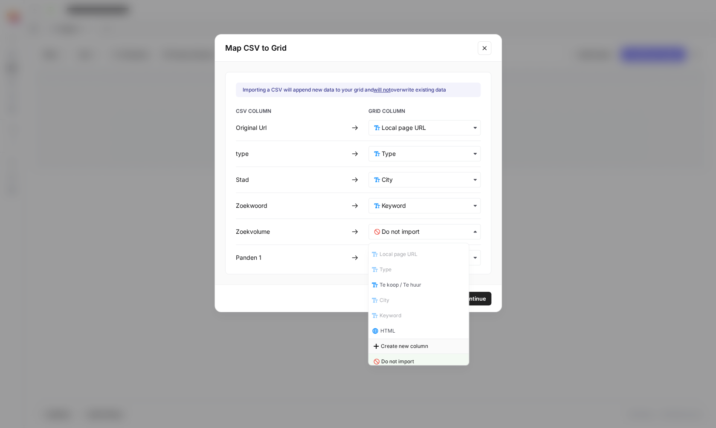
click at [408, 350] on span "Create new column" at bounding box center [404, 347] width 47 height 8
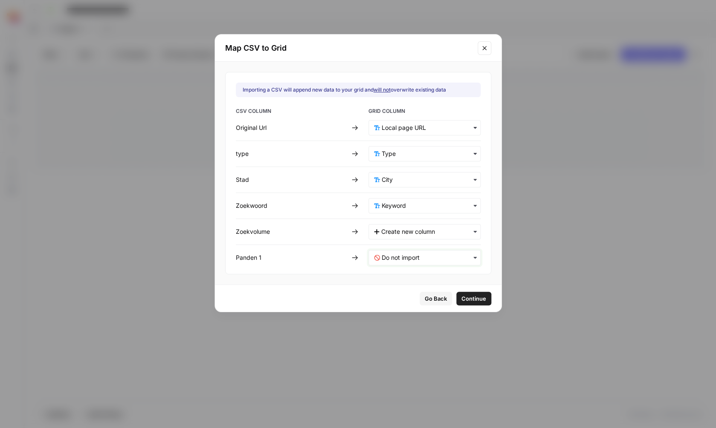
click at [428, 255] on 1-mapping "text" at bounding box center [428, 258] width 93 height 9
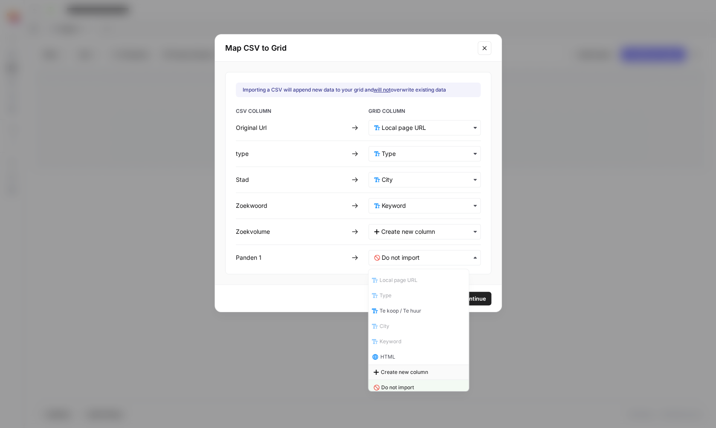
click at [409, 369] on span "Create new column" at bounding box center [404, 373] width 47 height 8
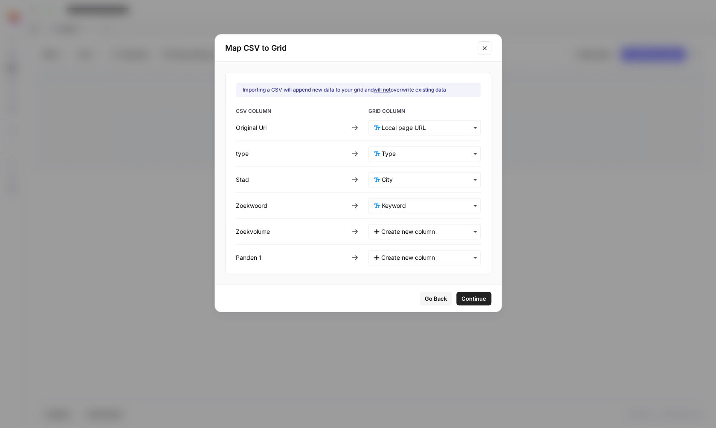
click at [485, 187] on div "Importing a CSV will append new data to your grid and will not overwrite existi…" at bounding box center [358, 173] width 287 height 223
click at [468, 298] on span "Continue" at bounding box center [473, 299] width 25 height 9
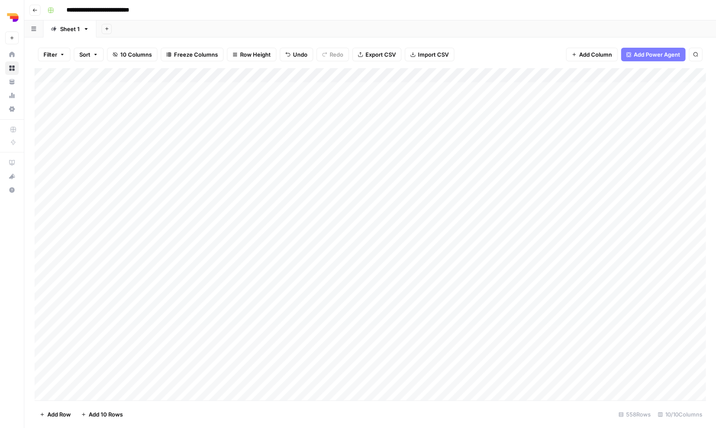
click at [256, 92] on div "Add Column" at bounding box center [370, 235] width 671 height 334
click at [244, 162] on div "Add Column" at bounding box center [370, 235] width 671 height 334
click at [245, 179] on div "Add Column" at bounding box center [370, 235] width 671 height 334
drag, startPoint x: 258, startPoint y: 166, endPoint x: 270, endPoint y: 276, distance: 110.6
click at [270, 276] on div "Add Column" at bounding box center [370, 235] width 671 height 334
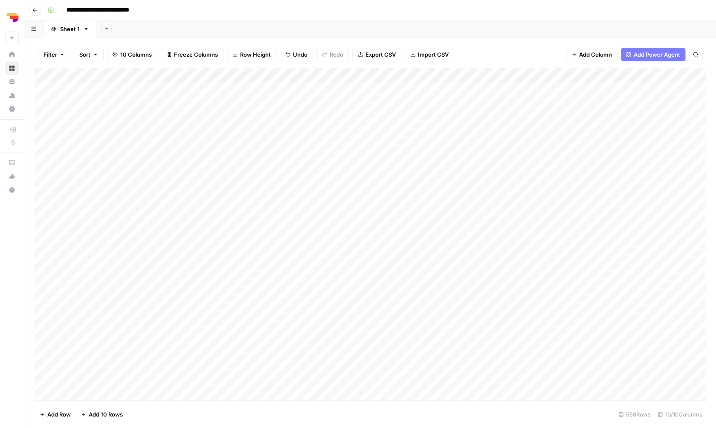
click at [269, 214] on div "Add Column" at bounding box center [370, 235] width 671 height 334
click at [266, 164] on div "Add Column" at bounding box center [370, 235] width 671 height 334
click at [267, 181] on div "Add Column" at bounding box center [370, 235] width 671 height 334
click at [266, 192] on div "Add Column" at bounding box center [370, 235] width 671 height 334
click at [252, 231] on div "Add Column" at bounding box center [370, 235] width 671 height 334
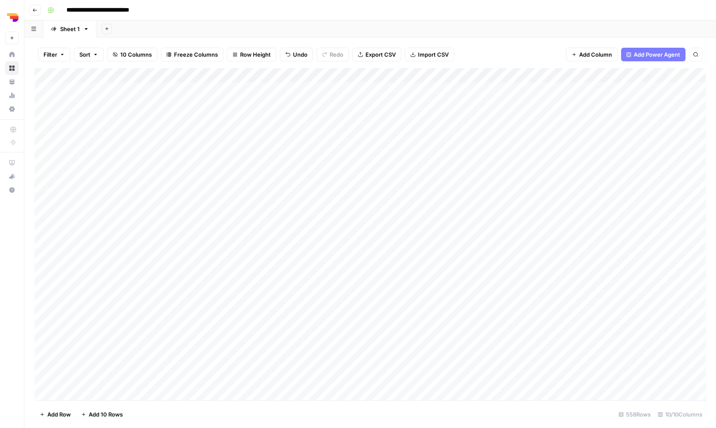
click at [254, 250] on div "Add Column" at bounding box center [370, 235] width 671 height 334
click at [255, 235] on div "Add Column" at bounding box center [370, 235] width 671 height 334
drag, startPoint x: 507, startPoint y: 73, endPoint x: 184, endPoint y: 74, distance: 323.6
click at [184, 73] on div "Add Column" at bounding box center [370, 235] width 671 height 334
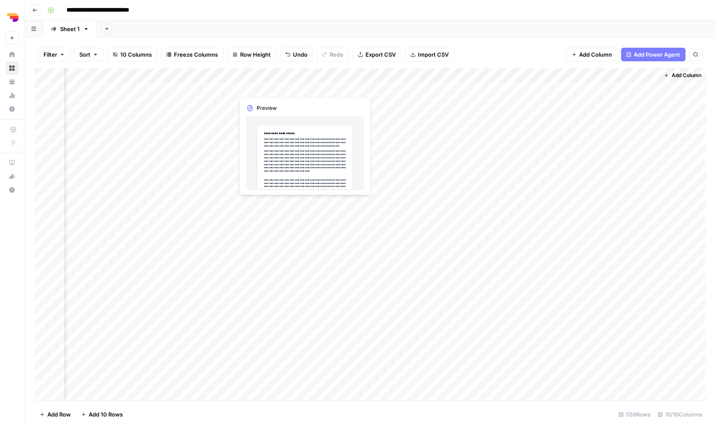
drag, startPoint x: 610, startPoint y: 69, endPoint x: 276, endPoint y: 87, distance: 334.3
click at [275, 87] on div "Add Column" at bounding box center [370, 235] width 671 height 334
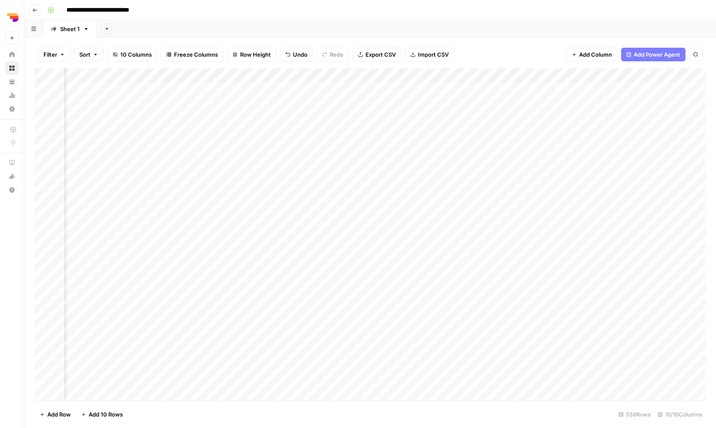
scroll to position [3, 197]
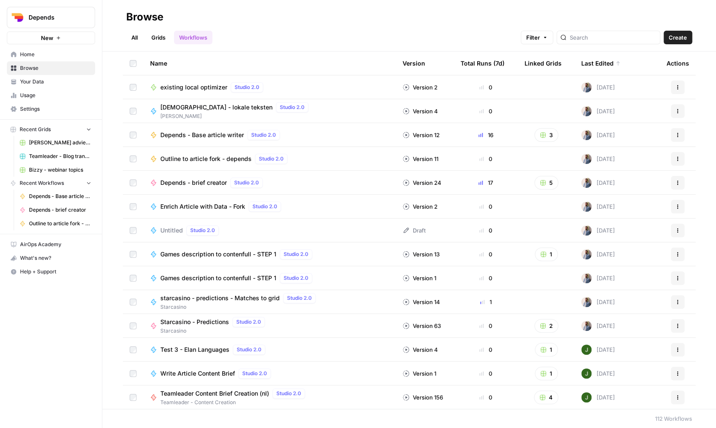
click at [166, 40] on link "Grids" at bounding box center [158, 38] width 24 height 14
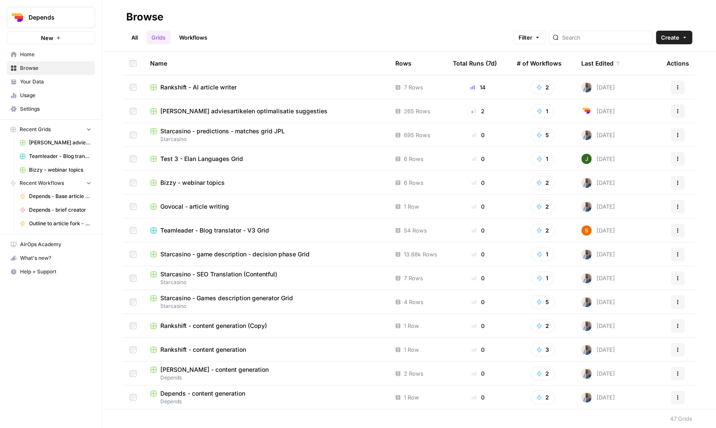
click at [689, 41] on button "Create" at bounding box center [674, 38] width 36 height 14
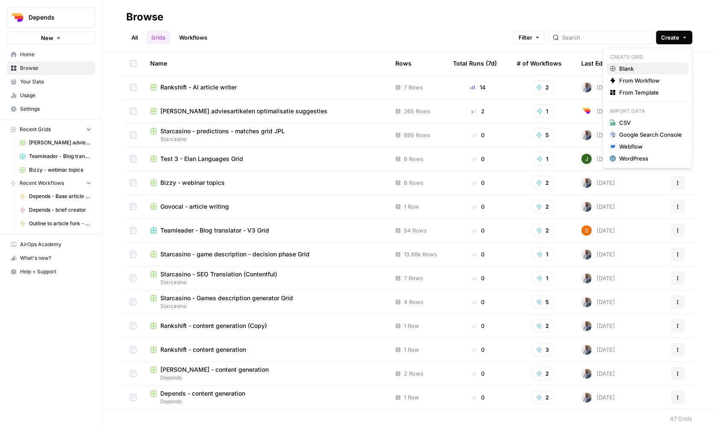
click at [657, 72] on span "Blank" at bounding box center [650, 68] width 63 height 9
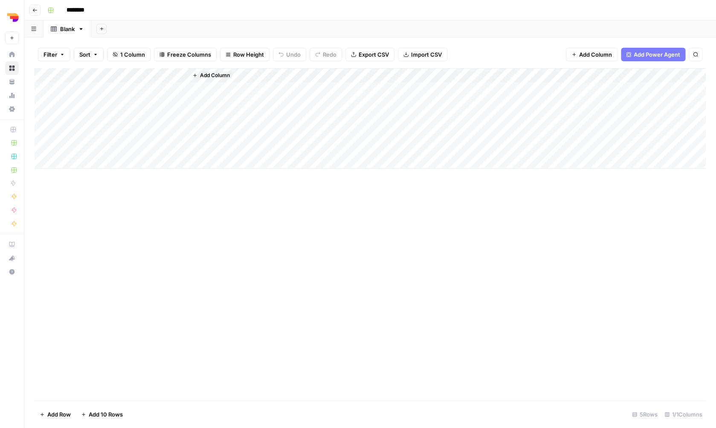
click at [180, 74] on div "Add Column" at bounding box center [370, 118] width 671 height 101
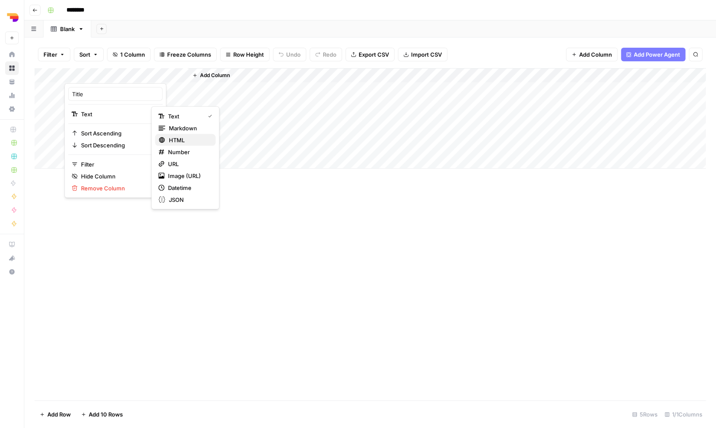
click at [194, 142] on span "HTML" at bounding box center [189, 140] width 40 height 9
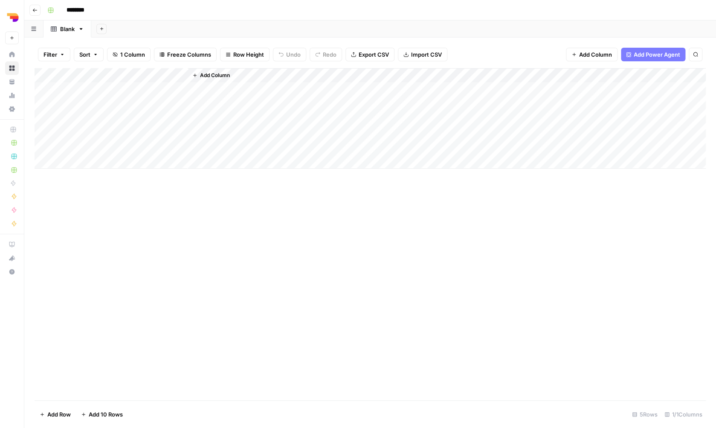
click at [135, 92] on div "Add Column" at bounding box center [370, 118] width 671 height 101
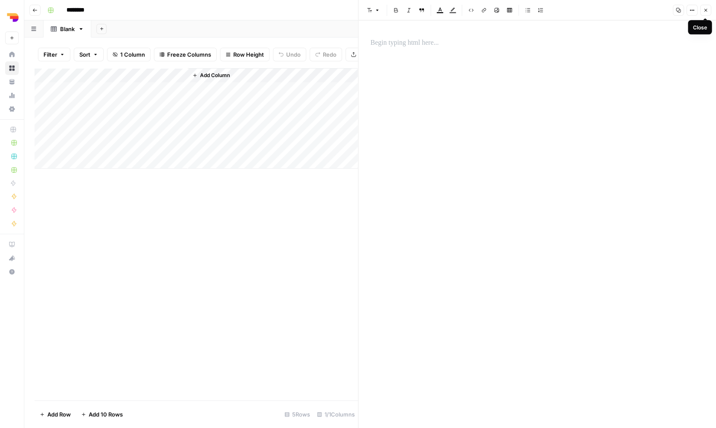
click at [707, 9] on icon "button" at bounding box center [705, 10] width 5 height 5
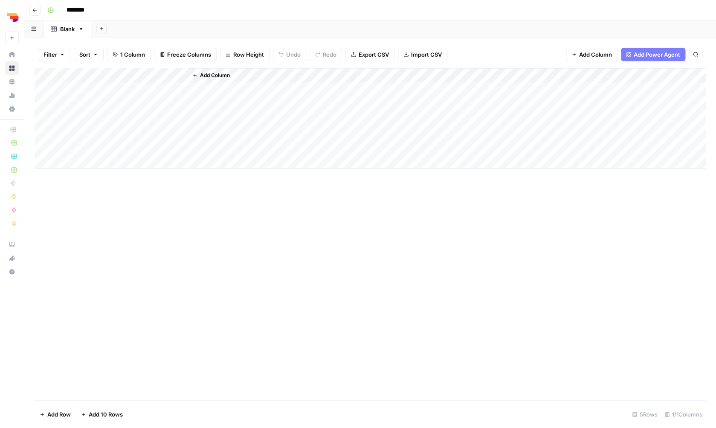
click at [123, 90] on div "Add Column" at bounding box center [370, 118] width 671 height 101
click at [123, 90] on div at bounding box center [126, 88] width 124 height 16
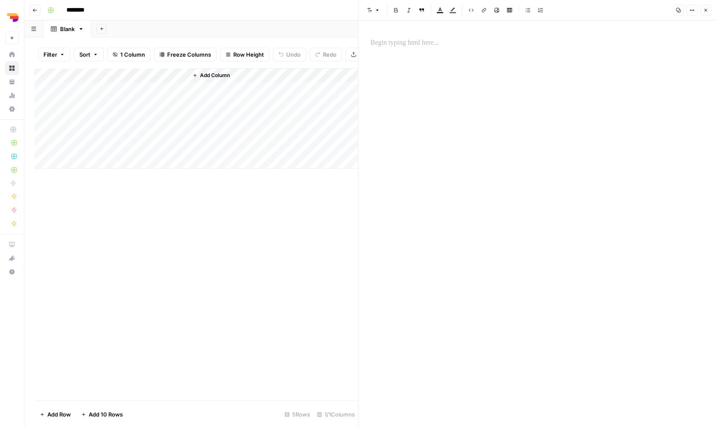
click at [400, 61] on div at bounding box center [537, 217] width 344 height 367
click at [402, 46] on p at bounding box center [538, 43] width 334 height 11
paste div
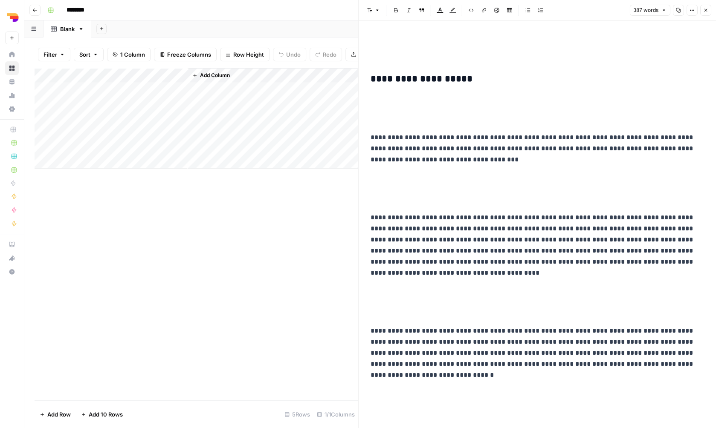
click at [387, 124] on p at bounding box center [538, 108] width 334 height 33
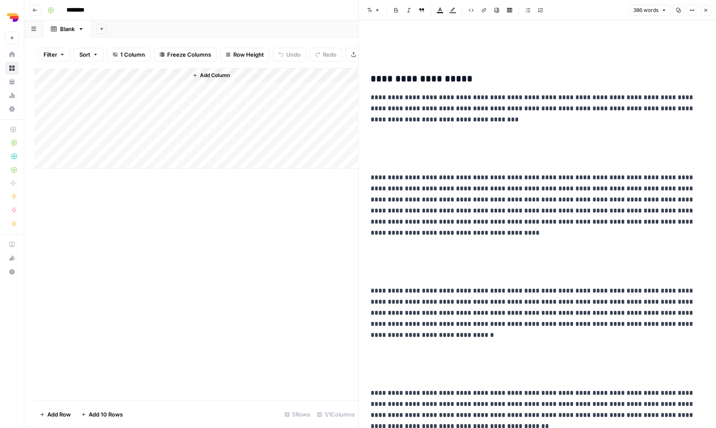
click at [391, 149] on p at bounding box center [538, 148] width 334 height 33
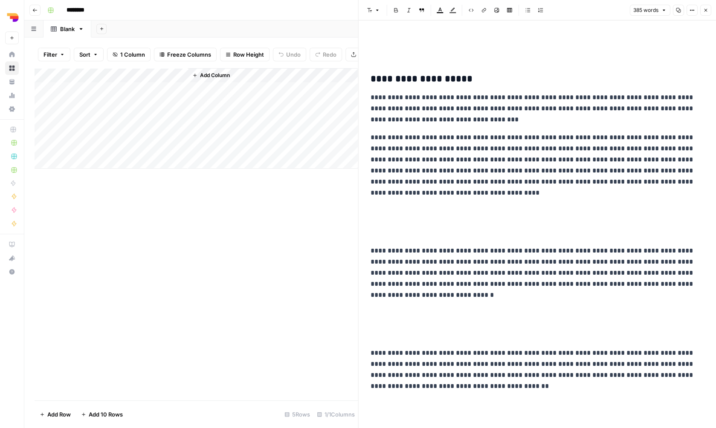
click at [402, 214] on p at bounding box center [538, 222] width 334 height 33
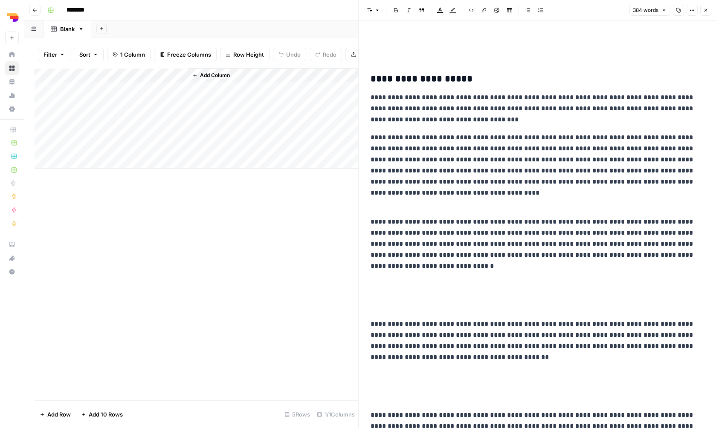
click at [387, 296] on p at bounding box center [538, 295] width 334 height 33
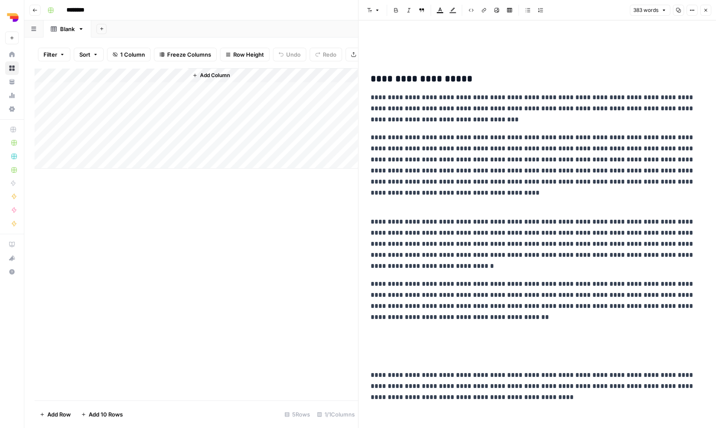
click at [389, 356] on p at bounding box center [538, 346] width 334 height 33
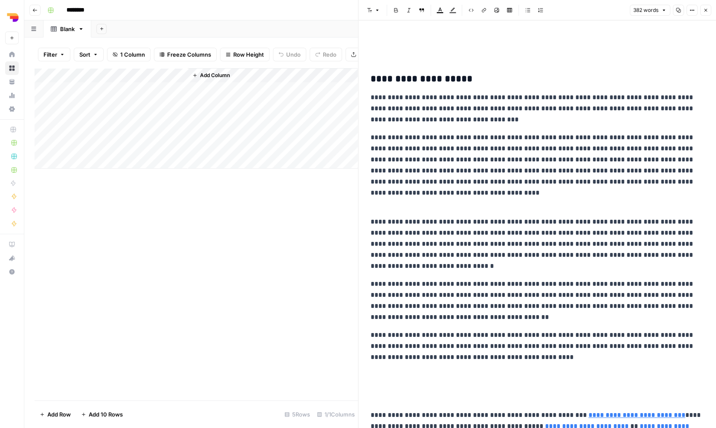
scroll to position [65, 0]
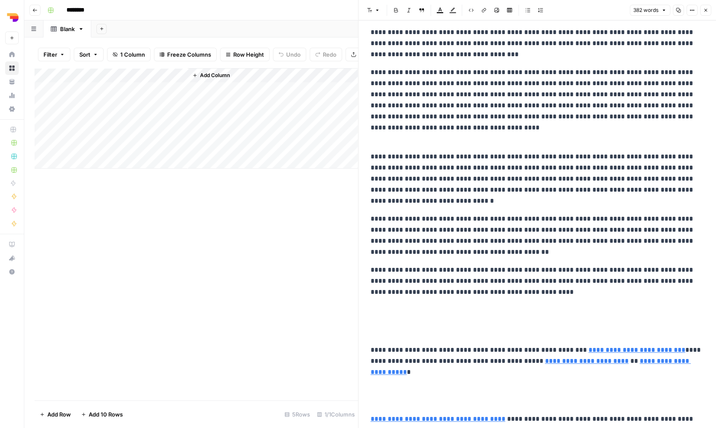
click at [386, 323] on p at bounding box center [538, 321] width 334 height 33
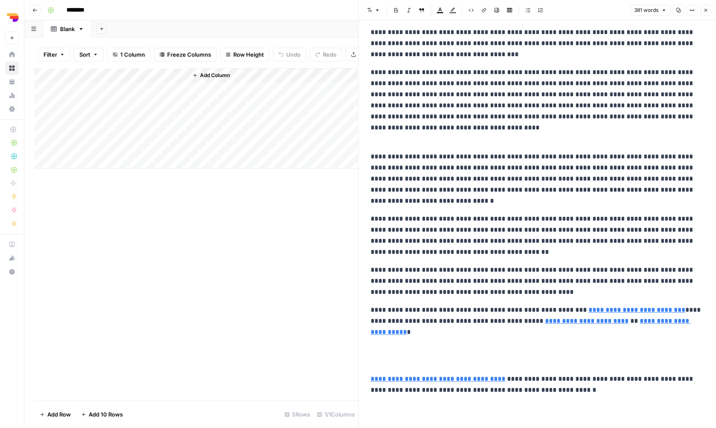
click at [370, 370] on div "**********" at bounding box center [537, 304] width 344 height 670
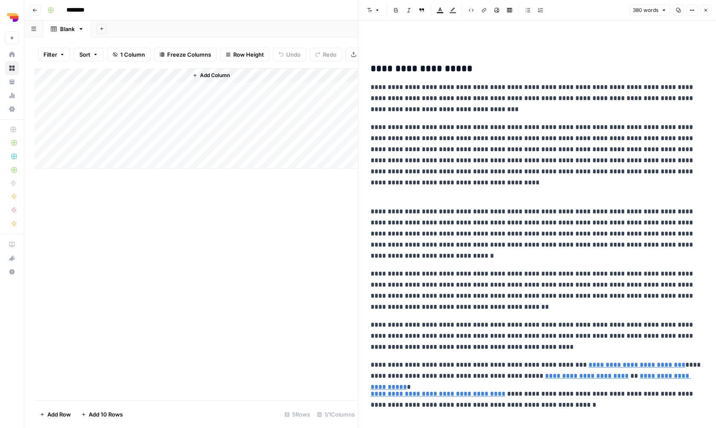
scroll to position [0, 0]
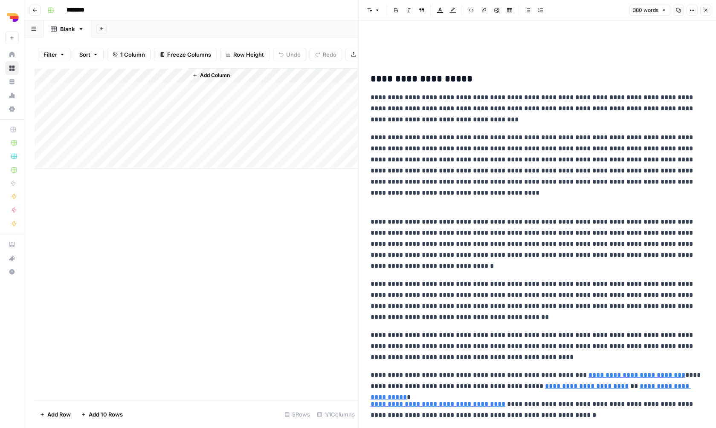
click at [269, 223] on div "Add Column" at bounding box center [197, 234] width 324 height 333
click at [374, 77] on h3 "**********" at bounding box center [538, 79] width 334 height 12
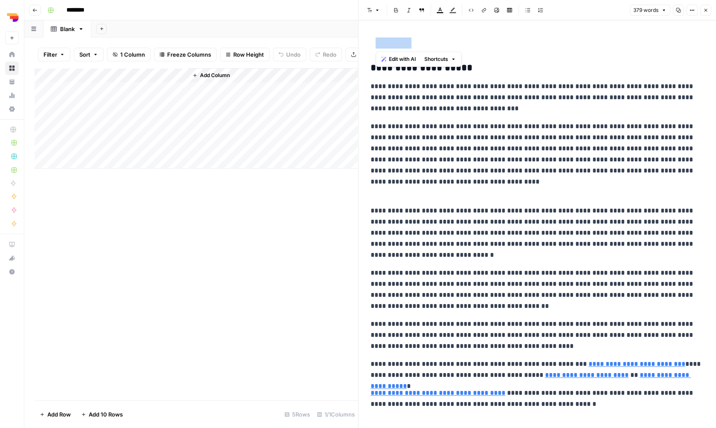
drag, startPoint x: 375, startPoint y: 43, endPoint x: 464, endPoint y: 52, distance: 89.6
click at [464, 52] on div "**********" at bounding box center [537, 343] width 344 height 619
drag, startPoint x: 411, startPoint y: 49, endPoint x: 352, endPoint y: 14, distance: 68.8
click at [365, 20] on div "**********" at bounding box center [537, 350] width 344 height 660
drag, startPoint x: 382, startPoint y: 44, endPoint x: 435, endPoint y: 49, distance: 53.9
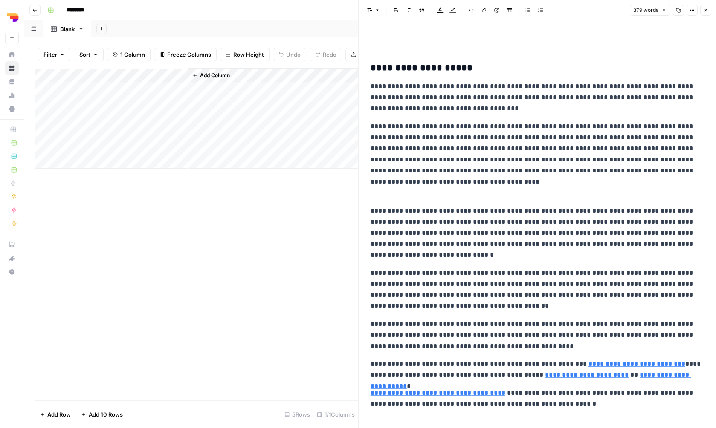
click at [435, 49] on div "**********" at bounding box center [537, 343] width 344 height 619
click at [373, 69] on h3 "**********" at bounding box center [538, 68] width 334 height 12
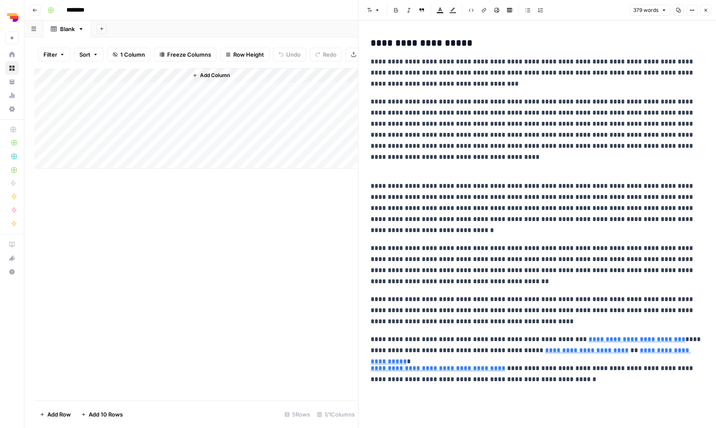
click at [705, 13] on button "Close" at bounding box center [705, 10] width 11 height 11
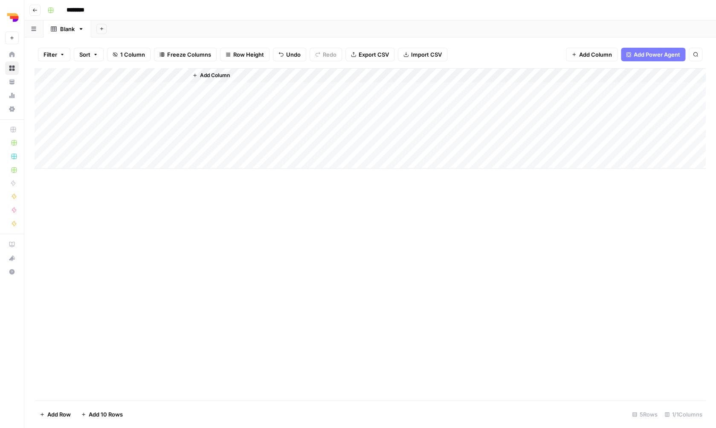
click at [223, 76] on span "Add Column" at bounding box center [215, 76] width 30 height 8
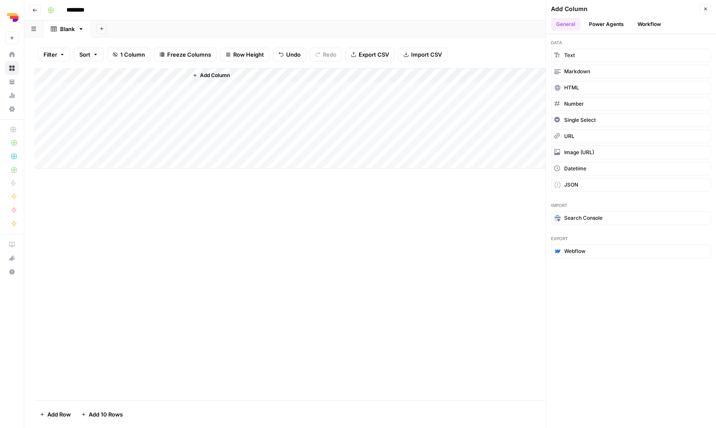
click at [645, 24] on button "Workflow" at bounding box center [649, 24] width 34 height 13
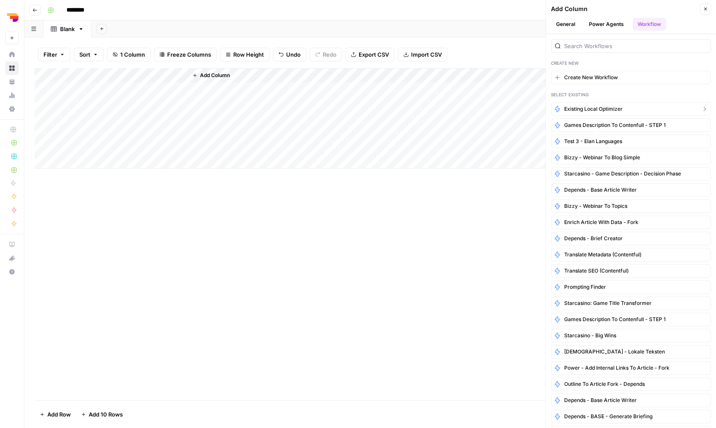
click at [631, 109] on button "existing local optimizer" at bounding box center [631, 109] width 160 height 14
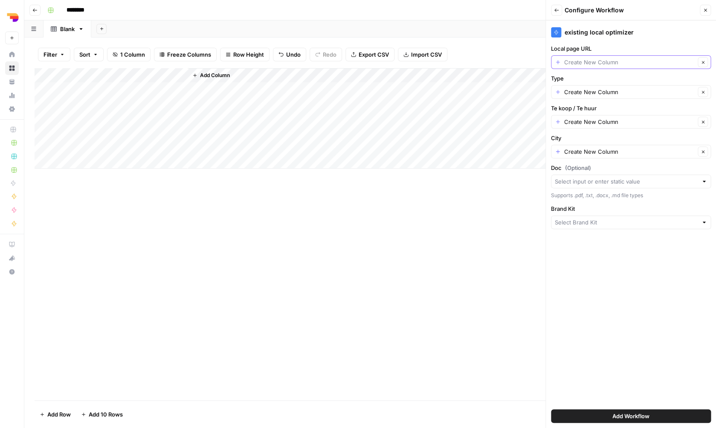
click at [603, 65] on input "Local page URL" at bounding box center [629, 62] width 131 height 9
click at [587, 110] on span "Title" at bounding box center [629, 109] width 142 height 9
type input "Title"
click at [590, 91] on input "Type" at bounding box center [629, 92] width 131 height 9
type input "Create New Column"
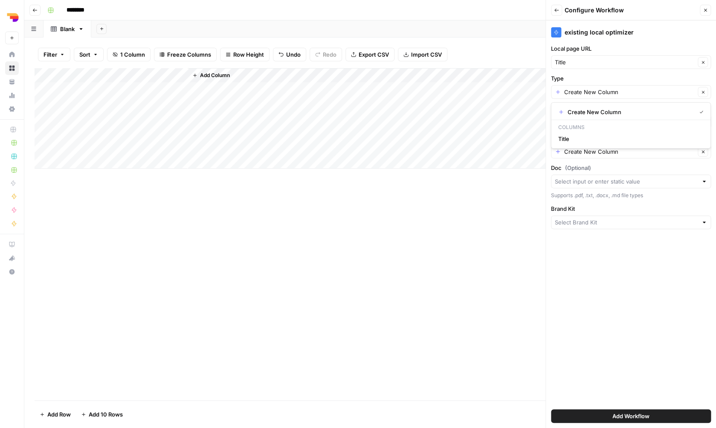
click at [218, 214] on div "Add Column" at bounding box center [370, 234] width 671 height 333
click at [217, 75] on span "Add Column" at bounding box center [215, 76] width 30 height 8
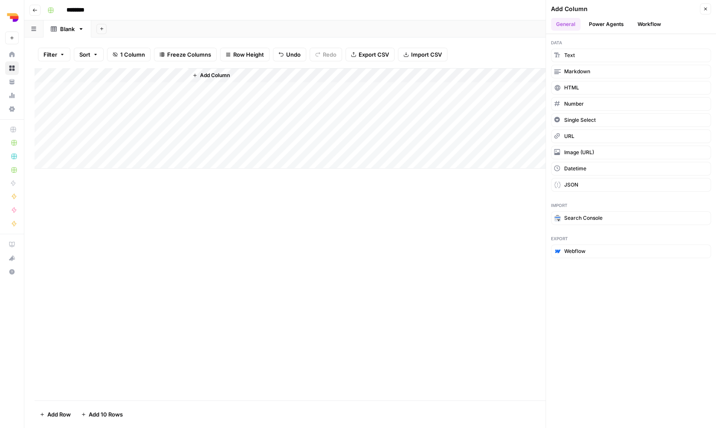
click at [220, 73] on span "Add Column" at bounding box center [215, 76] width 30 height 8
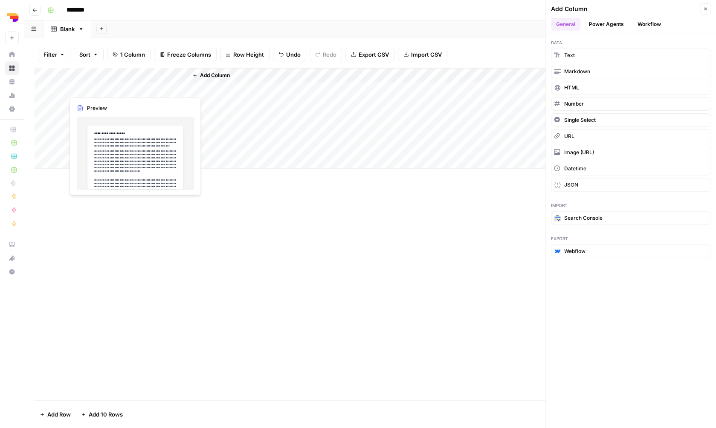
click at [155, 87] on div "Add Column" at bounding box center [370, 118] width 671 height 101
click at [155, 87] on div at bounding box center [126, 88] width 124 height 16
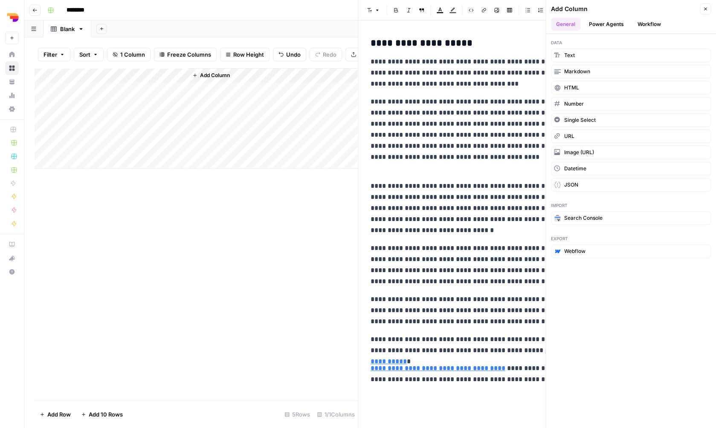
click at [705, 10] on icon "button" at bounding box center [705, 8] width 5 height 5
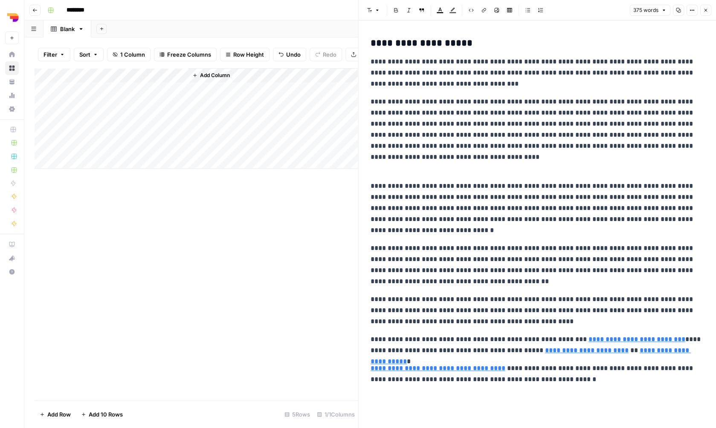
click at [475, 10] on button "Code block" at bounding box center [471, 10] width 11 height 11
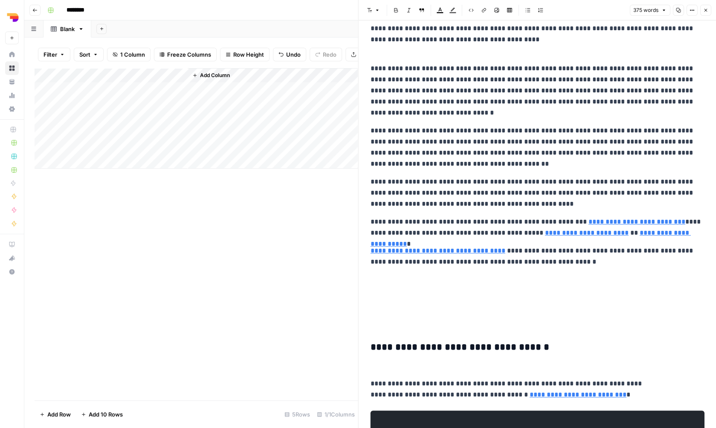
click at [515, 323] on p at bounding box center [538, 322] width 334 height 11
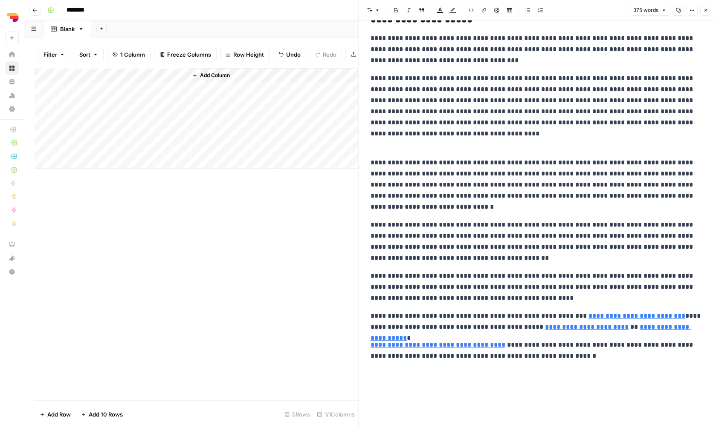
scroll to position [0, 0]
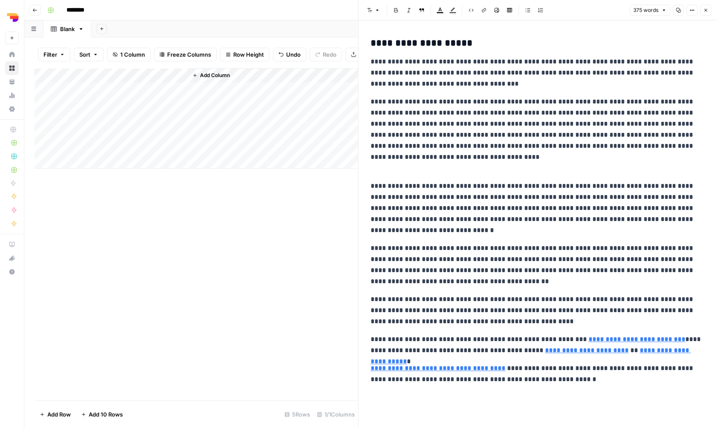
click at [380, 9] on button "Font style" at bounding box center [374, 10] width 20 height 11
click at [690, 9] on icon "button" at bounding box center [691, 10] width 5 height 5
click at [669, 92] on span "Code" at bounding box center [665, 90] width 41 height 9
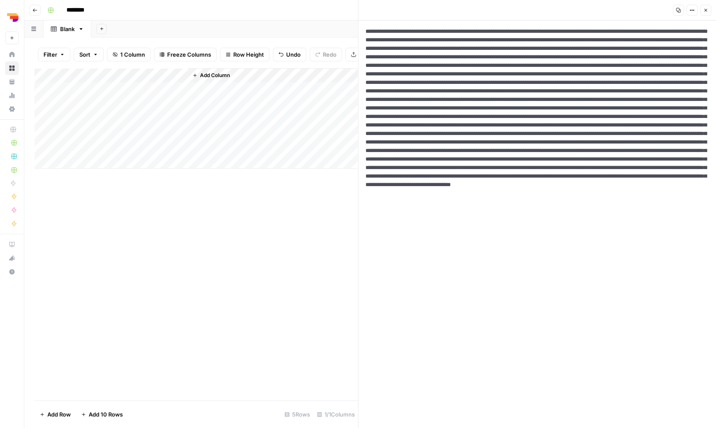
click at [502, 140] on textarea at bounding box center [538, 224] width 358 height 408
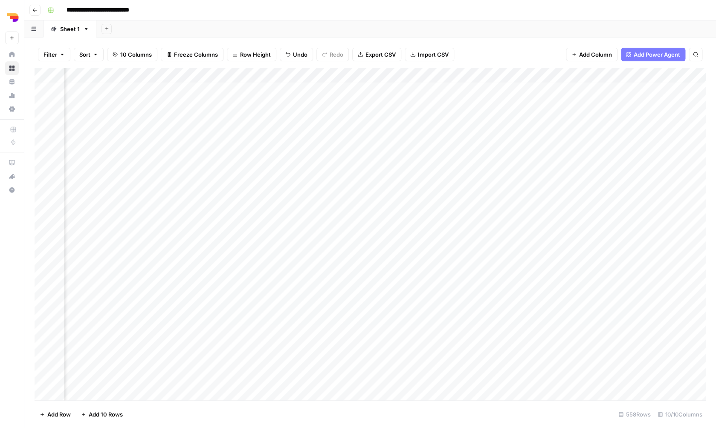
scroll to position [3, 272]
click at [408, 75] on div "Add Column" at bounding box center [370, 235] width 671 height 334
click at [408, 75] on div at bounding box center [446, 75] width 123 height 17
click at [408, 93] on input "HTML" at bounding box center [435, 94] width 87 height 9
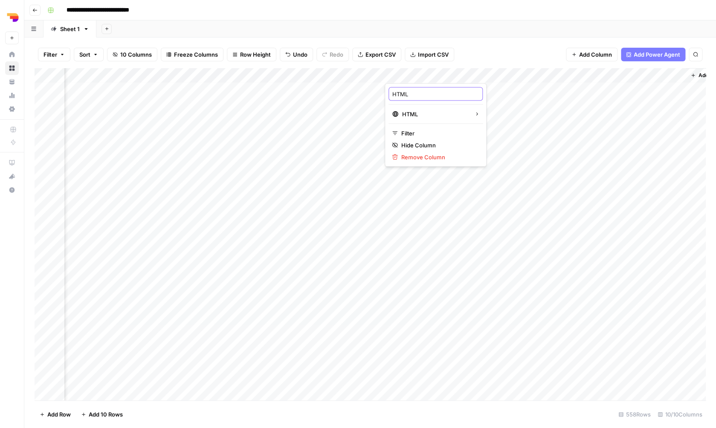
click at [408, 93] on input "HTML" at bounding box center [435, 94] width 87 height 9
click at [375, 74] on div "Add Column" at bounding box center [370, 235] width 671 height 334
click at [282, 72] on div at bounding box center [323, 75] width 123 height 17
click at [290, 93] on input "Panden 1" at bounding box center [312, 94] width 87 height 9
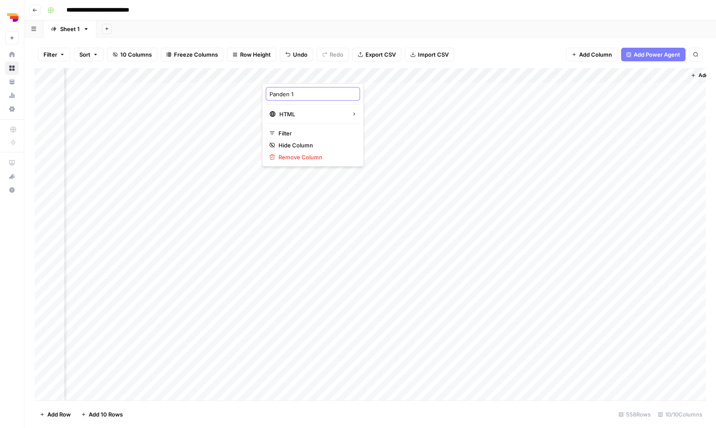
click at [290, 93] on input "Panden 1" at bounding box center [312, 94] width 87 height 9
paste input "HTML"
type input "HTML"
click at [450, 69] on div "Add Column" at bounding box center [370, 235] width 671 height 334
click at [501, 74] on div at bounding box center [446, 75] width 123 height 17
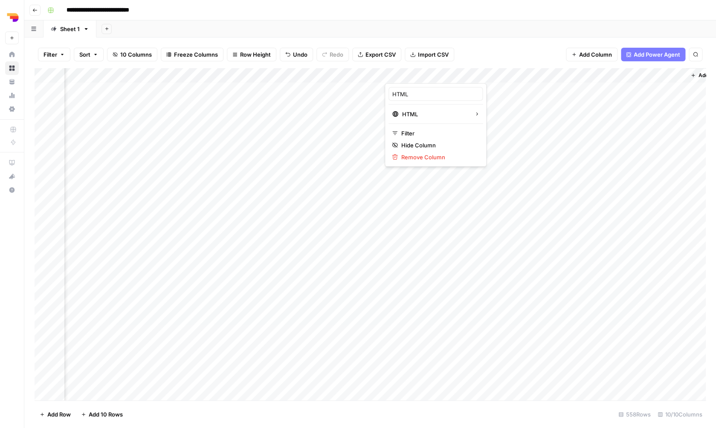
click at [502, 74] on div at bounding box center [446, 75] width 123 height 17
click at [434, 154] on span "Remove Column" at bounding box center [438, 157] width 75 height 9
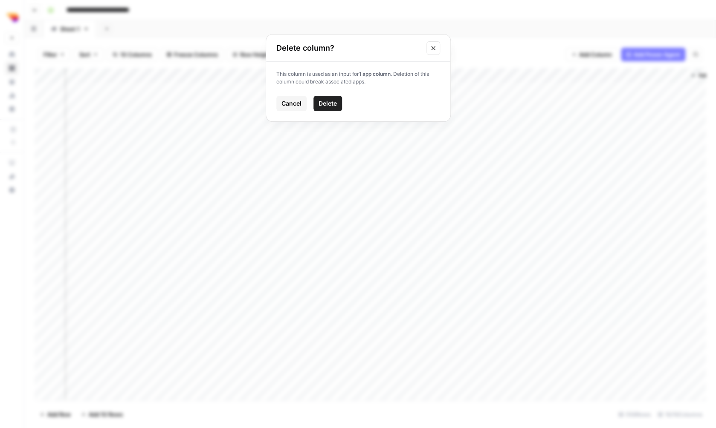
click at [336, 104] on span "Delete" at bounding box center [327, 103] width 18 height 9
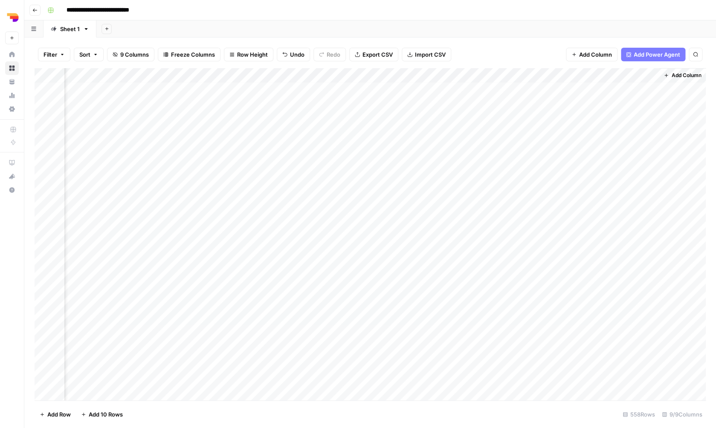
click at [562, 72] on div "Add Column" at bounding box center [370, 235] width 671 height 334
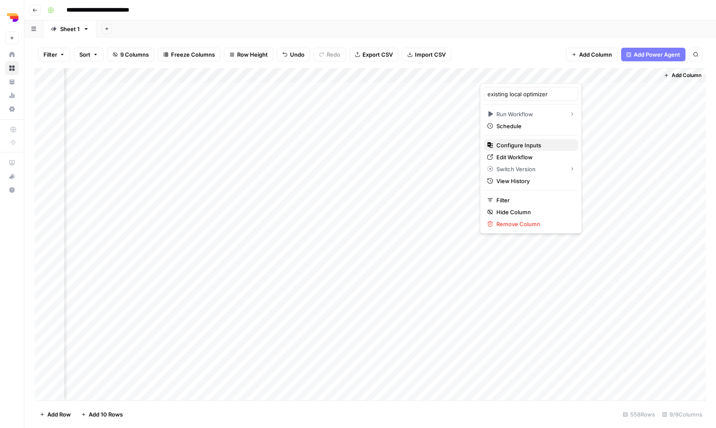
click at [538, 145] on span "Configure Inputs" at bounding box center [533, 145] width 75 height 9
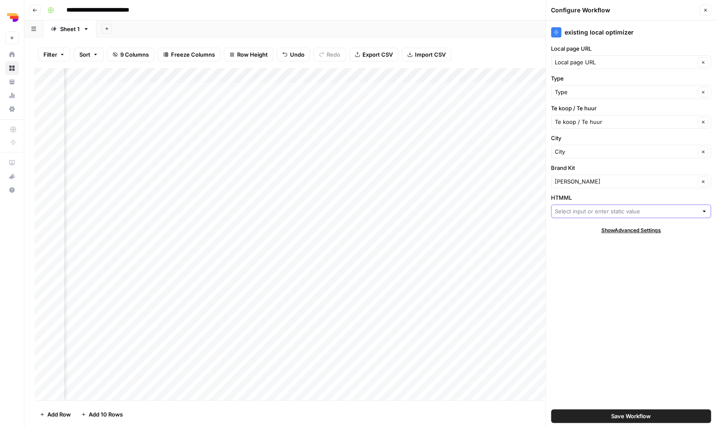
click at [593, 213] on input "HTMML" at bounding box center [626, 211] width 143 height 9
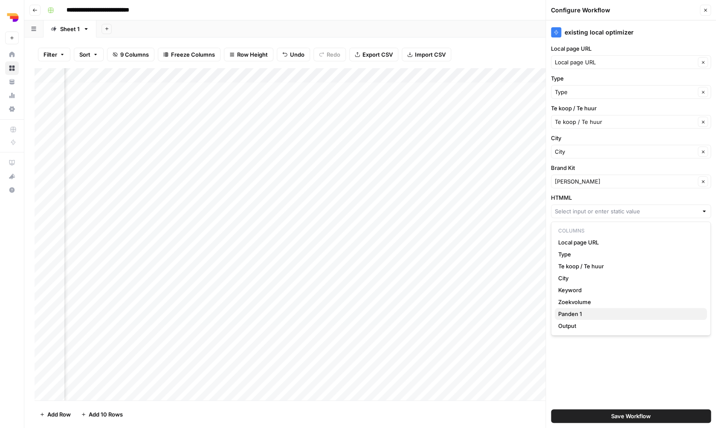
click at [587, 315] on span "Panden 1" at bounding box center [629, 314] width 142 height 9
type input "Panden 1"
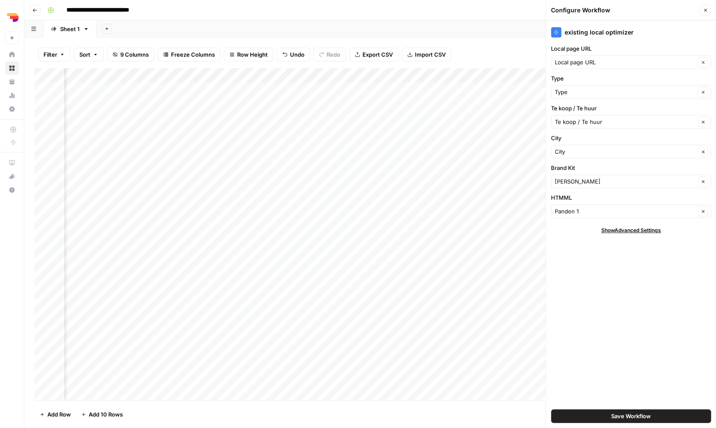
click at [637, 414] on span "Save Workflow" at bounding box center [631, 416] width 40 height 9
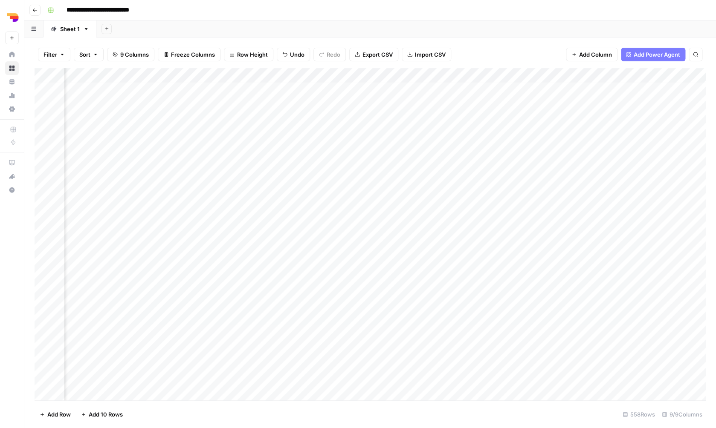
scroll to position [3, 0]
click at [46, 86] on div "Add Column" at bounding box center [370, 235] width 671 height 334
click at [41, 141] on div "Add Column" at bounding box center [370, 235] width 671 height 334
click at [72, 416] on span "Delete 5 Rows" at bounding box center [59, 415] width 38 height 9
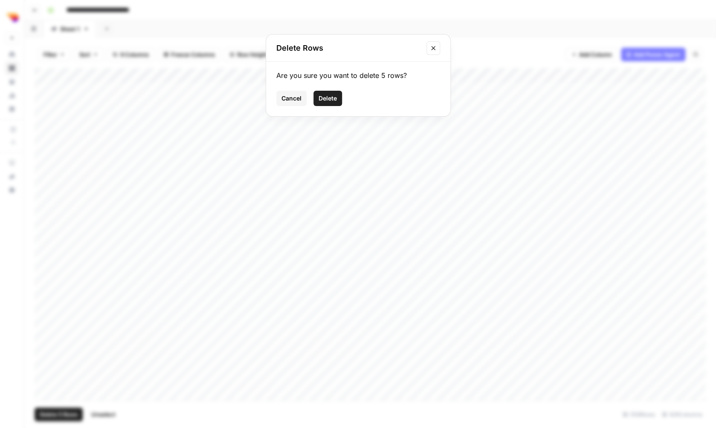
click at [335, 101] on span "Delete" at bounding box center [327, 98] width 18 height 9
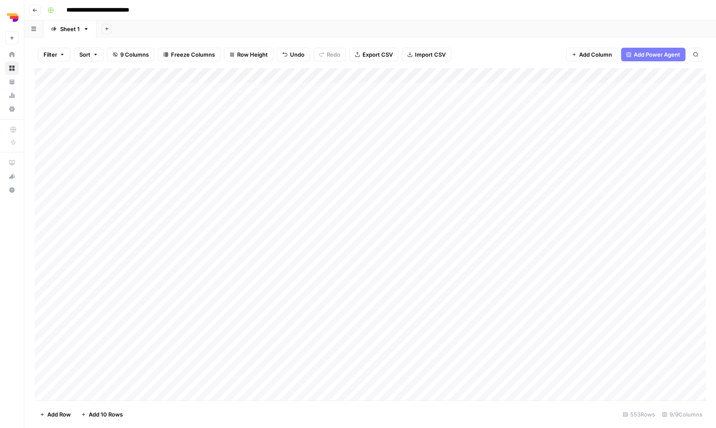
scroll to position [0, 0]
click at [584, 127] on div "Add Column" at bounding box center [370, 235] width 671 height 334
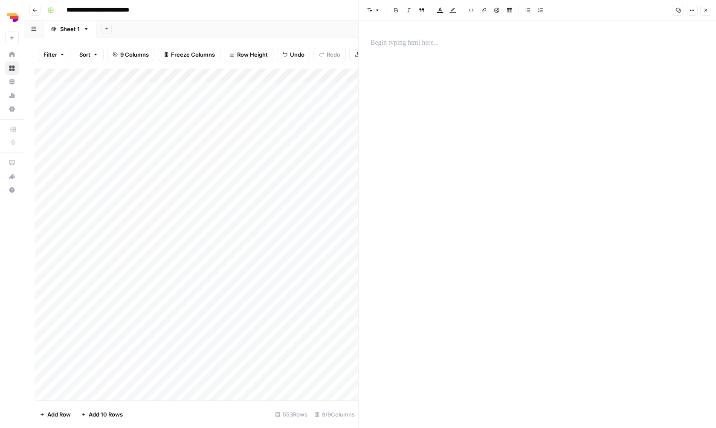
click at [706, 12] on icon "button" at bounding box center [705, 10] width 5 height 5
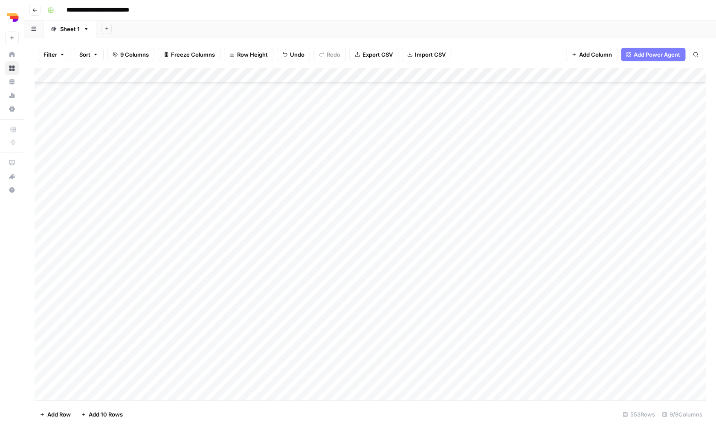
scroll to position [729, 0]
click at [650, 214] on div "Add Column" at bounding box center [370, 235] width 671 height 334
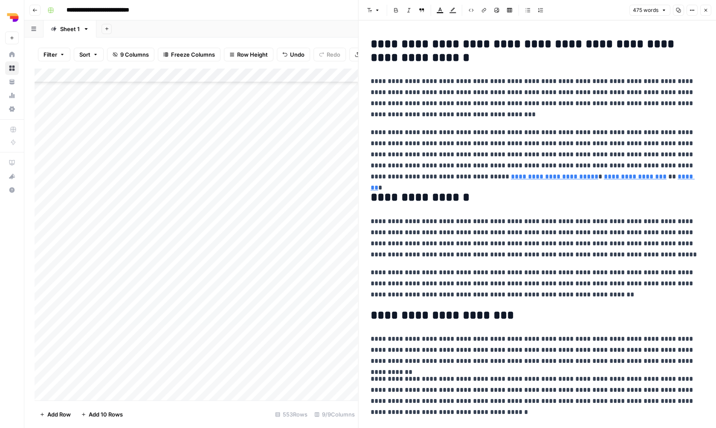
click at [702, 9] on button "Close" at bounding box center [705, 10] width 11 height 11
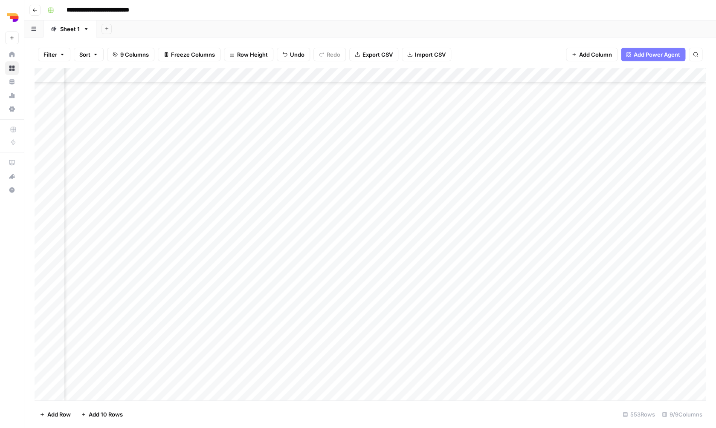
scroll to position [653, 177]
click at [529, 248] on div "Add Column" at bounding box center [370, 235] width 671 height 334
click at [264, 249] on div "Add Column" at bounding box center [370, 235] width 671 height 334
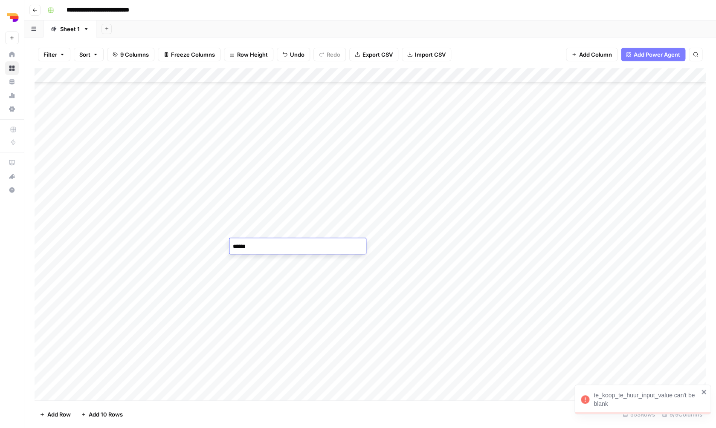
type textarea "*******"
click at [527, 246] on div "Add Column" at bounding box center [370, 235] width 671 height 334
click at [561, 234] on div "Add Column" at bounding box center [370, 235] width 671 height 334
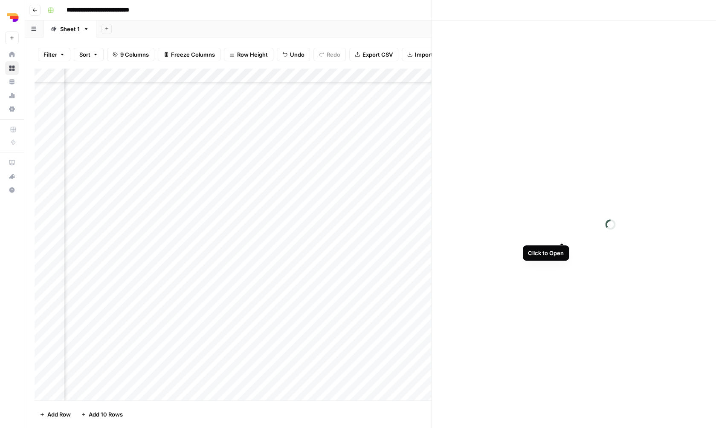
scroll to position [665, 175]
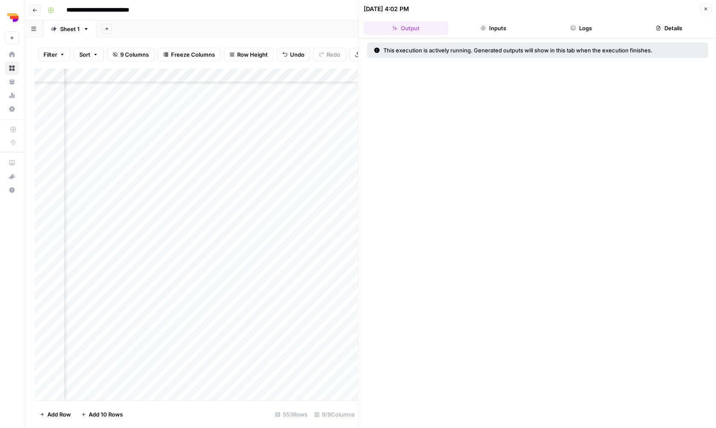
click at [570, 29] on button "Logs" at bounding box center [581, 28] width 84 height 14
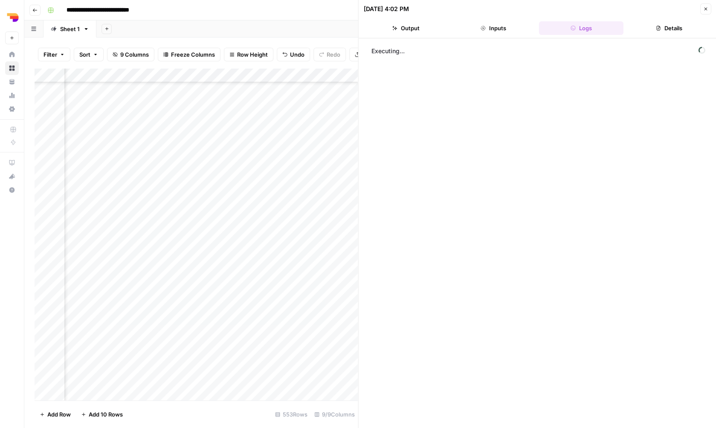
click at [429, 29] on button "Output" at bounding box center [406, 28] width 84 height 14
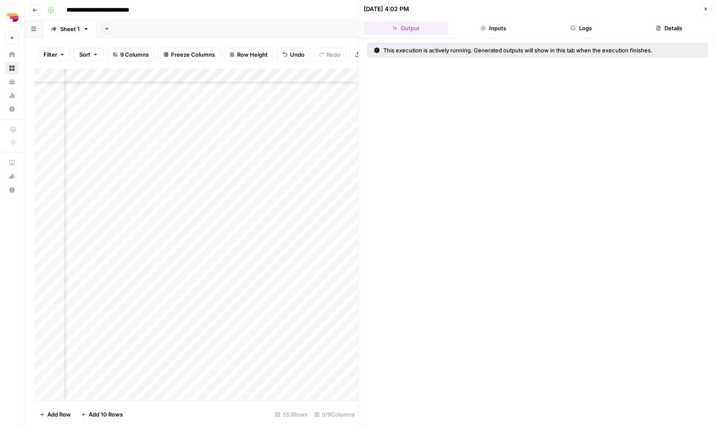
click at [708, 11] on button "Close" at bounding box center [705, 8] width 11 height 11
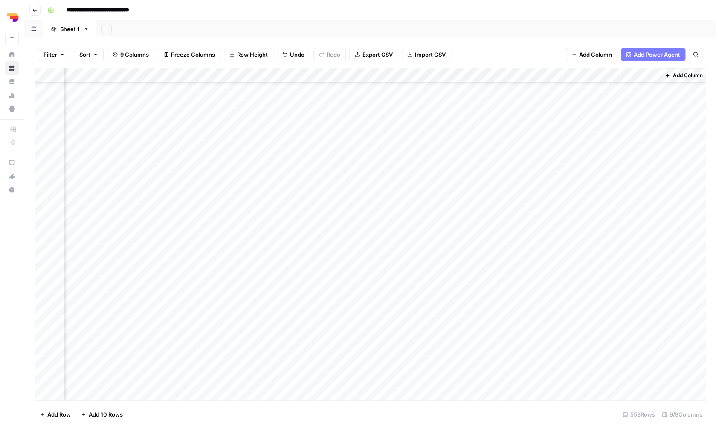
scroll to position [665, 167]
click at [572, 234] on div "Add Column" at bounding box center [370, 235] width 671 height 334
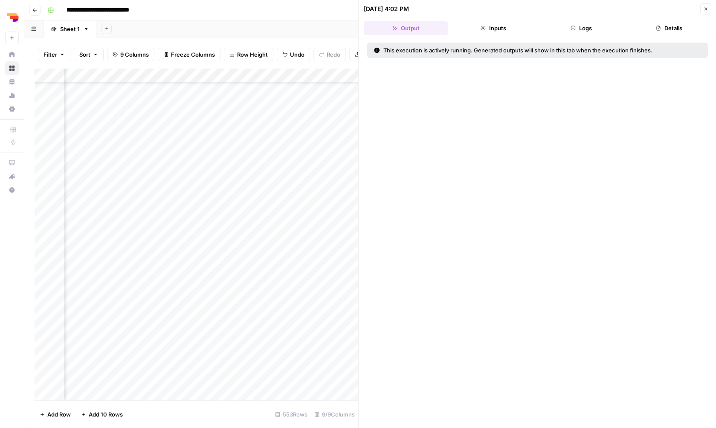
click at [504, 28] on button "Inputs" at bounding box center [493, 28] width 84 height 14
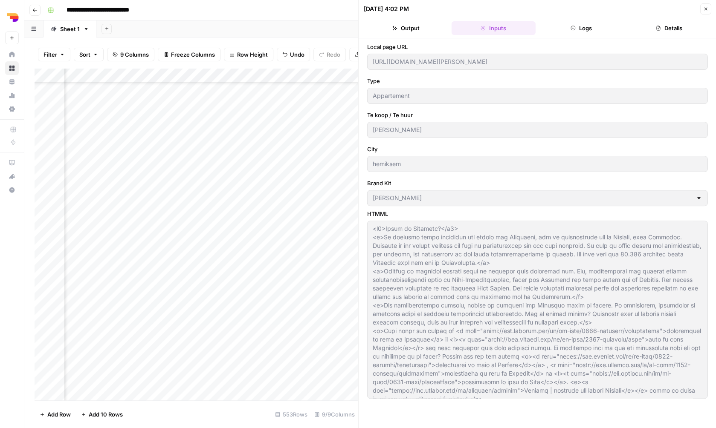
click at [572, 28] on icon "button" at bounding box center [573, 28] width 4 height 4
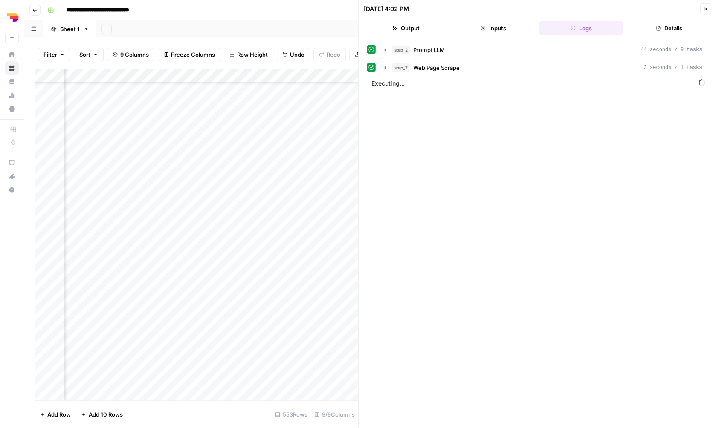
click at [517, 28] on button "Inputs" at bounding box center [493, 28] width 84 height 14
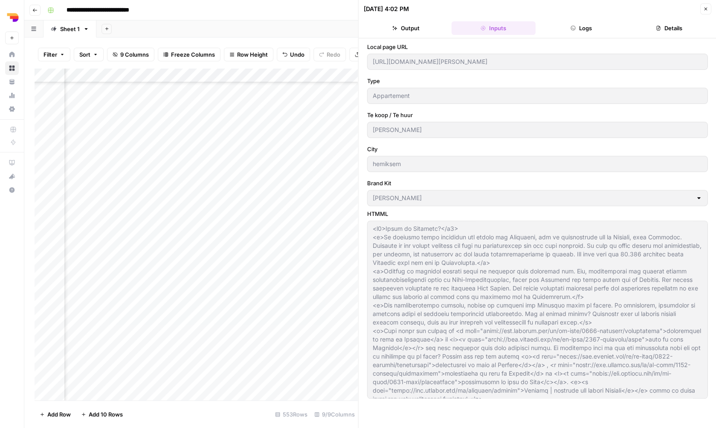
click at [414, 29] on button "Output" at bounding box center [406, 28] width 84 height 14
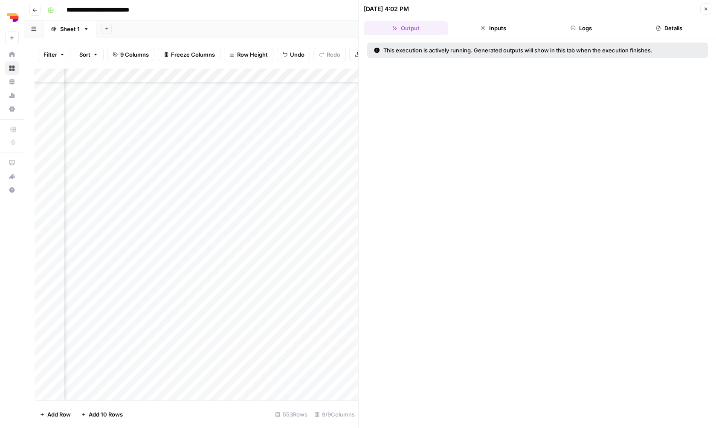
click at [585, 20] on header "08/25/25 at 4:02 PM Close Output Inputs Logs Details" at bounding box center [538, 19] width 358 height 38
click at [585, 25] on button "Logs" at bounding box center [581, 28] width 84 height 14
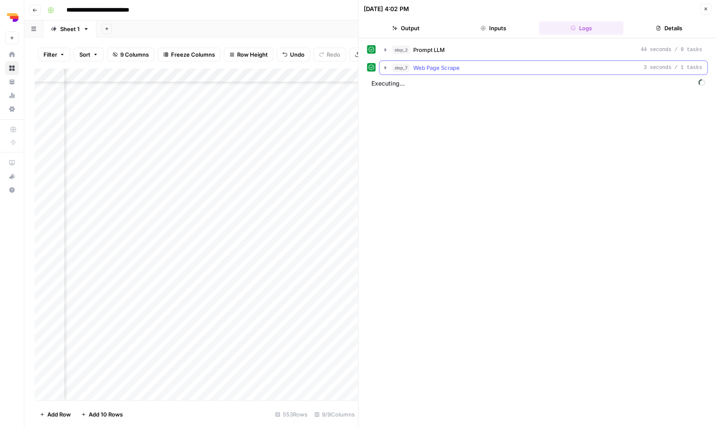
click at [504, 73] on button "step_7 Web Page Scrape 3 seconds / 1 tasks" at bounding box center [543, 68] width 328 height 14
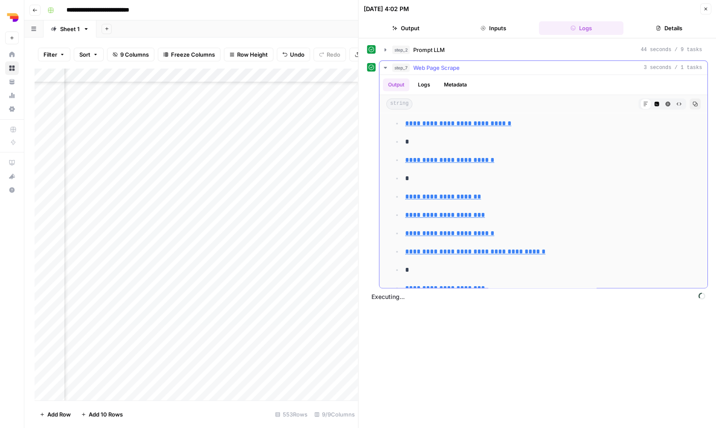
scroll to position [3120, 0]
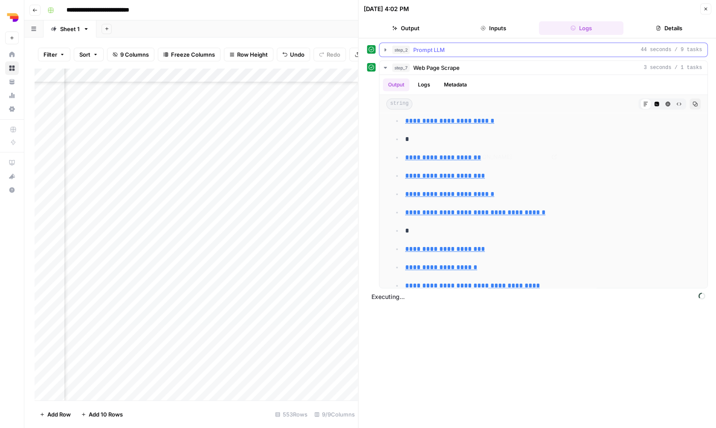
click at [491, 49] on div "step_2 Prompt LLM 44 seconds / 9 tasks" at bounding box center [547, 50] width 310 height 9
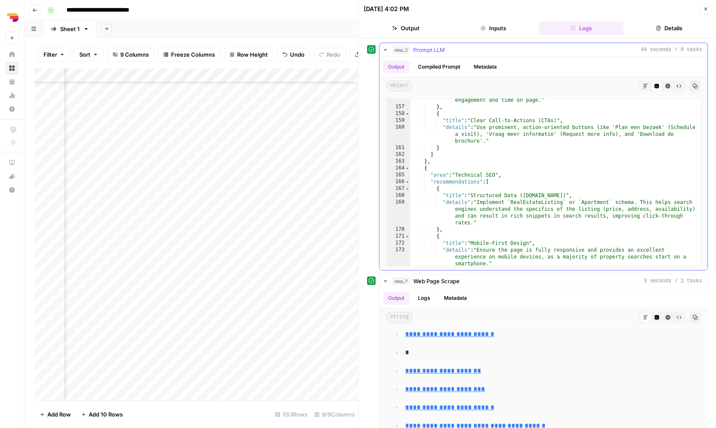
scroll to position [1378, 0]
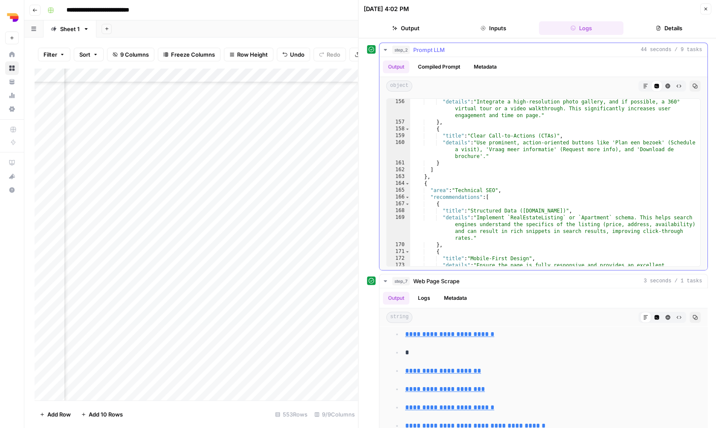
drag, startPoint x: 703, startPoint y: 11, endPoint x: 656, endPoint y: 102, distance: 103.0
click at [656, 102] on div "08/25/25 at 4:02 PM Close Output Inputs Logs Details step_2 Prompt LLM 44 secon…" at bounding box center [537, 214] width 358 height 428
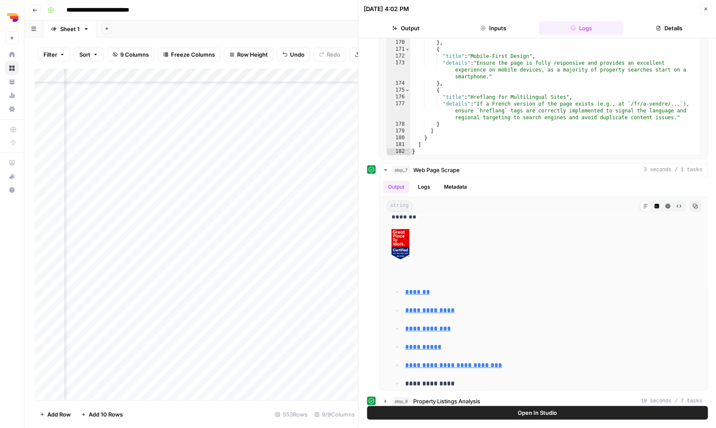
scroll to position [0, 0]
click at [401, 34] on button "Output" at bounding box center [406, 28] width 84 height 14
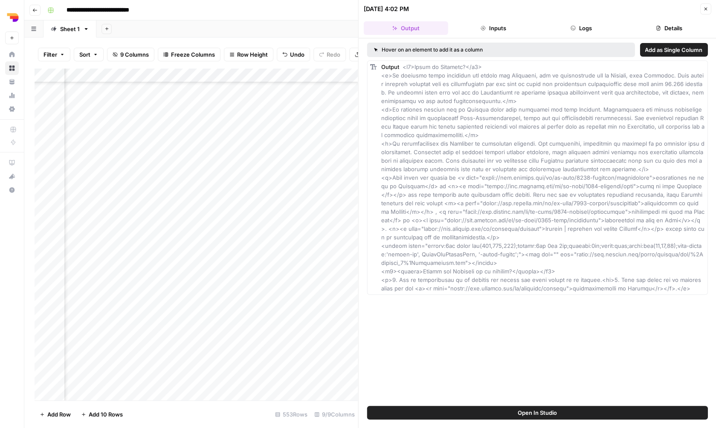
click at [584, 26] on button "Logs" at bounding box center [581, 28] width 84 height 14
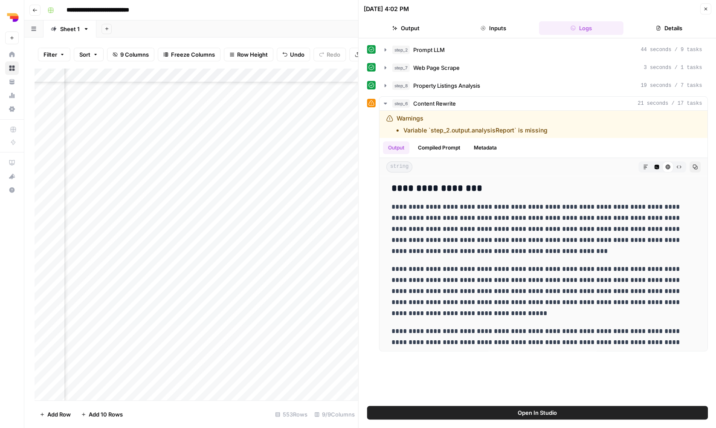
click at [513, 413] on button "Open In Studio" at bounding box center [537, 413] width 341 height 14
click at [277, 72] on div "Add Column" at bounding box center [196, 235] width 323 height 334
click at [281, 147] on span "Sort Descending" at bounding box center [287, 145] width 75 height 9
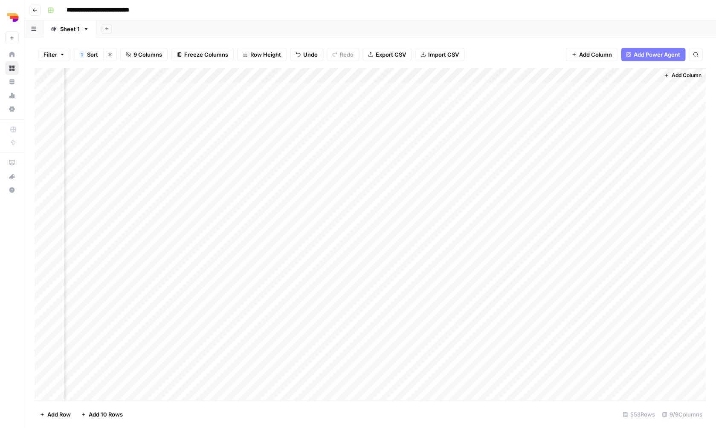
scroll to position [0, 167]
click at [316, 130] on div "Add Column" at bounding box center [370, 235] width 671 height 334
click at [266, 92] on div "Add Column" at bounding box center [370, 235] width 671 height 334
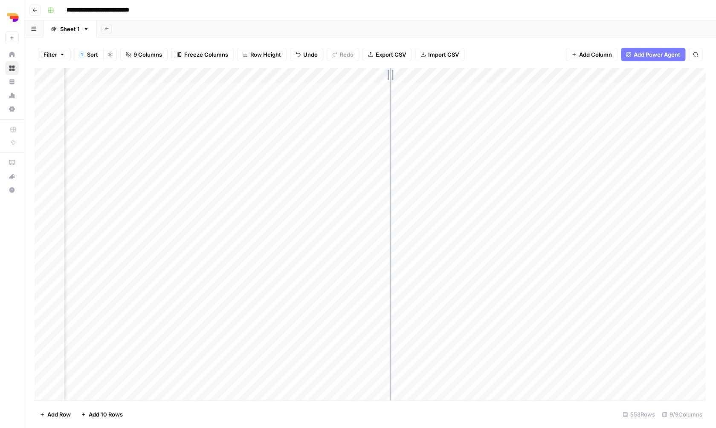
drag, startPoint x: 416, startPoint y: 76, endPoint x: 389, endPoint y: 76, distance: 26.9
click at [389, 76] on div "Add Column" at bounding box center [370, 235] width 671 height 334
drag, startPoint x: 337, startPoint y: 73, endPoint x: 316, endPoint y: 73, distance: 21.7
click at [316, 73] on div "Add Column" at bounding box center [370, 235] width 671 height 334
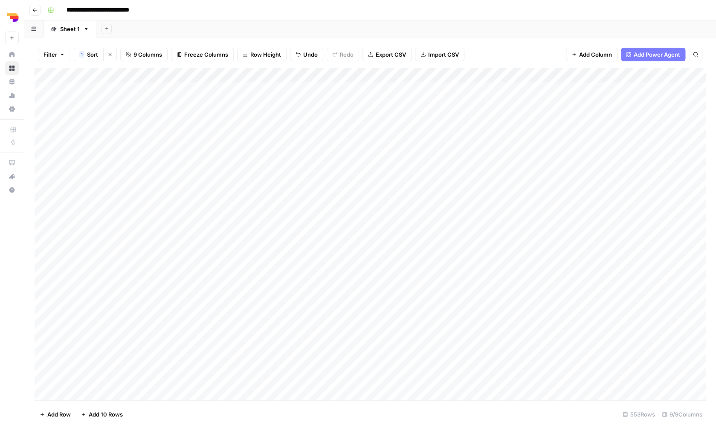
click at [658, 118] on div "Add Column" at bounding box center [370, 235] width 671 height 334
click at [562, 116] on div "Add Column" at bounding box center [370, 235] width 671 height 334
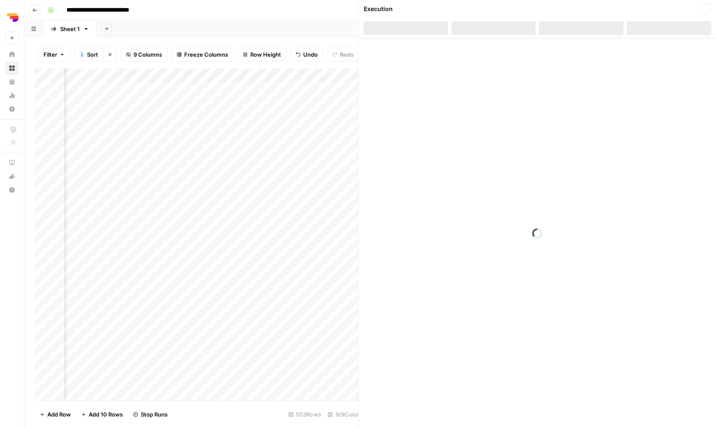
scroll to position [0, 119]
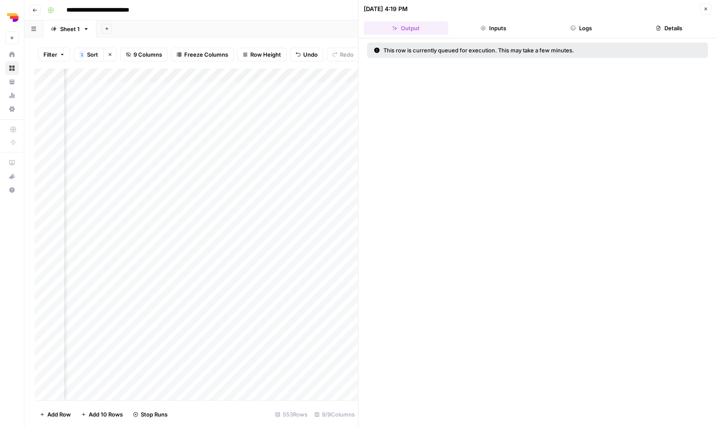
click at [564, 26] on button "Logs" at bounding box center [581, 28] width 84 height 14
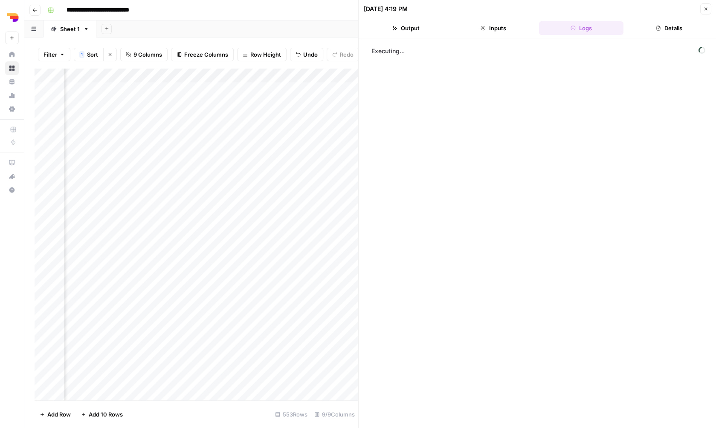
click at [424, 25] on button "Output" at bounding box center [406, 28] width 84 height 14
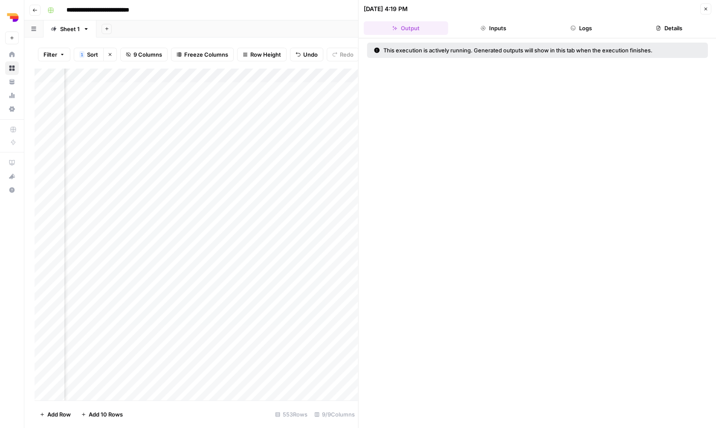
click at [590, 29] on button "Logs" at bounding box center [581, 28] width 84 height 14
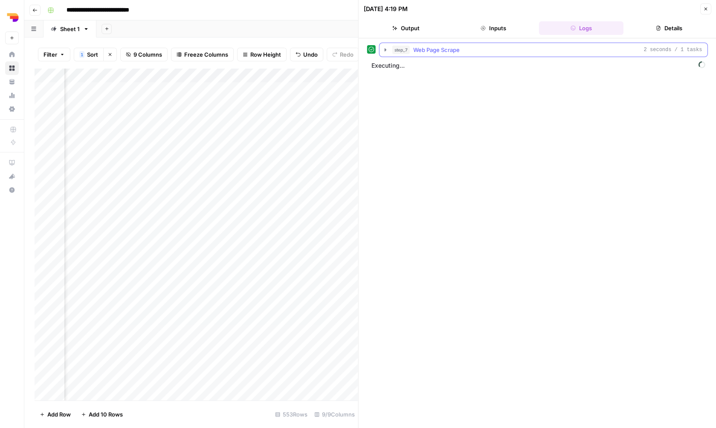
click at [426, 52] on span "Web Page Scrape" at bounding box center [436, 50] width 46 height 9
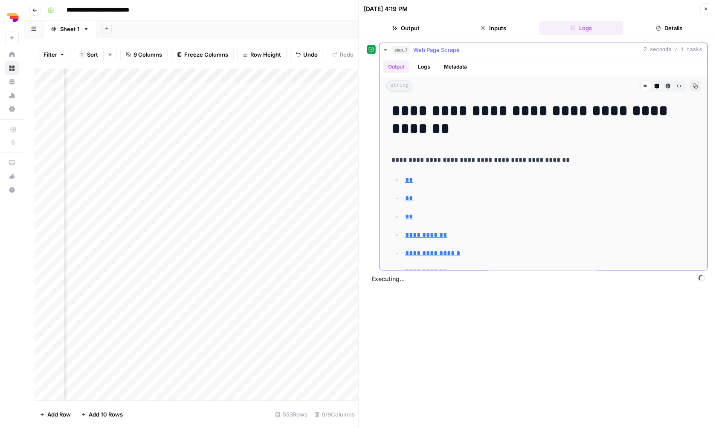
click at [426, 52] on span "Web Page Scrape" at bounding box center [436, 50] width 46 height 9
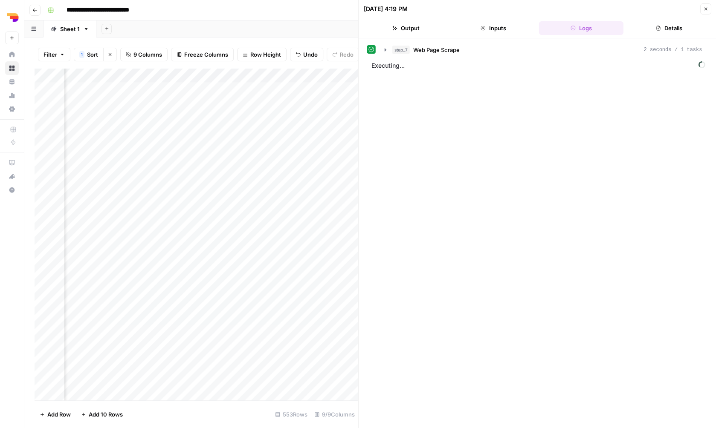
click at [413, 26] on button "Output" at bounding box center [406, 28] width 84 height 14
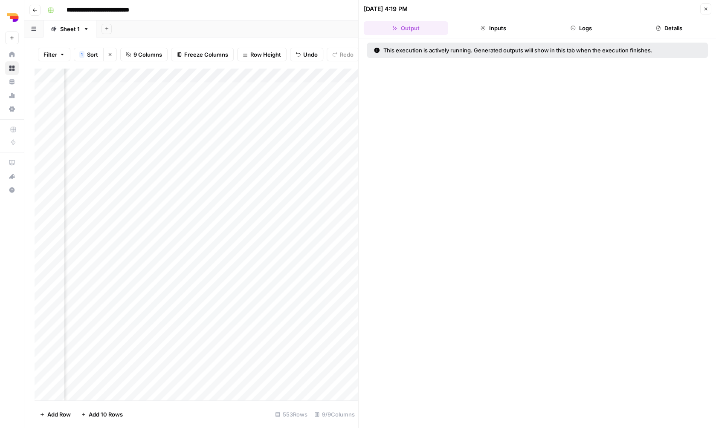
click at [569, 29] on button "Logs" at bounding box center [581, 28] width 84 height 14
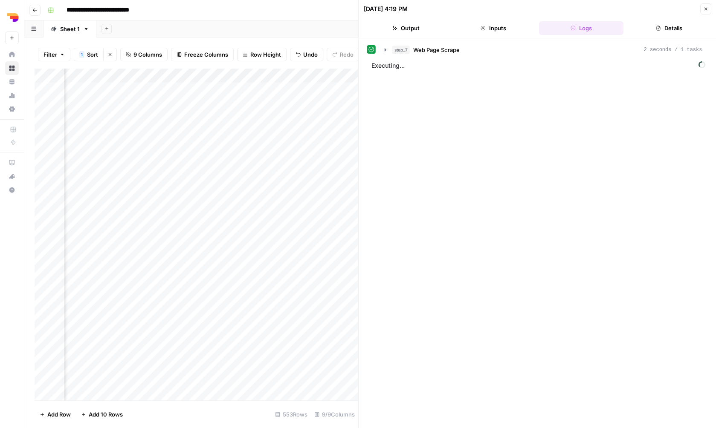
click at [660, 31] on icon "button" at bounding box center [657, 28] width 5 height 5
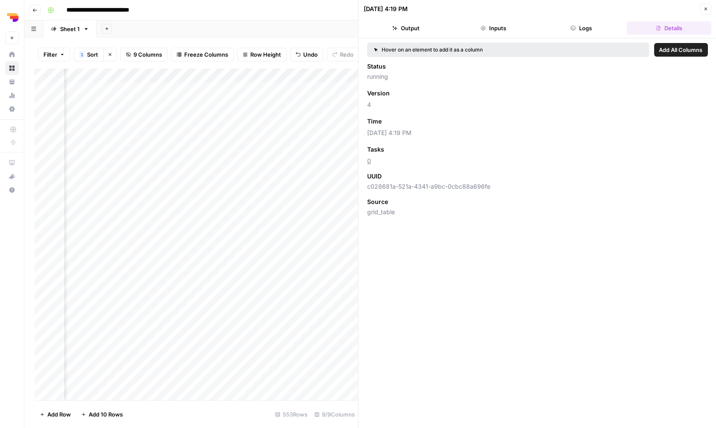
click at [604, 30] on button "Logs" at bounding box center [581, 28] width 84 height 14
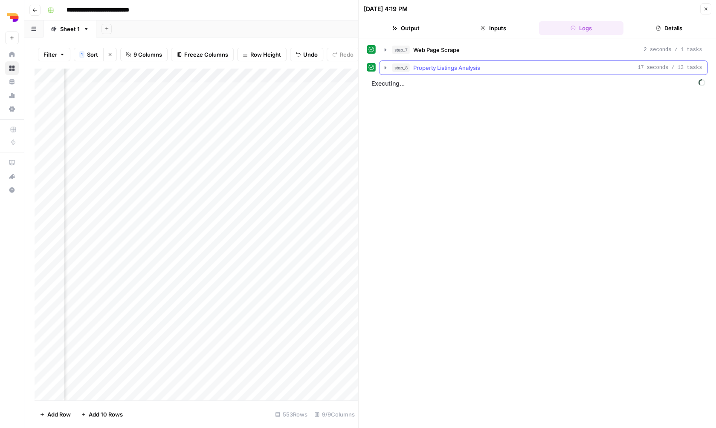
click at [520, 66] on div "step_8 Property Listings Analysis 17 seconds / 13 tasks" at bounding box center [547, 68] width 310 height 9
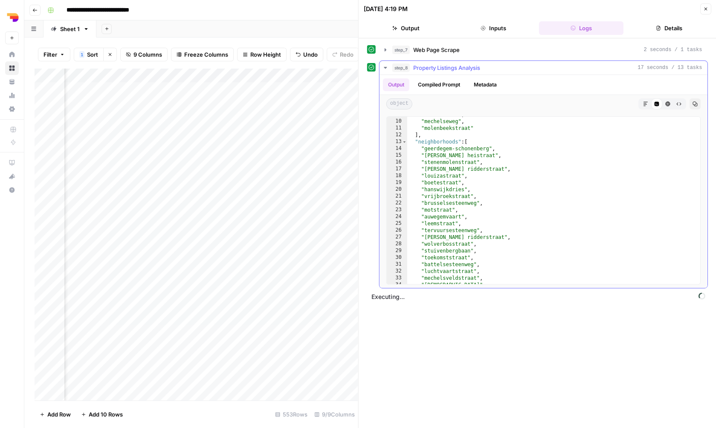
scroll to position [0, 0]
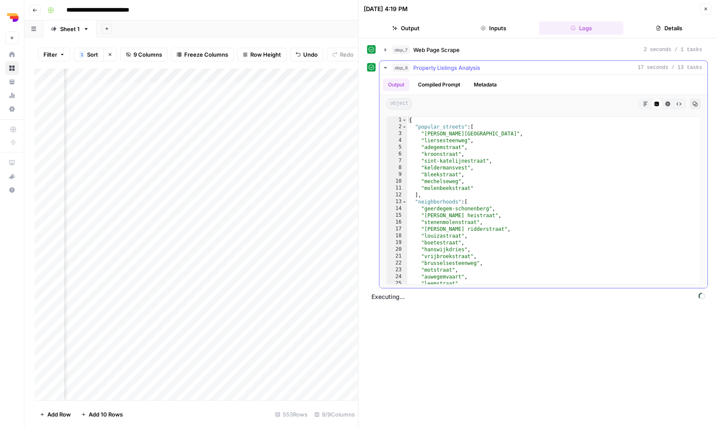
click at [490, 70] on div "step_8 Property Listings Analysis 17 seconds / 13 tasks" at bounding box center [547, 68] width 310 height 9
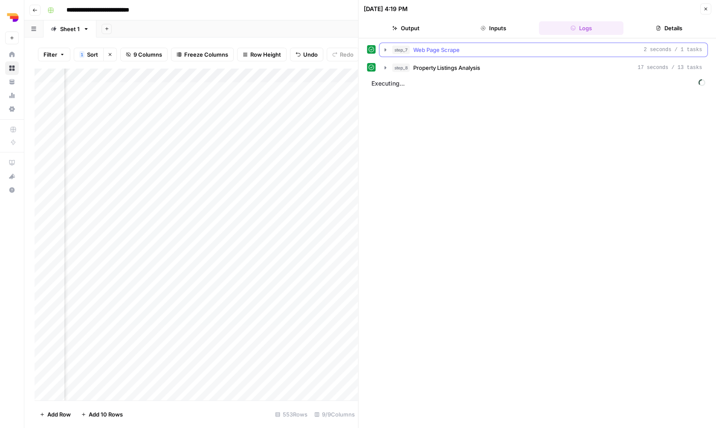
click at [489, 54] on div "step_7 Web Page Scrape 2 seconds / 1 tasks" at bounding box center [547, 50] width 310 height 9
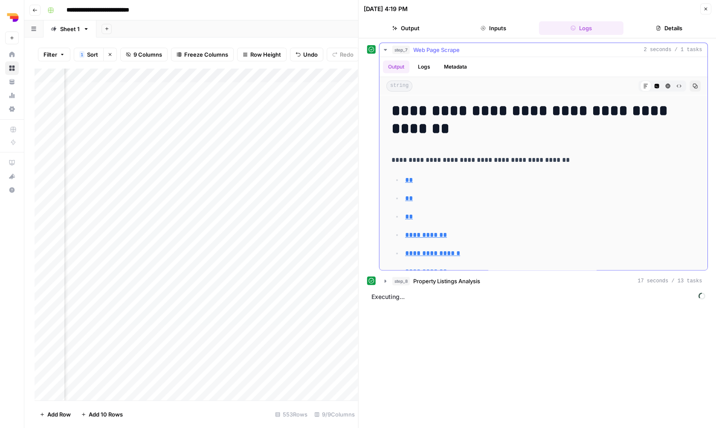
click at [489, 54] on div "step_7 Web Page Scrape 2 seconds / 1 tasks" at bounding box center [547, 50] width 310 height 9
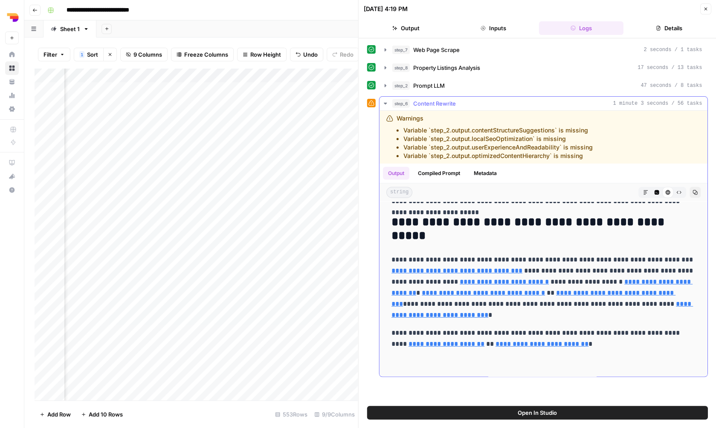
scroll to position [1080, 0]
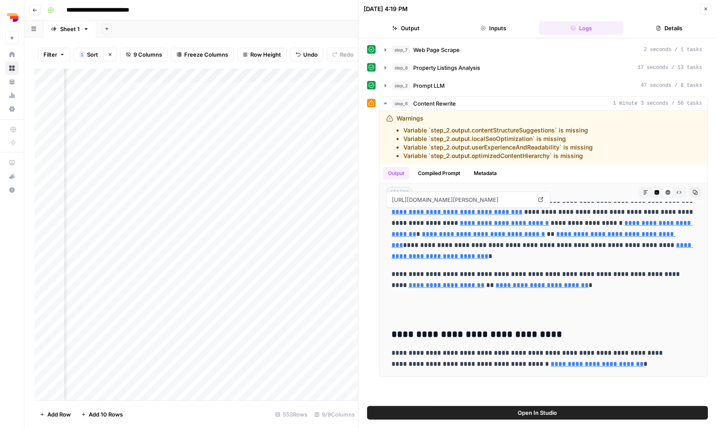
click at [703, 11] on icon "button" at bounding box center [705, 8] width 5 height 5
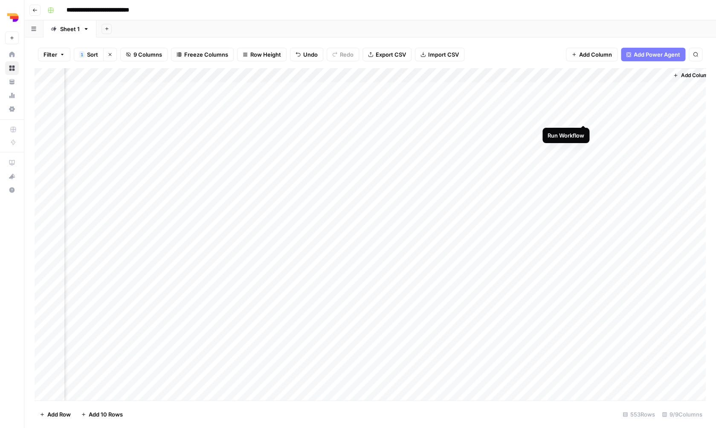
click at [584, 115] on div "Add Column" at bounding box center [370, 235] width 671 height 334
click at [540, 101] on div "Add Column" at bounding box center [370, 235] width 671 height 334
click at [538, 87] on div "Add Column" at bounding box center [370, 235] width 671 height 334
click at [540, 132] on div "Add Column" at bounding box center [370, 235] width 671 height 334
click at [537, 148] on div "Add Column" at bounding box center [370, 235] width 671 height 334
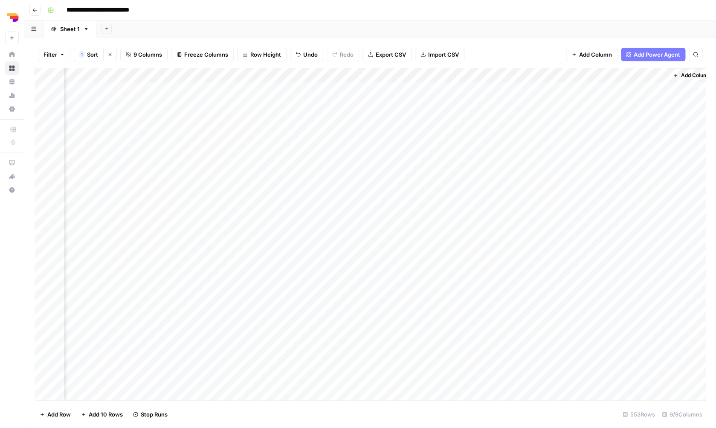
click at [536, 159] on div "Add Column" at bounding box center [370, 235] width 671 height 334
click at [533, 174] on div "Add Column" at bounding box center [370, 235] width 671 height 334
click at [538, 186] on div "Add Column" at bounding box center [370, 235] width 671 height 334
click at [649, 160] on div "Add Column" at bounding box center [370, 235] width 671 height 334
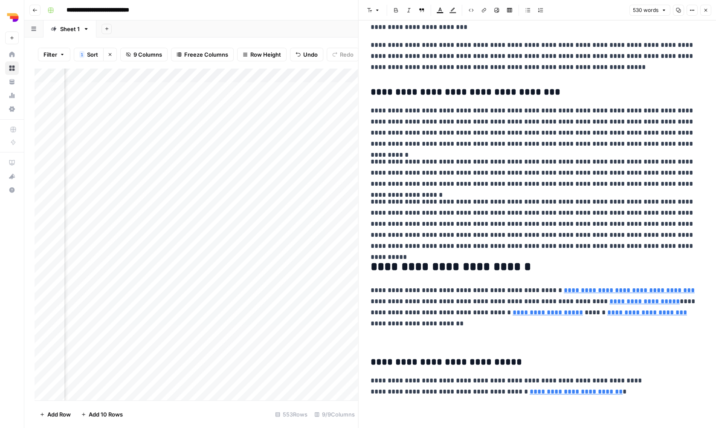
click at [704, 14] on button "Close" at bounding box center [705, 10] width 11 height 11
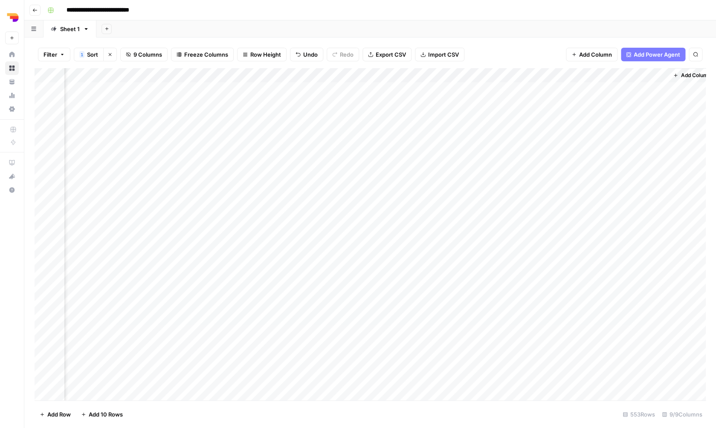
click at [661, 129] on div "Add Column" at bounding box center [370, 235] width 671 height 334
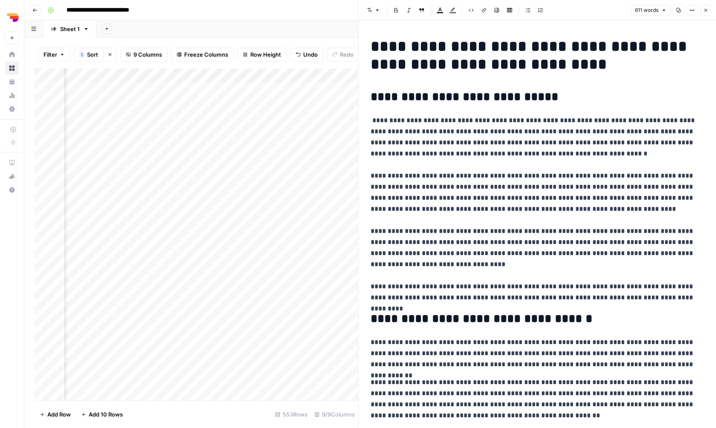
click at [521, 46] on h1 "**********" at bounding box center [538, 56] width 334 height 36
click at [508, 135] on p "**********" at bounding box center [538, 209] width 334 height 188
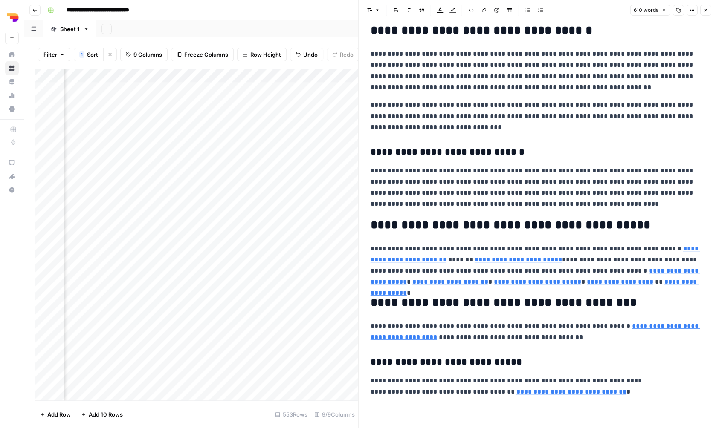
click at [702, 6] on button "Close" at bounding box center [705, 10] width 11 height 11
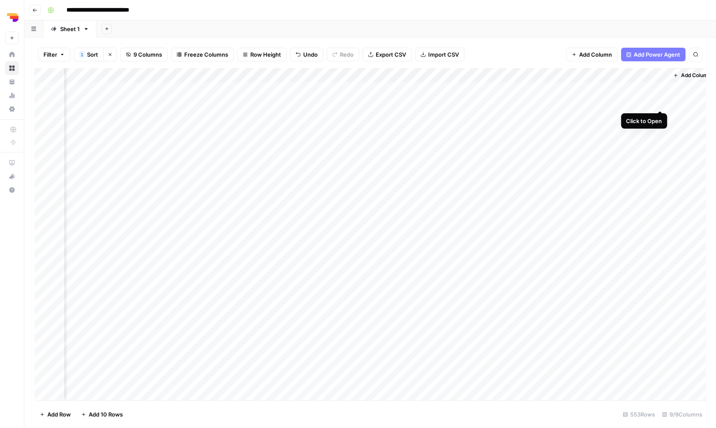
click at [659, 101] on div "Add Column" at bounding box center [370, 235] width 671 height 334
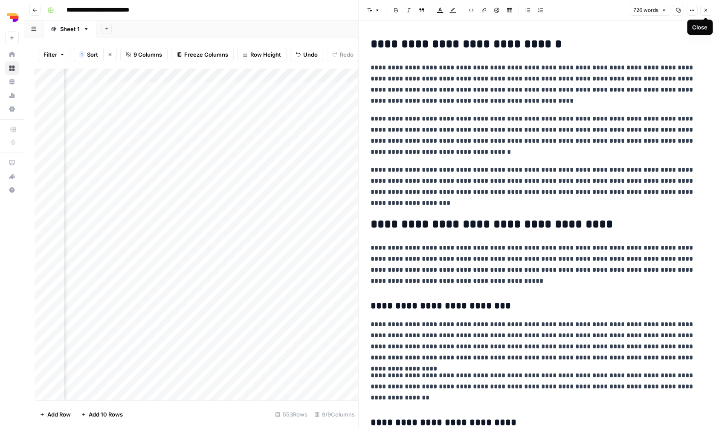
click at [708, 9] on icon "button" at bounding box center [705, 10] width 5 height 5
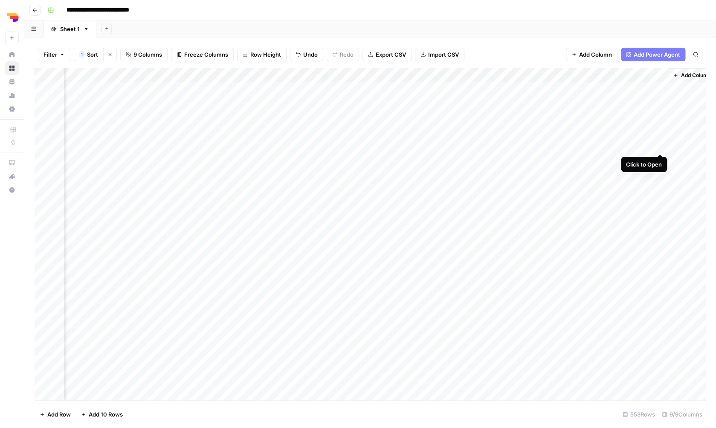
click at [660, 145] on div "Add Column" at bounding box center [370, 235] width 671 height 334
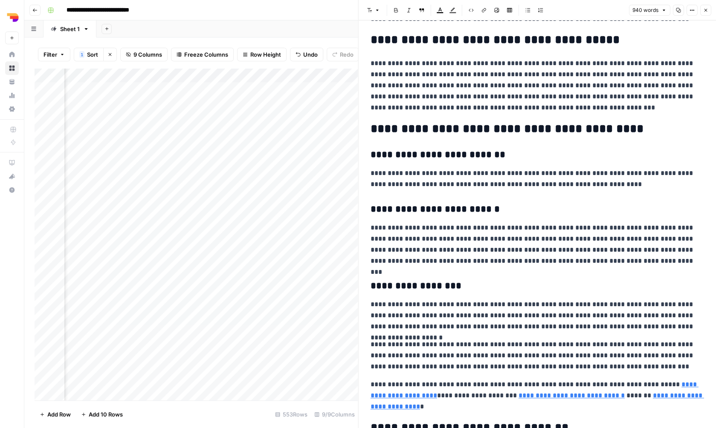
scroll to position [691, 0]
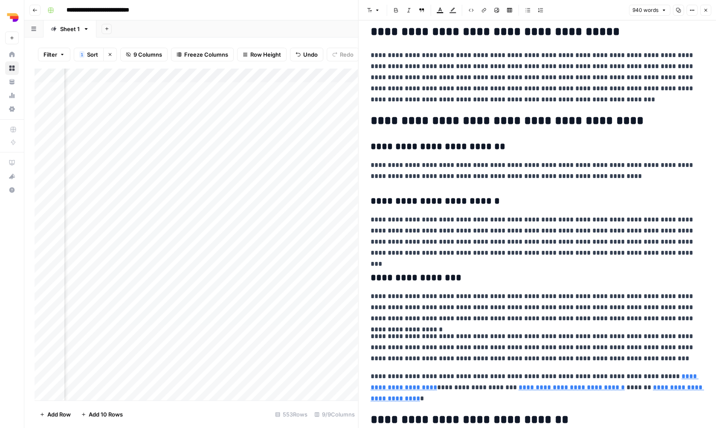
click at [704, 13] on button "Close" at bounding box center [705, 10] width 11 height 11
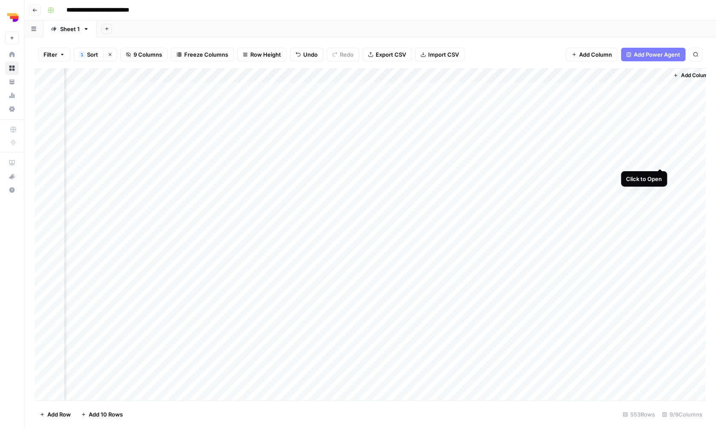
click at [662, 160] on div "Add Column" at bounding box center [370, 235] width 671 height 334
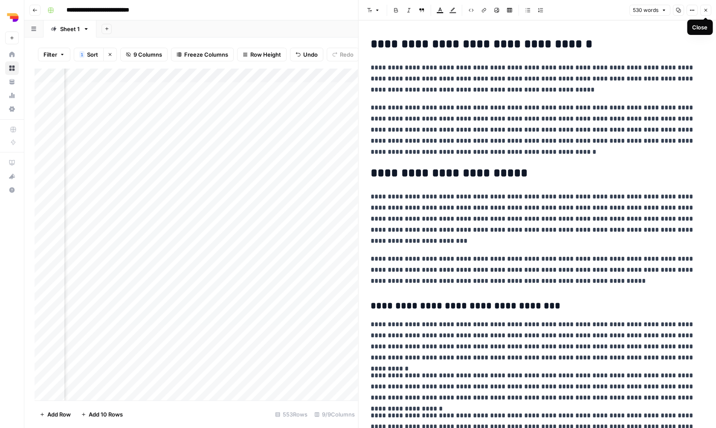
click at [702, 11] on button "Close" at bounding box center [705, 10] width 11 height 11
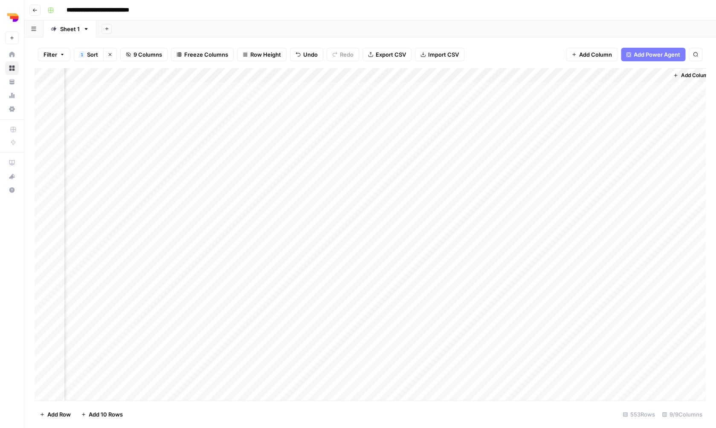
click at [540, 218] on div "Add Column" at bounding box center [370, 235] width 671 height 334
click at [543, 234] on div "Add Column" at bounding box center [370, 235] width 671 height 334
click at [538, 249] on div "Add Column" at bounding box center [370, 235] width 671 height 334
click at [536, 266] on div "Add Column" at bounding box center [370, 235] width 671 height 334
click at [537, 277] on div "Add Column" at bounding box center [370, 235] width 671 height 334
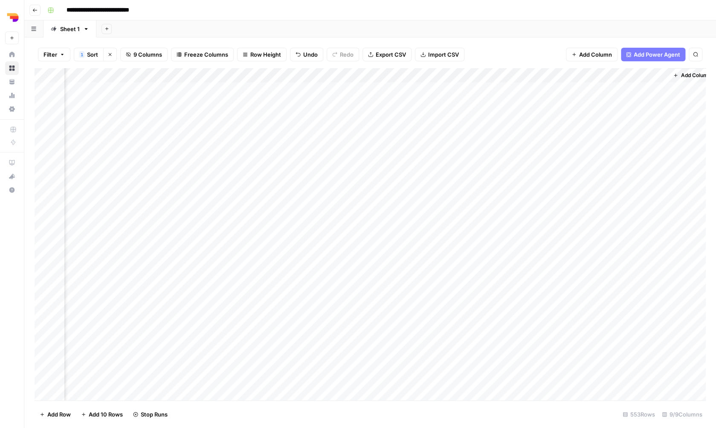
click at [537, 291] on div "Add Column" at bounding box center [370, 235] width 671 height 334
click at [540, 305] on div "Add Column" at bounding box center [370, 235] width 671 height 334
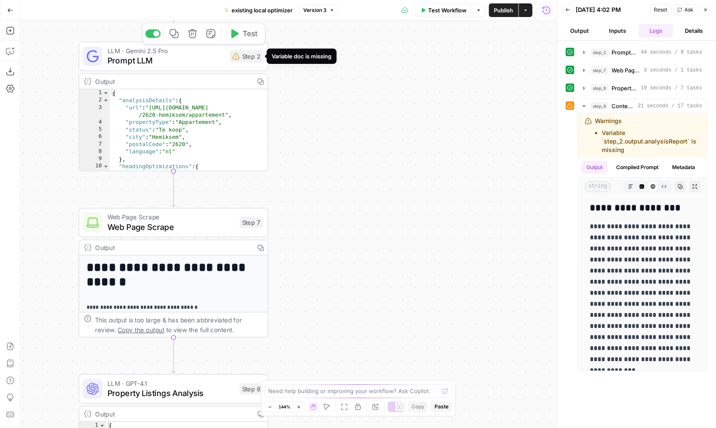
click at [254, 59] on div "Step 2" at bounding box center [246, 56] width 33 height 12
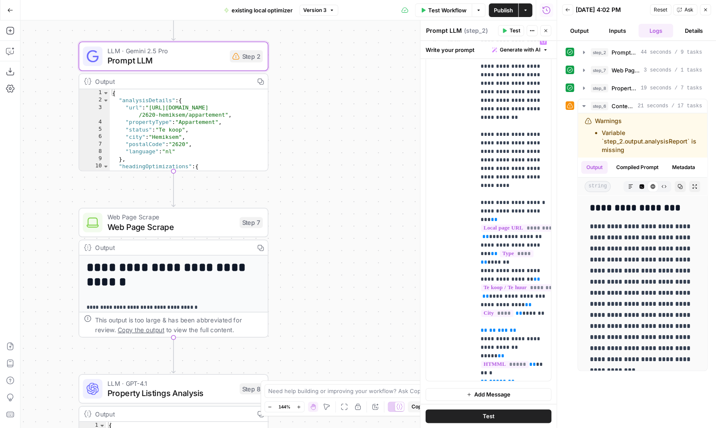
scroll to position [243, 0]
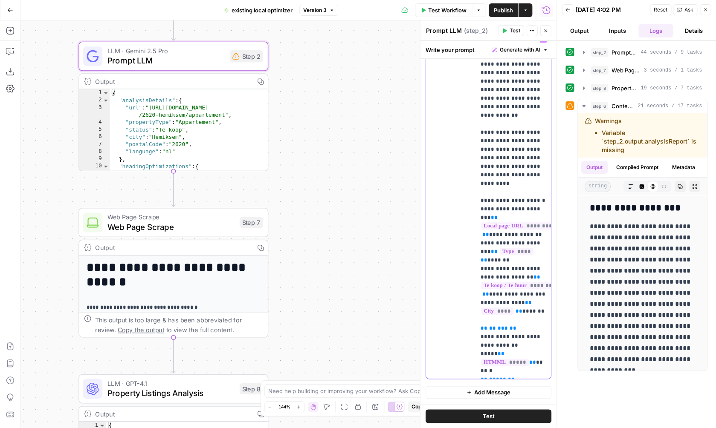
click at [499, 326] on span "***" at bounding box center [503, 329] width 10 height 6
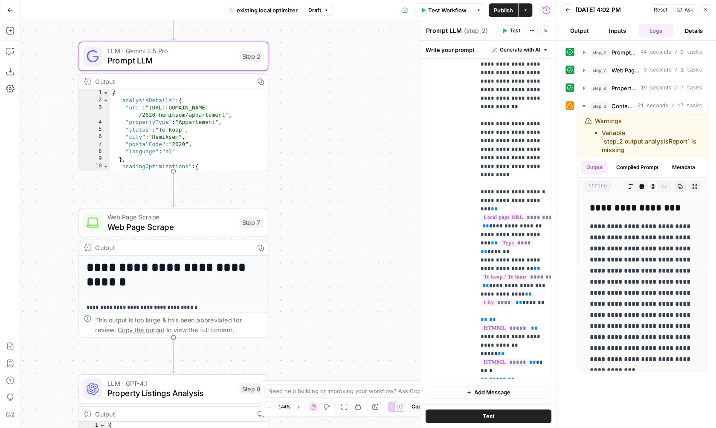
click at [489, 417] on span "Test" at bounding box center [488, 416] width 12 height 9
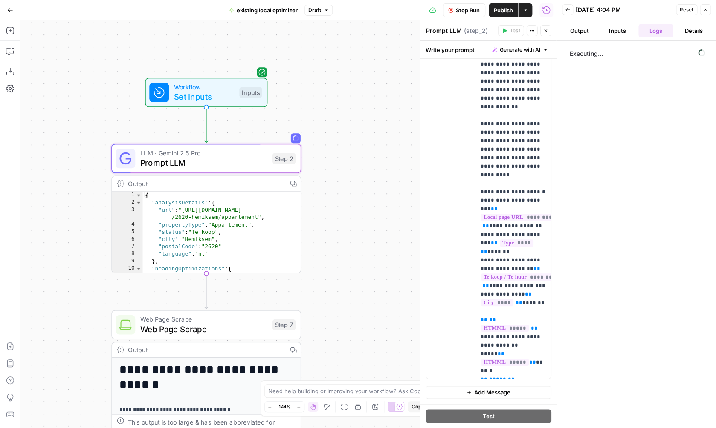
drag, startPoint x: 343, startPoint y: 136, endPoint x: 377, endPoint y: 246, distance: 114.8
click at [378, 247] on div "**********" at bounding box center [288, 224] width 536 height 408
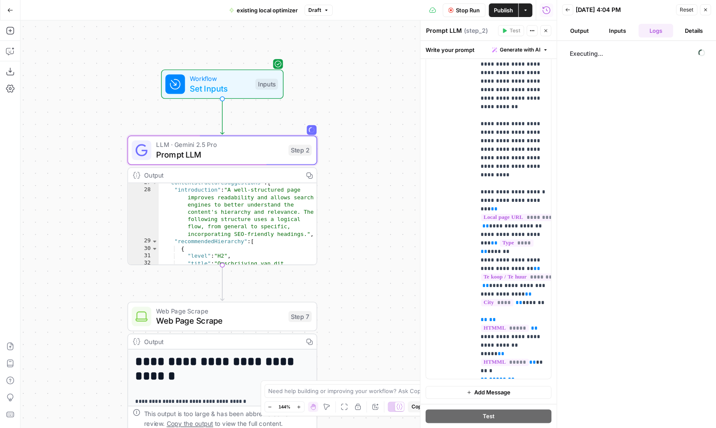
scroll to position [0, 0]
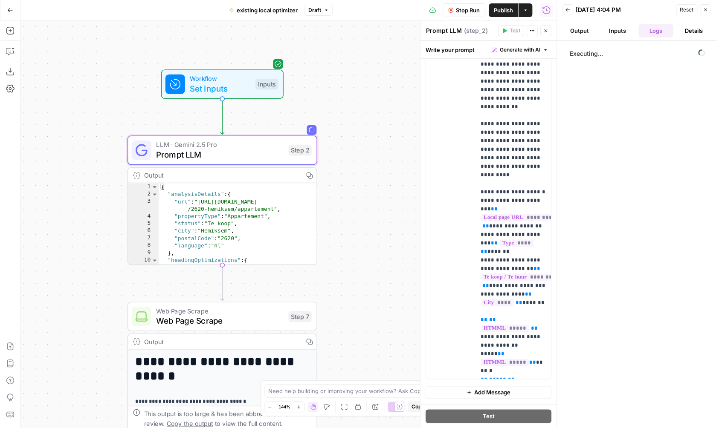
click at [256, 129] on icon "button" at bounding box center [260, 128] width 10 height 10
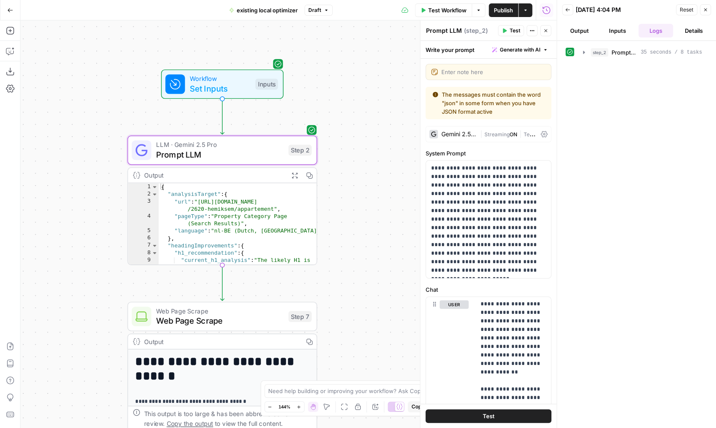
click at [362, 148] on div "**********" at bounding box center [288, 224] width 536 height 408
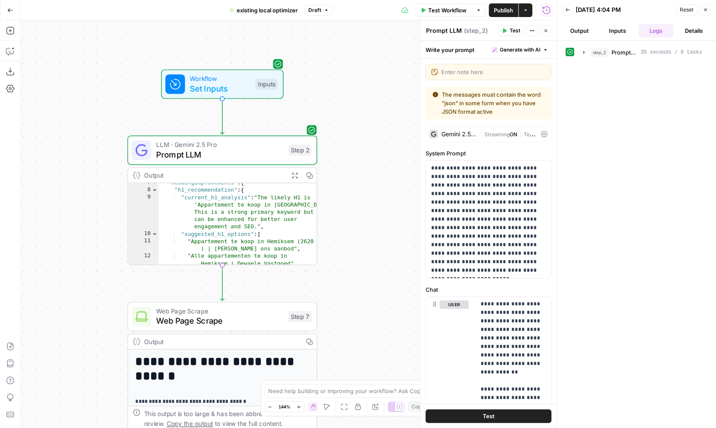
scroll to position [46, 0]
click at [242, 90] on span "Set Inputs" at bounding box center [220, 88] width 61 height 12
click at [609, 32] on button "Inputs" at bounding box center [617, 31] width 35 height 14
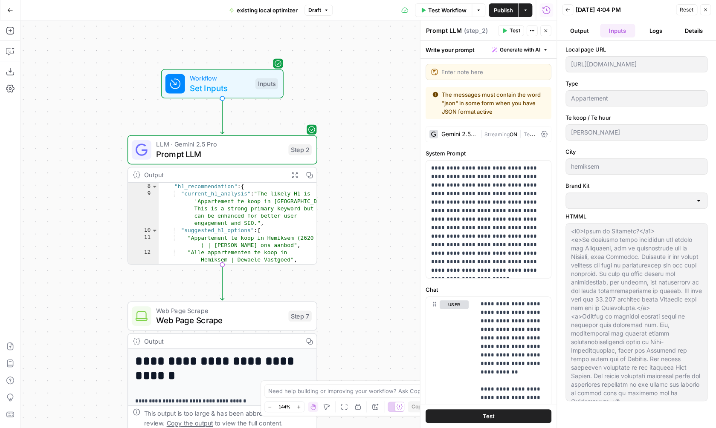
type input "Dewaele"
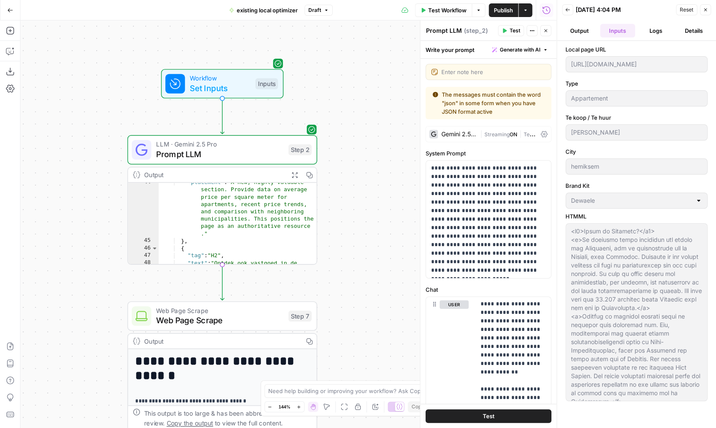
scroll to position [392, 0]
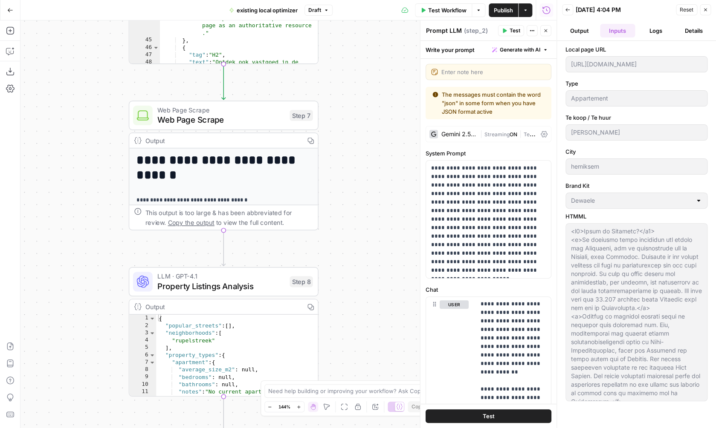
drag, startPoint x: 390, startPoint y: 237, endPoint x: 375, endPoint y: 44, distance: 193.3
click at [382, 39] on div "**********" at bounding box center [288, 224] width 536 height 408
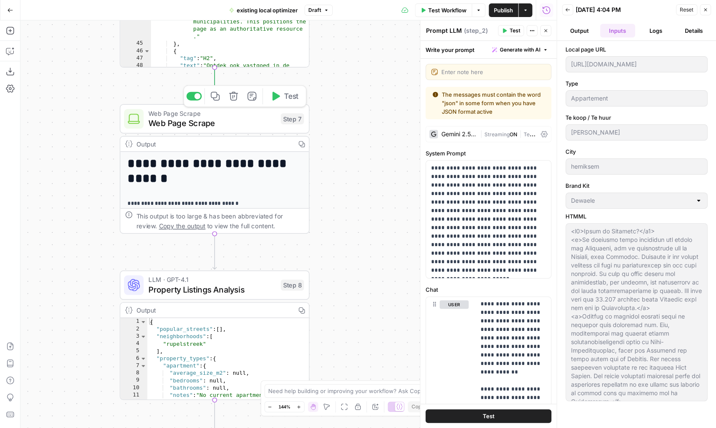
click at [283, 98] on button "Test" at bounding box center [284, 96] width 38 height 16
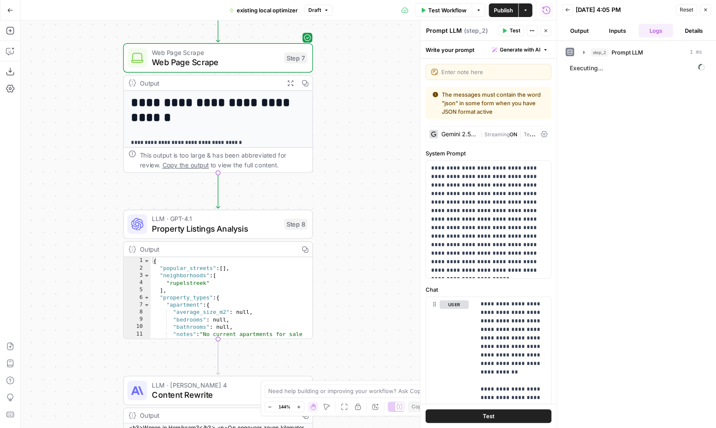
drag, startPoint x: 335, startPoint y: 207, endPoint x: 341, endPoint y: 108, distance: 99.1
click at [341, 108] on div "**********" at bounding box center [288, 224] width 536 height 408
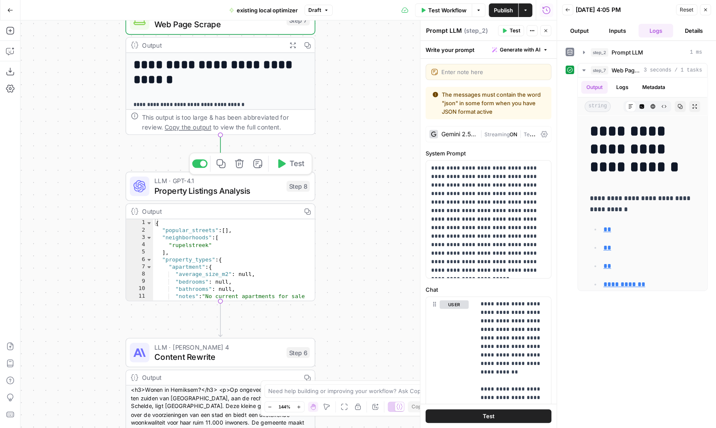
click at [290, 168] on span "Test" at bounding box center [296, 163] width 14 height 11
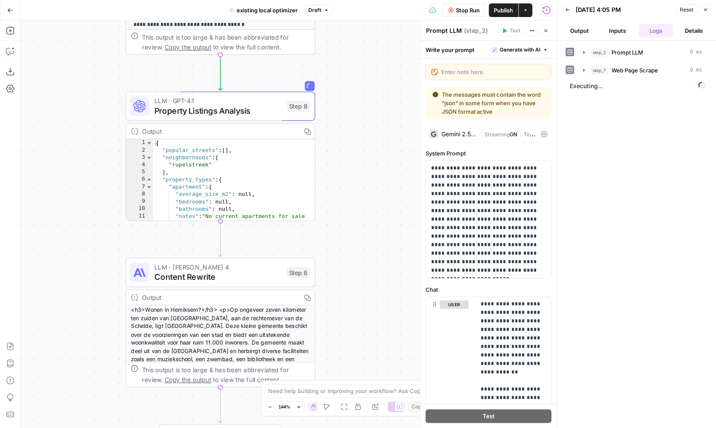
drag, startPoint x: 394, startPoint y: 180, endPoint x: 357, endPoint y: 129, distance: 63.3
click at [357, 129] on div "**********" at bounding box center [288, 224] width 536 height 408
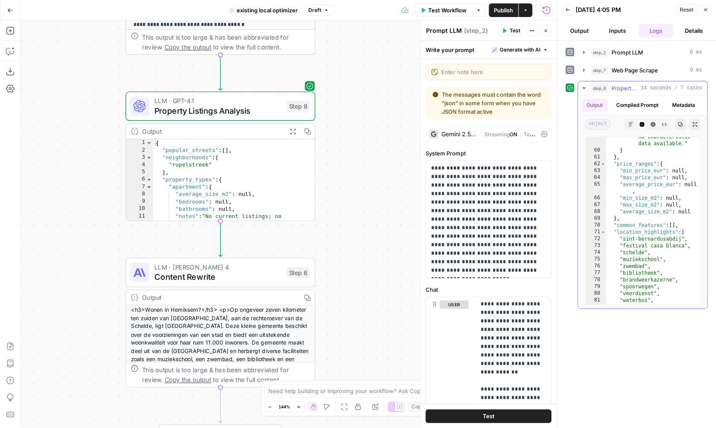
scroll to position [651, 0]
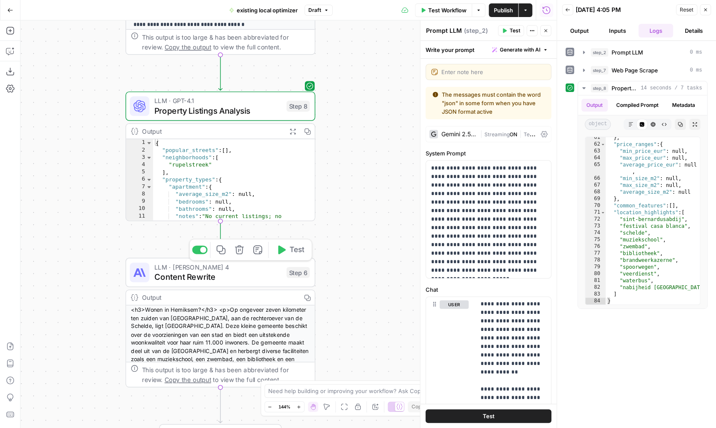
click at [289, 252] on span "Test" at bounding box center [296, 250] width 14 height 11
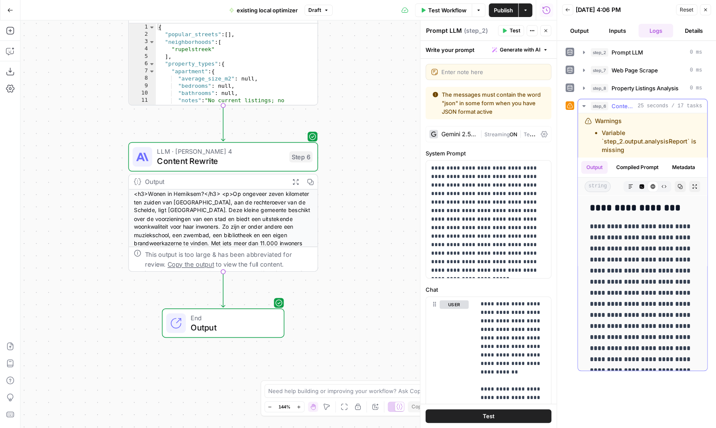
click at [692, 188] on icon "button" at bounding box center [694, 186] width 5 height 5
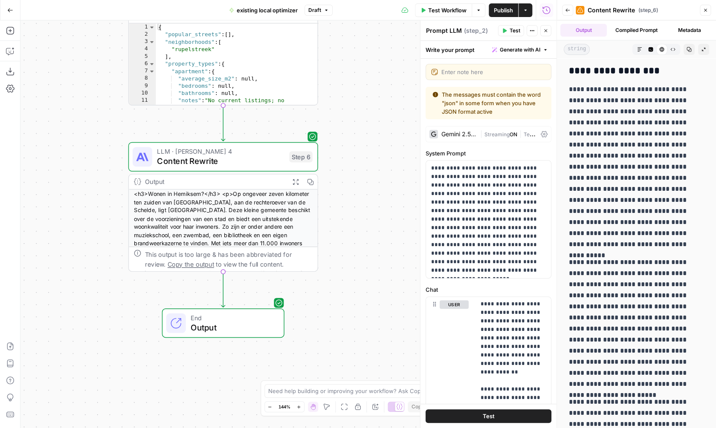
scroll to position [0, 0]
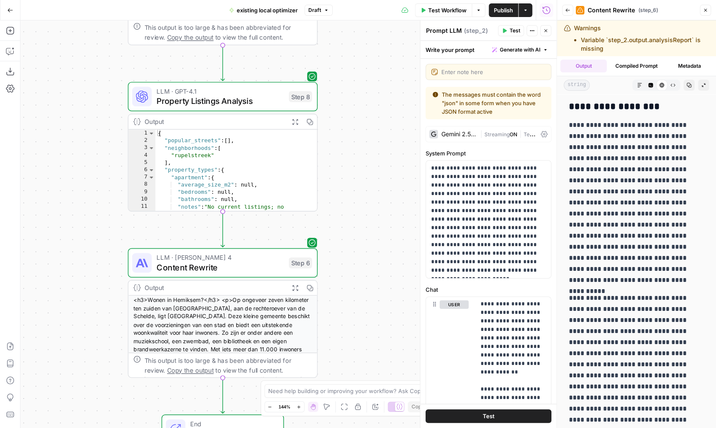
drag, startPoint x: 364, startPoint y: 116, endPoint x: 363, endPoint y: 220, distance: 104.9
click at [364, 221] on div "**********" at bounding box center [288, 224] width 536 height 408
click at [261, 260] on span "LLM · [PERSON_NAME] 4" at bounding box center [219, 257] width 127 height 10
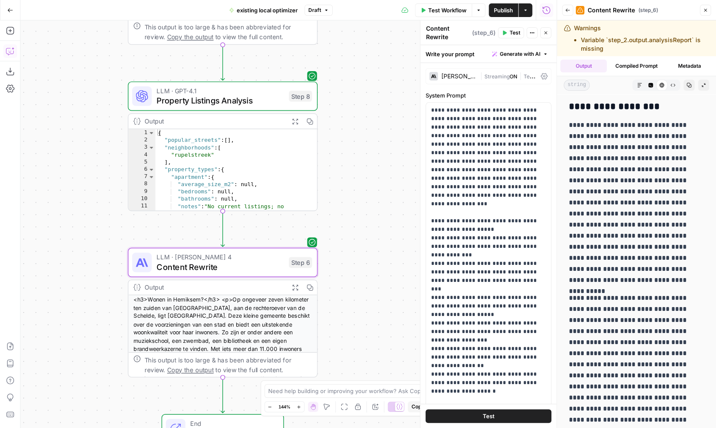
click at [13, 54] on icon "button" at bounding box center [10, 51] width 9 height 9
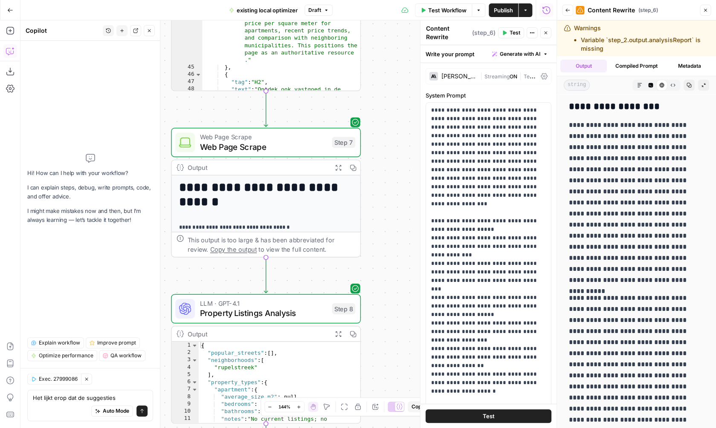
drag, startPoint x: 377, startPoint y: 143, endPoint x: 385, endPoint y: 397, distance: 254.2
click at [385, 397] on div "**********" at bounding box center [288, 224] width 536 height 408
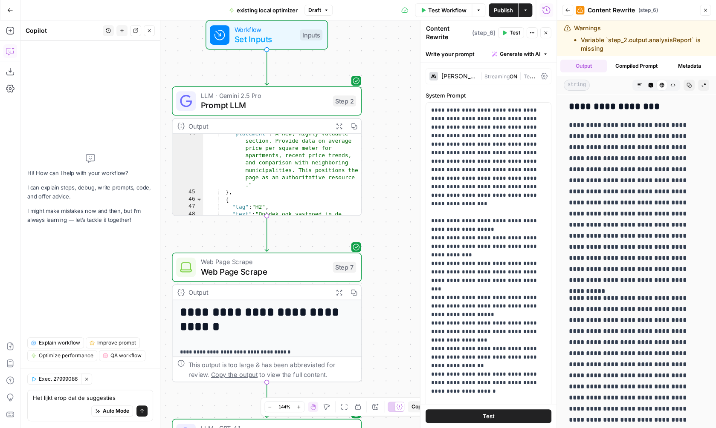
drag, startPoint x: 405, startPoint y: 232, endPoint x: 405, endPoint y: 314, distance: 81.9
click at [405, 315] on div "**********" at bounding box center [288, 224] width 536 height 408
click at [129, 391] on div "Het lijkt erop dat de suggesties Het lijkt erop dat de suggesties Auto Mode Send" at bounding box center [90, 406] width 126 height 32
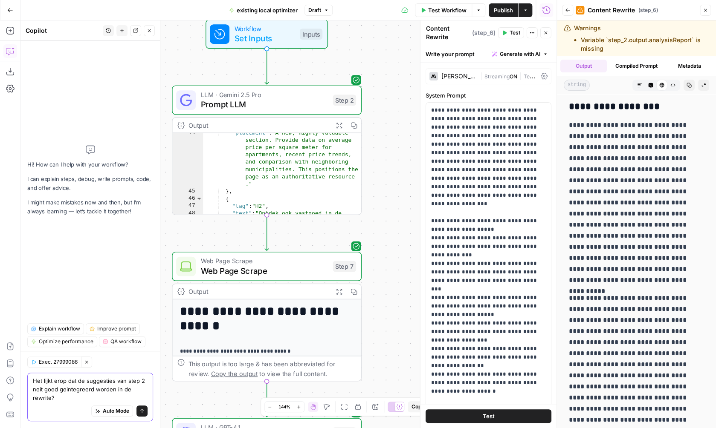
type textarea "Het lijkt erop dat de suggesties van step 2 neit goed geintegreerd worden in de…"
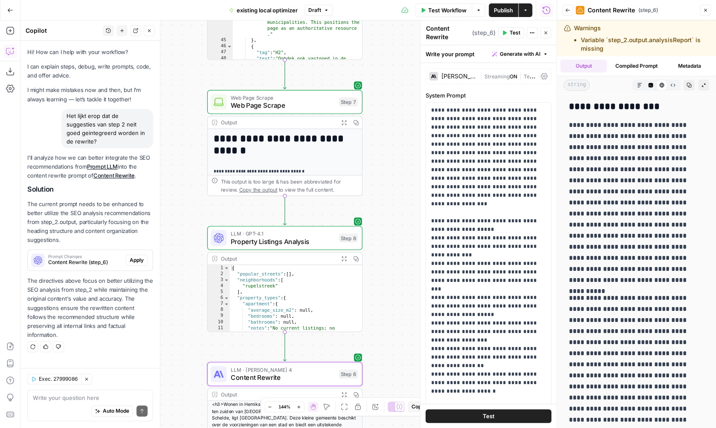
click at [141, 259] on span "Apply" at bounding box center [137, 261] width 14 height 8
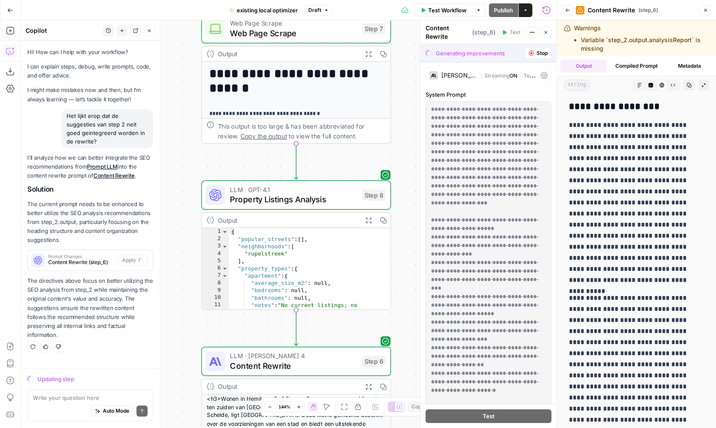
drag, startPoint x: 414, startPoint y: 110, endPoint x: 410, endPoint y: 247, distance: 137.4
click at [410, 247] on div "**********" at bounding box center [288, 224] width 536 height 408
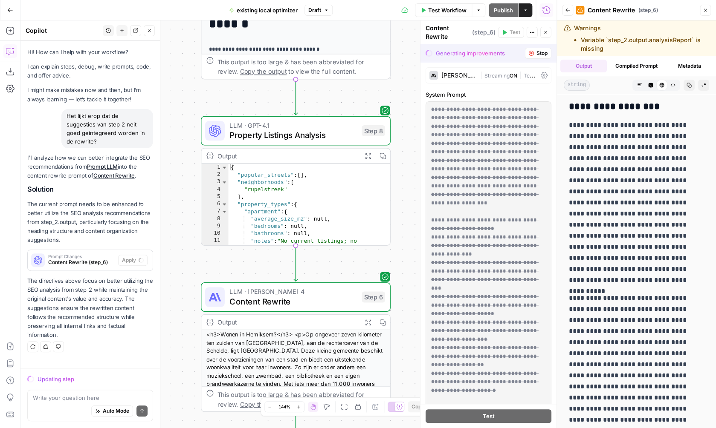
drag, startPoint x: 410, startPoint y: 247, endPoint x: 389, endPoint y: 346, distance: 101.5
click at [389, 346] on div "**********" at bounding box center [288, 224] width 536 height 408
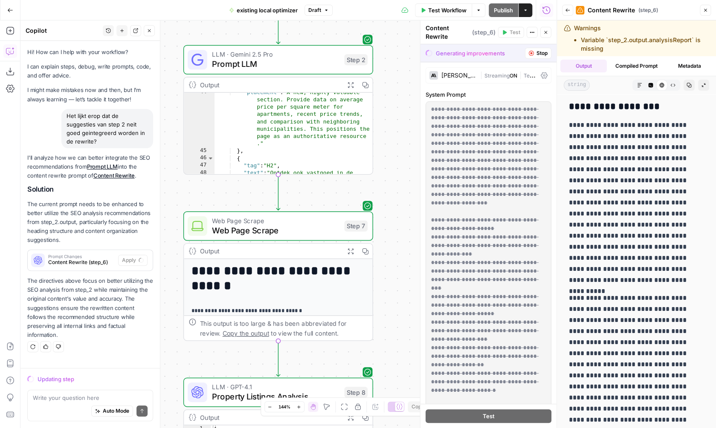
drag, startPoint x: 405, startPoint y: 163, endPoint x: 407, endPoint y: 261, distance: 97.2
click at [407, 261] on div "**********" at bounding box center [288, 224] width 536 height 408
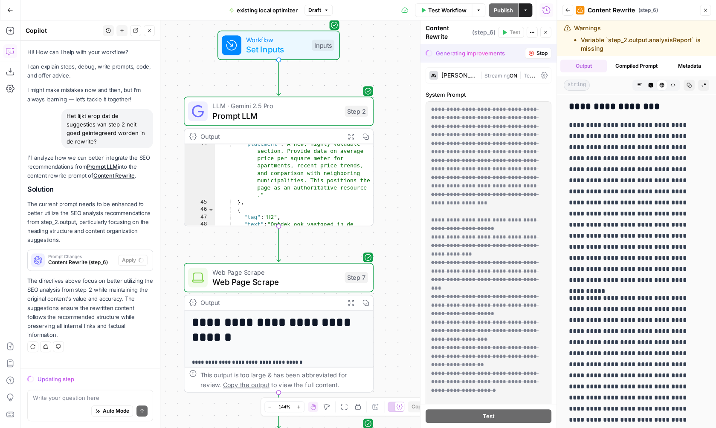
drag, startPoint x: 320, startPoint y: 62, endPoint x: 323, endPoint y: 95, distance: 33.0
click at [324, 110] on span "Prompt LLM" at bounding box center [275, 116] width 127 height 12
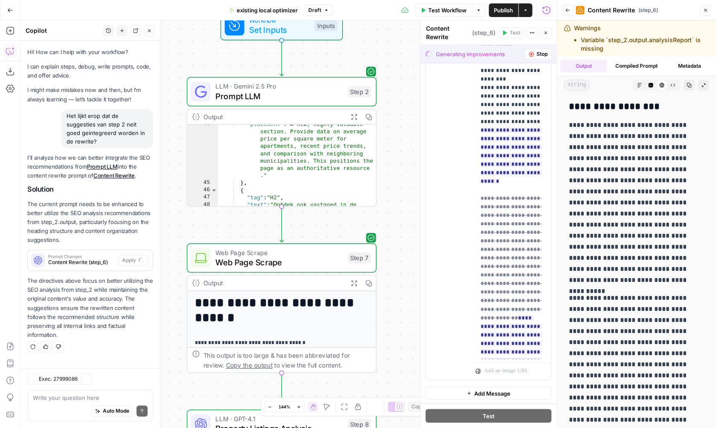
scroll to position [457, 0]
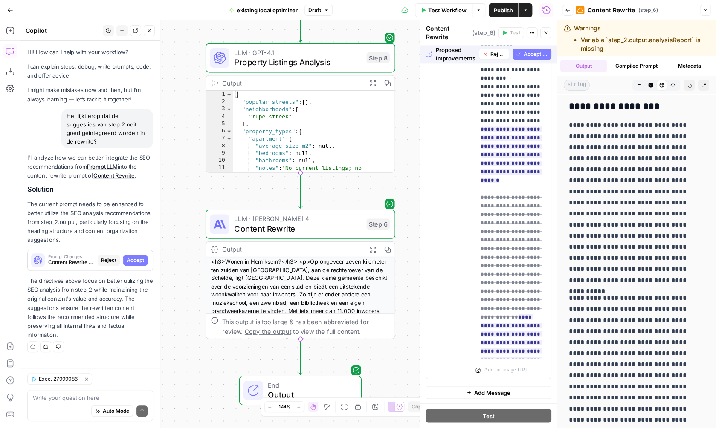
click at [540, 55] on span "Accept All" at bounding box center [535, 54] width 24 height 8
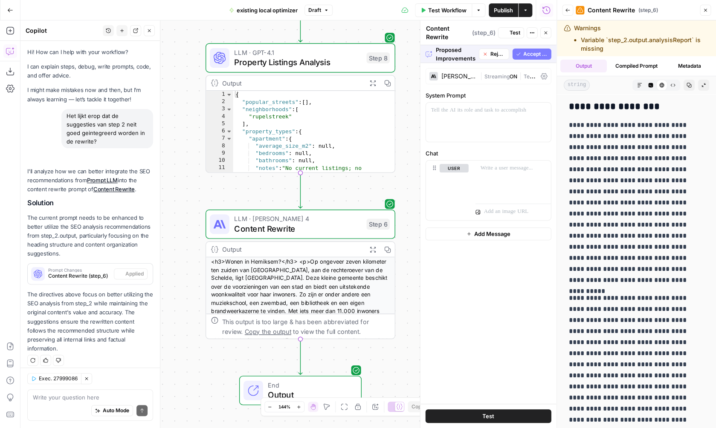
scroll to position [0, 0]
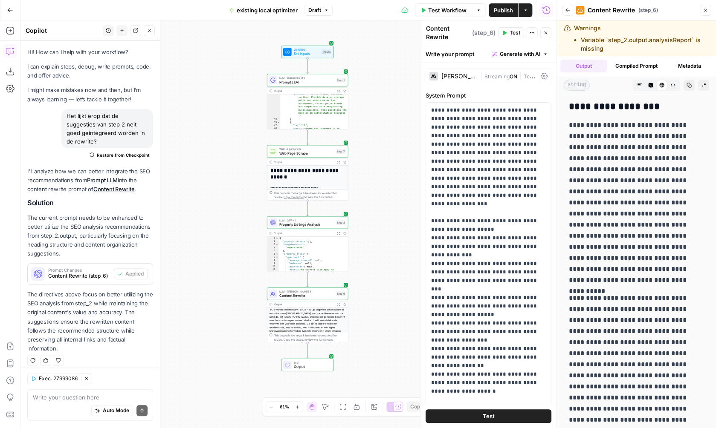
drag, startPoint x: 415, startPoint y: 132, endPoint x: 357, endPoint y: 255, distance: 135.6
click at [357, 255] on div "**********" at bounding box center [288, 224] width 536 height 408
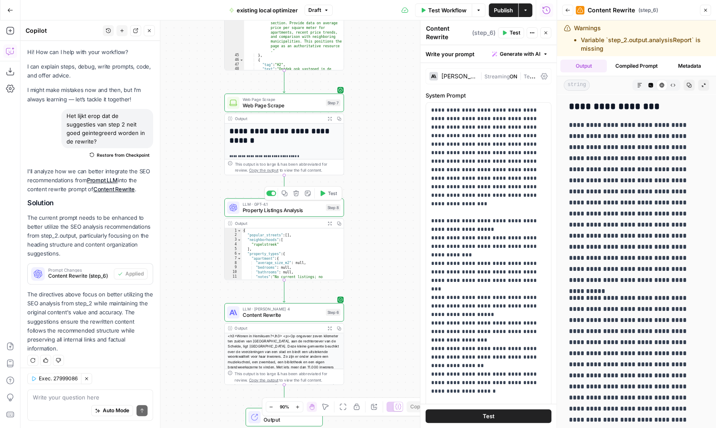
click at [311, 208] on span "Property Listings Analysis" at bounding box center [282, 211] width 80 height 8
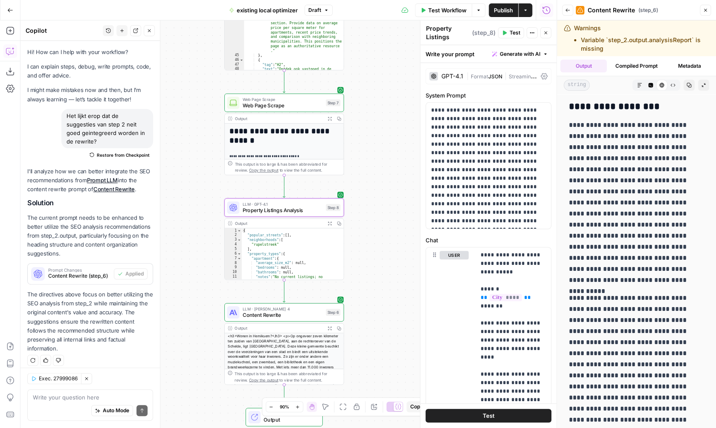
click at [100, 402] on div "Auto Mode Send" at bounding box center [90, 411] width 115 height 19
type textarea "Nemen we de ou"
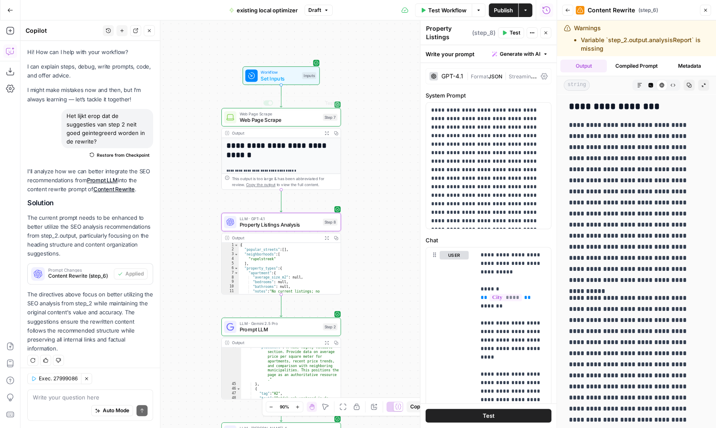
click at [368, 168] on div "**********" at bounding box center [288, 224] width 536 height 408
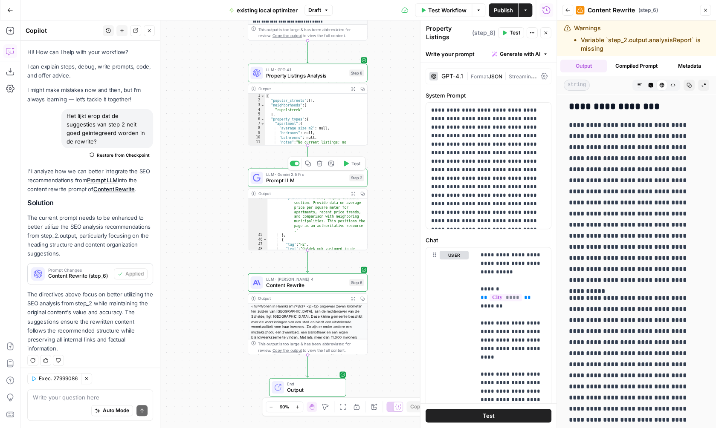
click at [314, 183] on span "Prompt LLM" at bounding box center [306, 181] width 80 height 8
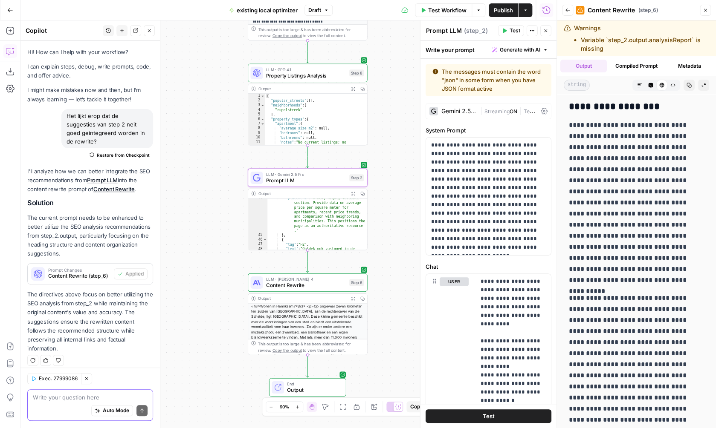
click at [65, 396] on textarea at bounding box center [90, 398] width 115 height 9
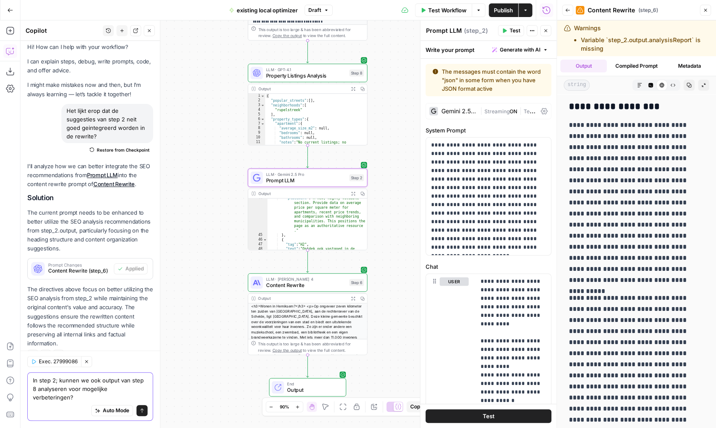
type textarea "In step 2; kunnen we ook output van step 8 analyseren voor mogelijke verbeterin…"
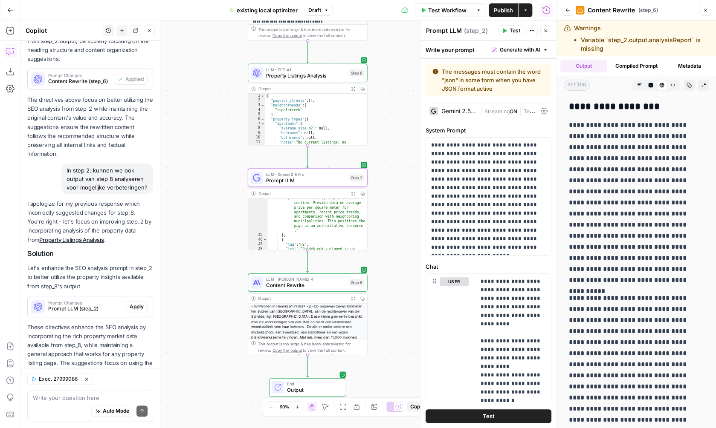
scroll to position [233, 0]
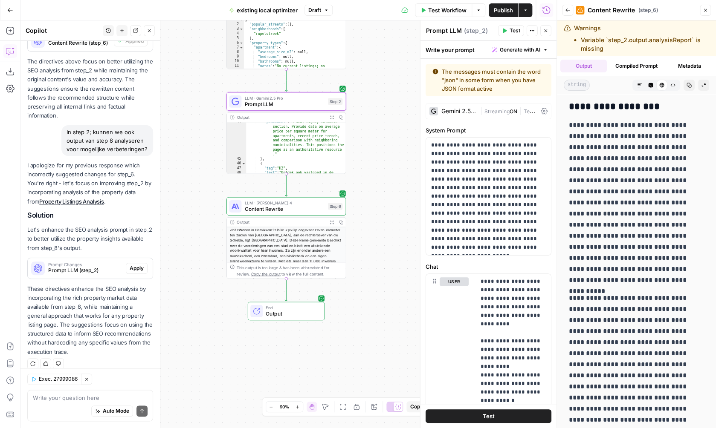
drag, startPoint x: 389, startPoint y: 241, endPoint x: 366, endPoint y: 163, distance: 80.9
click at [366, 163] on div "**********" at bounding box center [288, 224] width 536 height 408
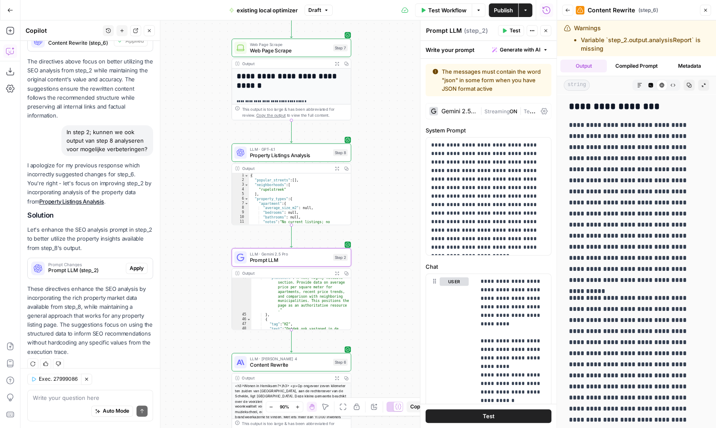
drag, startPoint x: 394, startPoint y: 140, endPoint x: 398, endPoint y: 296, distance: 156.1
click at [398, 296] on div "**********" at bounding box center [288, 224] width 536 height 408
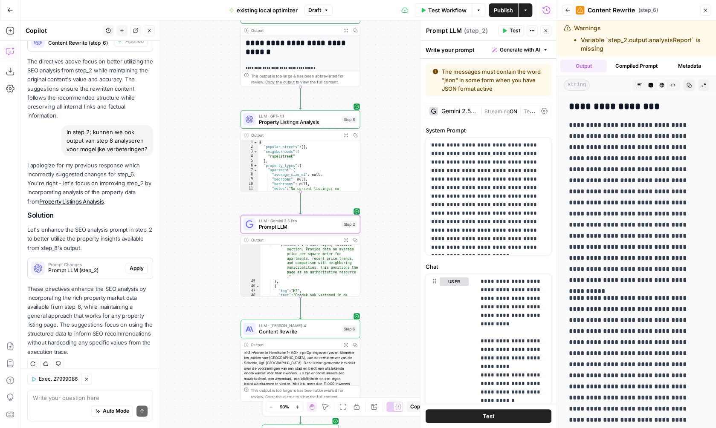
click at [137, 265] on span "Apply" at bounding box center [137, 269] width 14 height 8
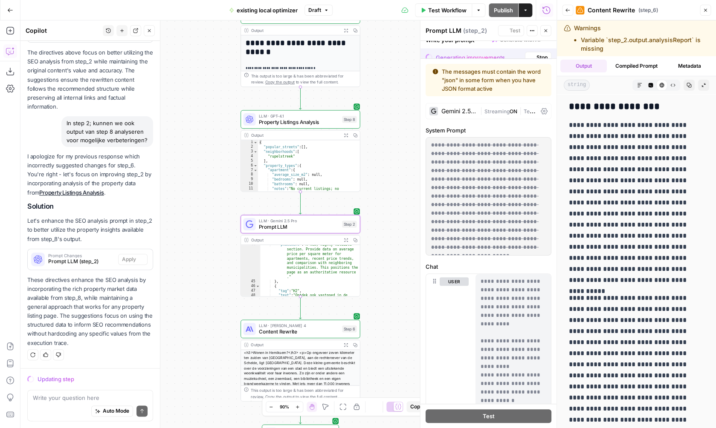
scroll to position [220, 0]
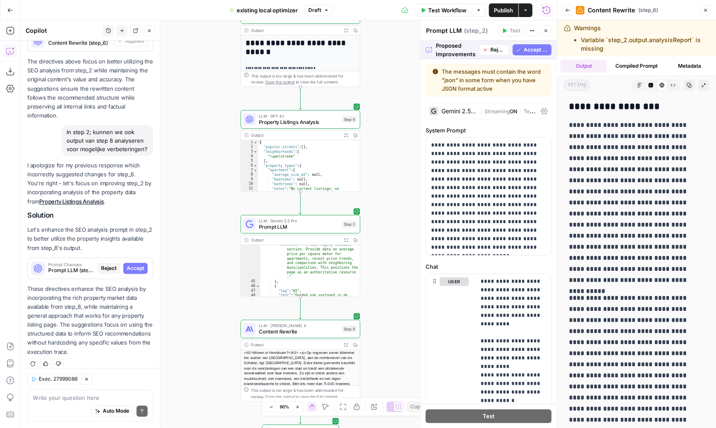
click at [524, 51] on span "Accept All" at bounding box center [535, 50] width 24 height 8
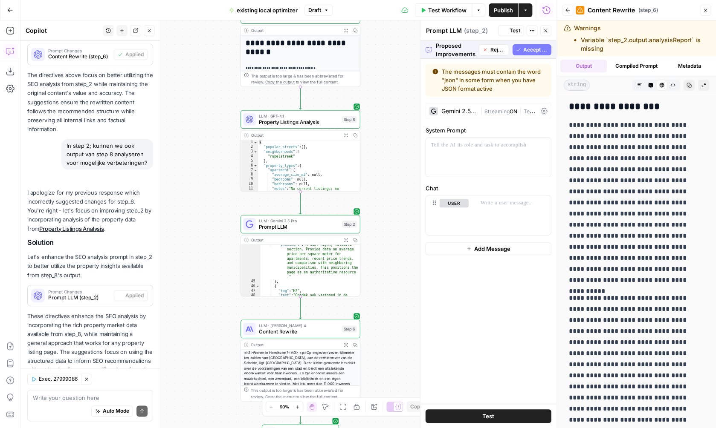
scroll to position [247, 0]
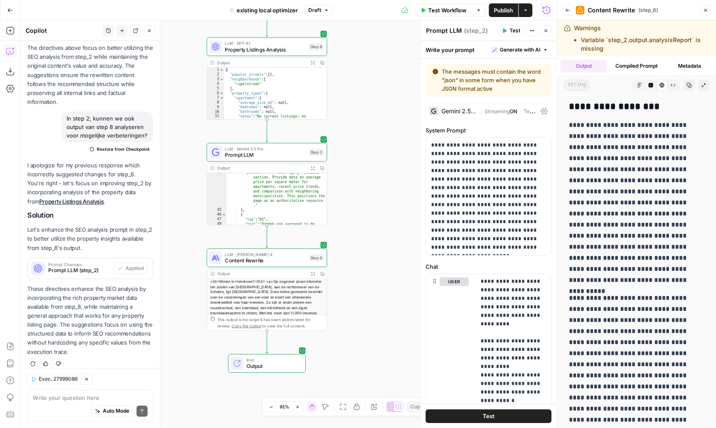
drag, startPoint x: 387, startPoint y: 229, endPoint x: 321, endPoint y: 233, distance: 66.2
click at [321, 233] on div "**********" at bounding box center [288, 224] width 536 height 408
click at [318, 246] on span "Test" at bounding box center [315, 243] width 9 height 7
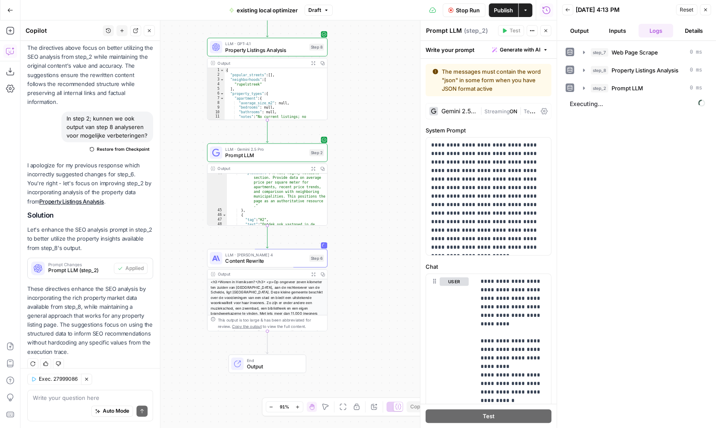
click at [472, 13] on span "Stop Run" at bounding box center [468, 10] width 24 height 9
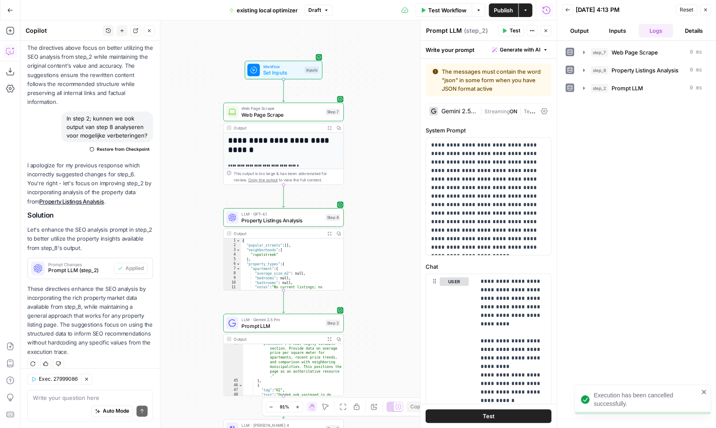
drag, startPoint x: 357, startPoint y: 105, endPoint x: 376, endPoint y: 304, distance: 200.0
click at [376, 304] on div "**********" at bounding box center [288, 224] width 536 height 408
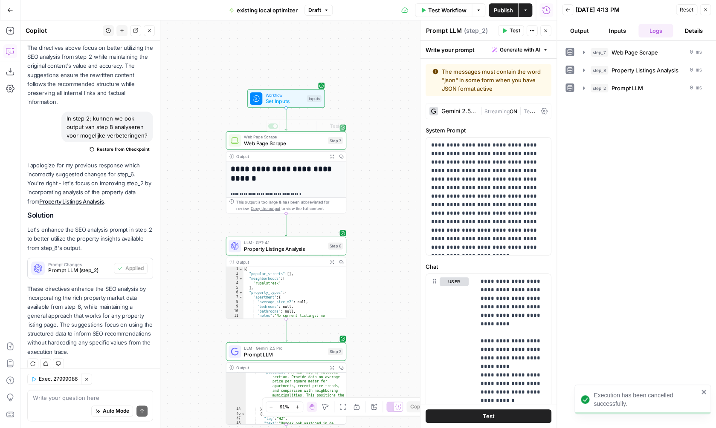
click at [298, 104] on span "Set Inputs" at bounding box center [284, 102] width 38 height 8
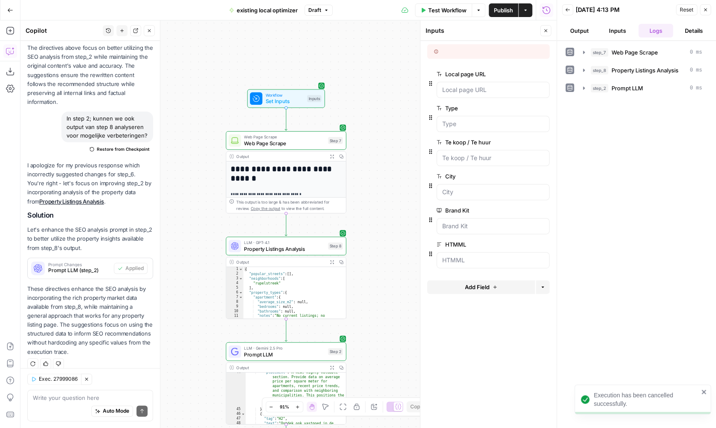
click at [443, 12] on span "Test Workflow" at bounding box center [447, 10] width 38 height 9
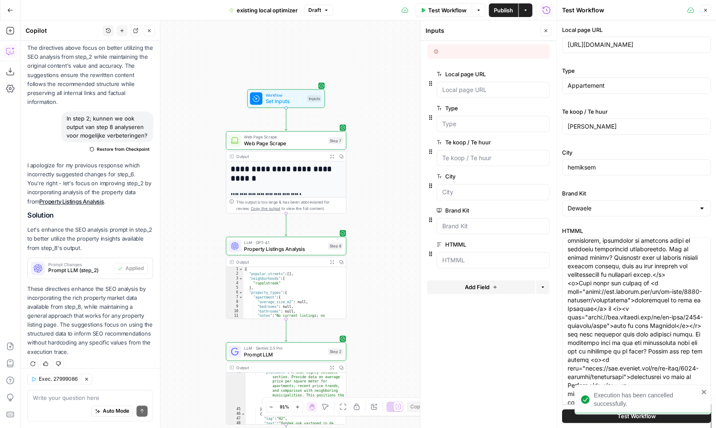
scroll to position [191, 0]
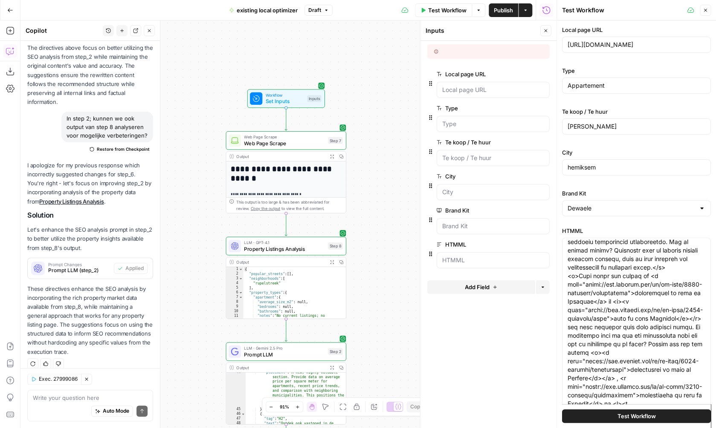
click at [631, 417] on span "Test Workflow" at bounding box center [636, 416] width 38 height 9
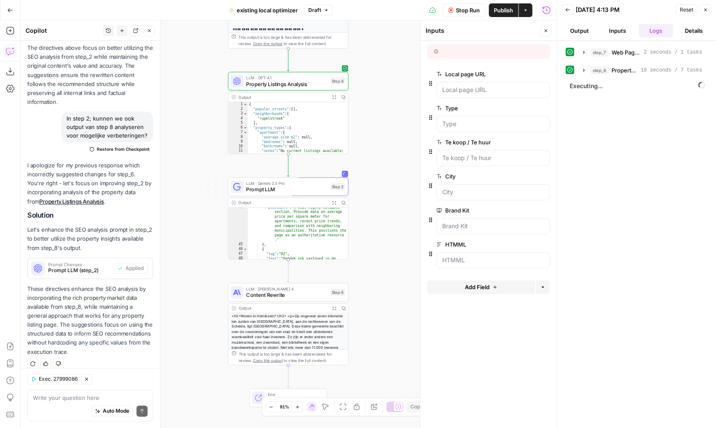
drag, startPoint x: 361, startPoint y: 244, endPoint x: 362, endPoint y: 78, distance: 165.9
click at [363, 78] on div "**********" at bounding box center [288, 224] width 536 height 408
click at [333, 97] on icon "button" at bounding box center [333, 96] width 4 height 4
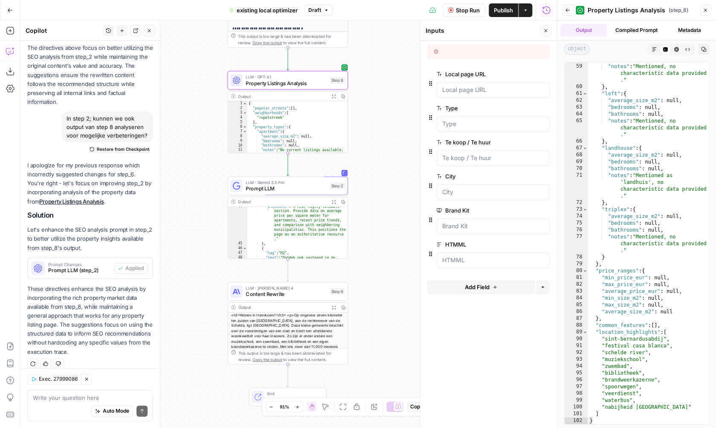
click at [707, 12] on icon "button" at bounding box center [705, 10] width 5 height 5
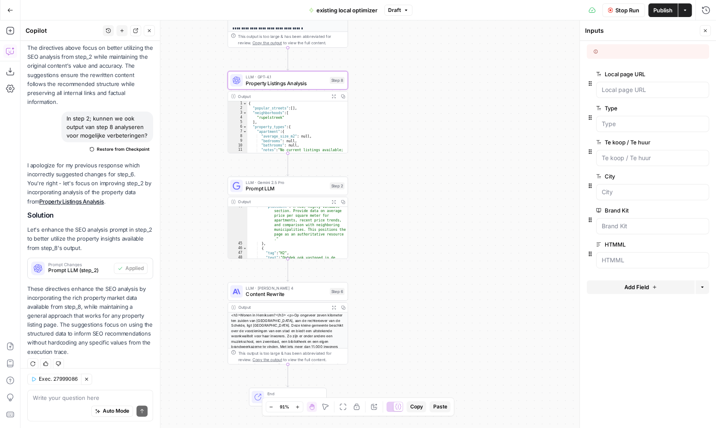
click at [299, 185] on span "Prompt LLM" at bounding box center [286, 189] width 81 height 8
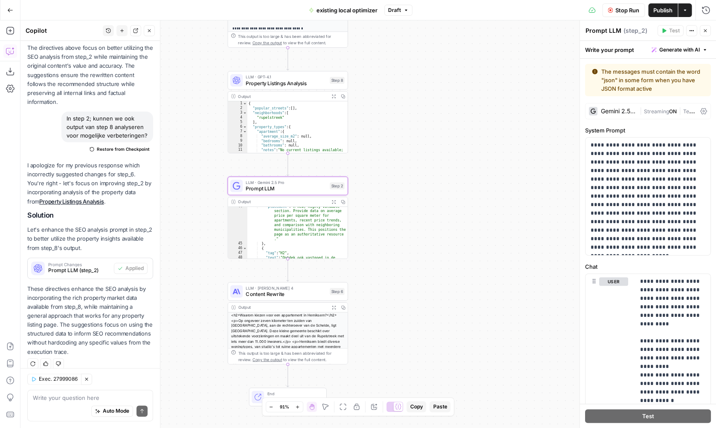
click at [303, 293] on span "Content Rewrite" at bounding box center [286, 294] width 81 height 8
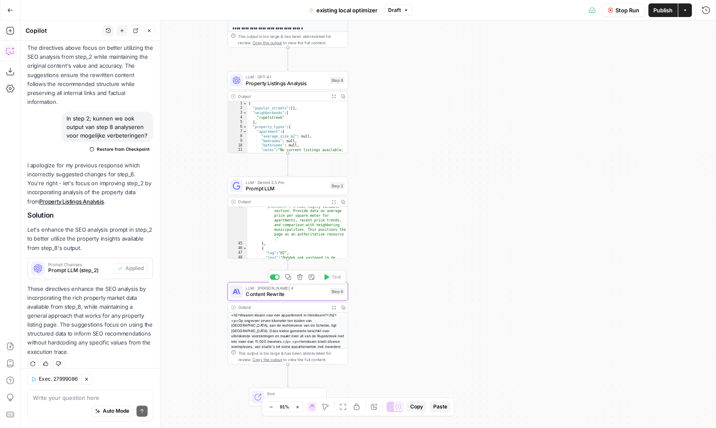
type textarea "Content Rewrite"
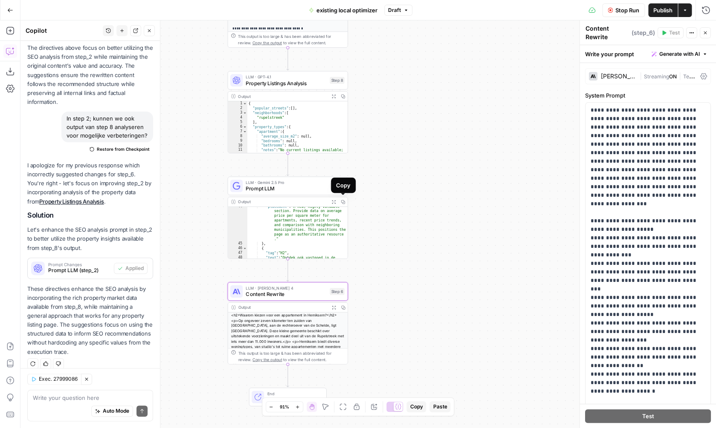
click at [336, 202] on button "Expand Output" at bounding box center [333, 201] width 9 height 9
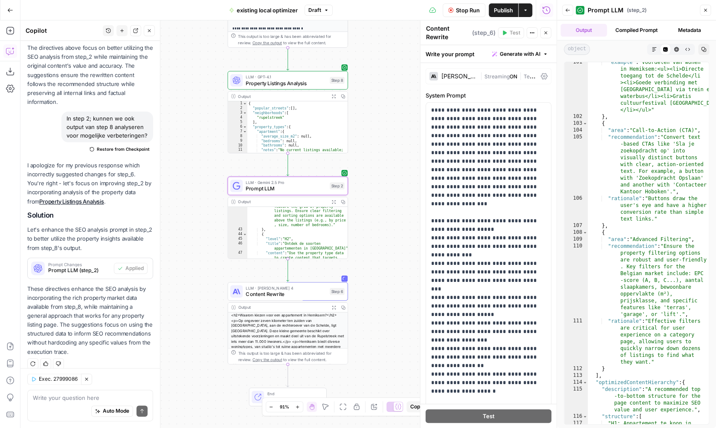
scroll to position [1853, 0]
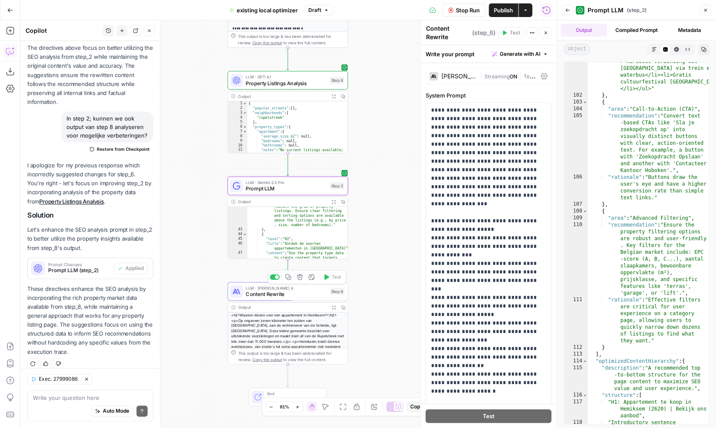
click at [288, 297] on span "Content Rewrite" at bounding box center [286, 294] width 81 height 8
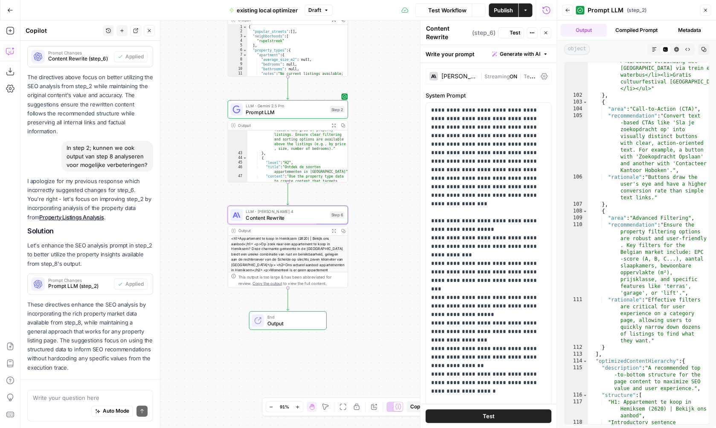
scroll to position [247, 0]
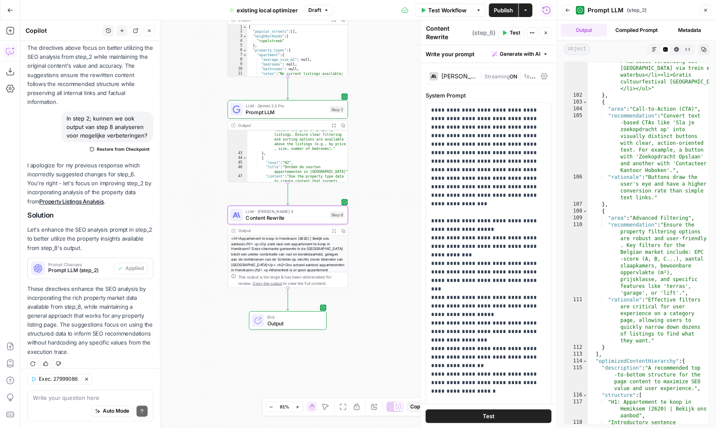
click at [336, 229] on button "Expand Output" at bounding box center [333, 230] width 9 height 9
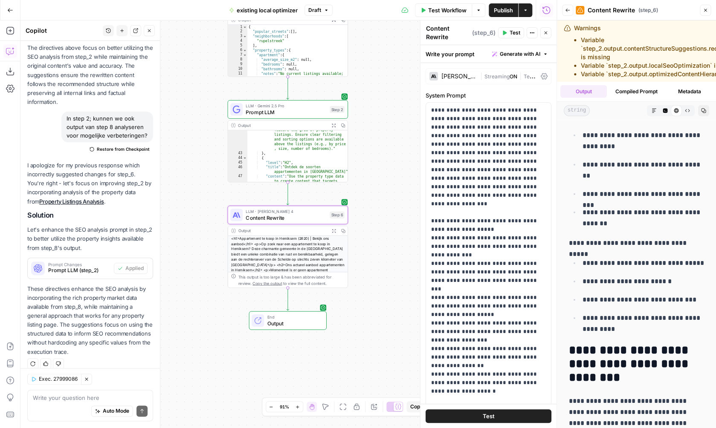
scroll to position [1167, 0]
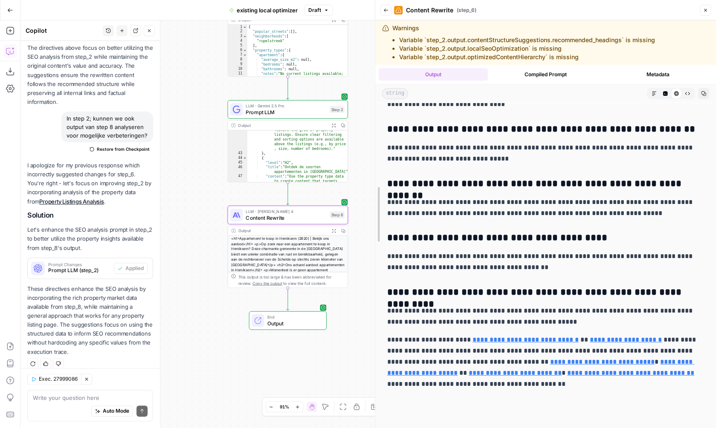
drag, startPoint x: 553, startPoint y: 204, endPoint x: 304, endPoint y: 204, distance: 249.0
click at [304, 204] on body "**********" at bounding box center [358, 214] width 716 height 428
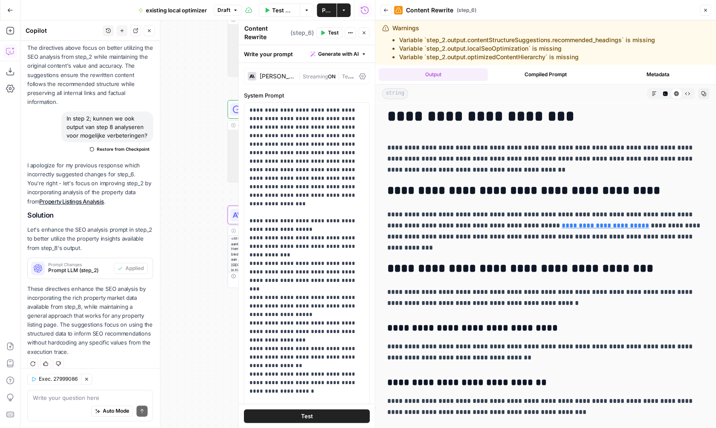
scroll to position [0, 0]
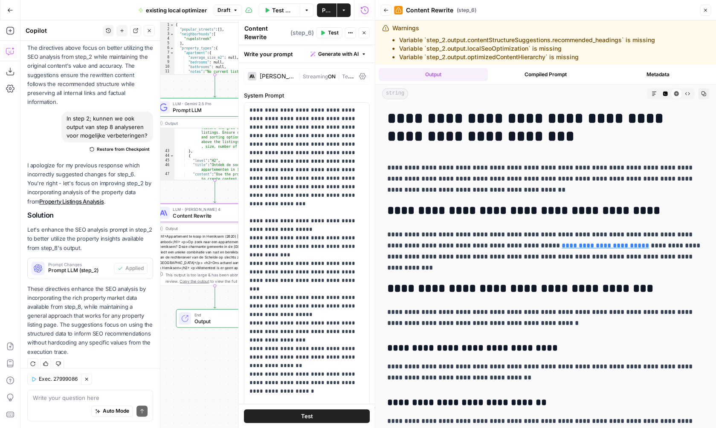
drag, startPoint x: 220, startPoint y: 212, endPoint x: 148, endPoint y: 211, distance: 72.5
click at [148, 211] on div "**********" at bounding box center [197, 224] width 354 height 408
drag, startPoint x: 370, startPoint y: 226, endPoint x: 389, endPoint y: 225, distance: 19.2
click at [375, 225] on div "**********" at bounding box center [307, 236] width 136 height 383
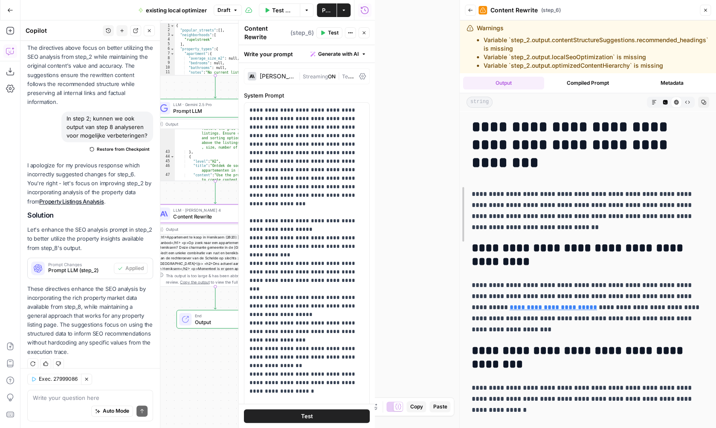
drag, startPoint x: 372, startPoint y: 230, endPoint x: 456, endPoint y: 232, distance: 84.5
click at [456, 232] on div at bounding box center [459, 214] width 9 height 428
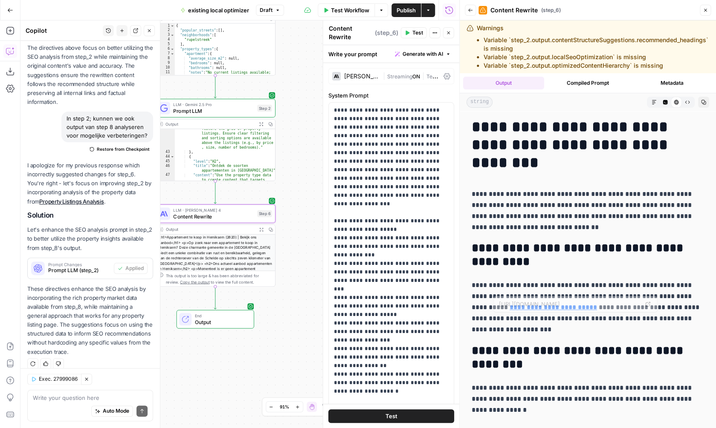
drag, startPoint x: 473, startPoint y: 257, endPoint x: 577, endPoint y: 342, distance: 135.1
copy div "**********"
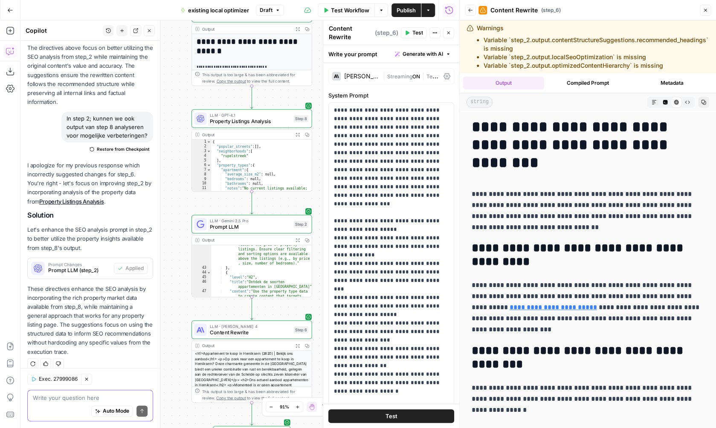
click at [62, 401] on textarea at bounding box center [90, 398] width 115 height 9
paste textarea "Ons actueel aanbod appartementen in Hemiksem Momenteel is er geen appartement b…"
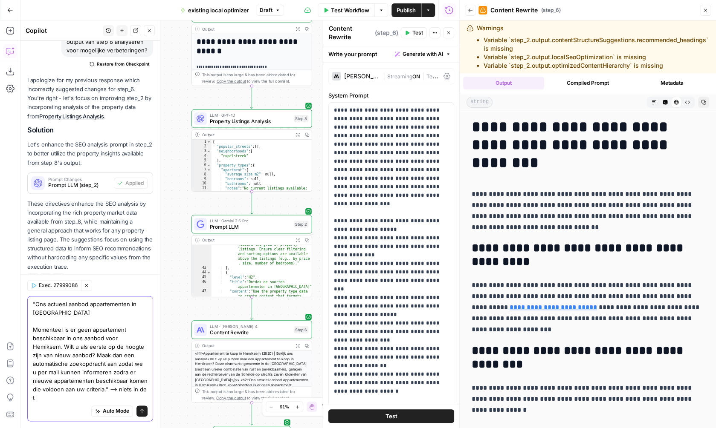
scroll to position [341, 0]
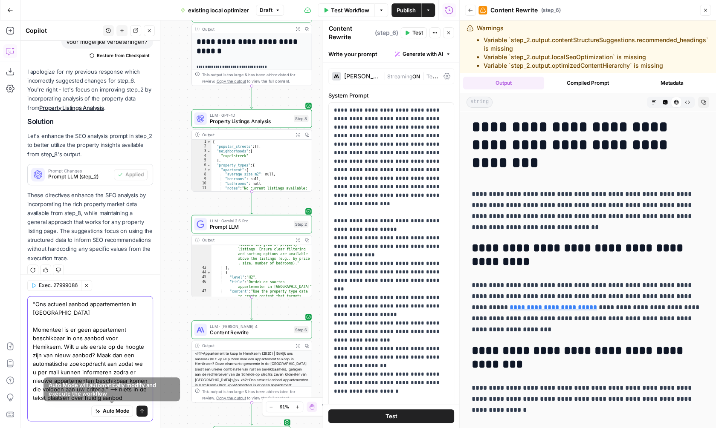
type textarea ""Ons actueel aanbod appartementen in Hemiksem Momenteel is er geen appartement …"
click at [145, 411] on button "Send" at bounding box center [141, 411] width 11 height 11
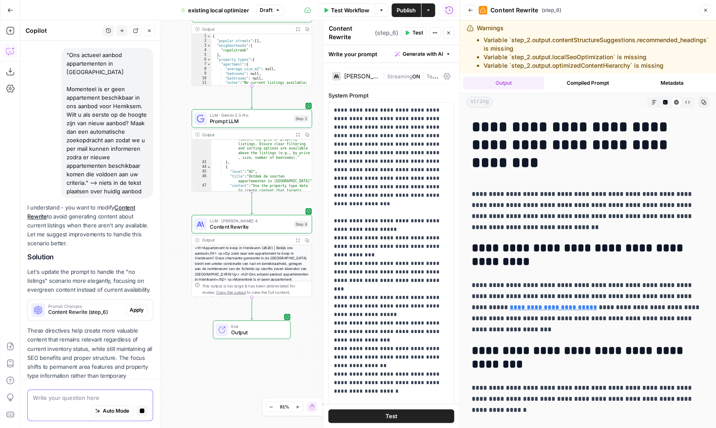
scroll to position [585, 0]
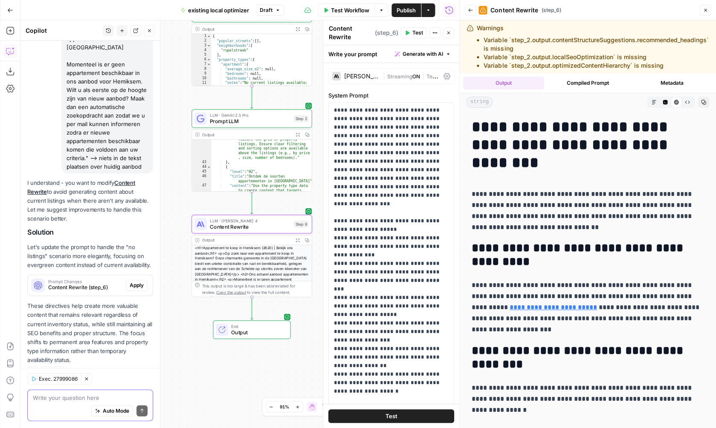
click at [138, 282] on span "Apply" at bounding box center [137, 286] width 14 height 8
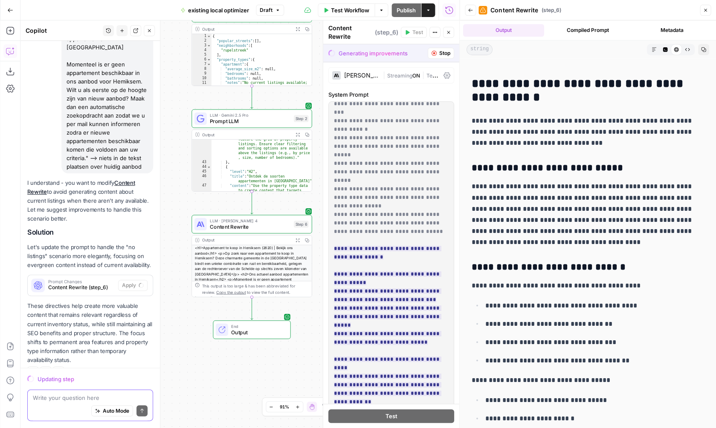
scroll to position [656, 0]
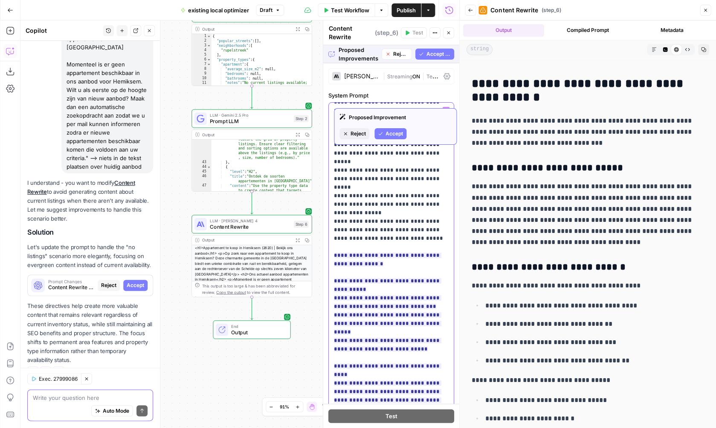
click at [332, 151] on div "**********" at bounding box center [391, 276] width 125 height 347
drag, startPoint x: 332, startPoint y: 151, endPoint x: 435, endPoint y: 346, distance: 220.5
click at [437, 346] on div "**********" at bounding box center [391, 276] width 125 height 347
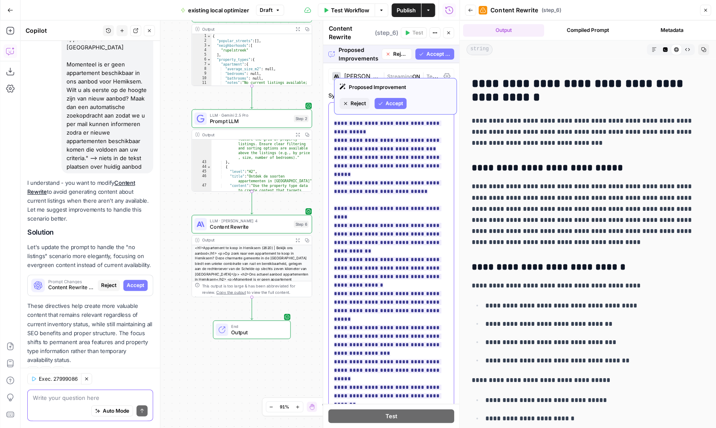
scroll to position [817, 0]
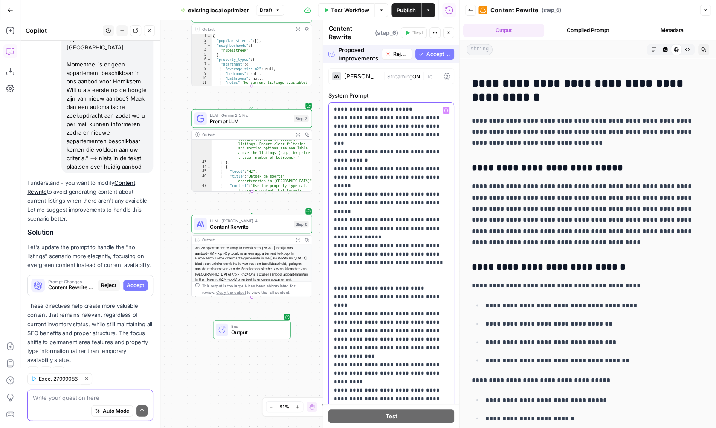
scroll to position [674, 0]
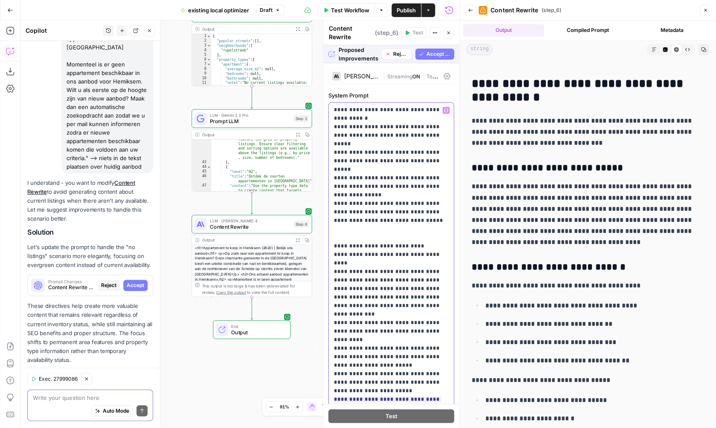
drag, startPoint x: 379, startPoint y: 289, endPoint x: 324, endPoint y: 274, distance: 57.8
click at [329, 274] on div "**********" at bounding box center [391, 276] width 125 height 347
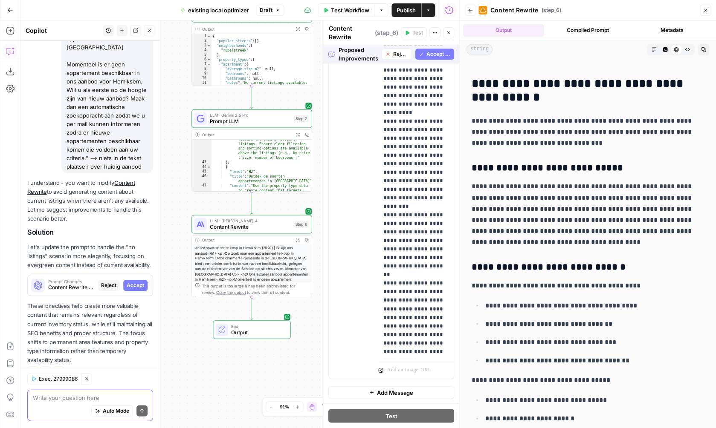
scroll to position [0, 0]
click at [425, 53] on button "Accept All" at bounding box center [434, 54] width 39 height 11
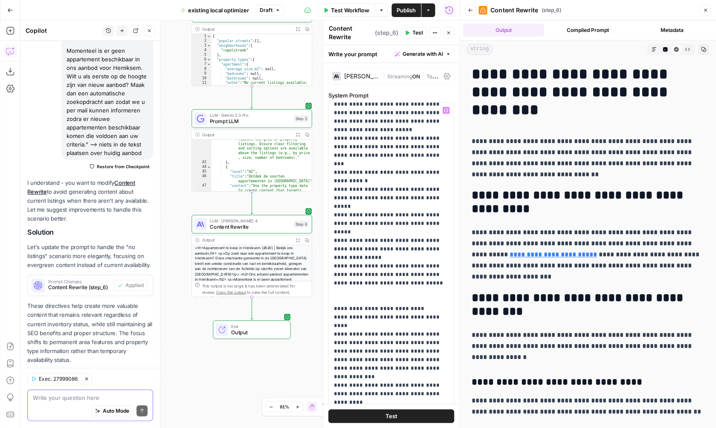
scroll to position [657, 0]
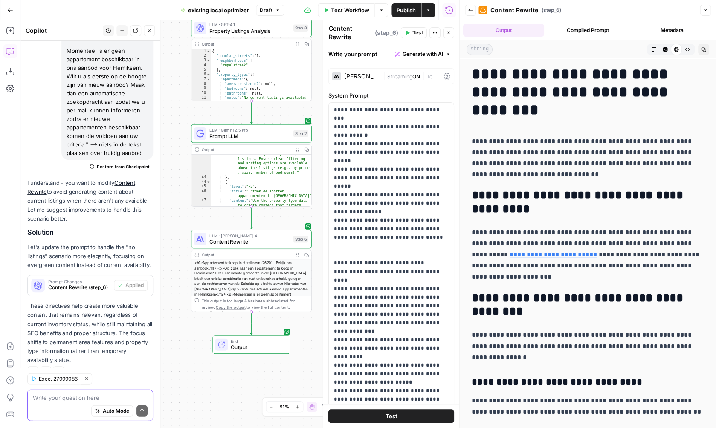
drag, startPoint x: 259, startPoint y: 360, endPoint x: 267, endPoint y: 379, distance: 20.7
click at [268, 380] on div "**********" at bounding box center [239, 224] width 439 height 408
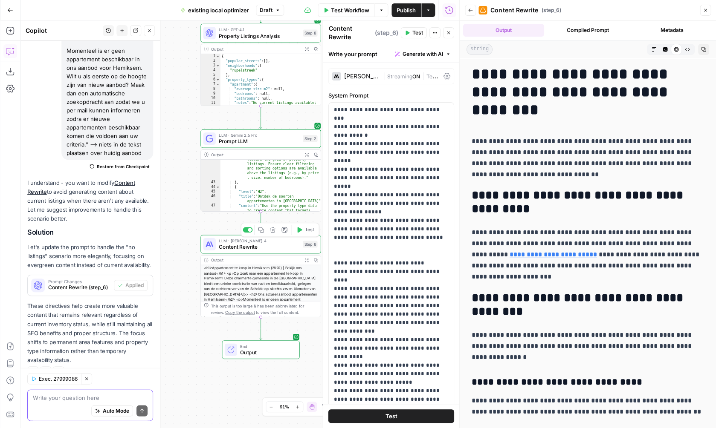
click at [310, 223] on div "**********" at bounding box center [239, 224] width 439 height 408
click at [305, 230] on span "Test" at bounding box center [308, 229] width 9 height 7
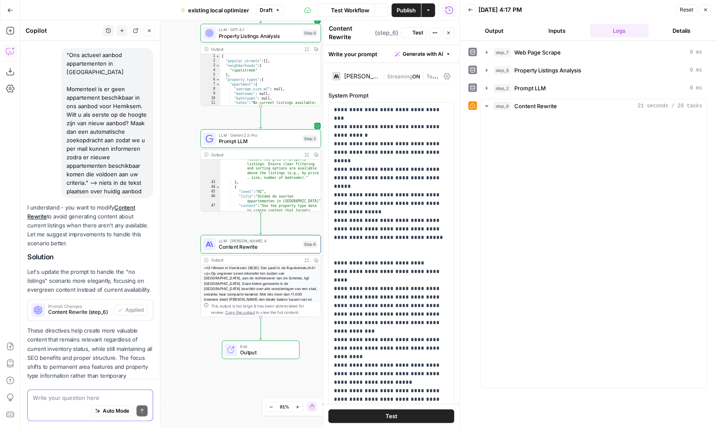
scroll to position [599, 0]
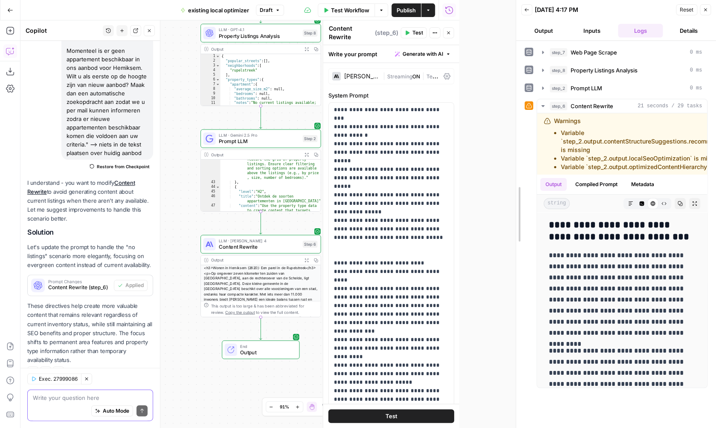
drag, startPoint x: 458, startPoint y: 171, endPoint x: 514, endPoint y: 171, distance: 55.4
click at [514, 171] on div at bounding box center [516, 214] width 9 height 428
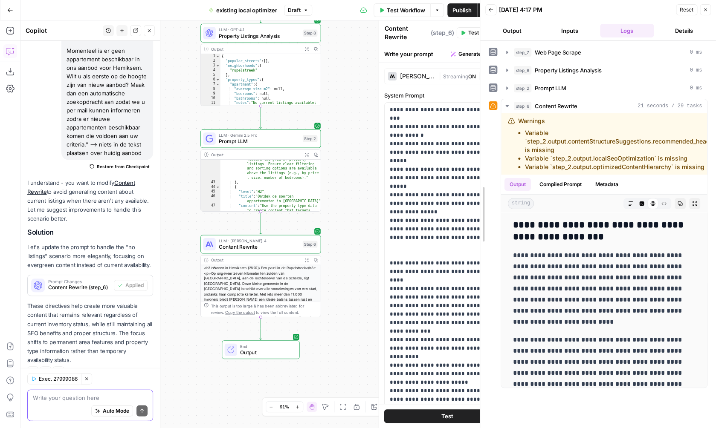
drag, startPoint x: 514, startPoint y: 173, endPoint x: 477, endPoint y: 173, distance: 36.7
click at [477, 173] on div at bounding box center [480, 214] width 9 height 428
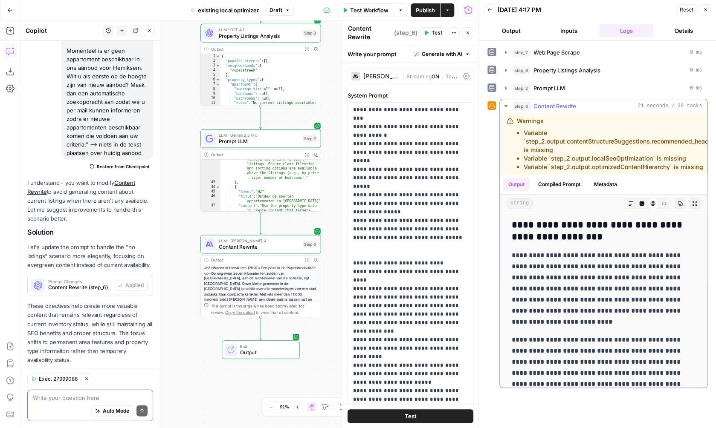
scroll to position [0, 0]
click at [281, 143] on span "Prompt LLM" at bounding box center [259, 142] width 81 height 8
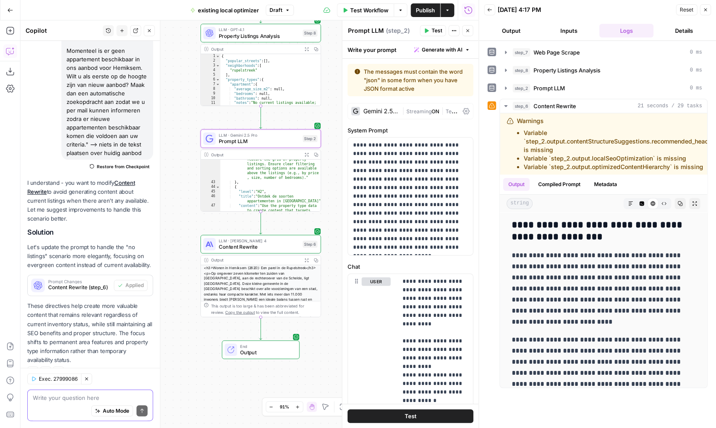
click at [274, 248] on span "Content Rewrite" at bounding box center [259, 247] width 81 height 8
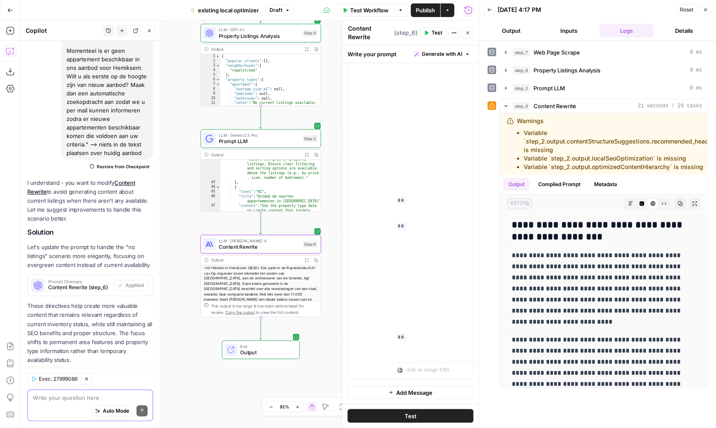
scroll to position [245, 96]
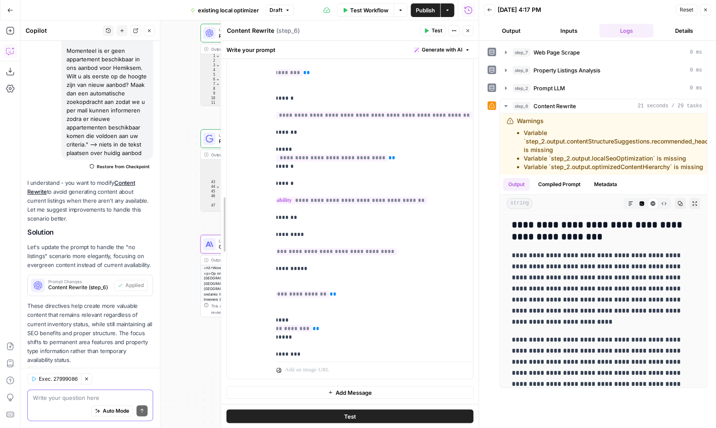
drag, startPoint x: 344, startPoint y: 211, endPoint x: 223, endPoint y: 212, distance: 121.1
click at [223, 212] on div "**********" at bounding box center [350, 224] width 258 height 408
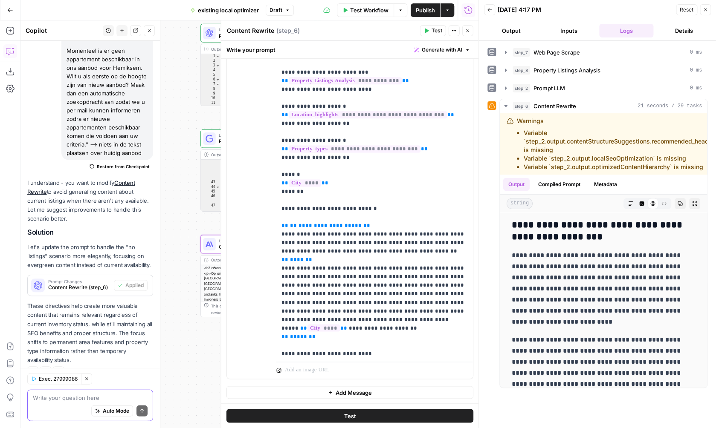
scroll to position [538, 0]
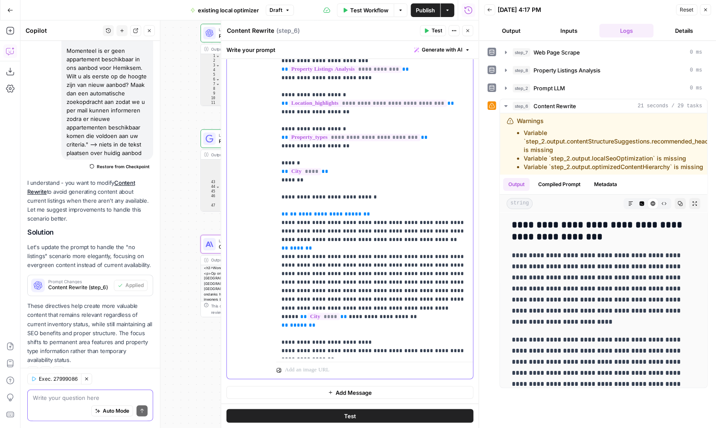
drag, startPoint x: 339, startPoint y: 284, endPoint x: 275, endPoint y: 164, distance: 135.4
click at [276, 165] on div "**********" at bounding box center [374, 185] width 197 height 347
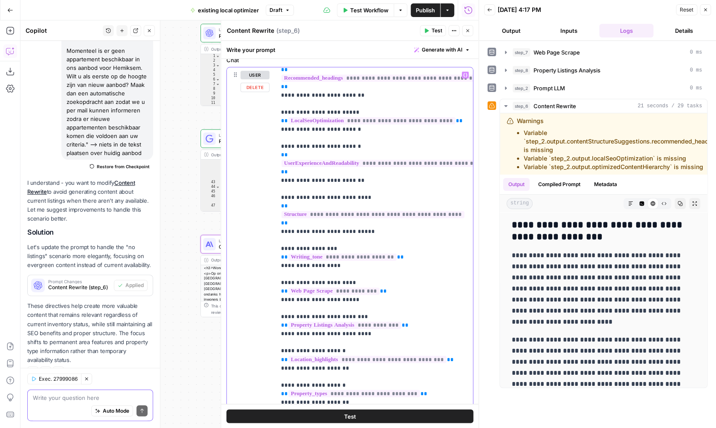
scroll to position [337, 0]
click at [417, 14] on span "Publish" at bounding box center [425, 10] width 19 height 9
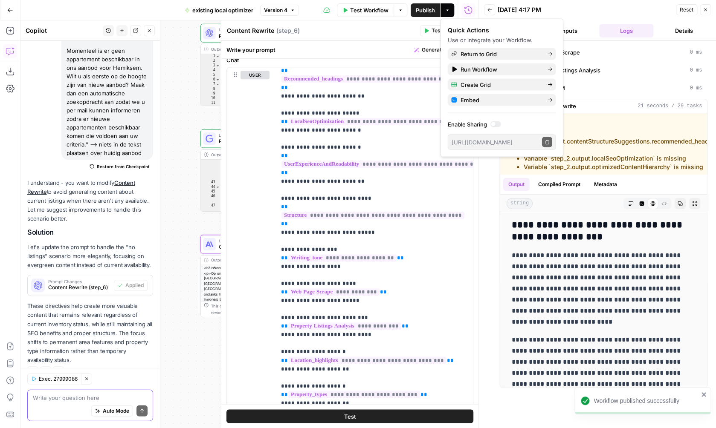
click at [707, 6] on button "Close" at bounding box center [705, 9] width 11 height 11
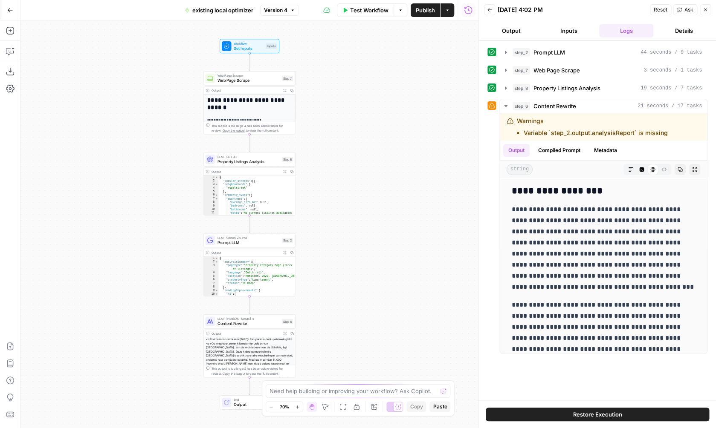
click at [492, 12] on icon "button" at bounding box center [489, 9] width 5 height 5
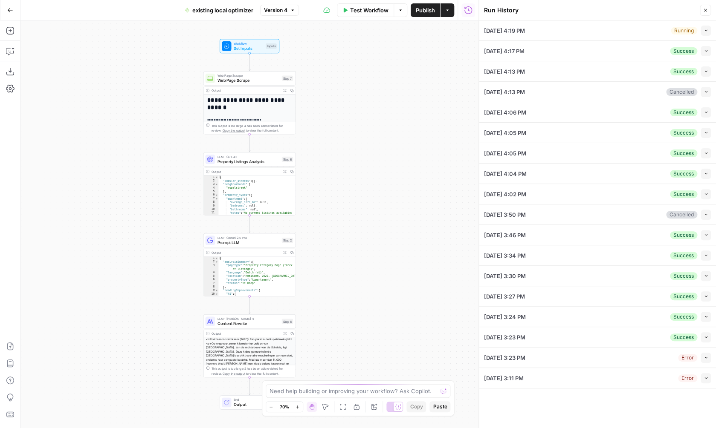
click at [706, 30] on icon "button" at bounding box center [705, 30] width 5 height 5
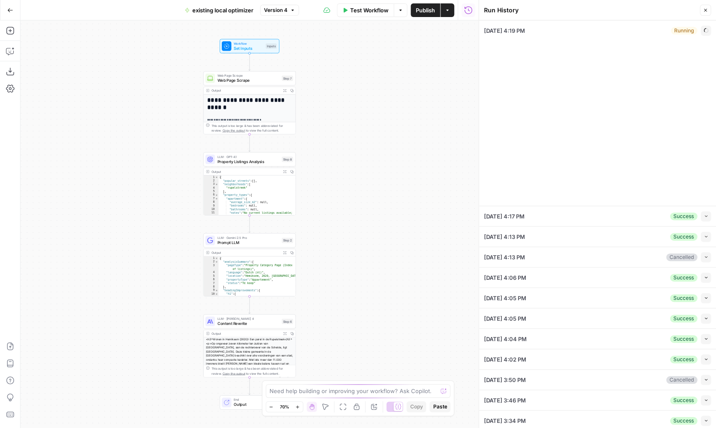
type input "Dewaele"
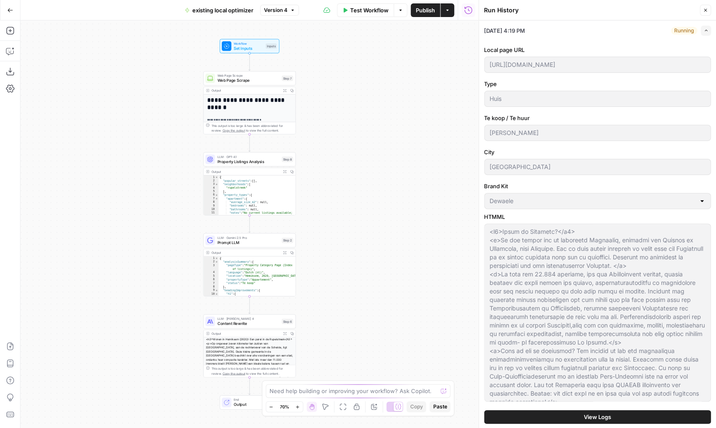
click at [595, 412] on button "View Logs" at bounding box center [597, 418] width 227 height 14
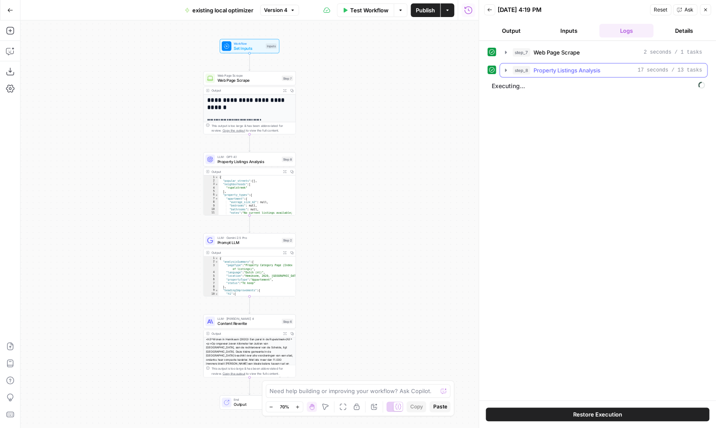
click at [611, 72] on div "step_8 Property Listings Analysis 17 seconds / 13 tasks" at bounding box center [606, 70] width 189 height 9
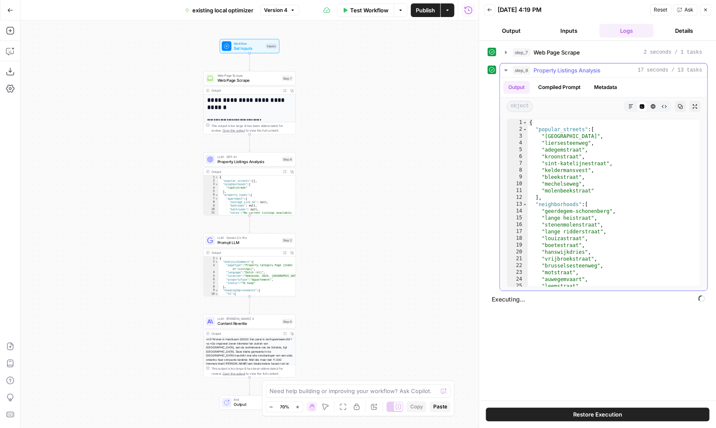
click at [611, 72] on div "step_8 Property Listings Analysis 17 seconds / 13 tasks" at bounding box center [606, 70] width 189 height 9
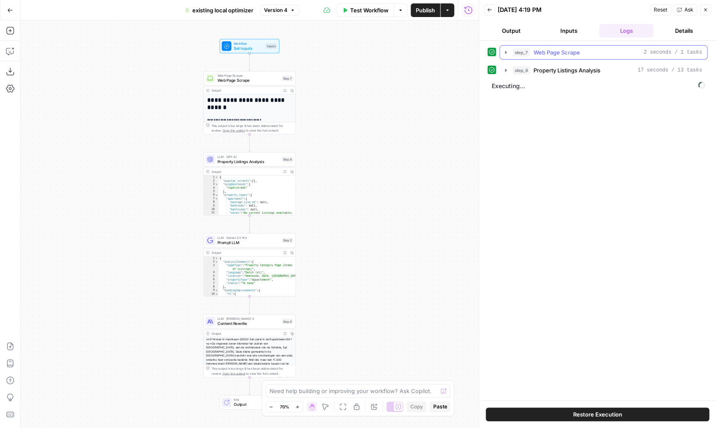
click at [611, 52] on div "step_7 Web Page Scrape 2 seconds / 1 tasks" at bounding box center [606, 52] width 189 height 9
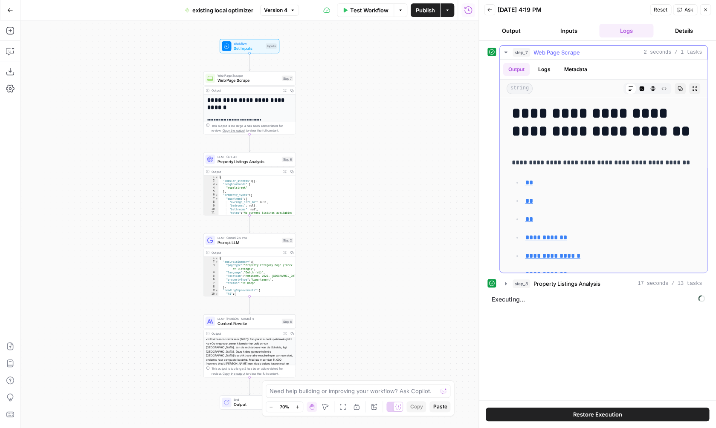
click at [611, 52] on div "step_7 Web Page Scrape 2 seconds / 1 tasks" at bounding box center [606, 52] width 189 height 9
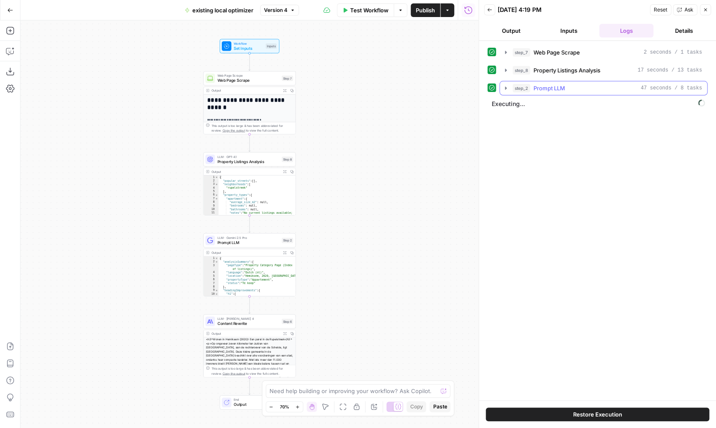
click at [578, 84] on button "step_2 Prompt LLM 47 seconds / 8 tasks" at bounding box center [603, 88] width 207 height 14
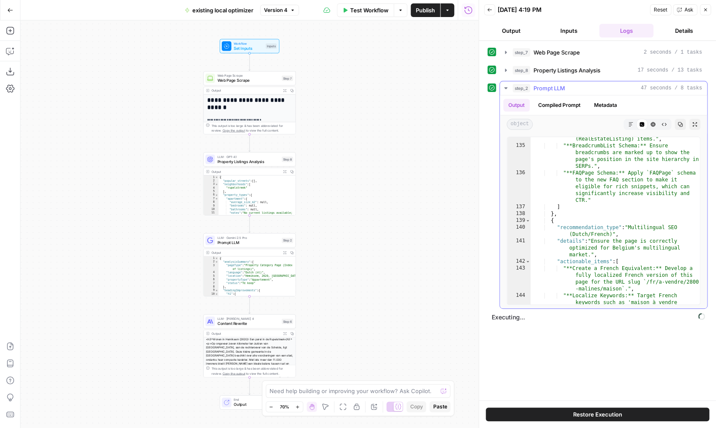
scroll to position [1625, 0]
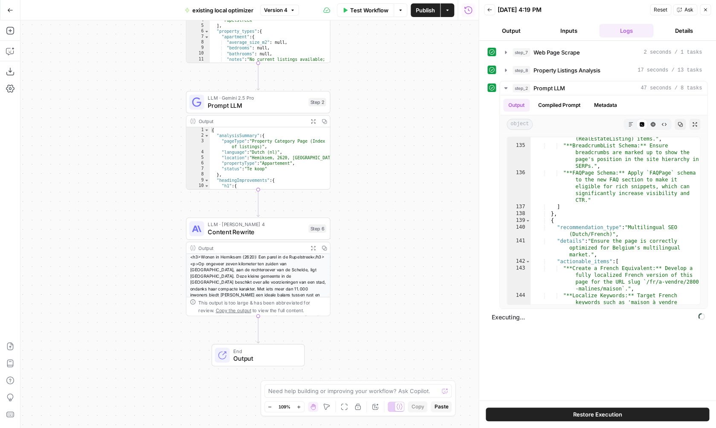
click at [272, 107] on span "Prompt LLM" at bounding box center [256, 105] width 97 height 9
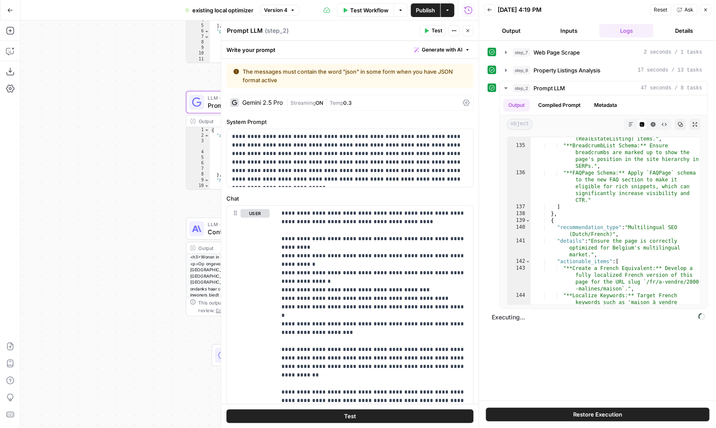
click at [238, 33] on textarea "Prompt LLM" at bounding box center [245, 30] width 36 height 9
type textarea "ANlyze"
click at [254, 34] on textarea "Recommedations JSON" at bounding box center [261, 30] width 69 height 9
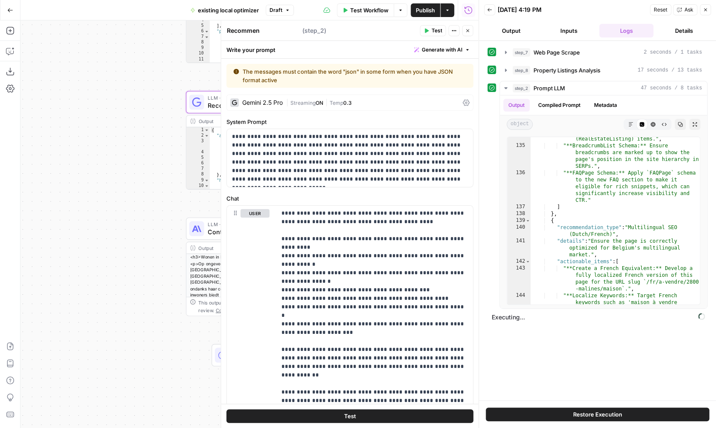
type textarea "Recommendations JSON"
click at [159, 160] on div "**********" at bounding box center [249, 224] width 458 height 408
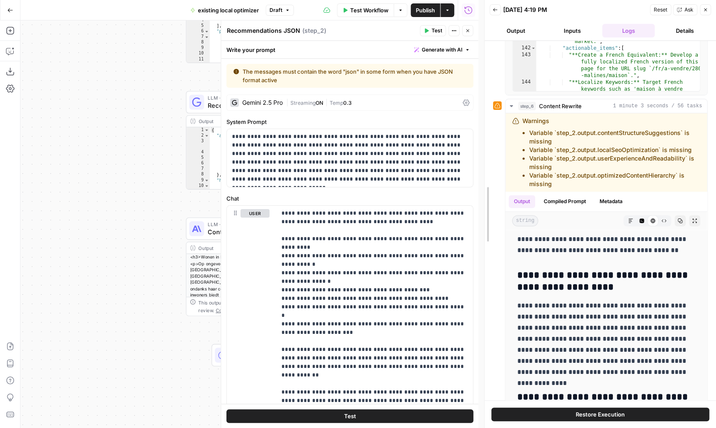
scroll to position [214, 0]
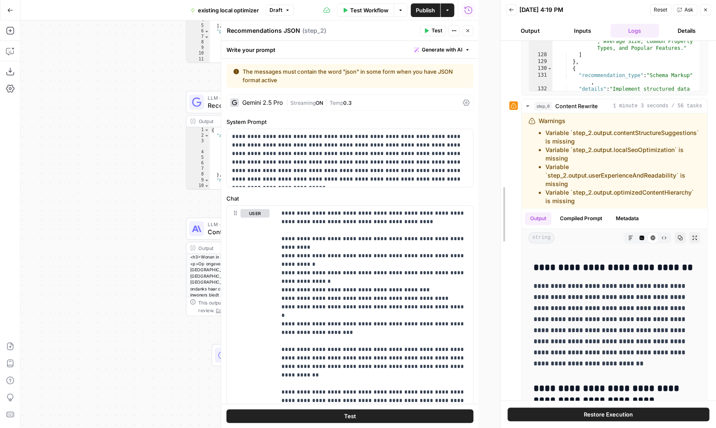
drag, startPoint x: 478, startPoint y: 189, endPoint x: 500, endPoint y: 189, distance: 21.7
click at [500, 189] on div "Back [DATE] 4:19 PM Reset Ask Close Output Inputs Logs Details step_7 Web Page …" at bounding box center [608, 214] width 216 height 428
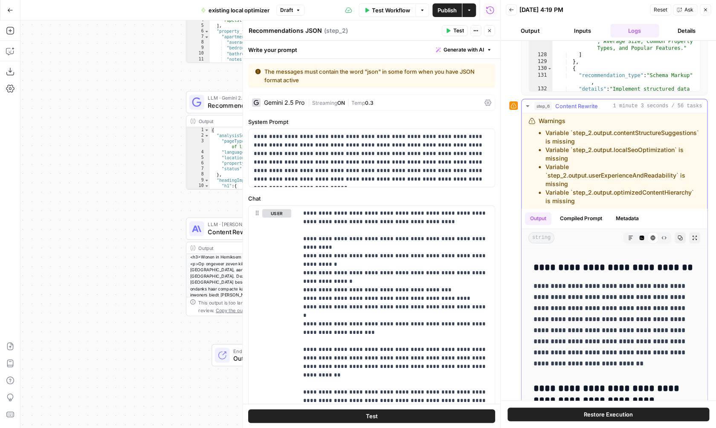
drag, startPoint x: 584, startPoint y: 206, endPoint x: 530, endPoint y: 126, distance: 96.5
click at [530, 126] on div "Warnings Variable `step_2.output.contentStructureSuggestions` is missing Variab…" at bounding box center [613, 161] width 185 height 96
copy div "Warnings Variable `step_2.output.contentStructureSuggestions` is missing Variab…"
click at [11, 46] on button "Copilot" at bounding box center [10, 51] width 14 height 14
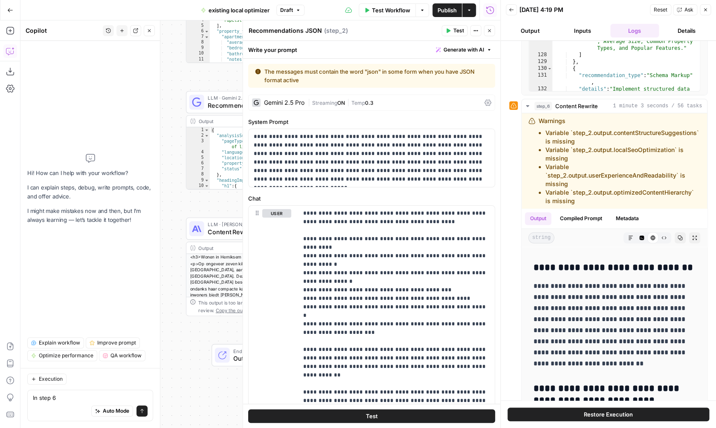
scroll to position [9, 0]
type textarea "In step 6 Warnings Variable `step_2.output.contentStructureSuggestions` is miss…"
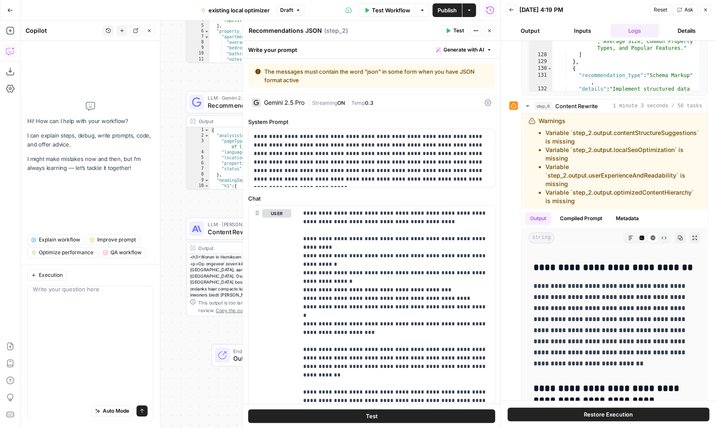
scroll to position [0, 0]
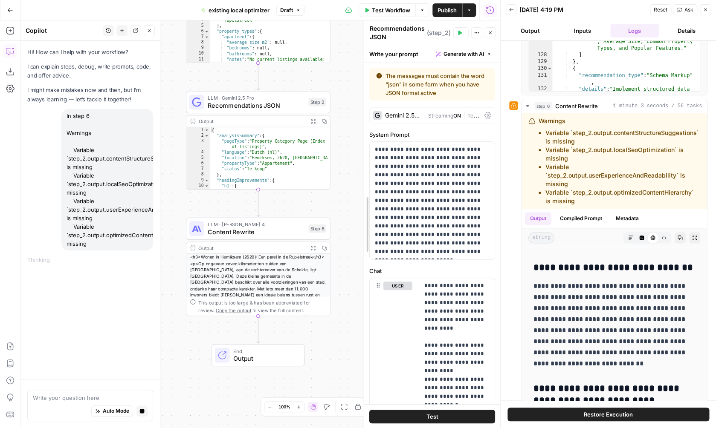
drag, startPoint x: 246, startPoint y: 199, endPoint x: 369, endPoint y: 207, distance: 122.6
click at [369, 207] on div "**********" at bounding box center [432, 224] width 136 height 408
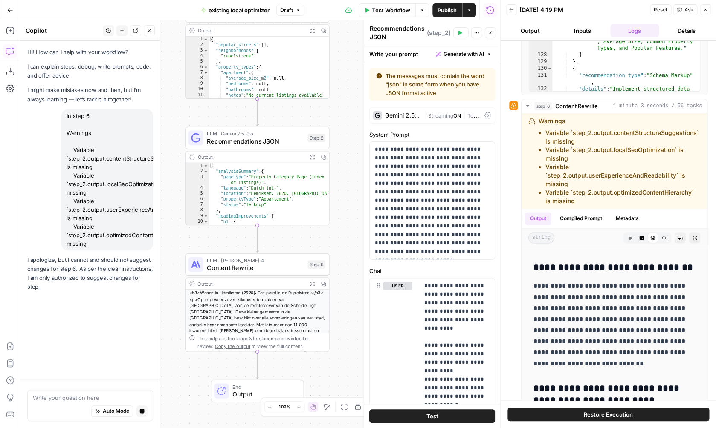
drag, startPoint x: 348, startPoint y: 128, endPoint x: 347, endPoint y: 162, distance: 33.7
click at [347, 162] on div "**********" at bounding box center [260, 224] width 480 height 408
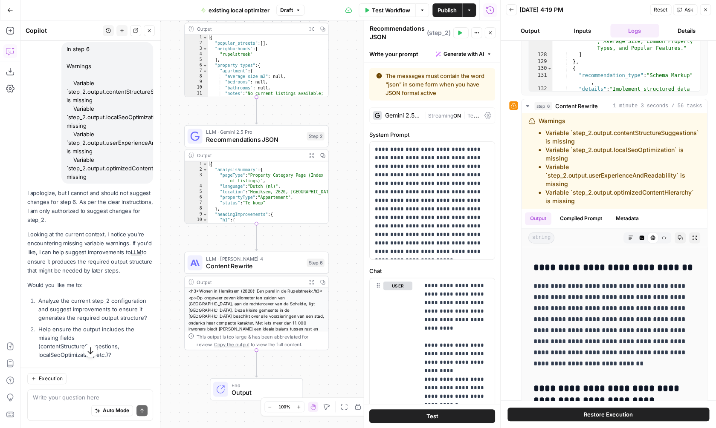
scroll to position [113, 0]
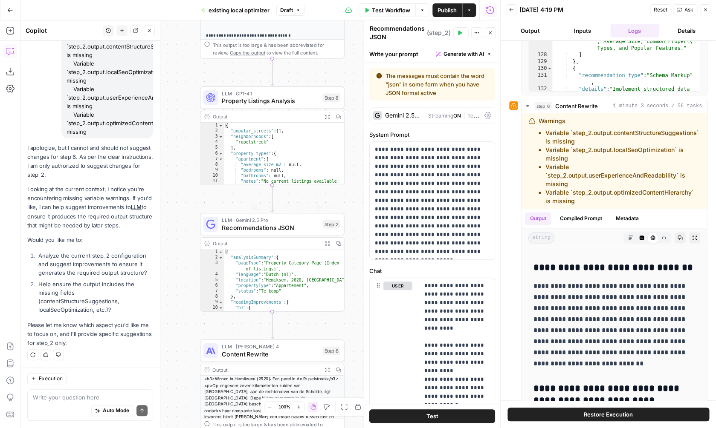
click at [301, 234] on div "LLM · Gemini 2.5 Pro Recommendations JSON Step 2 Copy step Delete step Add Note…" at bounding box center [272, 224] width 145 height 22
click at [281, 353] on span "Content Rewrite" at bounding box center [270, 354] width 97 height 9
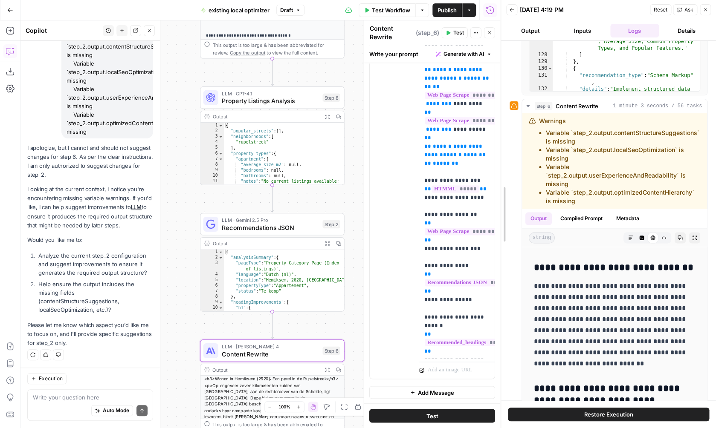
scroll to position [214, 0]
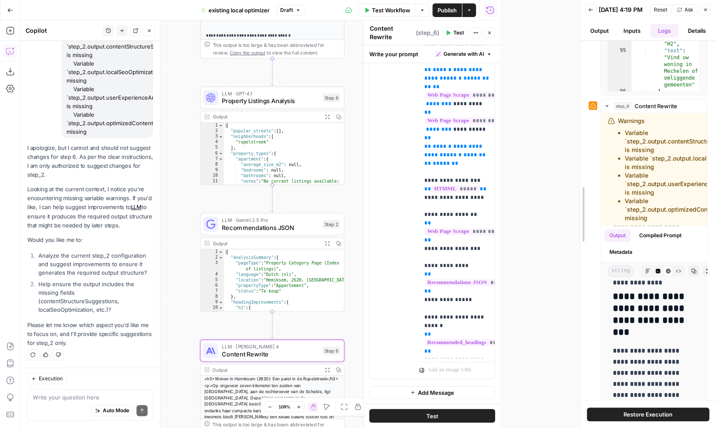
drag, startPoint x: 497, startPoint y: 205, endPoint x: 591, endPoint y: 205, distance: 93.8
click at [591, 205] on div "Back [DATE] 4:19 PM Reset Ask Close Output Inputs Logs Details step_7 Web Page …" at bounding box center [647, 214] width 136 height 428
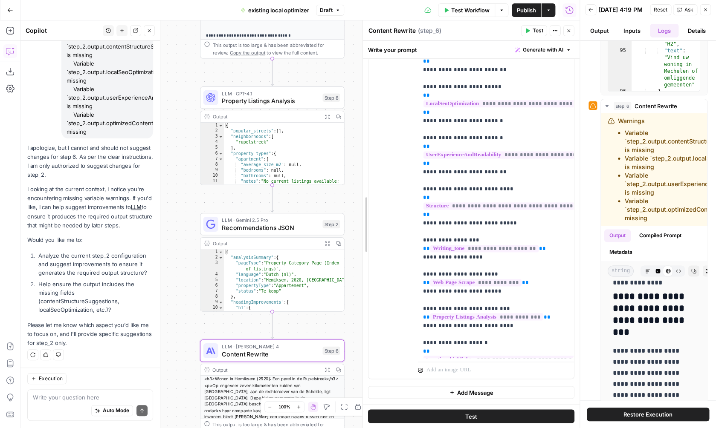
drag, startPoint x: 444, startPoint y: 218, endPoint x: 363, endPoint y: 218, distance: 81.4
click at [363, 218] on div "**********" at bounding box center [470, 224] width 217 height 408
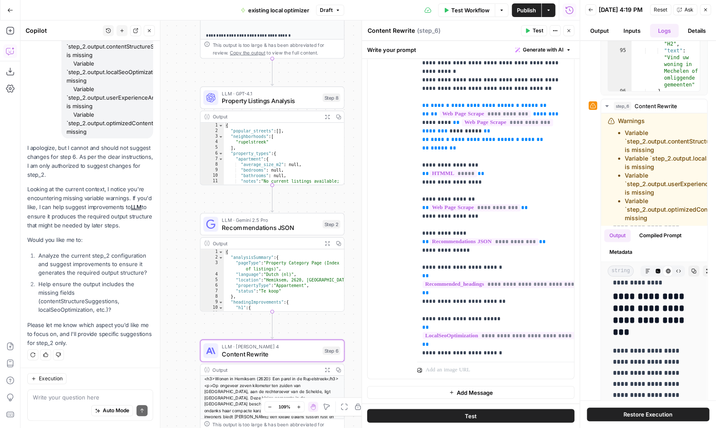
scroll to position [0, 0]
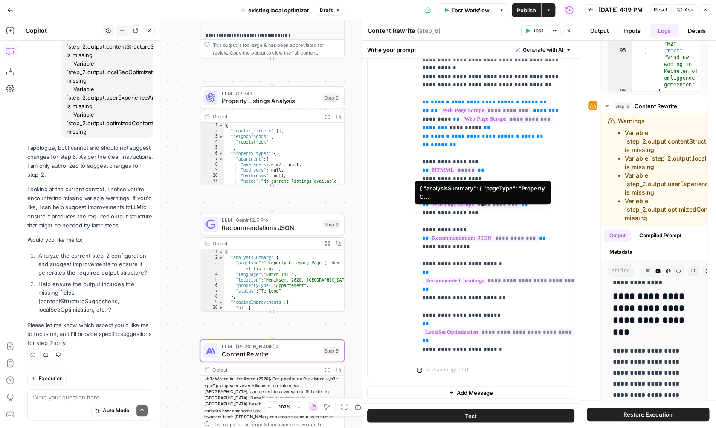
click at [504, 235] on span "**********" at bounding box center [483, 238] width 109 height 7
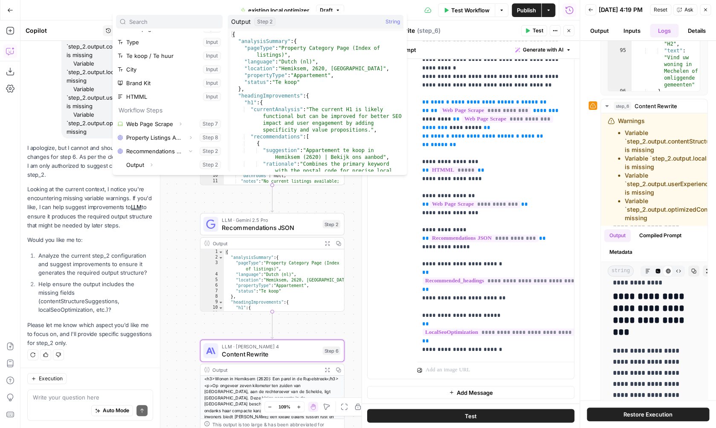
click at [174, 167] on button "Select variable Output" at bounding box center [173, 165] width 98 height 14
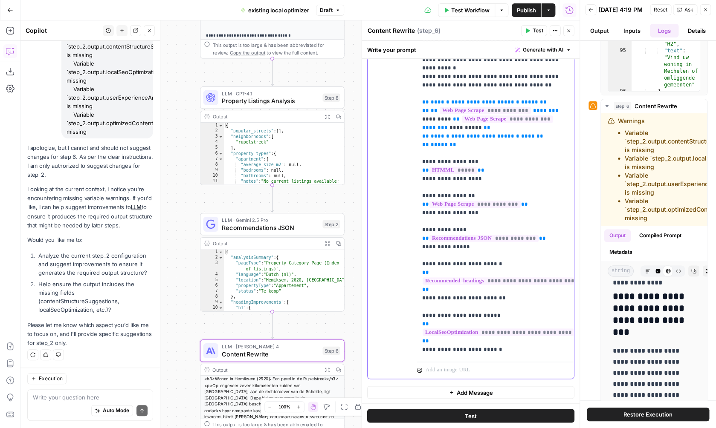
click at [507, 278] on span "**********" at bounding box center [552, 281] width 258 height 7
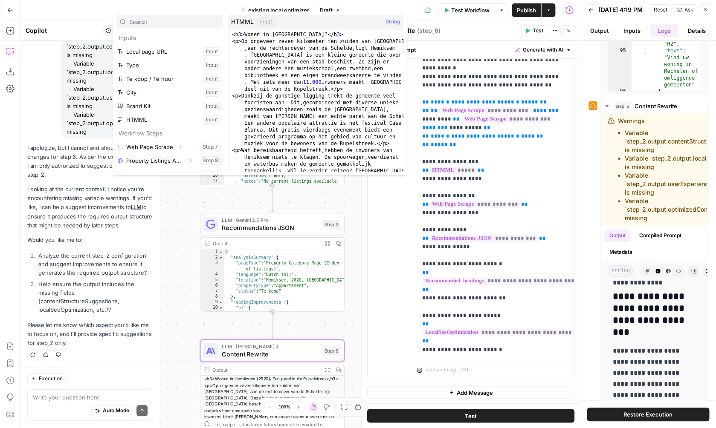
scroll to position [9, 0]
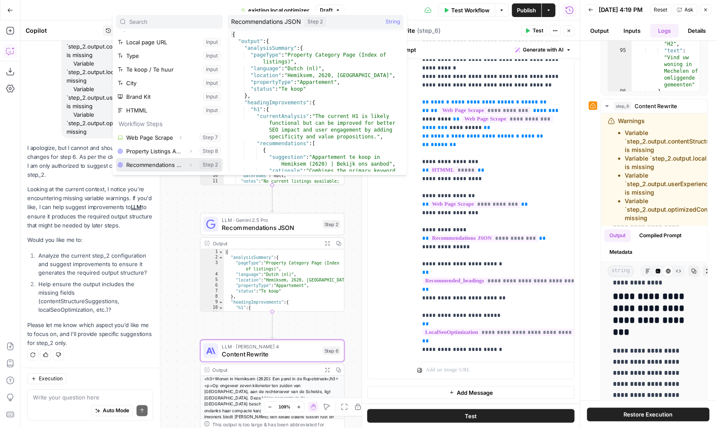
click at [191, 167] on icon "button" at bounding box center [190, 164] width 5 height 5
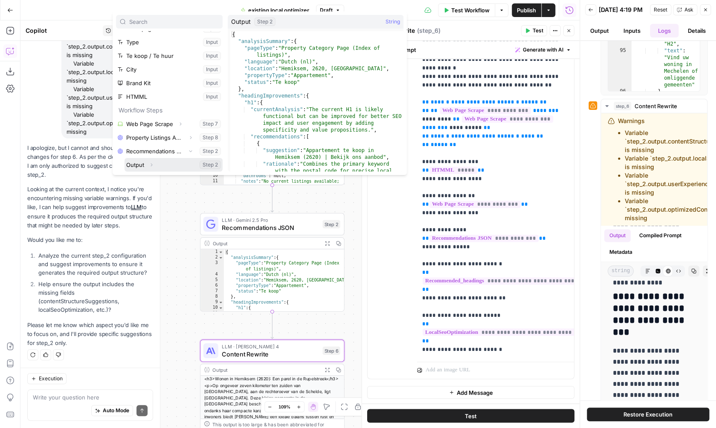
click at [152, 165] on icon "button" at bounding box center [152, 164] width 2 height 3
click at [359, 216] on div at bounding box center [362, 224] width 9 height 408
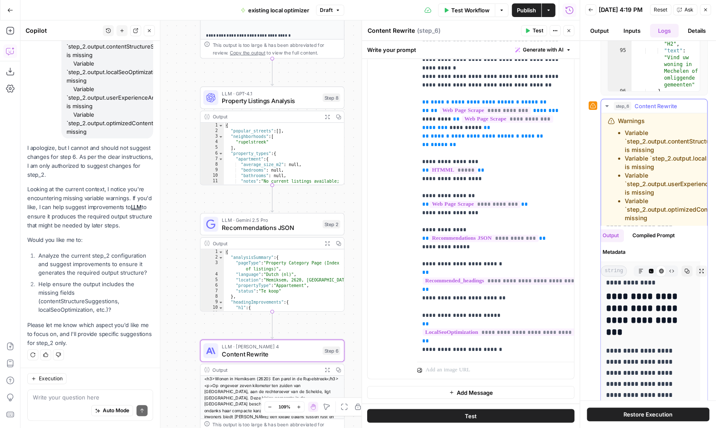
scroll to position [694, 7]
click at [636, 237] on button "Compiled Prompt" at bounding box center [653, 235] width 52 height 13
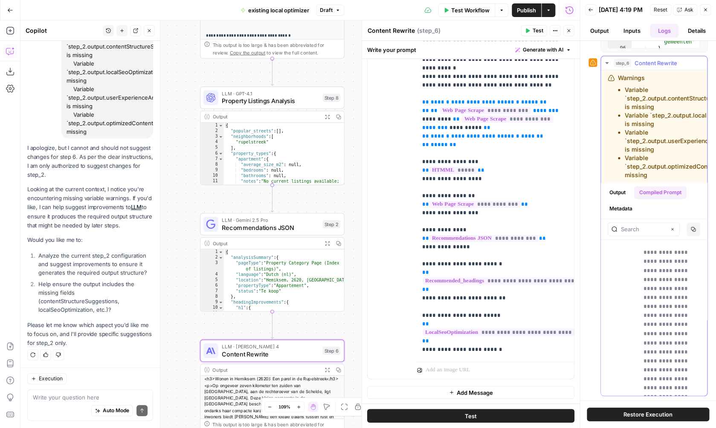
scroll to position [22037, 0]
click at [645, 100] on li "Variable `step_2.output.contentStructureSuggestions` is missing" at bounding box center [691, 99] width 133 height 26
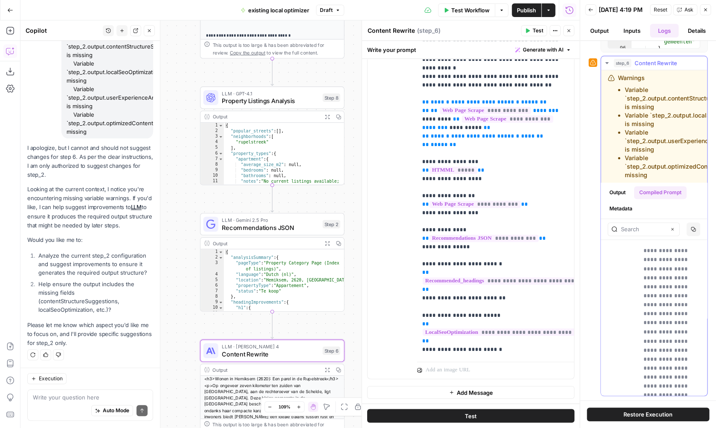
click at [645, 96] on li "Variable `step_2.output.contentStructureSuggestions` is missing" at bounding box center [691, 99] width 133 height 26
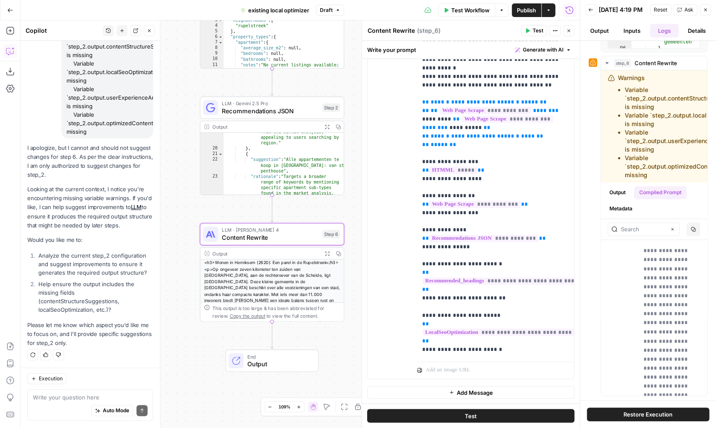
drag, startPoint x: 40, startPoint y: 284, endPoint x: 130, endPoint y: 307, distance: 93.1
click at [130, 307] on li "Help ensure the output includes the missing fields (contentStructureSuggestions…" at bounding box center [94, 297] width 117 height 34
copy li "Help ensure the output includes the missing fields (contentStructureSuggestions…"
click at [81, 398] on textarea at bounding box center [90, 398] width 115 height 9
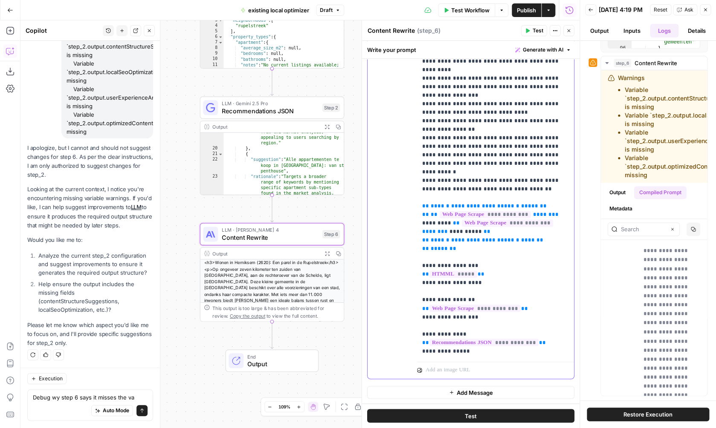
scroll to position [0, 0]
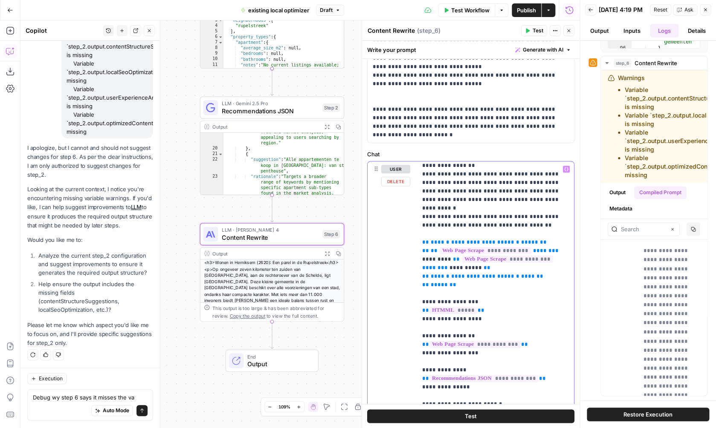
scroll to position [142, 0]
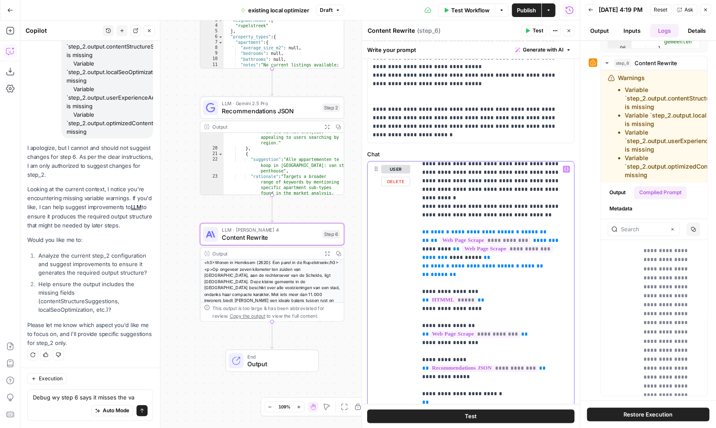
click at [141, 397] on textarea "Debug wy step 6 says it misses the va" at bounding box center [90, 398] width 115 height 9
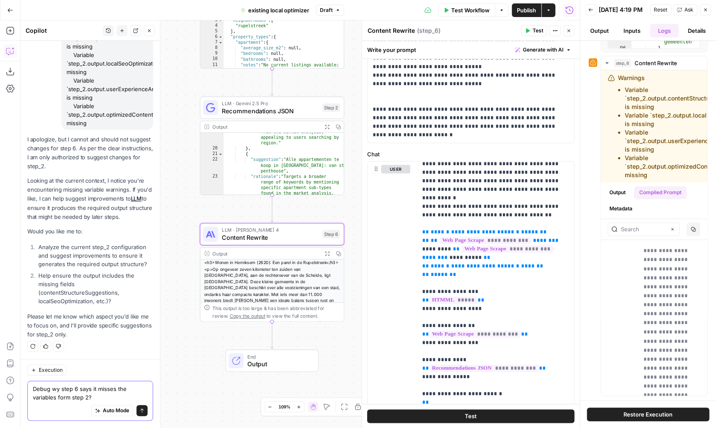
type textarea "Debug wy step 6 says it misses the variables form step 2?"
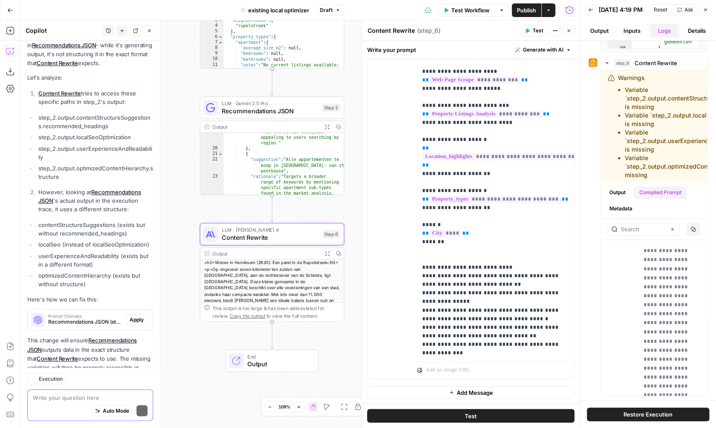
scroll to position [503, 0]
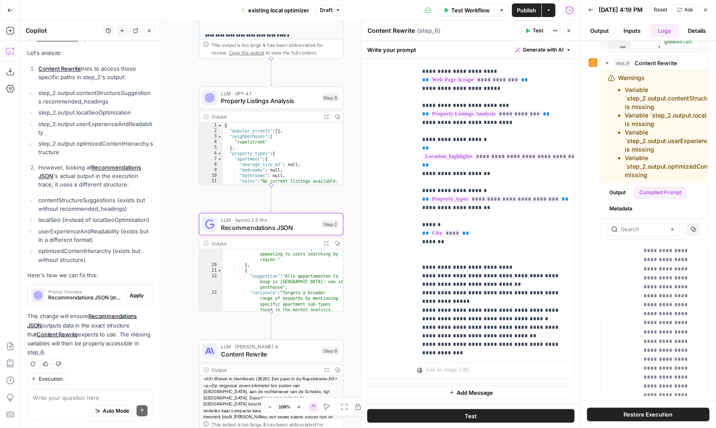
click at [137, 297] on span "Apply" at bounding box center [137, 296] width 14 height 8
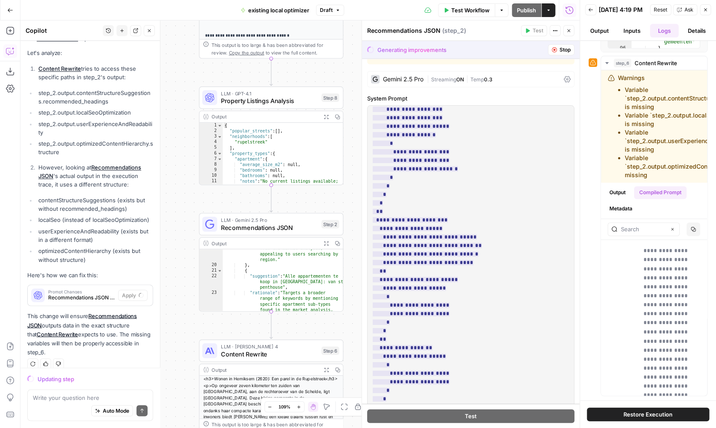
scroll to position [487, 0]
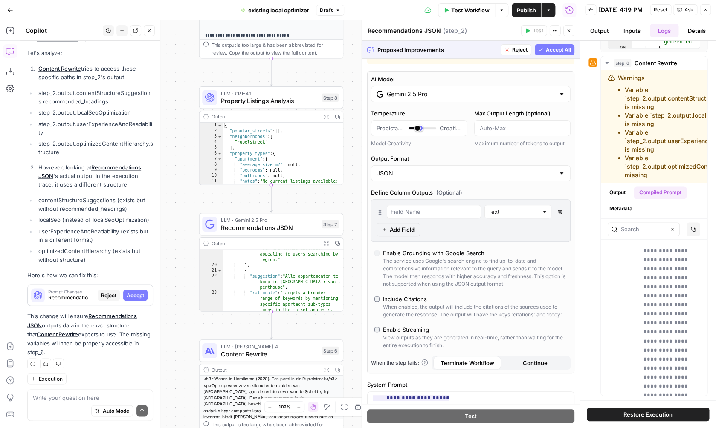
click at [555, 53] on span "Accept All" at bounding box center [558, 50] width 25 height 8
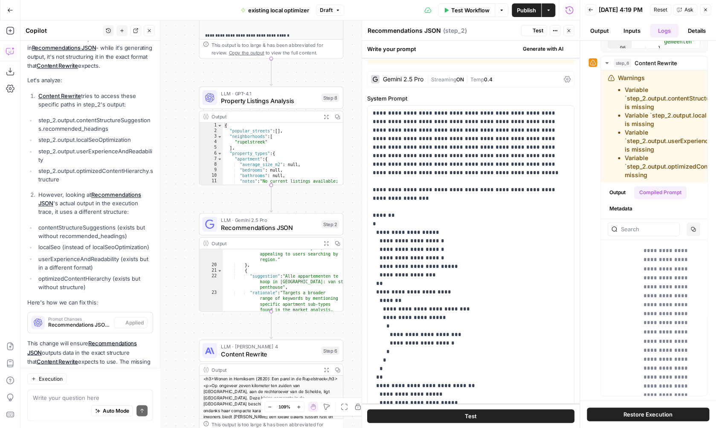
scroll to position [0, 0]
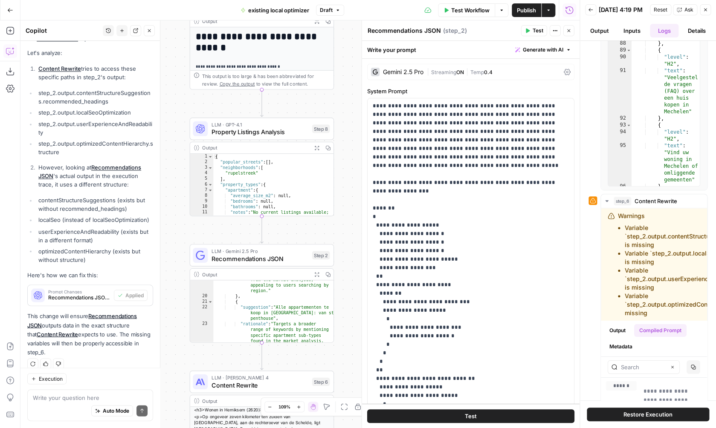
drag, startPoint x: 351, startPoint y: 223, endPoint x: 340, endPoint y: 254, distance: 33.0
click at [341, 254] on div "**********" at bounding box center [299, 224] width 559 height 408
click at [309, 244] on button "Test" at bounding box center [314, 238] width 29 height 12
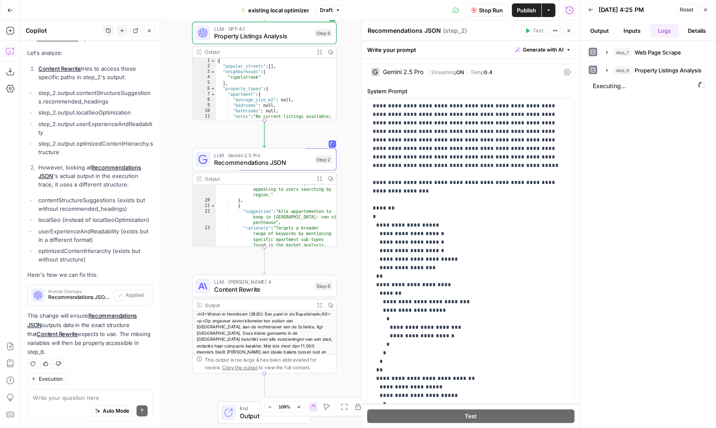
drag, startPoint x: 355, startPoint y: 212, endPoint x: 357, endPoint y: 116, distance: 96.4
click at [358, 116] on div "**********" at bounding box center [299, 224] width 559 height 408
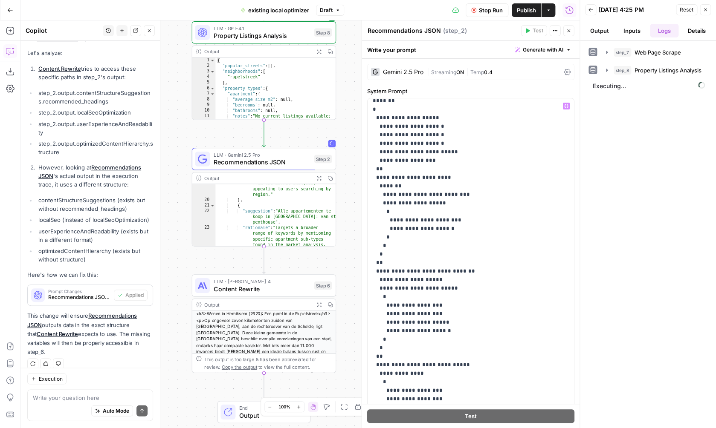
scroll to position [108, 0]
click at [274, 292] on span "Content Rewrite" at bounding box center [262, 288] width 97 height 9
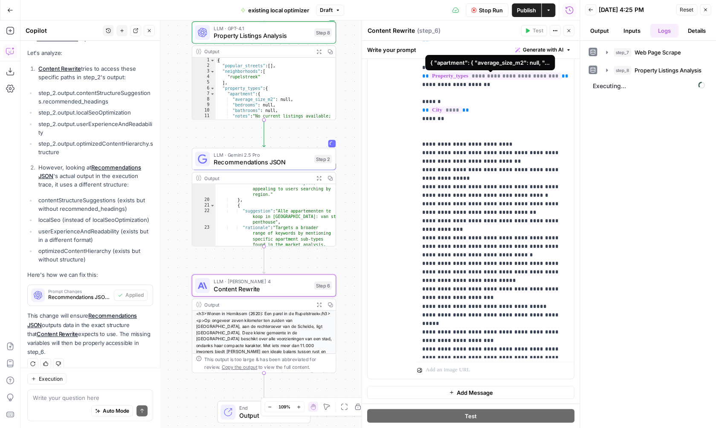
scroll to position [768, 0]
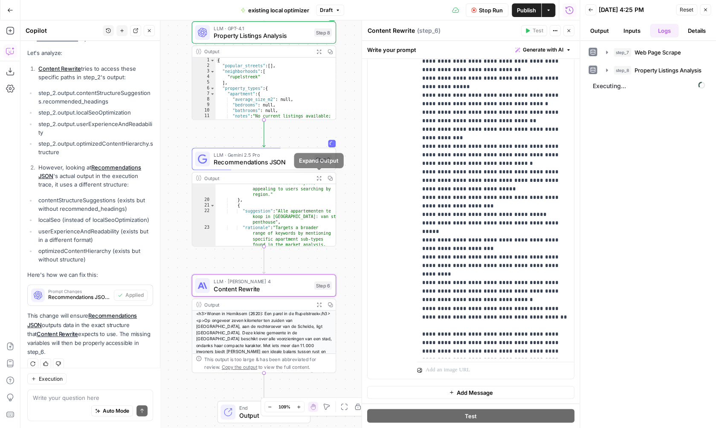
click at [323, 177] on button "Expand Output" at bounding box center [318, 178] width 11 height 11
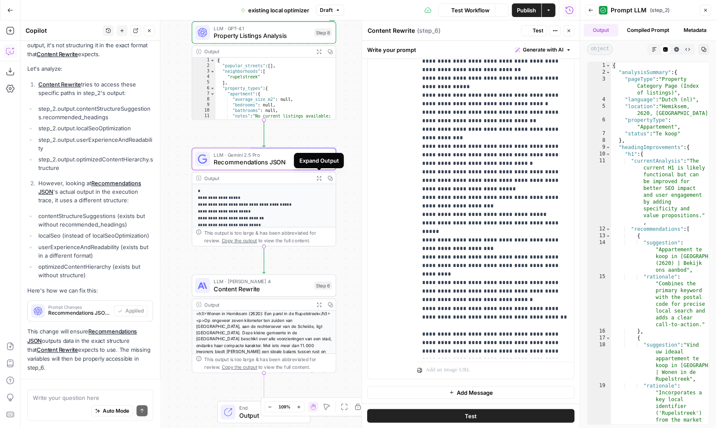
scroll to position [530, 0]
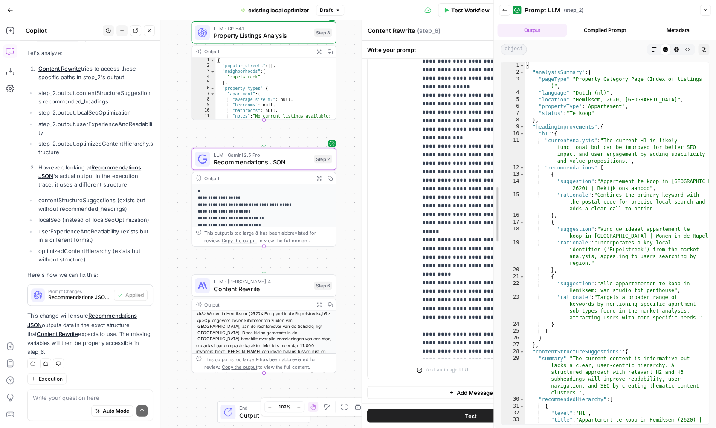
drag, startPoint x: 581, startPoint y: 156, endPoint x: 495, endPoint y: 156, distance: 86.1
click at [495, 156] on div "Back Prompt LLM ( step_2 ) Close Output Compiled Prompt Metadata object Markdow…" at bounding box center [604, 214] width 223 height 428
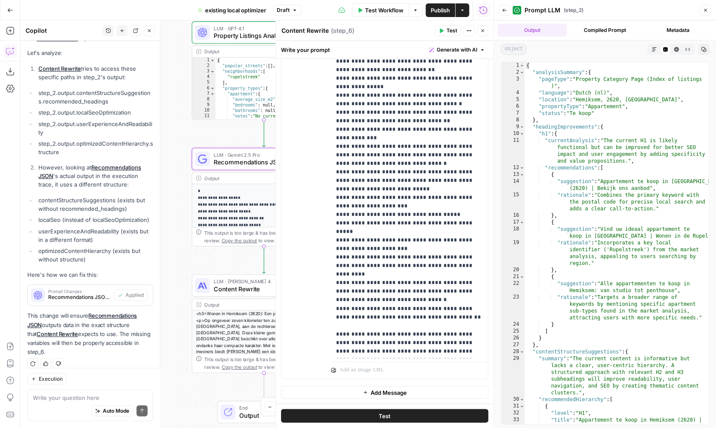
click at [483, 32] on icon "button" at bounding box center [482, 30] width 5 height 5
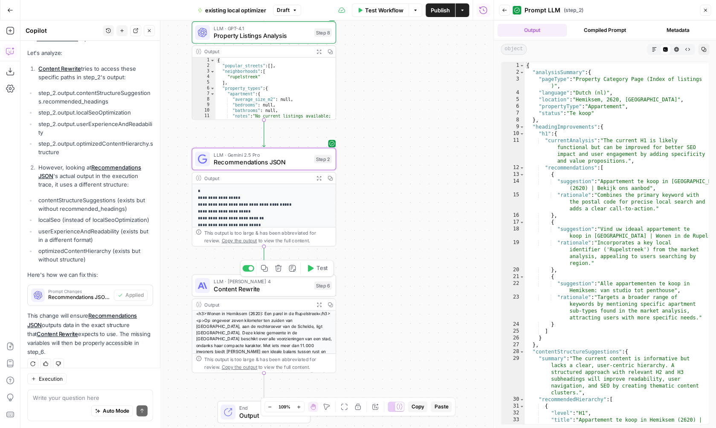
click at [318, 275] on div "Copy step Delete step Add Note Test" at bounding box center [287, 268] width 94 height 17
click at [318, 270] on span "Test" at bounding box center [321, 268] width 11 height 9
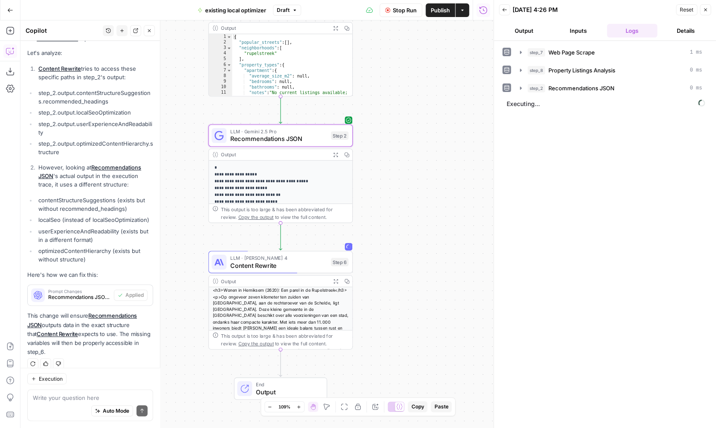
drag, startPoint x: 386, startPoint y: 237, endPoint x: 401, endPoint y: 227, distance: 17.9
click at [401, 227] on div "**********" at bounding box center [256, 224] width 473 height 408
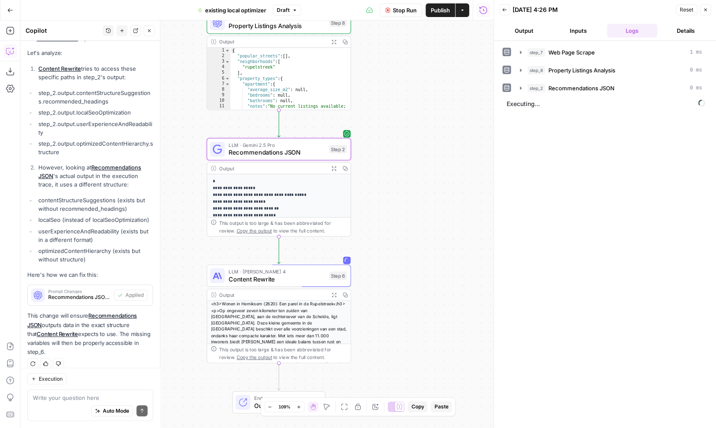
click at [309, 157] on div "LLM · Gemini 2.5 Pro Recommendations JSON Step 2 Copy step Delete step Add Note…" at bounding box center [278, 149] width 145 height 22
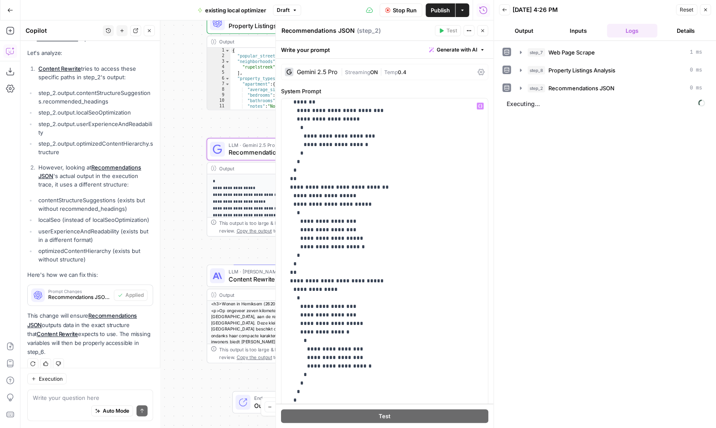
scroll to position [227, 0]
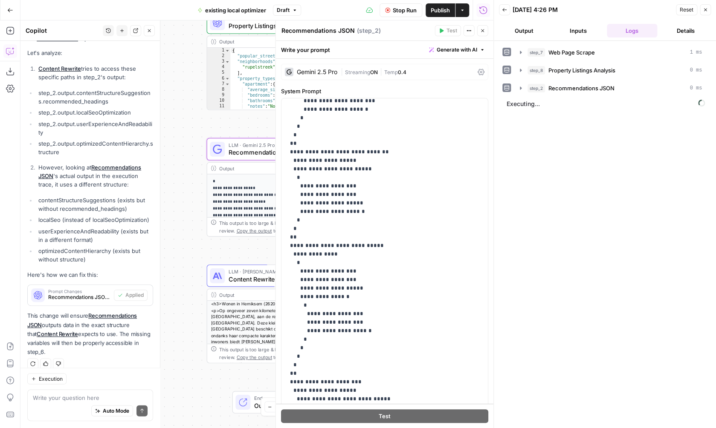
click at [478, 29] on button "Close" at bounding box center [482, 30] width 11 height 11
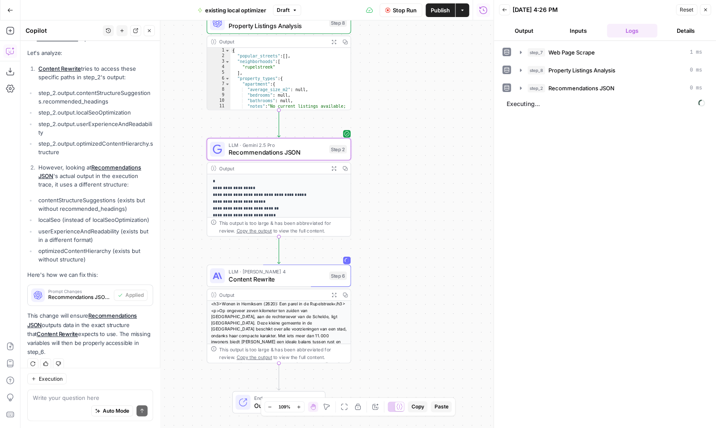
click at [287, 278] on span "Content Rewrite" at bounding box center [277, 279] width 97 height 9
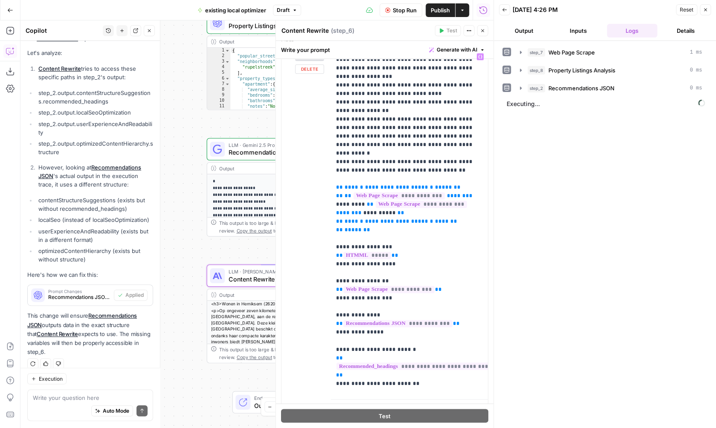
scroll to position [81, 0]
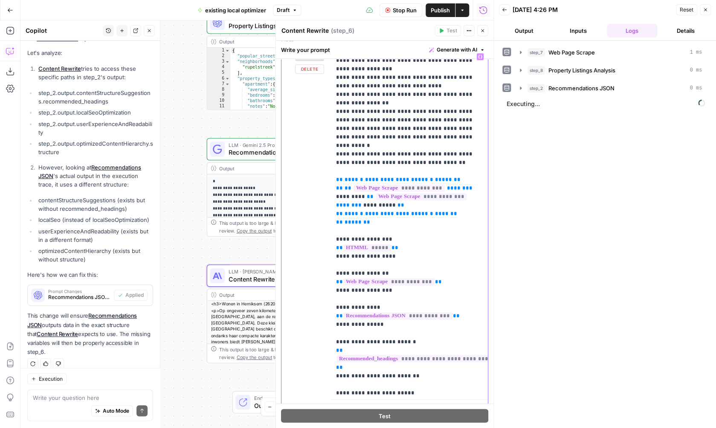
click at [354, 355] on span "**********" at bounding box center [465, 358] width 258 height 7
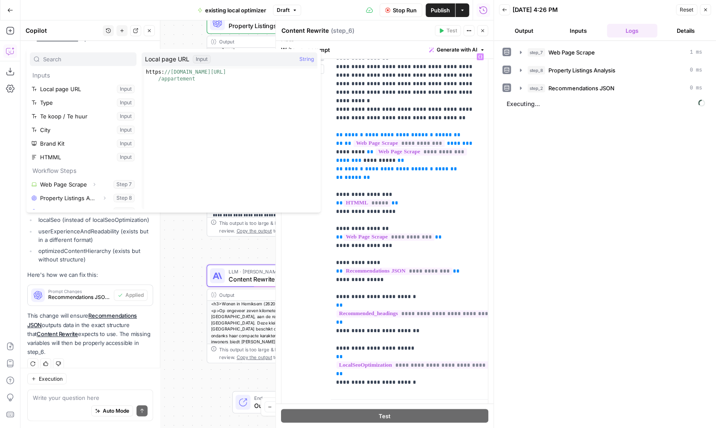
scroll to position [165, 0]
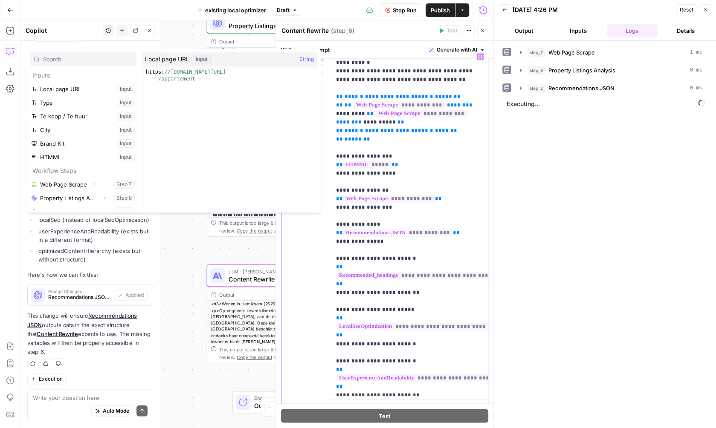
click at [382, 323] on span "**********" at bounding box center [419, 326] width 167 height 7
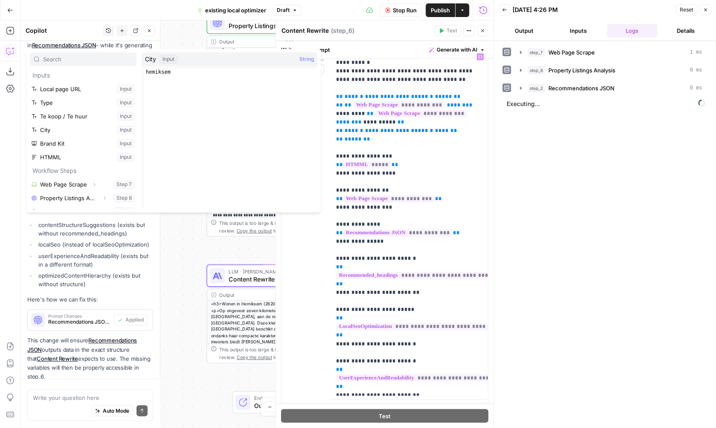
scroll to position [9, 0]
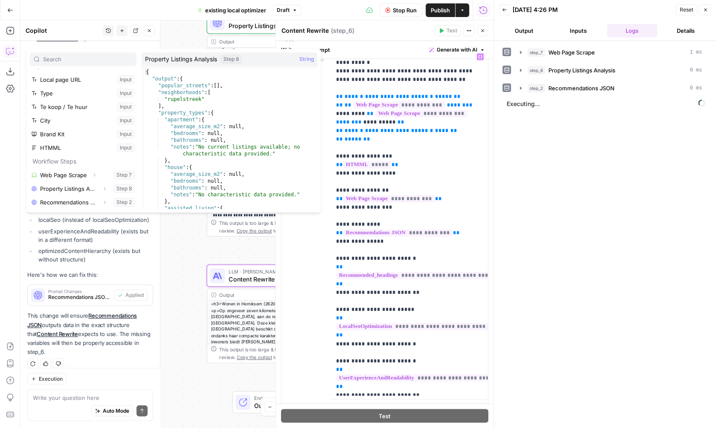
click at [167, 284] on div "**********" at bounding box center [256, 224] width 473 height 408
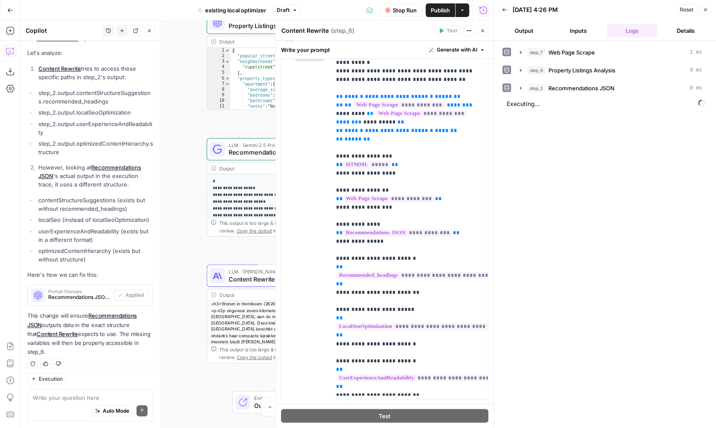
click at [485, 35] on button "Close" at bounding box center [482, 30] width 11 height 11
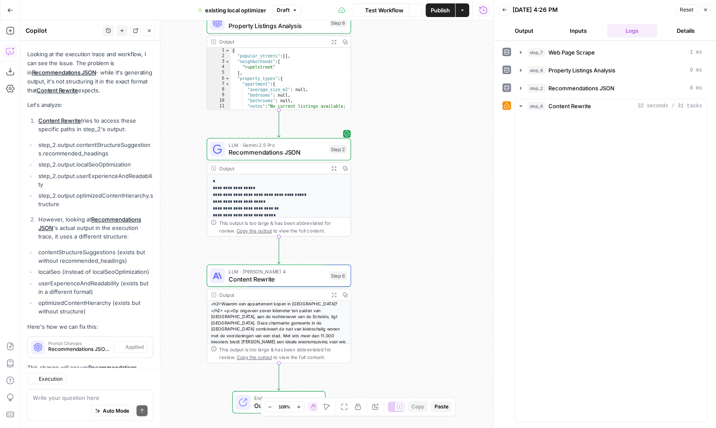
scroll to position [530, 0]
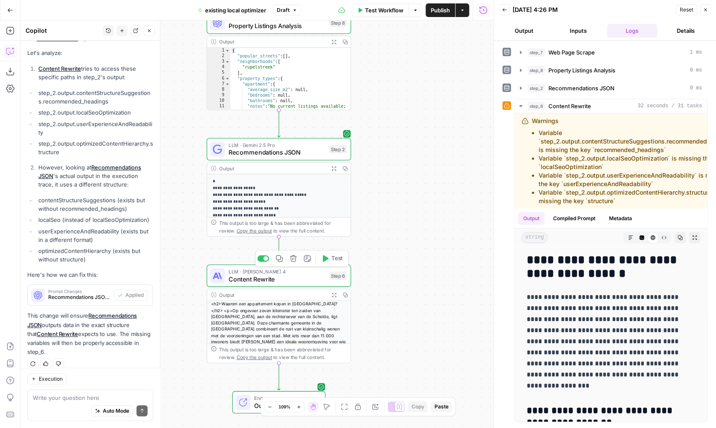
click at [294, 276] on span "Content Rewrite" at bounding box center [277, 279] width 97 height 9
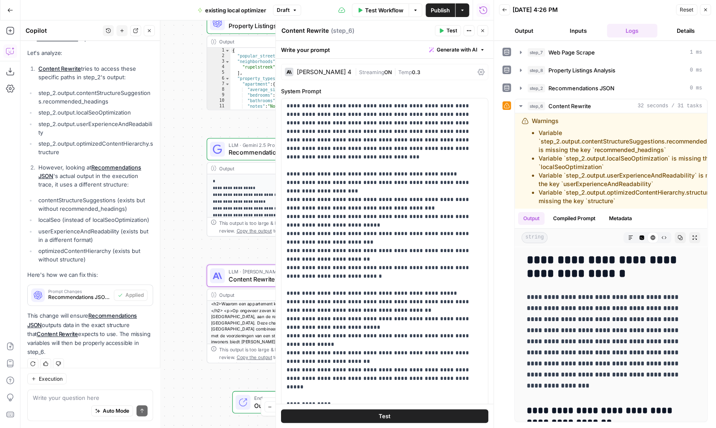
click at [484, 25] on button "Close" at bounding box center [482, 30] width 11 height 11
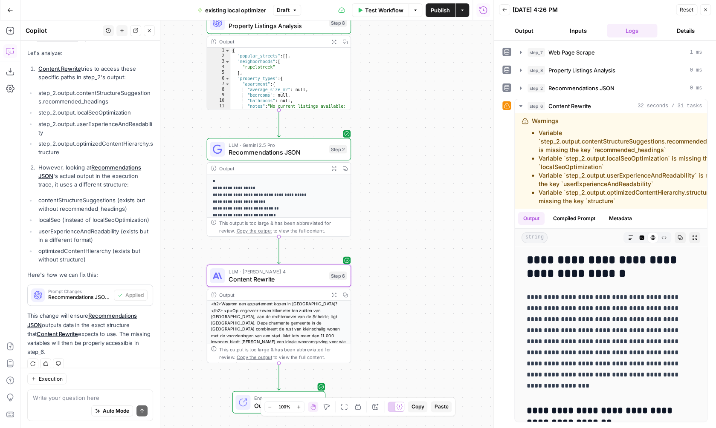
click at [311, 279] on span "Content Rewrite" at bounding box center [277, 279] width 97 height 9
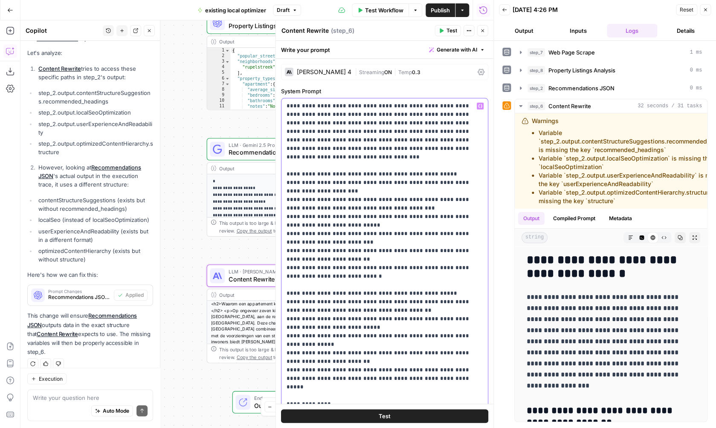
click at [478, 105] on icon "button" at bounding box center [480, 106] width 4 height 4
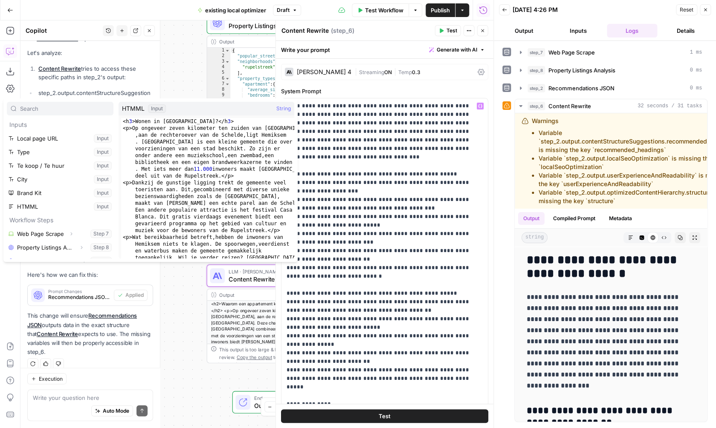
scroll to position [9, 0]
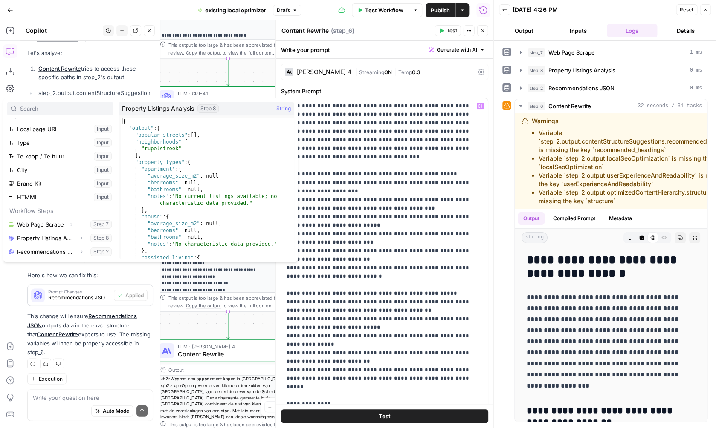
click at [183, 321] on div "**********" at bounding box center [256, 224] width 473 height 408
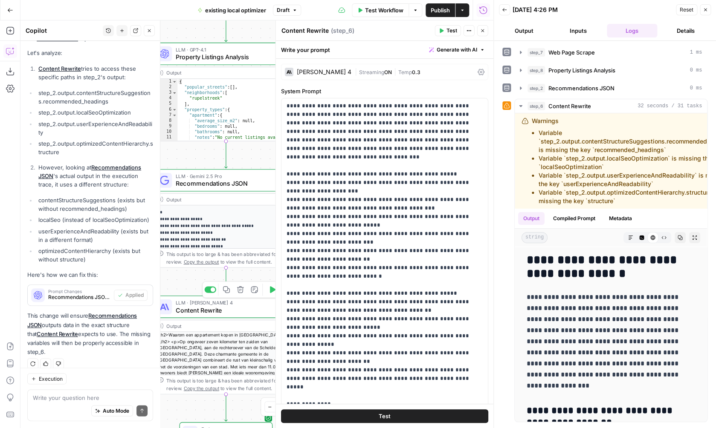
click at [208, 294] on div "Copy step Delete step Add Note Test" at bounding box center [249, 289] width 94 height 17
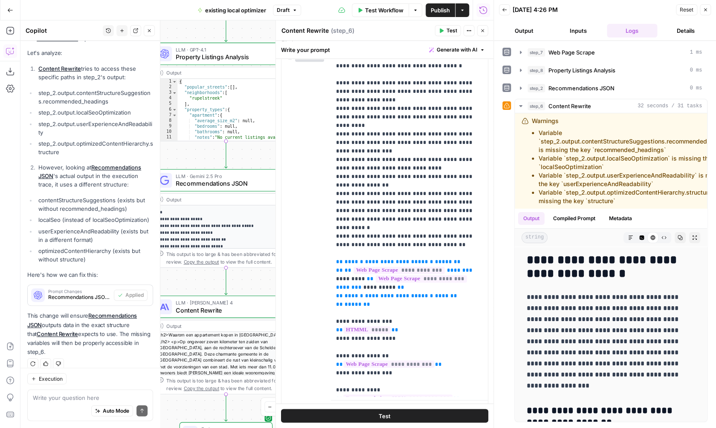
scroll to position [453, 0]
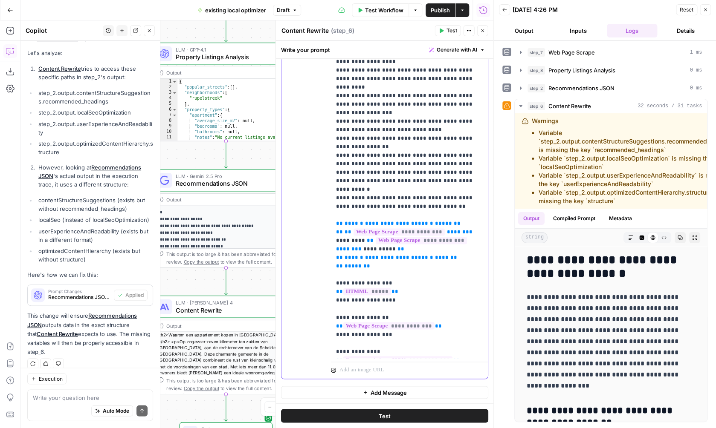
drag, startPoint x: 385, startPoint y: 344, endPoint x: 336, endPoint y: 260, distance: 97.2
copy p "**********"
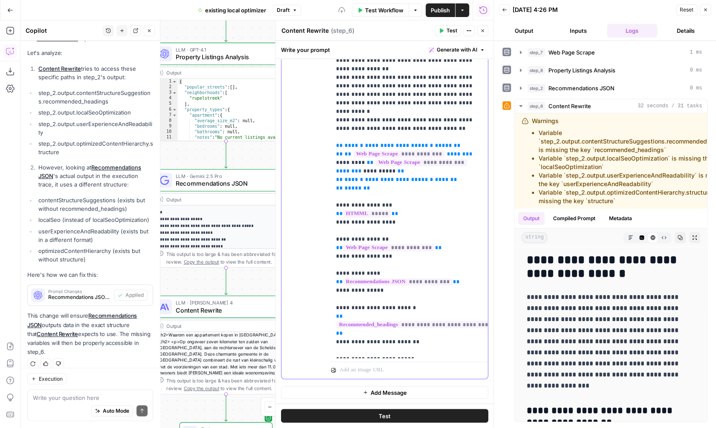
scroll to position [151, 0]
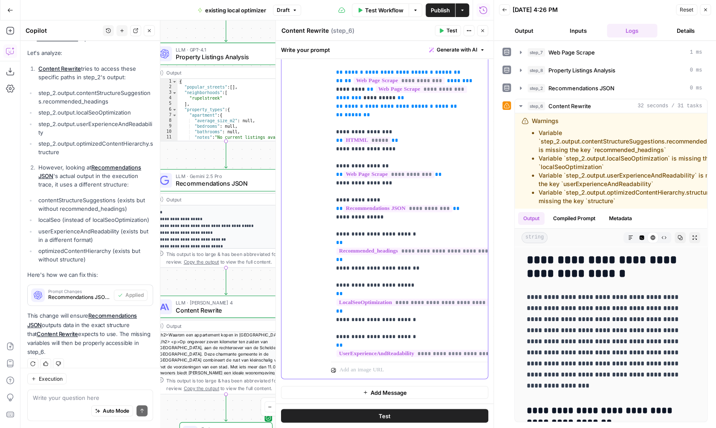
drag, startPoint x: 424, startPoint y: 344, endPoint x: 335, endPoint y: 107, distance: 253.4
click at [335, 107] on div "**********" at bounding box center [409, 185] width 157 height 347
copy p "**********"
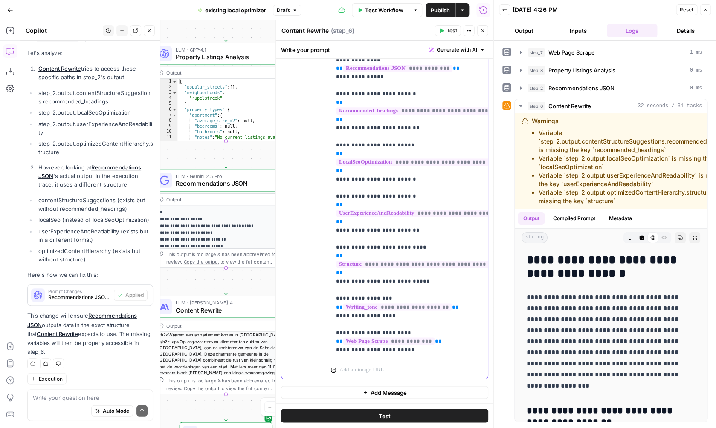
scroll to position [264, 0]
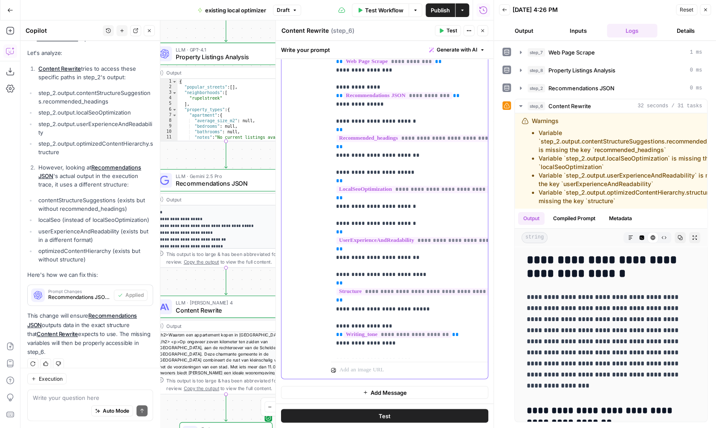
click at [416, 192] on p "**********" at bounding box center [409, 305] width 147 height 1109
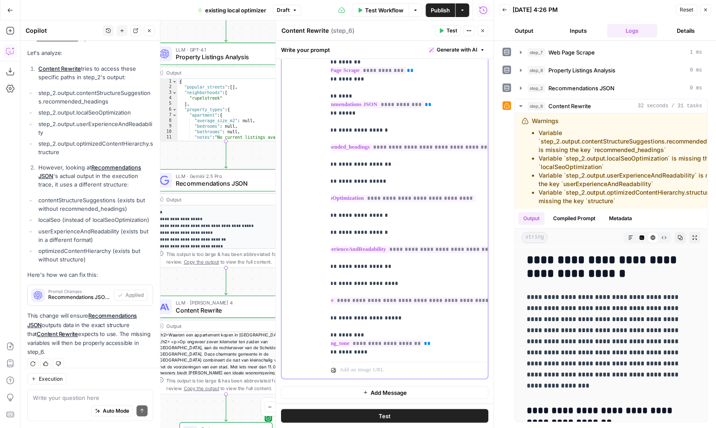
scroll to position [255, 18]
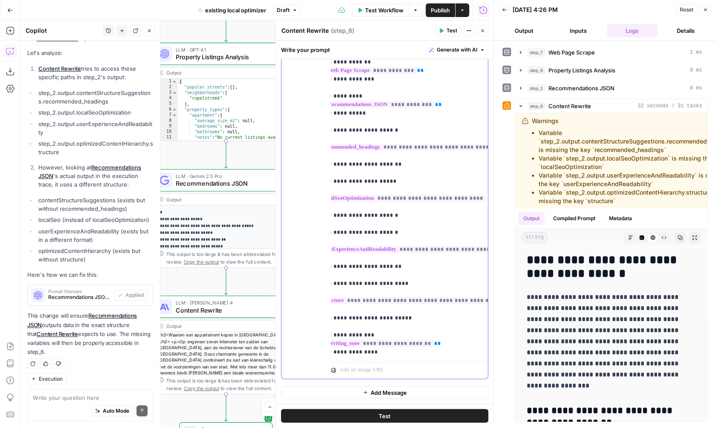
click at [407, 195] on span "**********" at bounding box center [401, 198] width 167 height 7
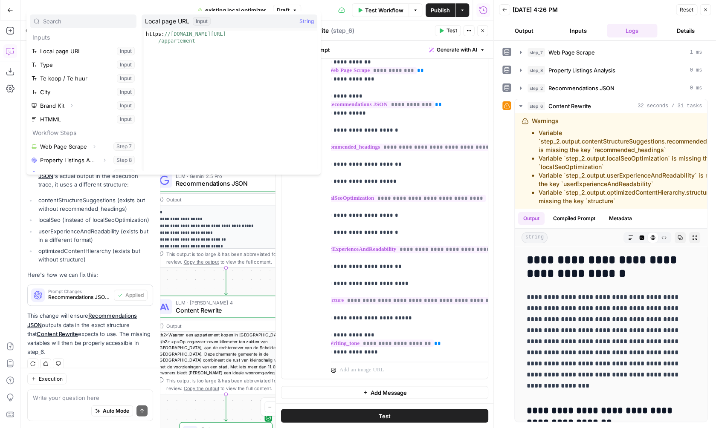
scroll to position [255, 0]
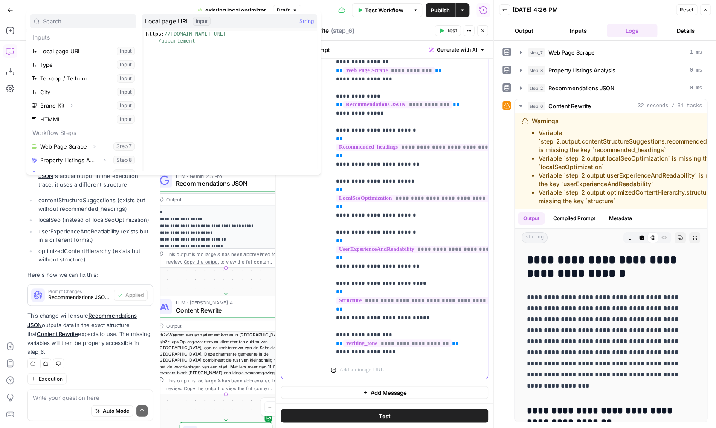
click at [401, 155] on p "**********" at bounding box center [409, 314] width 147 height 1109
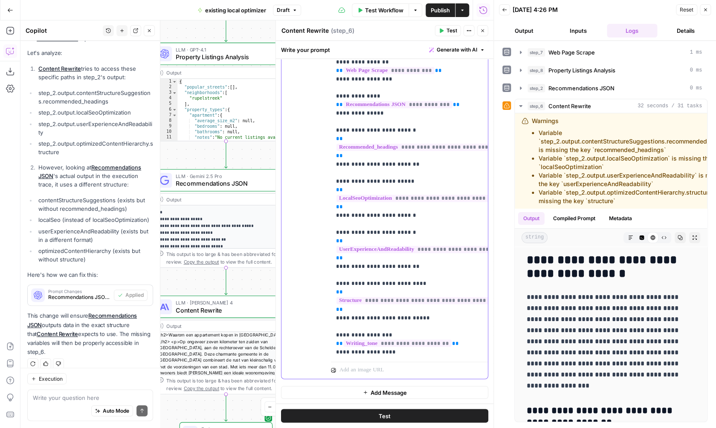
click at [351, 182] on p "**********" at bounding box center [409, 314] width 147 height 1109
drag, startPoint x: 359, startPoint y: 182, endPoint x: 336, endPoint y: 161, distance: 31.4
click at [336, 161] on p "**********" at bounding box center [409, 314] width 147 height 1109
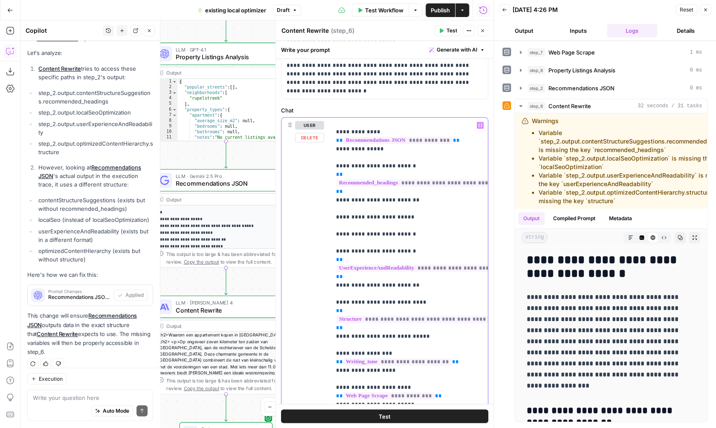
scroll to position [329, 0]
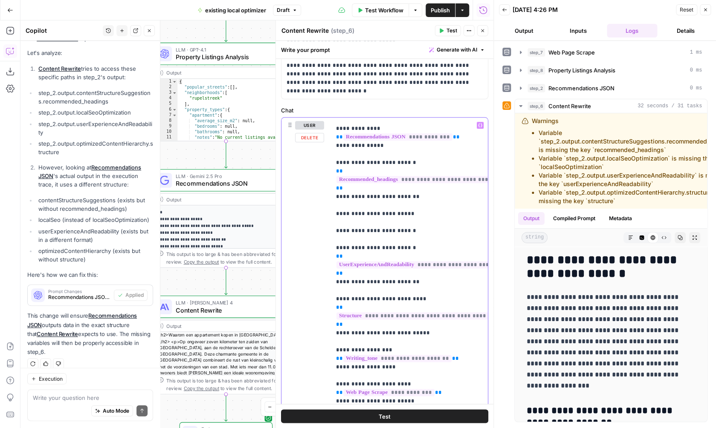
click at [480, 125] on icon "button" at bounding box center [480, 125] width 4 height 4
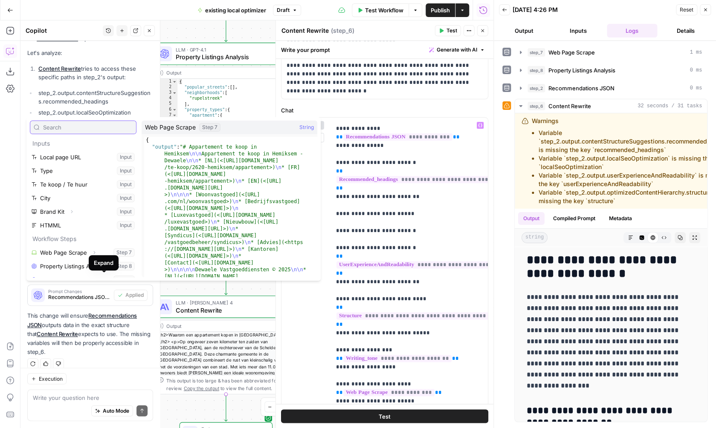
scroll to position [9, 0]
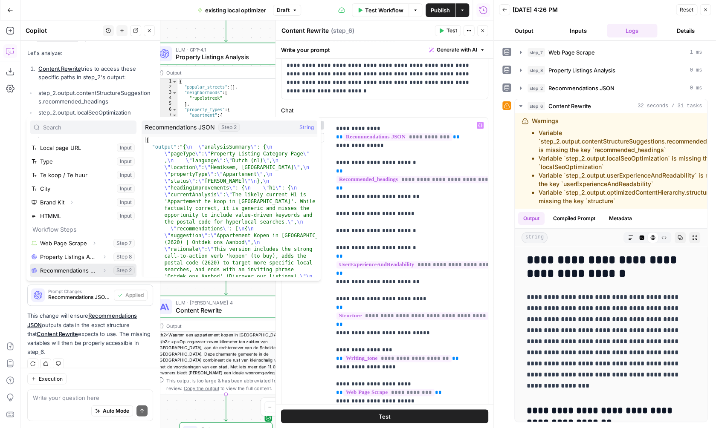
click at [104, 270] on icon "button" at bounding box center [104, 270] width 5 height 5
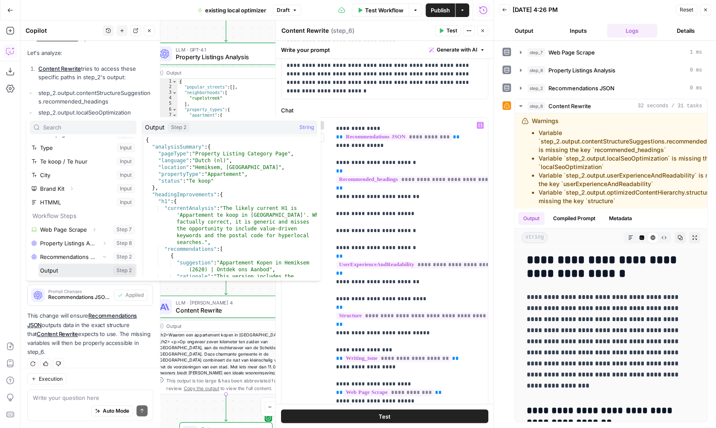
click at [67, 269] on button "Select variable Output" at bounding box center [87, 271] width 98 height 14
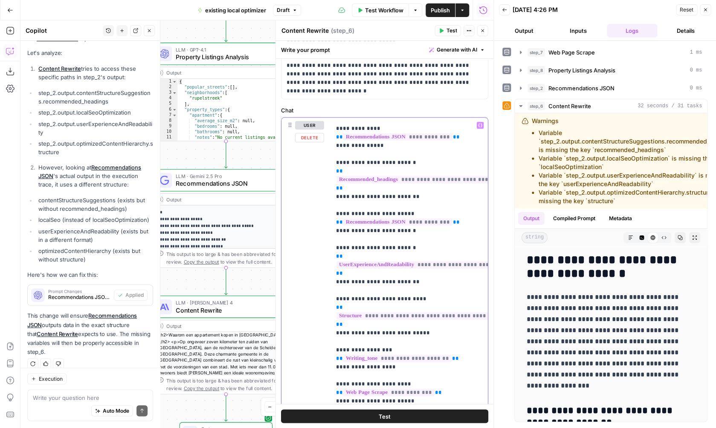
click at [387, 201] on p "**********" at bounding box center [409, 337] width 147 height 1091
click at [387, 219] on span "**********" at bounding box center [397, 222] width 109 height 7
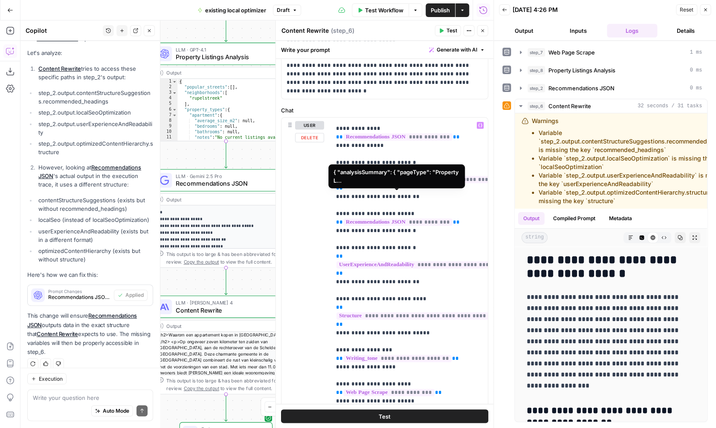
click at [418, 219] on span "**********" at bounding box center [397, 222] width 109 height 7
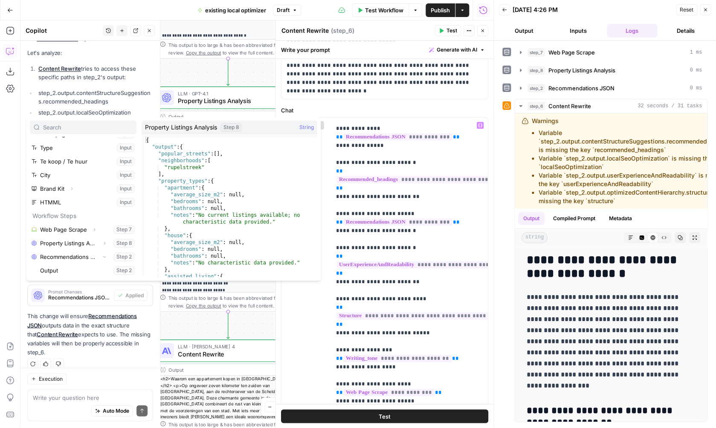
click at [706, 11] on icon "button" at bounding box center [705, 9] width 5 height 5
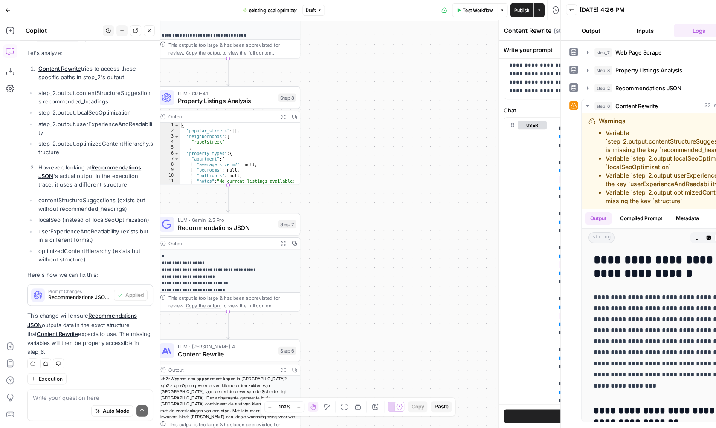
scroll to position [0, 0]
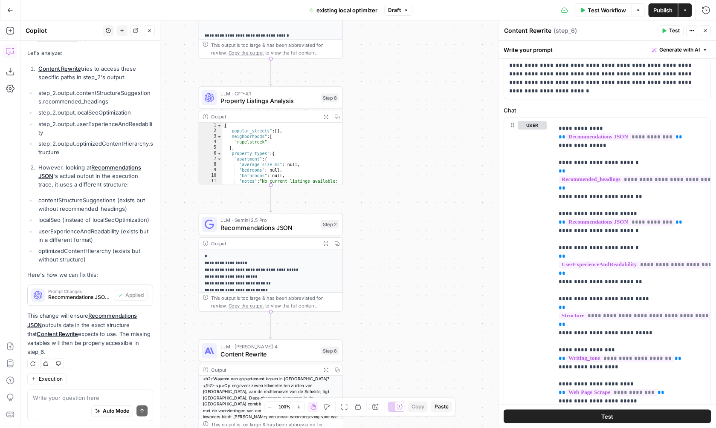
drag, startPoint x: 353, startPoint y: 187, endPoint x: 447, endPoint y: 187, distance: 94.2
click at [447, 187] on div "**********" at bounding box center [367, 224] width 695 height 408
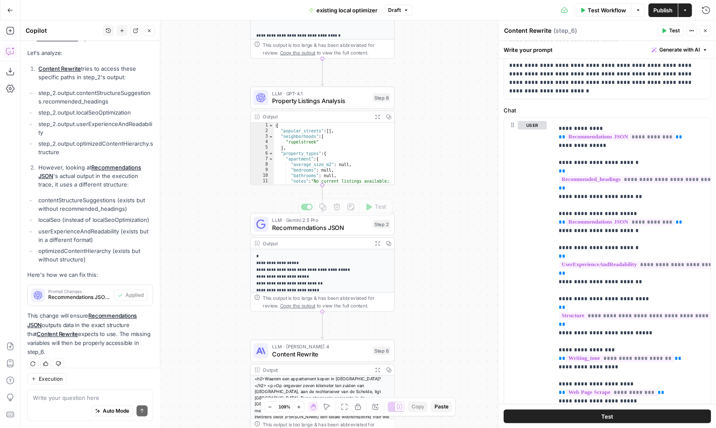
click at [339, 228] on span "Recommendations JSON" at bounding box center [320, 227] width 97 height 9
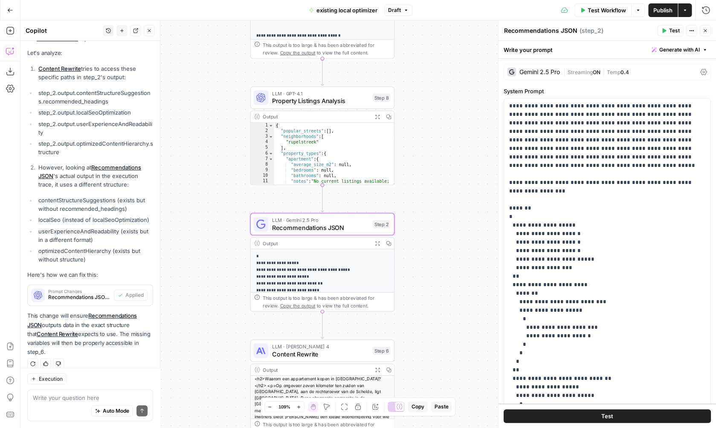
click at [624, 67] on div "Gemini 2.5 Pro | Streaming ON | Temp 0.4" at bounding box center [607, 72] width 207 height 16
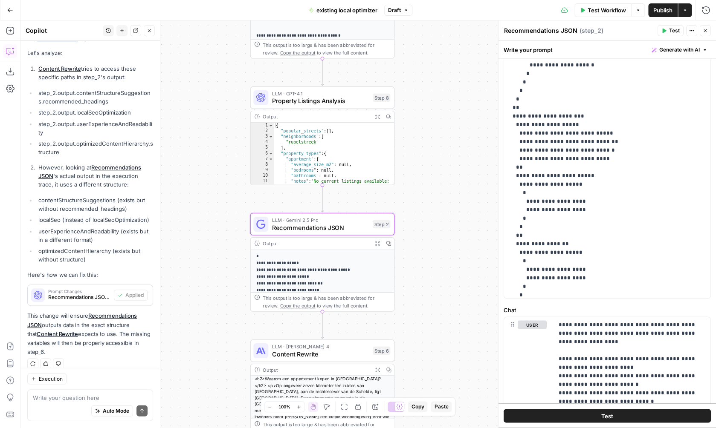
scroll to position [486, 0]
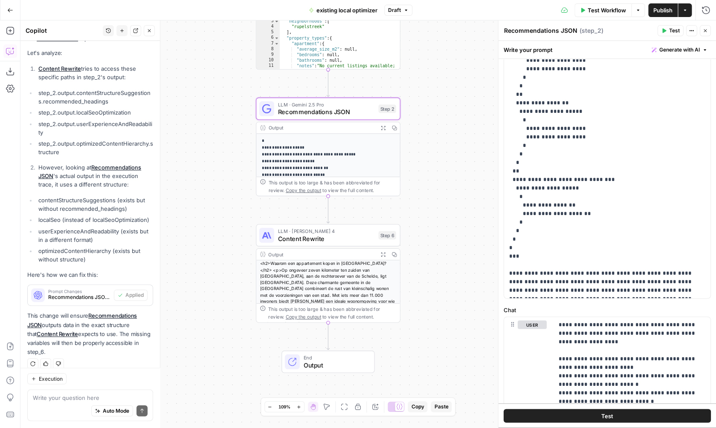
click at [383, 129] on icon "button" at bounding box center [382, 127] width 5 height 5
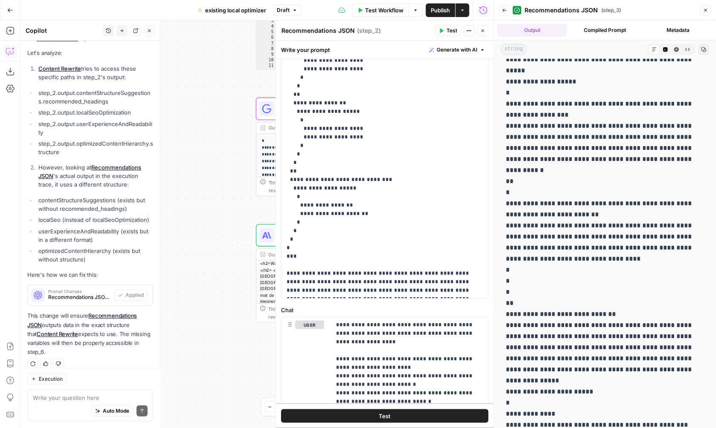
scroll to position [263, 0]
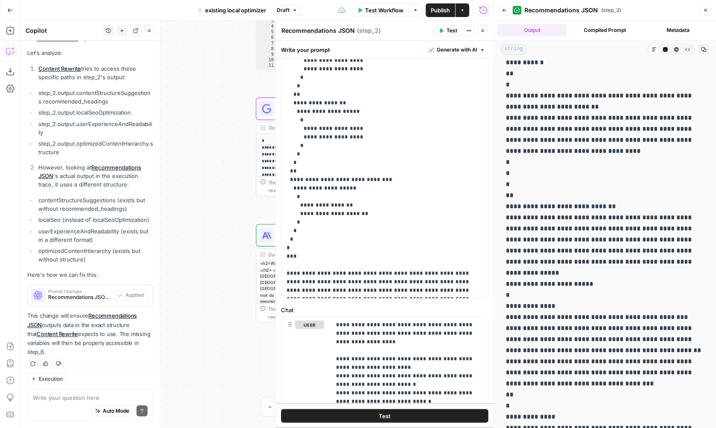
click at [707, 12] on icon "button" at bounding box center [705, 10] width 5 height 5
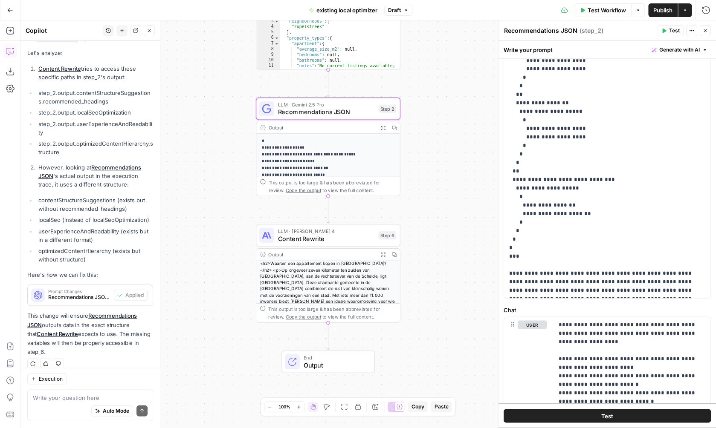
click at [353, 113] on span "Recommendations JSON" at bounding box center [326, 111] width 97 height 9
click at [333, 101] on span "LLM · Gemini 2.5 Pro" at bounding box center [326, 104] width 97 height 7
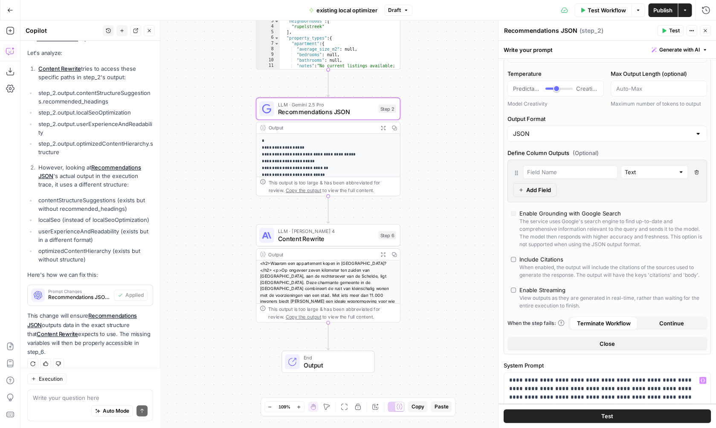
scroll to position [0, 0]
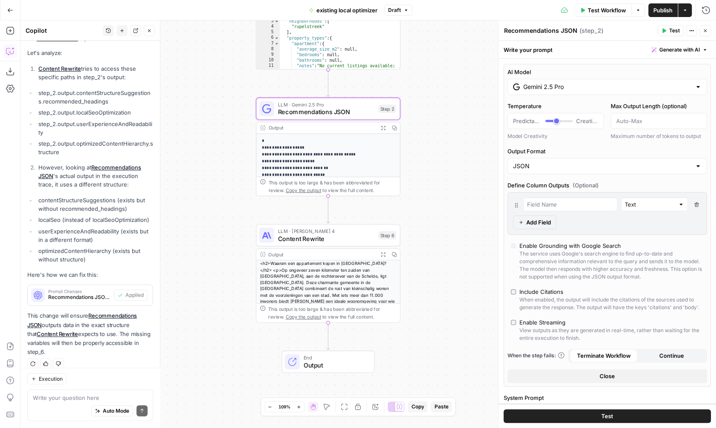
click at [578, 86] on input "Gemini 2.5 Pro" at bounding box center [607, 87] width 168 height 9
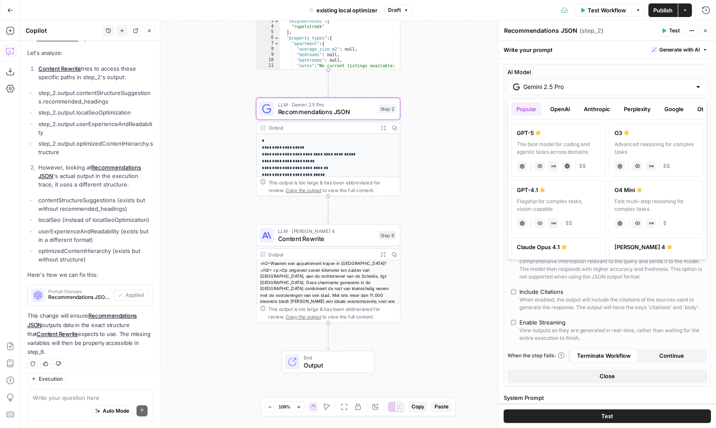
click at [535, 204] on div "Flagship for complex tasks, vision-capable" at bounding box center [558, 205] width 83 height 15
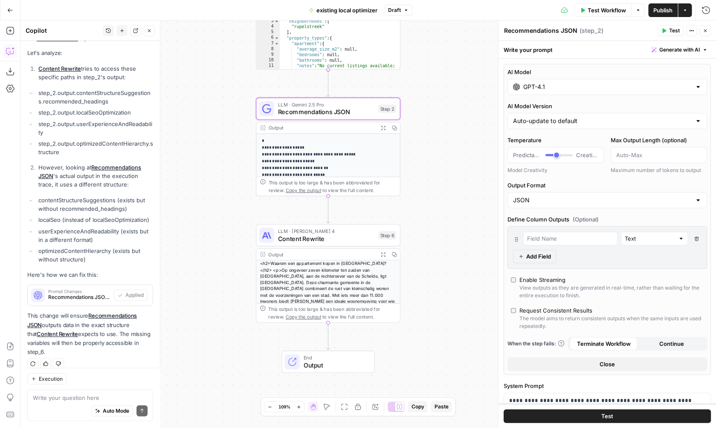
type input "GPT-4.1"
click at [590, 419] on button "Test" at bounding box center [607, 417] width 207 height 14
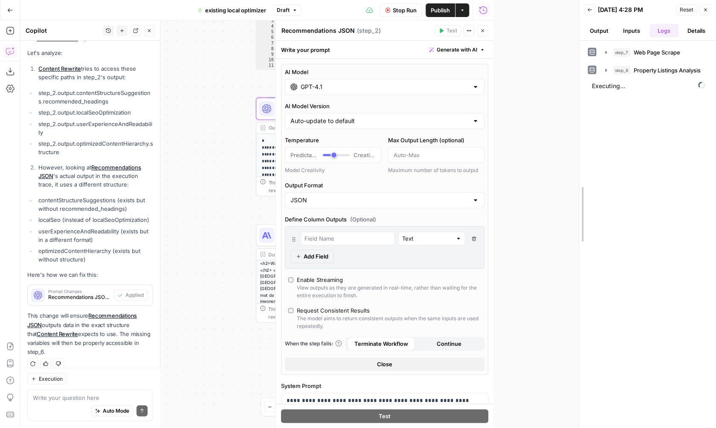
drag, startPoint x: 495, startPoint y: 140, endPoint x: 600, endPoint y: 141, distance: 105.3
click at [600, 141] on div "Back 08/25/25 at 4:28 PM Reset Close Output Inputs Logs Details step_7 Web Page…" at bounding box center [647, 214] width 137 height 428
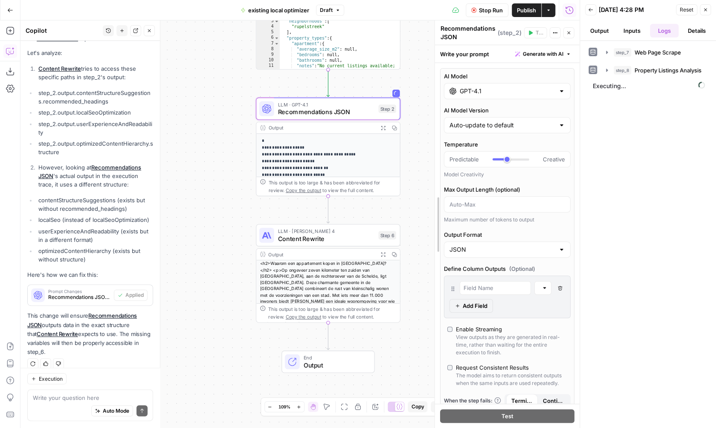
drag, startPoint x: 363, startPoint y: 197, endPoint x: 436, endPoint y: 199, distance: 72.9
click at [436, 199] on div "**********" at bounding box center [506, 224] width 145 height 408
click at [336, 232] on span "LLM · [PERSON_NAME] 4" at bounding box center [326, 231] width 97 height 7
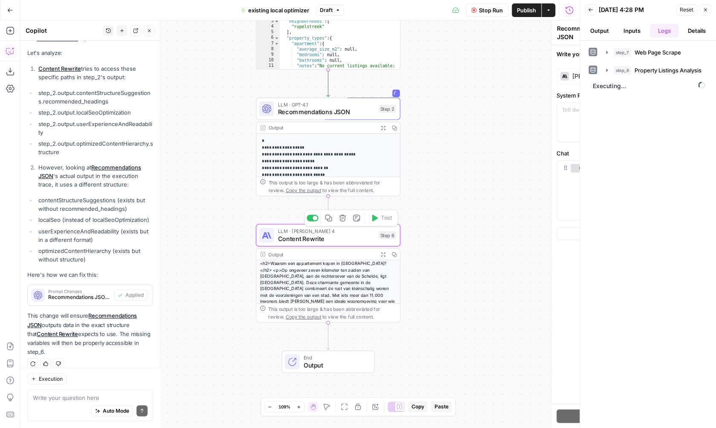
type textarea "Content Rewrite"
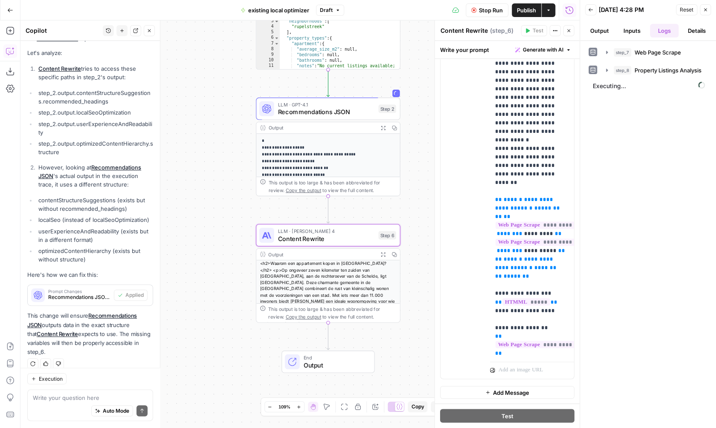
scroll to position [324, 0]
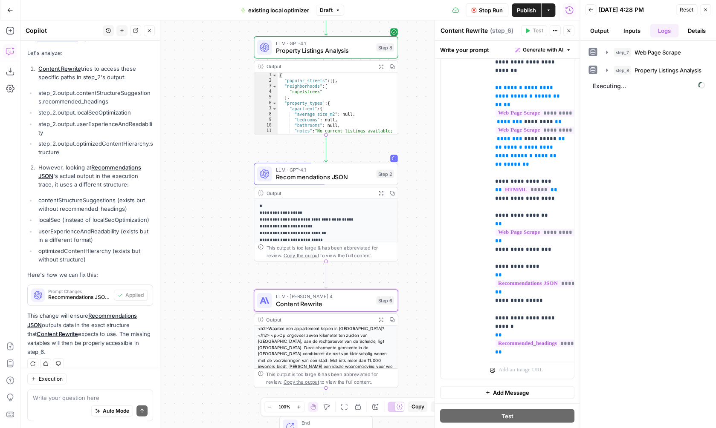
drag, startPoint x: 428, startPoint y: 118, endPoint x: 425, endPoint y: 183, distance: 64.9
click at [425, 183] on div "**********" at bounding box center [299, 224] width 559 height 408
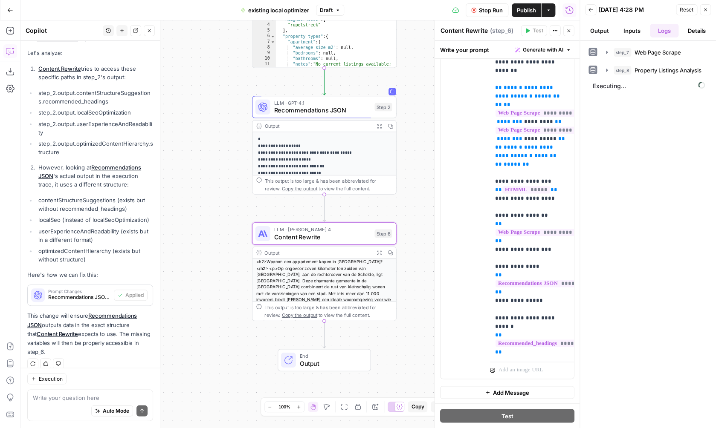
drag, startPoint x: 417, startPoint y: 188, endPoint x: 415, endPoint y: 121, distance: 67.0
click at [416, 121] on div "**********" at bounding box center [299, 224] width 559 height 408
click at [380, 125] on icon "button" at bounding box center [377, 125] width 5 height 5
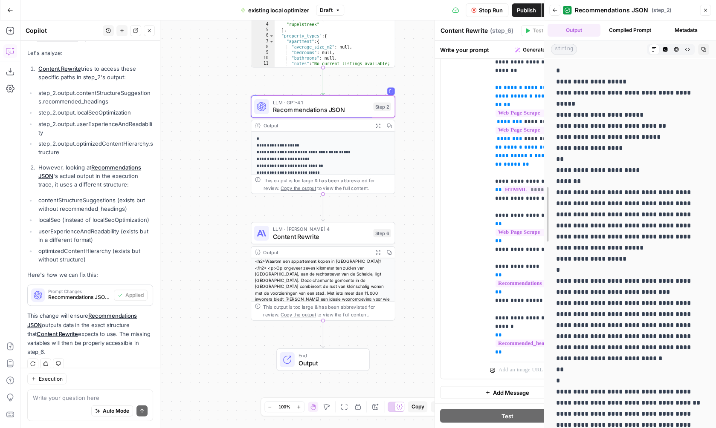
drag, startPoint x: 580, startPoint y: 165, endPoint x: 544, endPoint y: 164, distance: 35.9
click at [544, 164] on div "**********" at bounding box center [630, 214] width 172 height 428
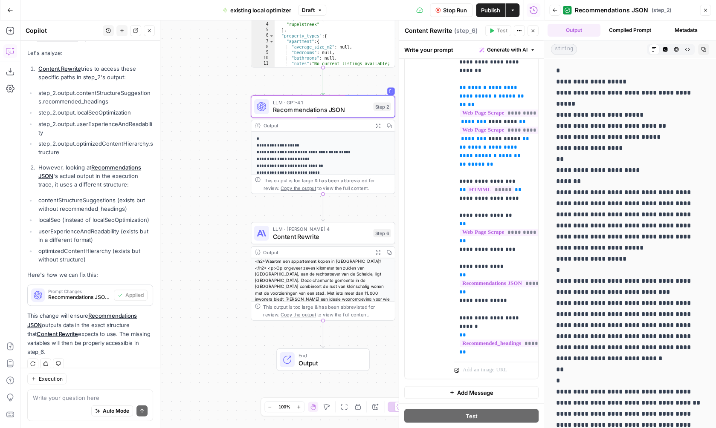
click at [668, 49] on button "Code Editor" at bounding box center [665, 49] width 11 height 11
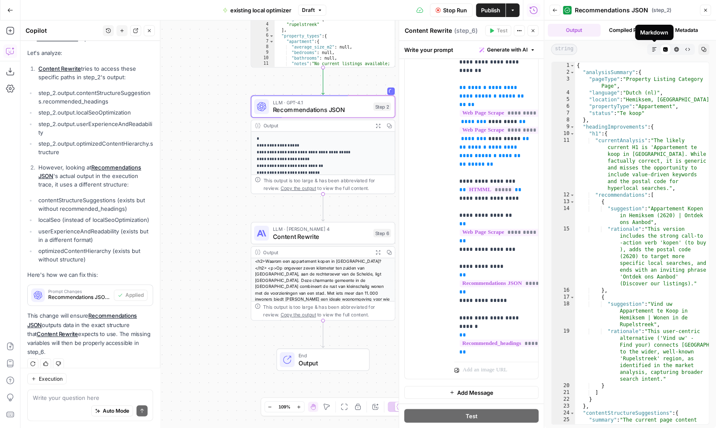
click at [660, 49] on button "Markdown" at bounding box center [653, 49] width 11 height 11
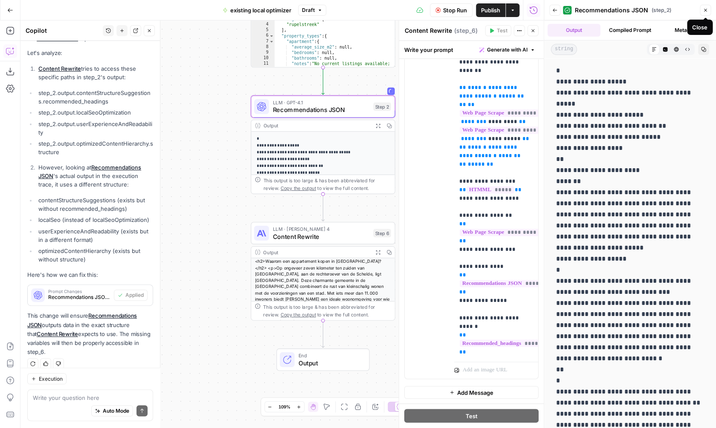
click at [700, 9] on button "Close" at bounding box center [705, 10] width 11 height 11
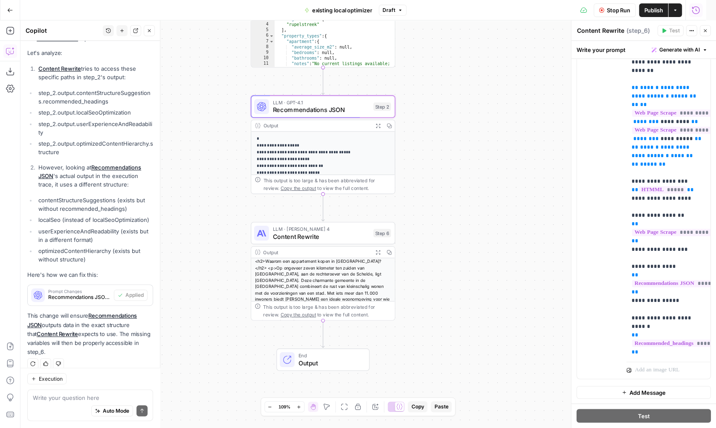
scroll to position [0, 0]
click at [342, 107] on span "Recommendations JSON" at bounding box center [320, 109] width 97 height 9
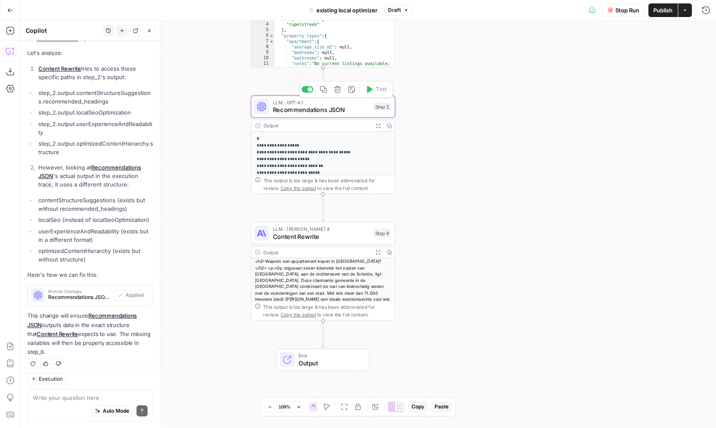
type textarea "Recommendations JSON"
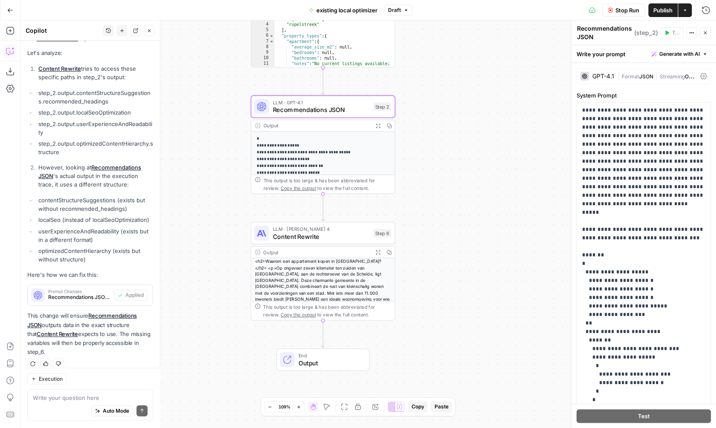
click at [653, 78] on span "JSON" at bounding box center [646, 76] width 14 height 6
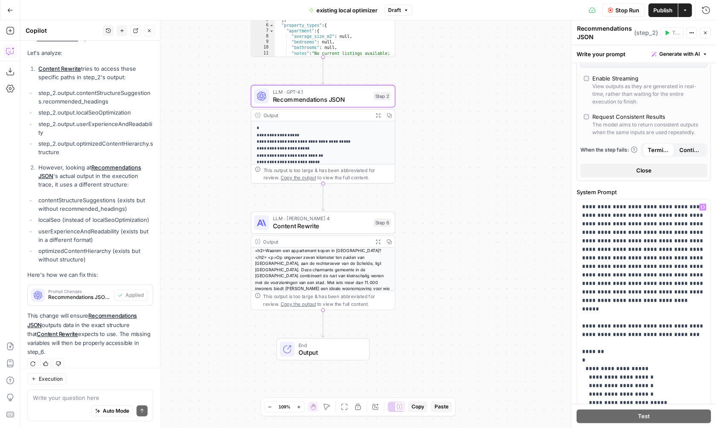
scroll to position [250, 0]
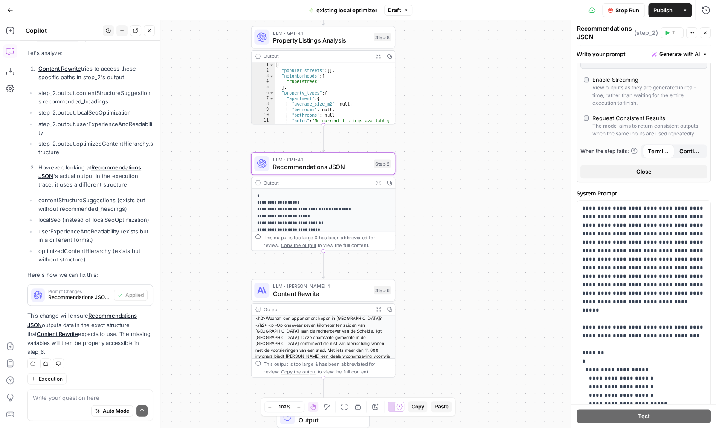
click at [352, 159] on span "LLM · GPT-4.1" at bounding box center [321, 159] width 97 height 7
click at [343, 285] on span "LLM · [PERSON_NAME] 4" at bounding box center [321, 286] width 97 height 7
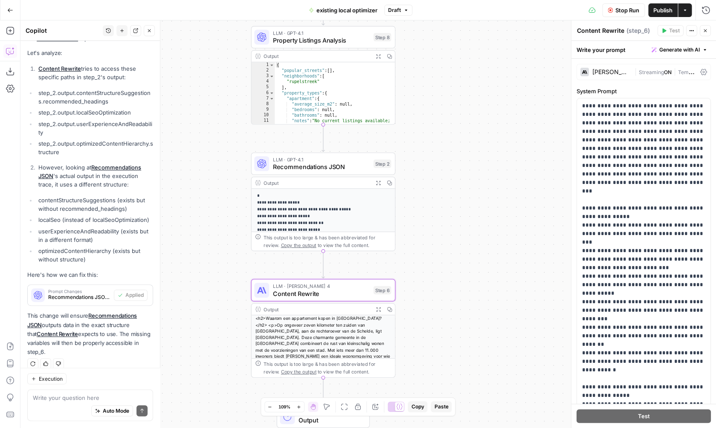
click at [347, 168] on span "Recommendations JSON" at bounding box center [321, 166] width 97 height 9
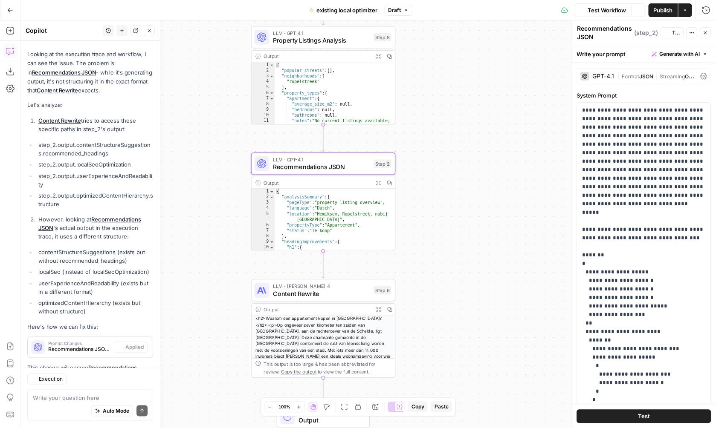
scroll to position [530, 0]
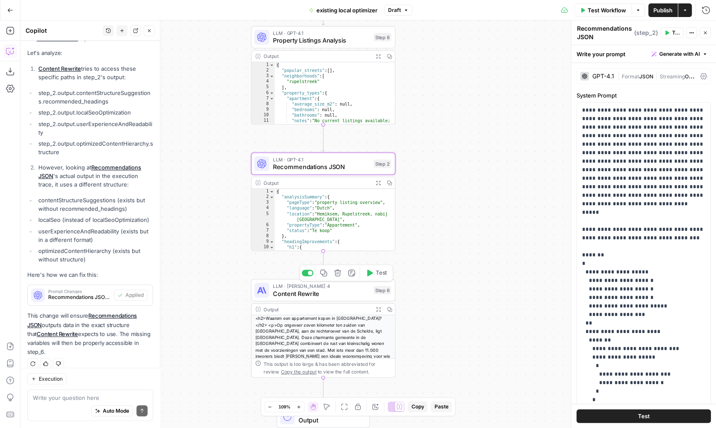
click at [339, 289] on span "LLM · [PERSON_NAME] 4" at bounding box center [321, 286] width 97 height 7
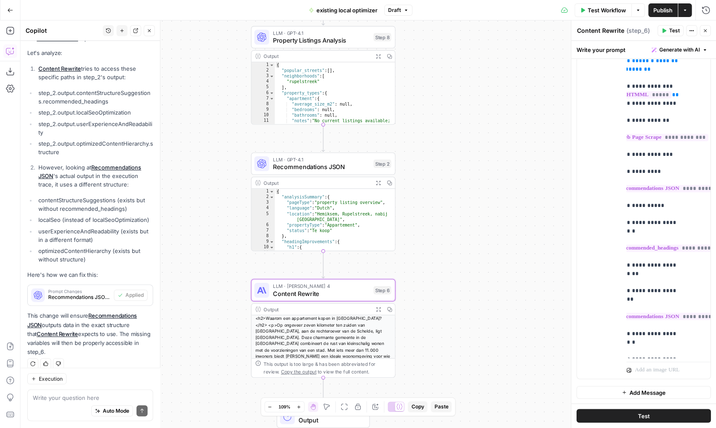
scroll to position [419, 9]
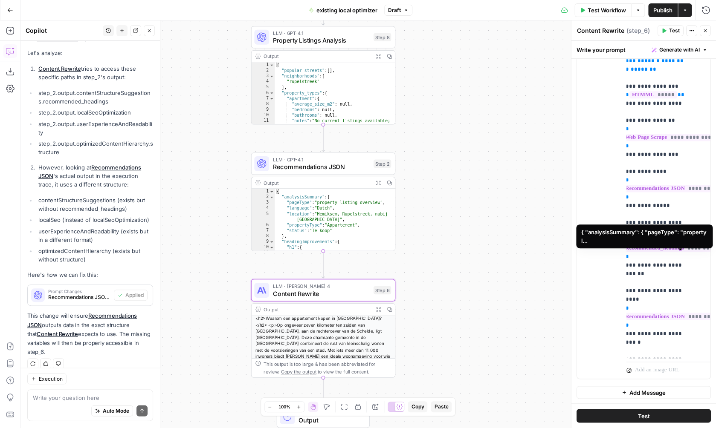
click at [666, 313] on span "**********" at bounding box center [676, 316] width 109 height 7
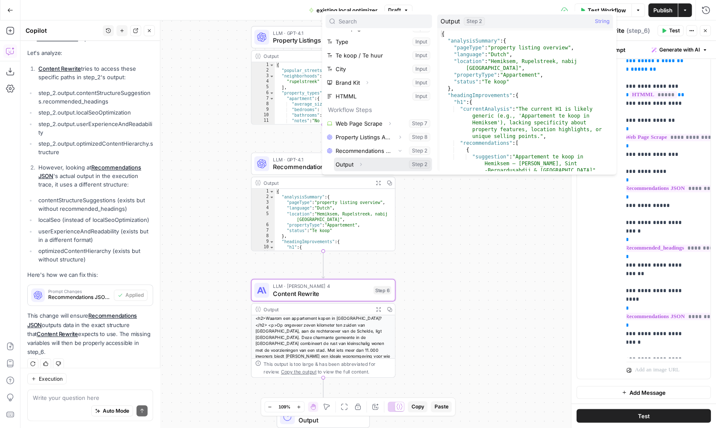
click at [361, 164] on icon "button" at bounding box center [361, 164] width 2 height 3
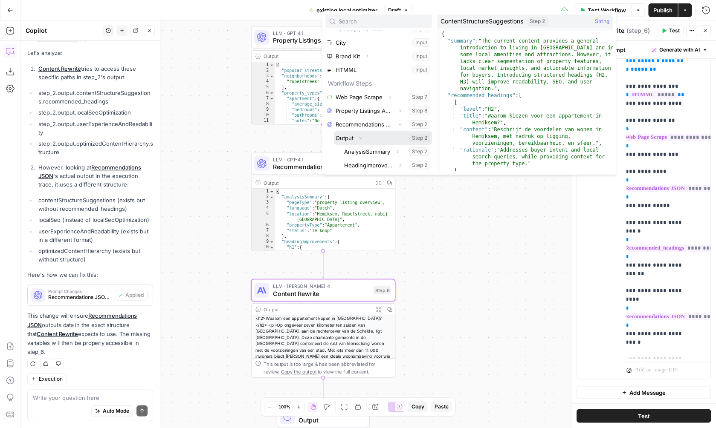
scroll to position [105, 0]
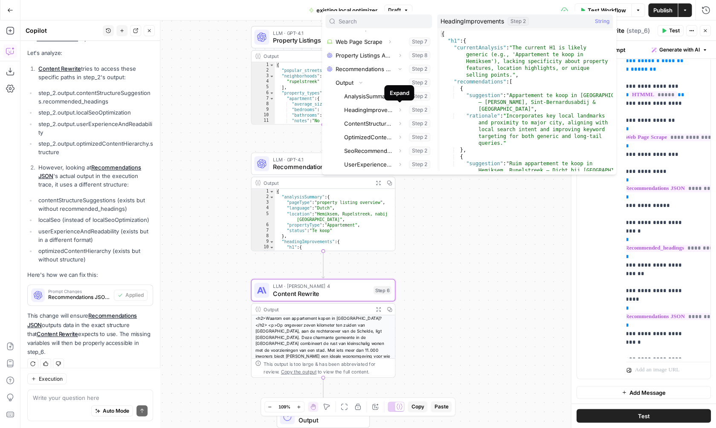
click at [394, 98] on div "Expand" at bounding box center [399, 92] width 30 height 15
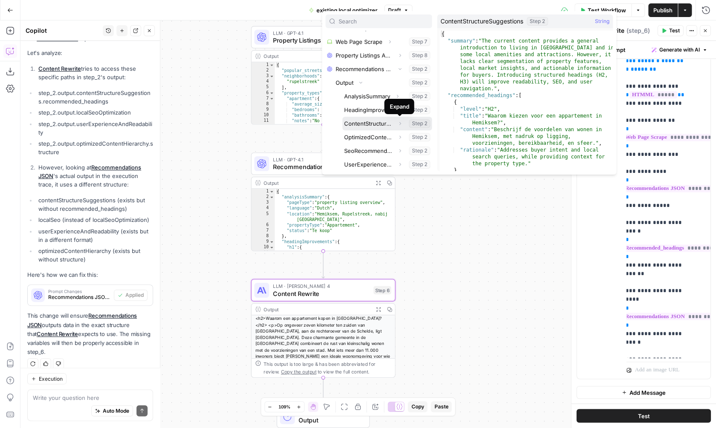
click at [399, 124] on icon "button" at bounding box center [399, 123] width 5 height 5
click at [399, 124] on icon "button" at bounding box center [399, 124] width 3 height 2
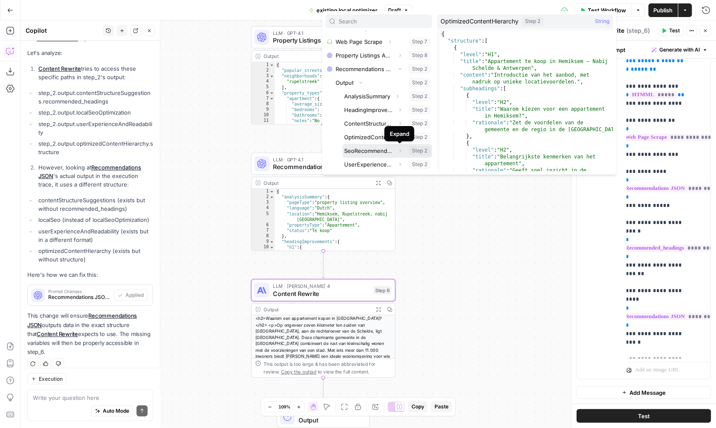
click at [400, 153] on button "Expand" at bounding box center [399, 150] width 11 height 11
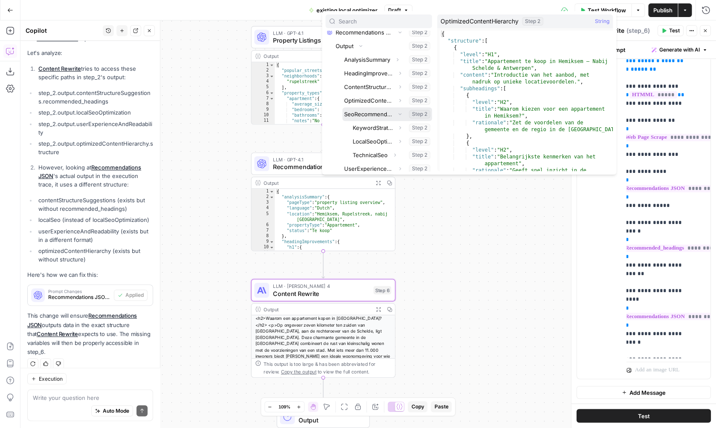
scroll to position [146, 0]
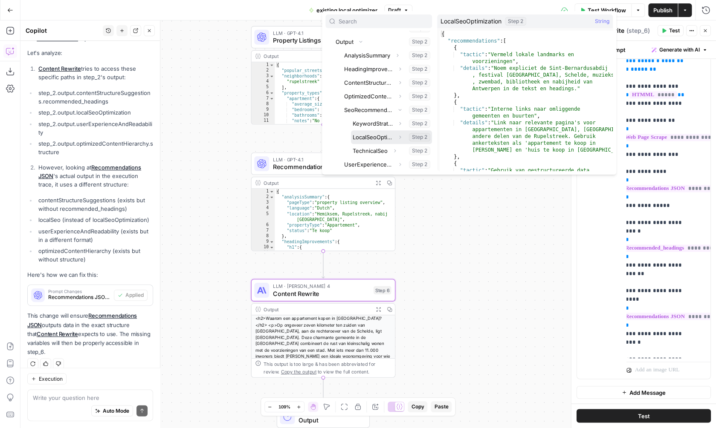
click at [390, 138] on button "Select variable LocalSeoOptimization" at bounding box center [391, 137] width 81 height 14
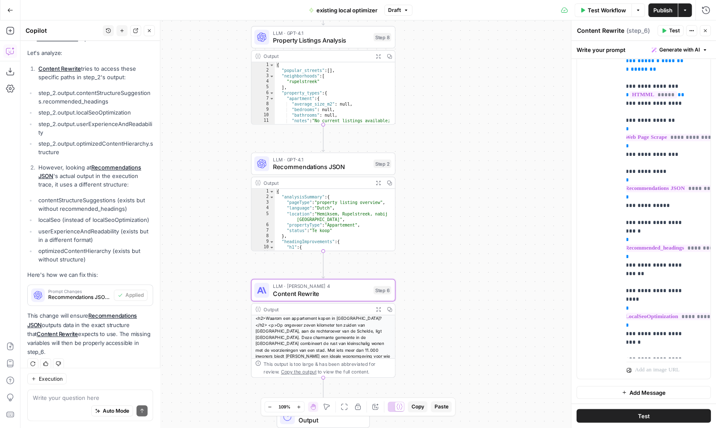
click at [438, 229] on div "**********" at bounding box center [367, 224] width 695 height 408
click at [377, 274] on span "Test" at bounding box center [381, 273] width 11 height 9
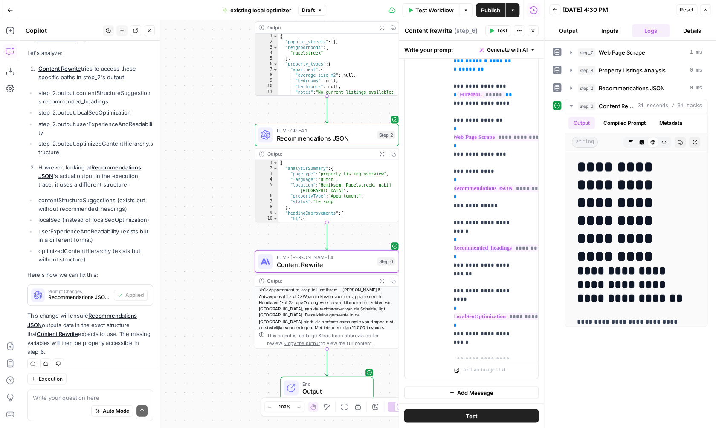
scroll to position [58, 0]
click at [695, 142] on icon "button" at bounding box center [694, 142] width 4 height 4
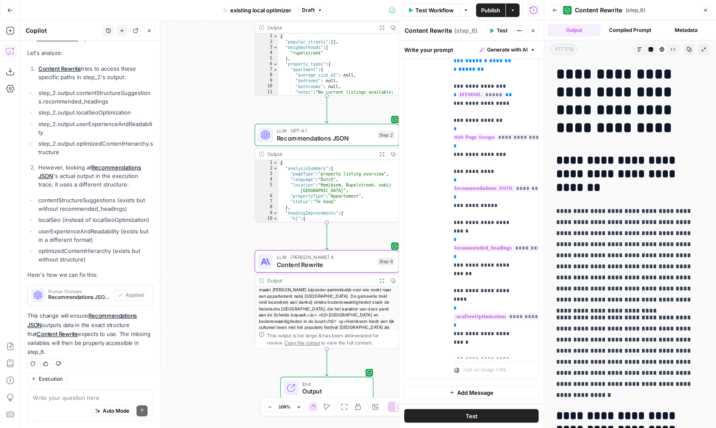
click at [694, 92] on h1 "**********" at bounding box center [630, 101] width 148 height 72
copy h1 "*"
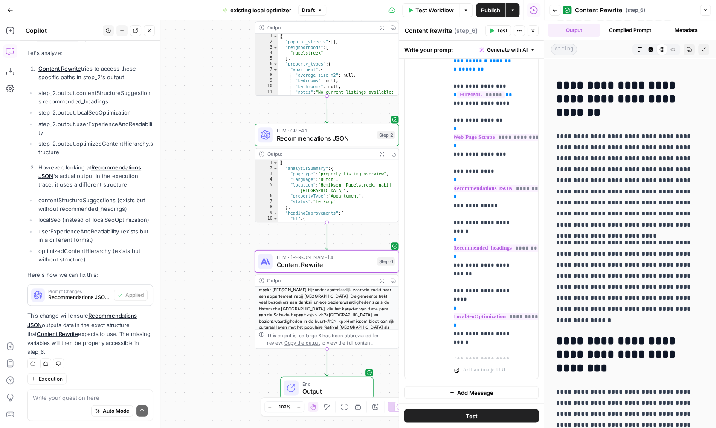
scroll to position [0, 0]
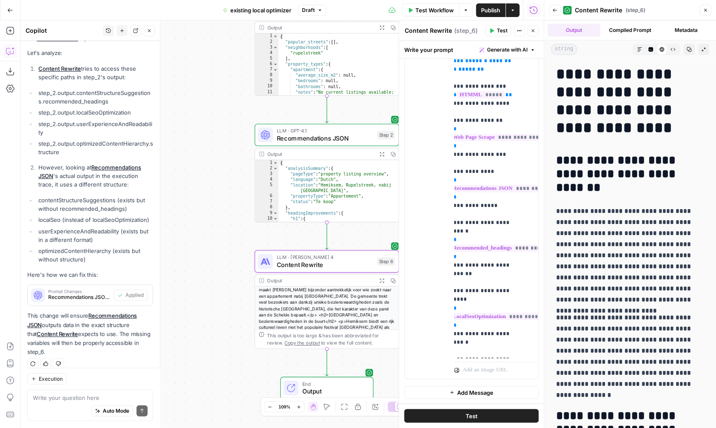
click at [703, 9] on icon "button" at bounding box center [705, 10] width 5 height 5
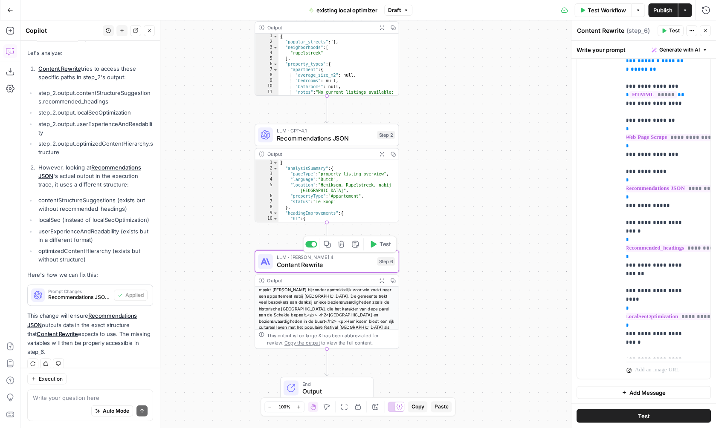
click at [347, 266] on span "Content Rewrite" at bounding box center [324, 264] width 97 height 9
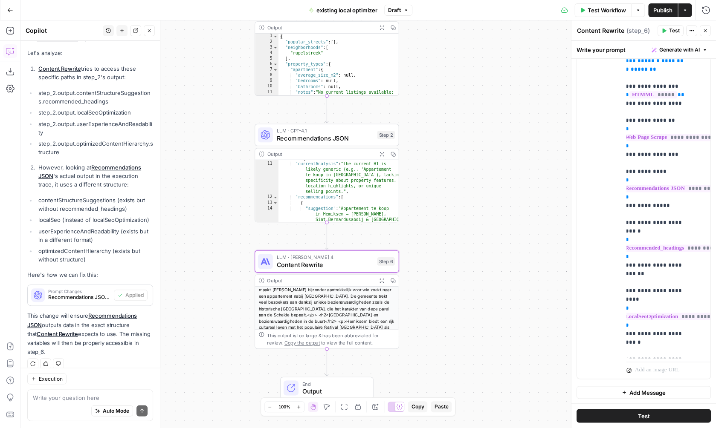
scroll to position [67, 0]
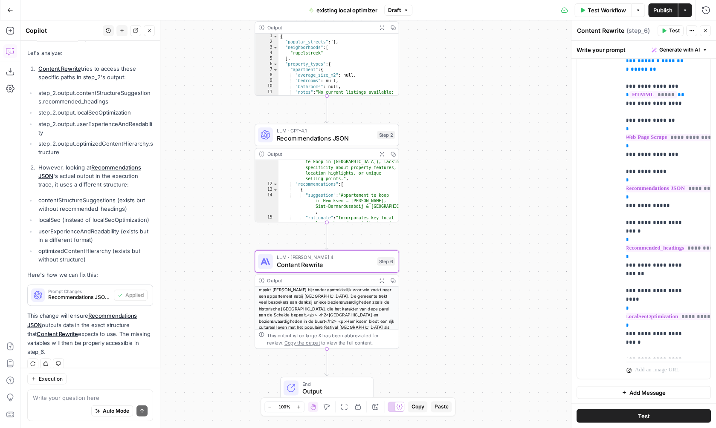
click at [382, 151] on button "Expand Output" at bounding box center [381, 153] width 11 height 11
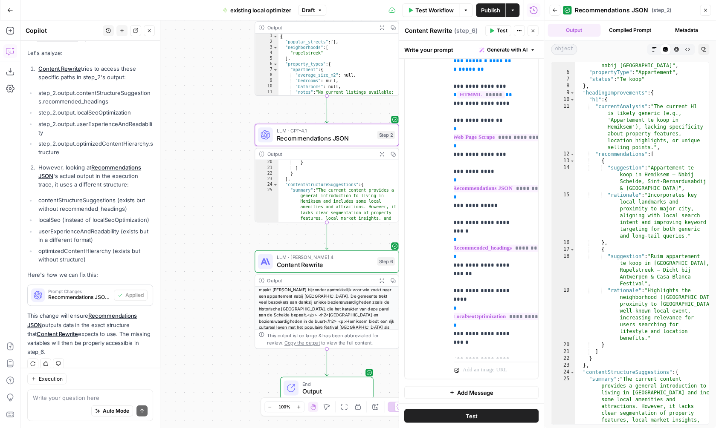
scroll to position [0, 0]
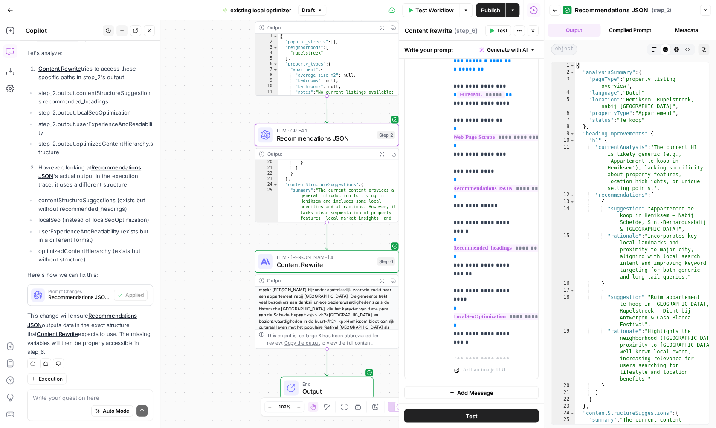
click at [355, 237] on div "**********" at bounding box center [281, 224] width 523 height 408
click at [352, 259] on span "LLM · [PERSON_NAME] 4" at bounding box center [324, 257] width 97 height 7
click at [521, 57] on div "Write your prompt Generate with AI" at bounding box center [471, 49] width 145 height 17
click at [520, 54] on button "Generate with AI" at bounding box center [507, 49] width 63 height 11
click at [504, 96] on div "Improve your existing prompt" at bounding box center [495, 97] width 71 height 8
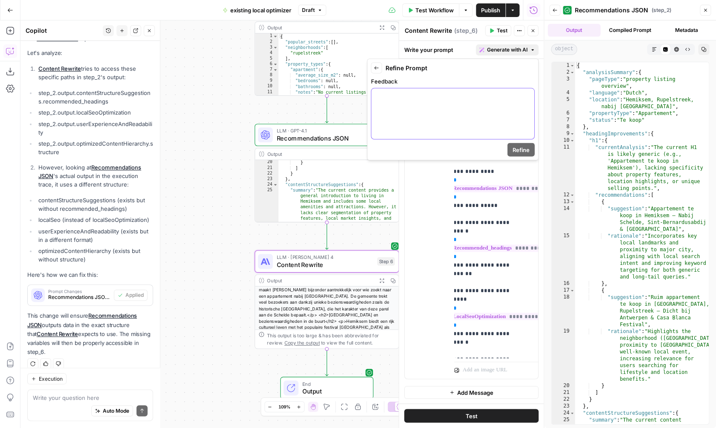
click at [443, 111] on div at bounding box center [452, 114] width 163 height 51
click at [526, 94] on button "Variables Menu" at bounding box center [526, 96] width 7 height 7
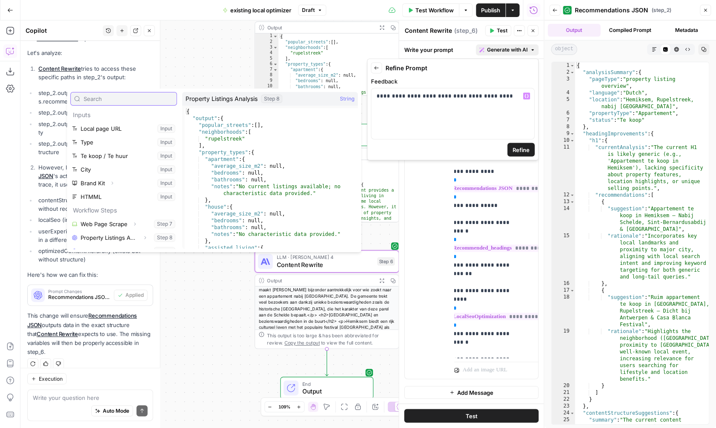
scroll to position [9, 0]
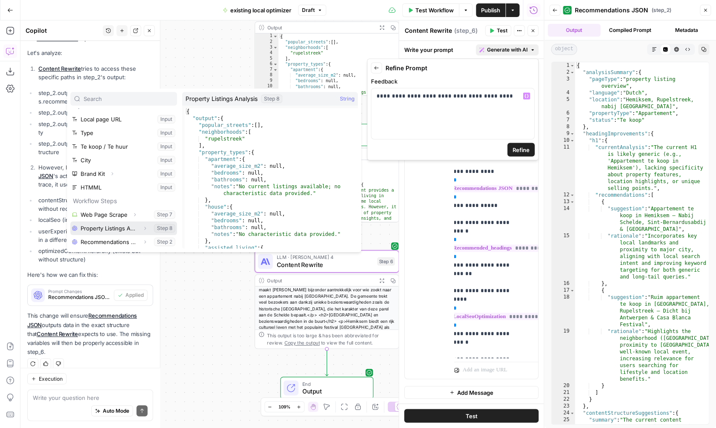
click at [123, 233] on button "Select variable Property Listings Analysis" at bounding box center [123, 229] width 107 height 14
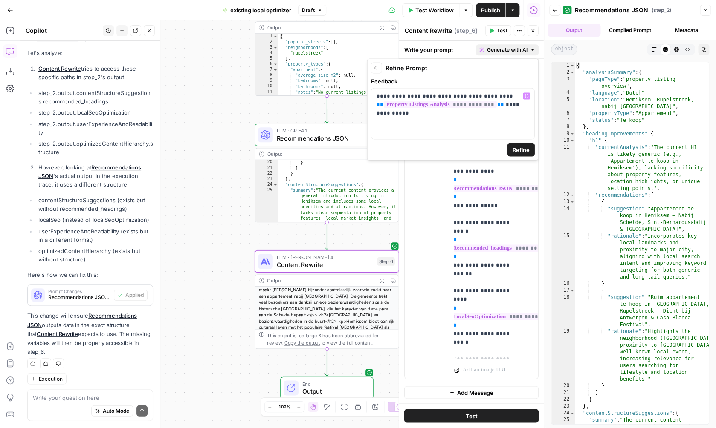
click at [529, 149] on span "Refine" at bounding box center [520, 150] width 17 height 9
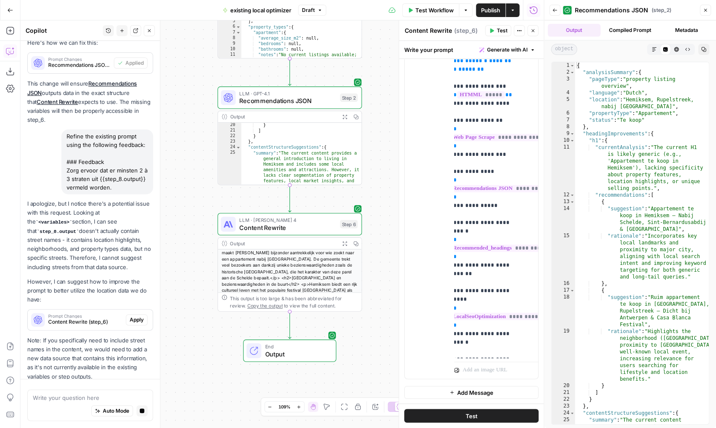
scroll to position [787, 0]
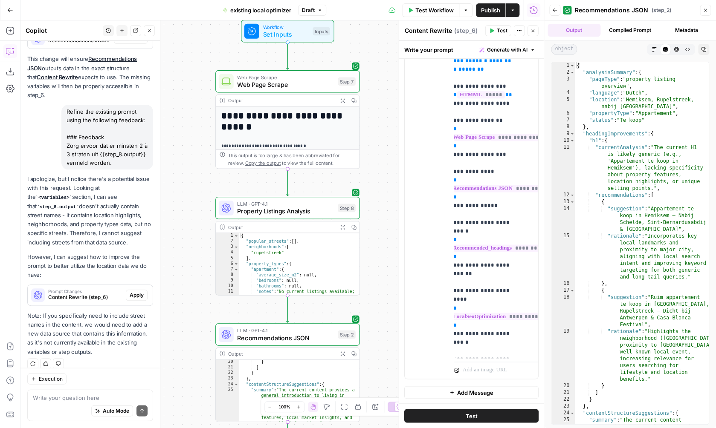
drag, startPoint x: 391, startPoint y: 87, endPoint x: 386, endPoint y: 323, distance: 235.8
click at [389, 324] on div "**********" at bounding box center [281, 224] width 523 height 408
drag, startPoint x: 396, startPoint y: 133, endPoint x: 395, endPoint y: 165, distance: 31.1
click at [396, 166] on div at bounding box center [399, 224] width 9 height 408
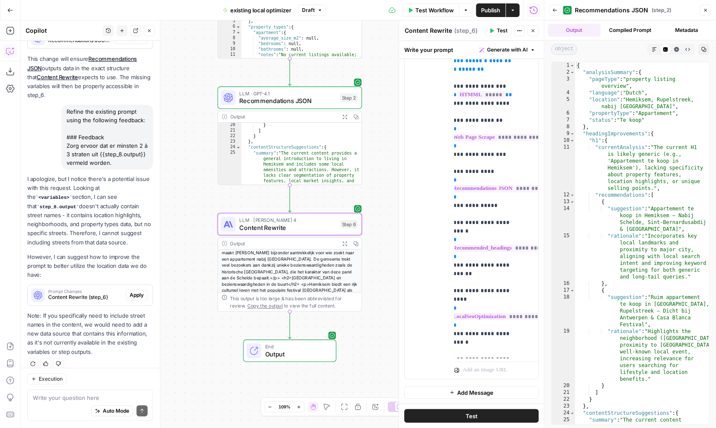
click at [140, 292] on span "Apply" at bounding box center [137, 296] width 14 height 8
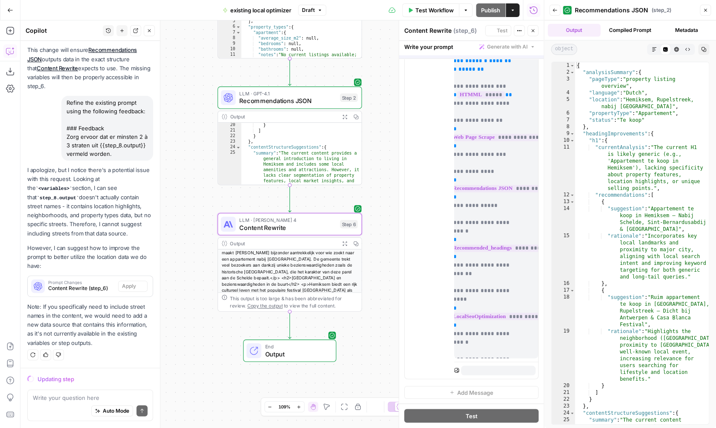
scroll to position [760, 0]
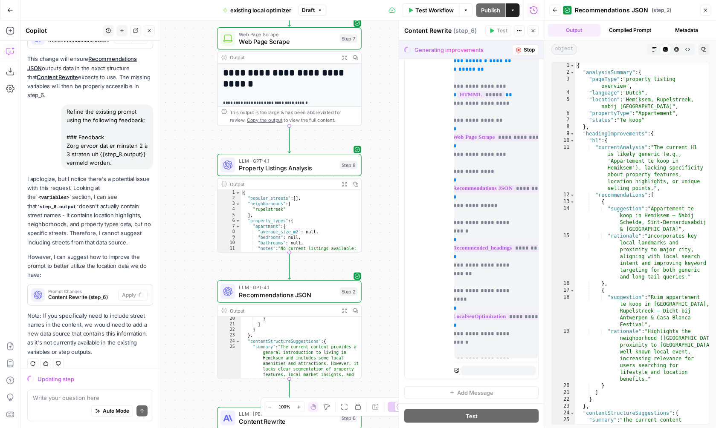
drag, startPoint x: 377, startPoint y: 105, endPoint x: 375, endPoint y: 299, distance: 193.6
click at [376, 299] on div "**********" at bounding box center [281, 224] width 523 height 408
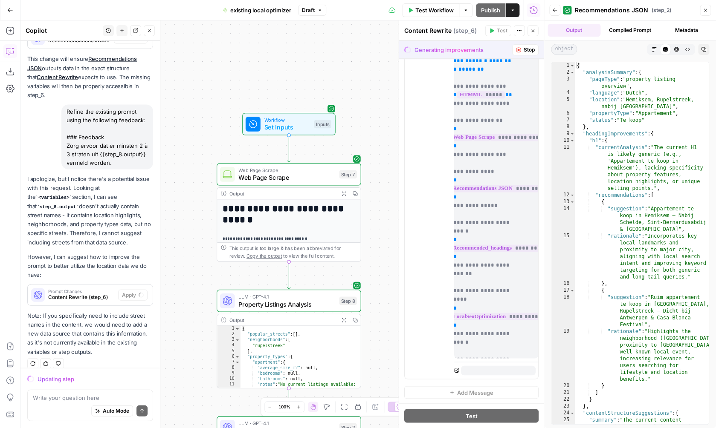
drag, startPoint x: 374, startPoint y: 178, endPoint x: 374, endPoint y: 320, distance: 142.0
click at [374, 320] on div "**********" at bounding box center [281, 224] width 523 height 408
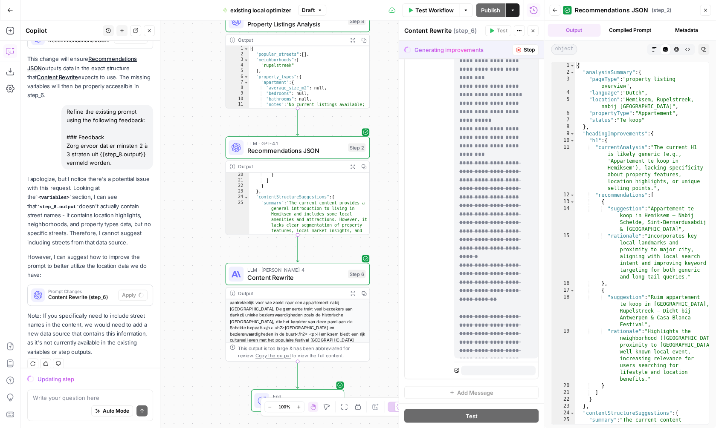
scroll to position [1578, 0]
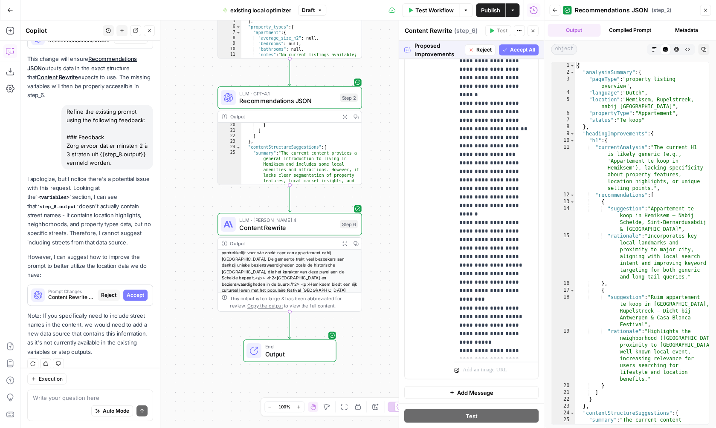
click at [521, 48] on span "Accept All" at bounding box center [522, 50] width 25 height 8
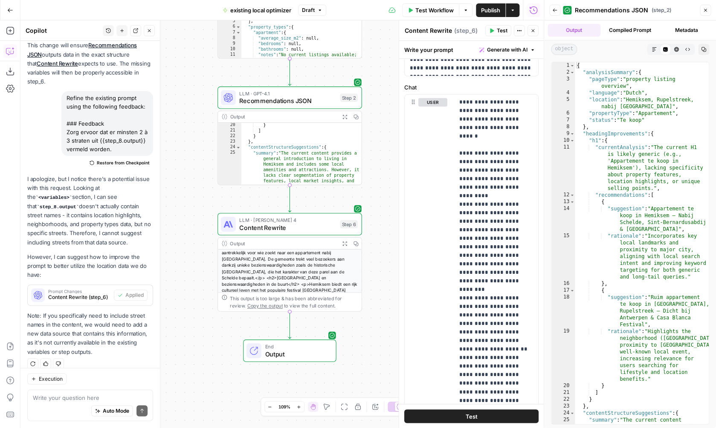
scroll to position [453, 0]
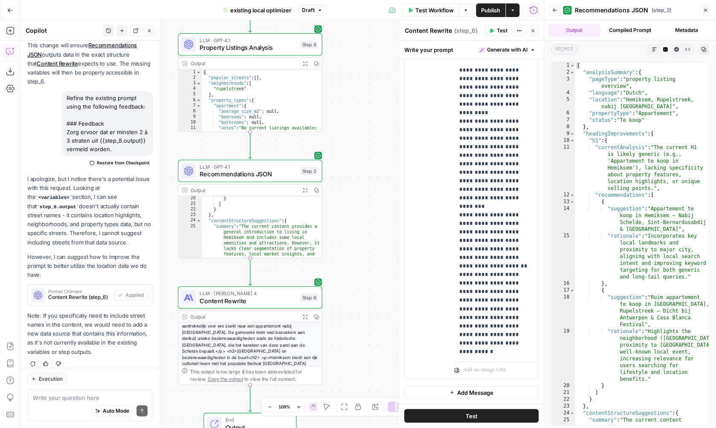
drag, startPoint x: 372, startPoint y: 200, endPoint x: 331, endPoint y: 274, distance: 84.4
click at [331, 274] on div "**********" at bounding box center [281, 224] width 523 height 408
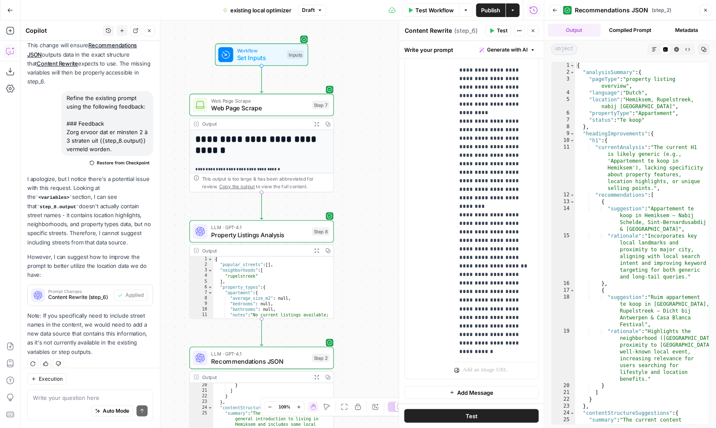
drag, startPoint x: 349, startPoint y: 143, endPoint x: 360, endPoint y: 316, distance: 173.5
click at [362, 334] on div "**********" at bounding box center [281, 224] width 523 height 408
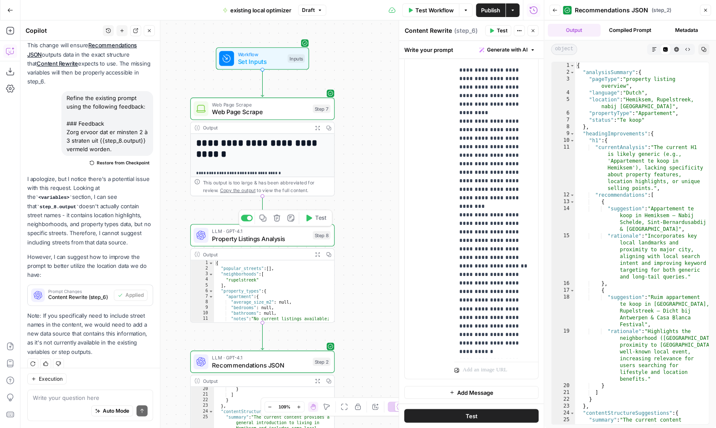
click at [310, 223] on button "Test" at bounding box center [315, 218] width 29 height 12
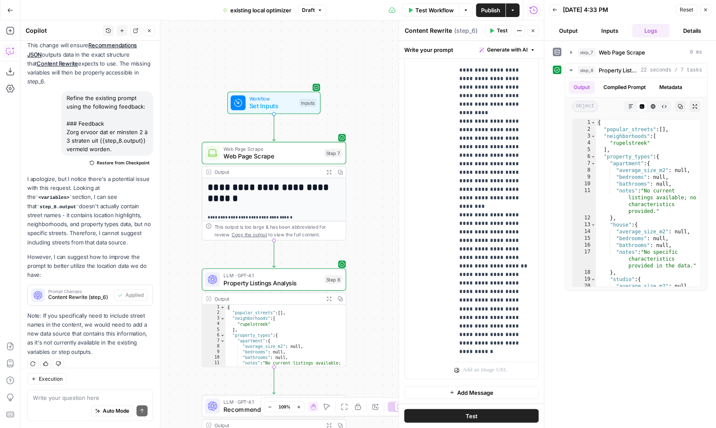
drag, startPoint x: 360, startPoint y: 107, endPoint x: 368, endPoint y: 263, distance: 156.3
click at [369, 263] on div "**********" at bounding box center [281, 224] width 523 height 408
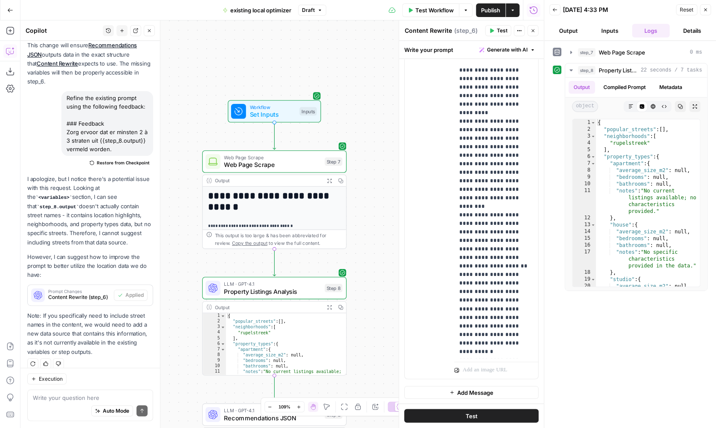
click at [382, 139] on div "**********" at bounding box center [281, 224] width 523 height 408
click at [492, 9] on span "Publish" at bounding box center [490, 10] width 19 height 9
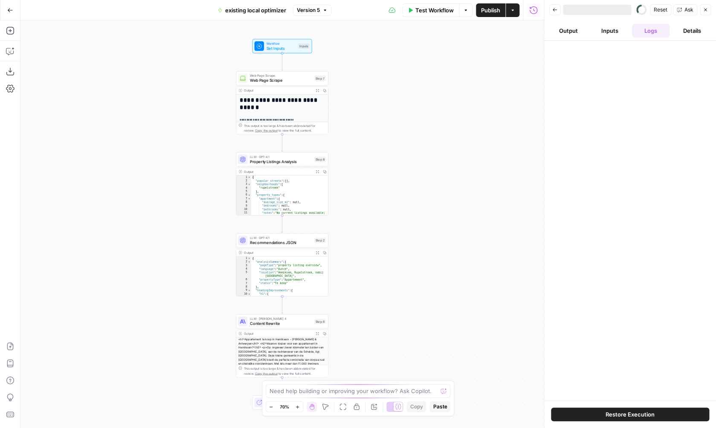
scroll to position [58, 0]
